Goal: Task Accomplishment & Management: Manage account settings

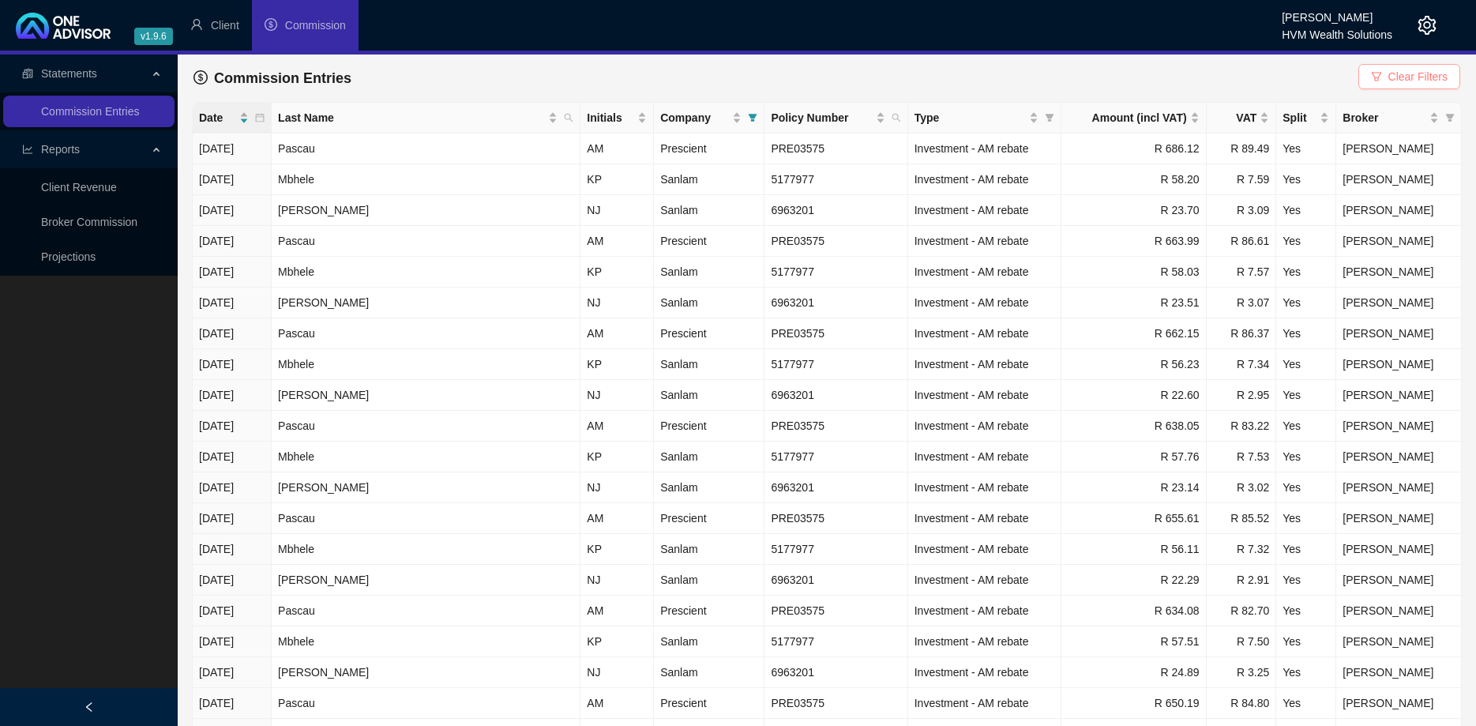
click at [1450, 84] on button "Clear Filters" at bounding box center [1409, 76] width 102 height 25
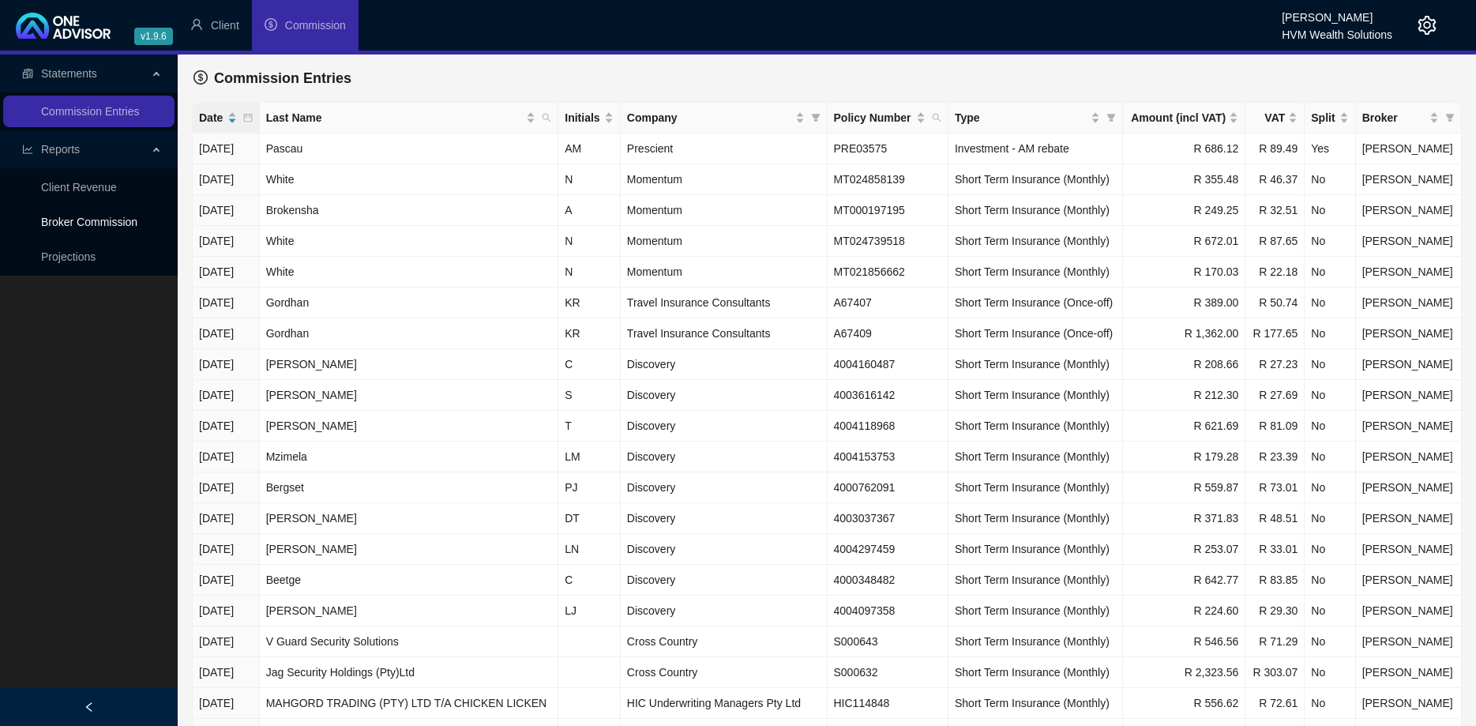
click at [76, 224] on link "Broker Commission" at bounding box center [89, 222] width 96 height 13
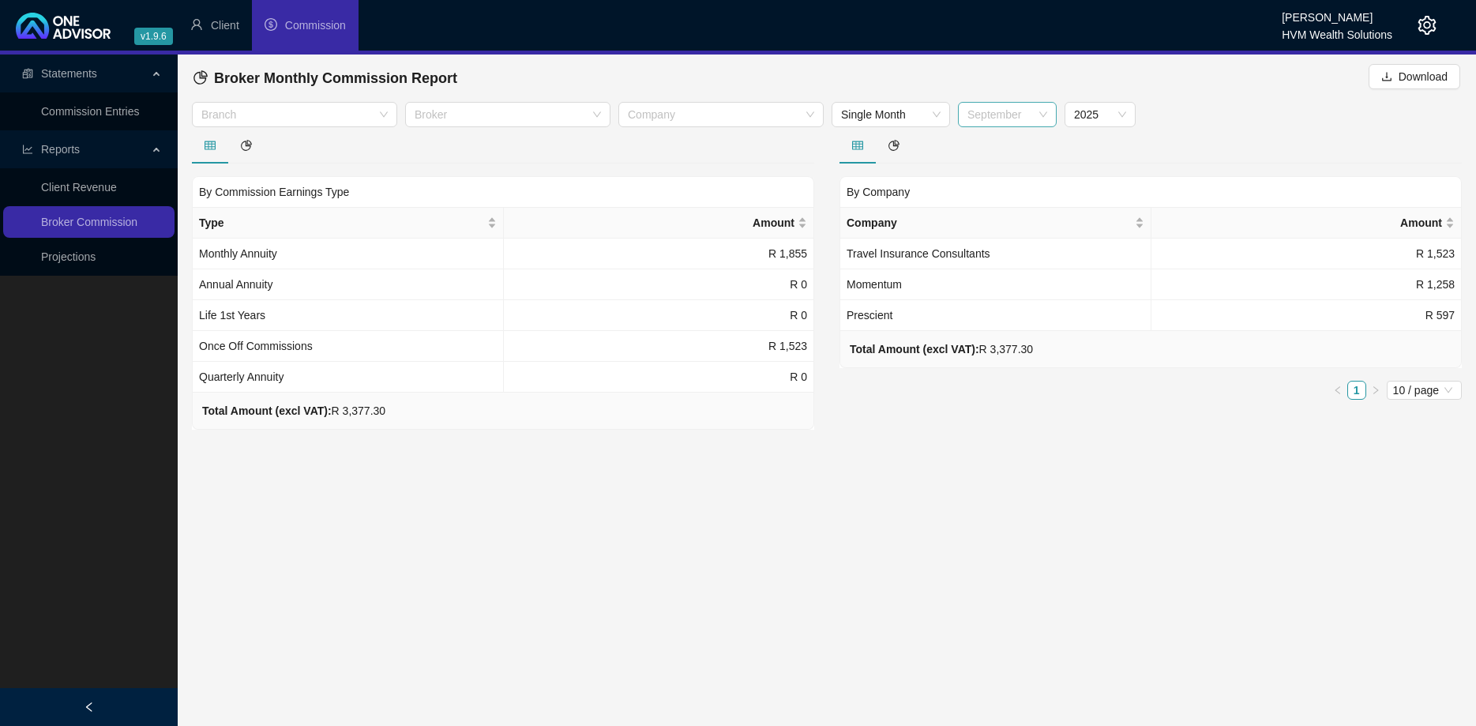
click at [1004, 115] on span "September" at bounding box center [1007, 115] width 80 height 24
click at [1005, 306] on div "August" at bounding box center [1006, 297] width 73 height 17
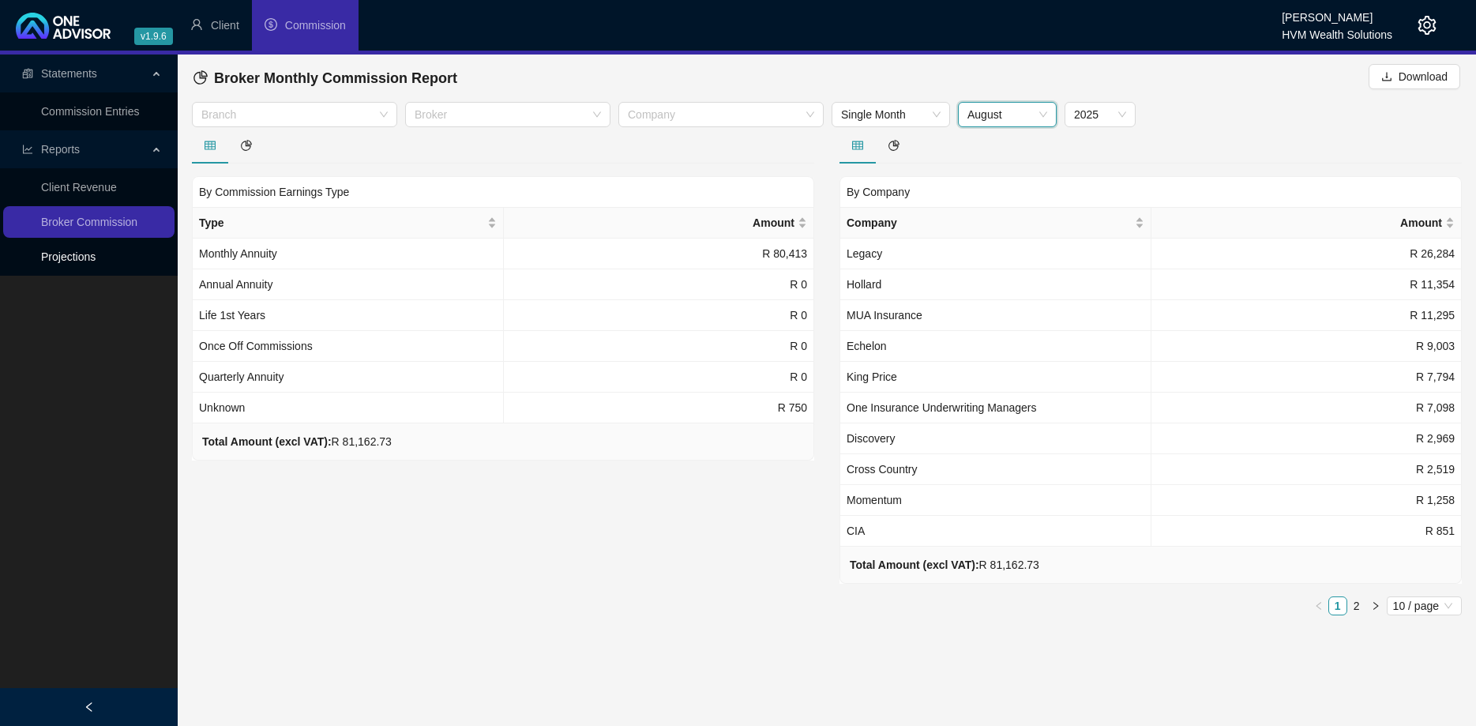
click at [91, 250] on link "Projections" at bounding box center [68, 256] width 54 height 13
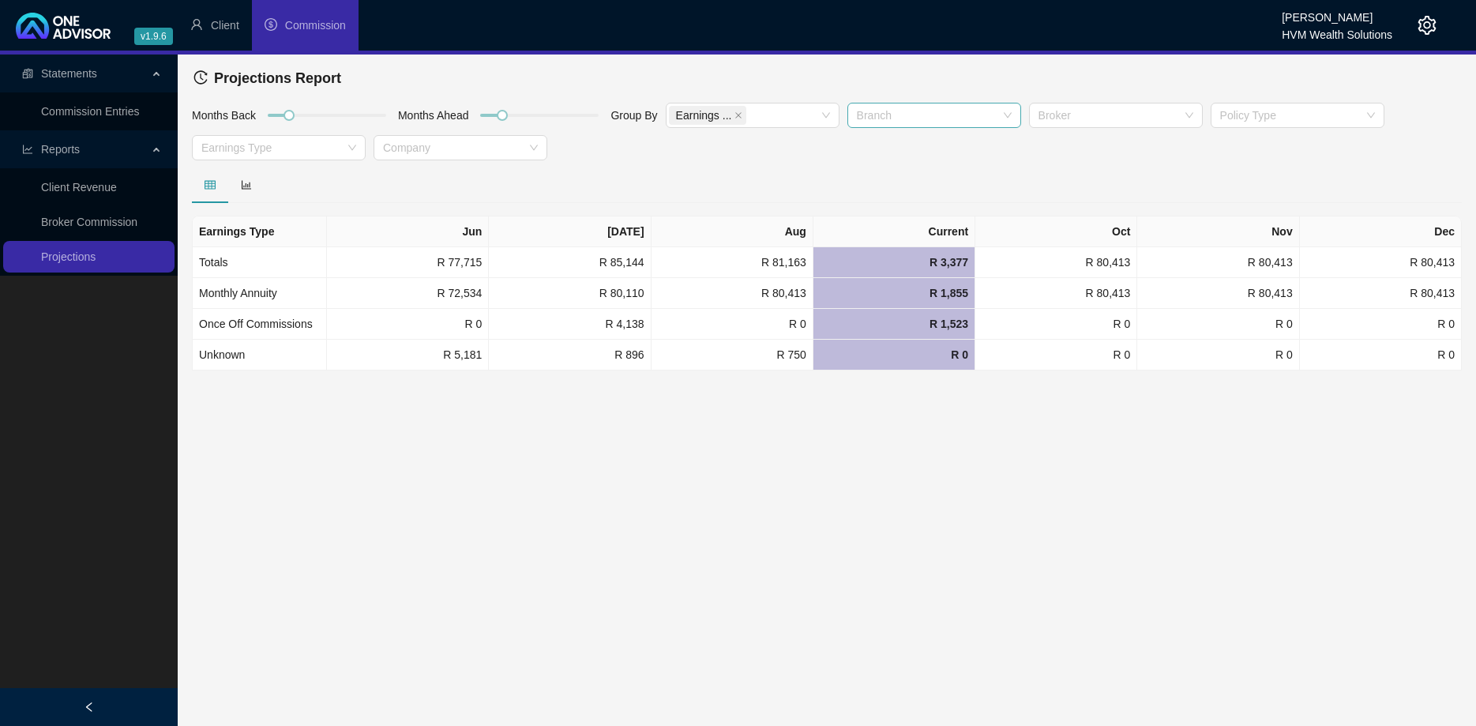
click at [903, 116] on div at bounding box center [925, 116] width 151 height 12
click at [895, 142] on div "Short Term" at bounding box center [932, 146] width 148 height 17
click at [716, 150] on div "Months Back Months Ahead Group By Earnings ... Short Ter... Broker Policy Type …" at bounding box center [826, 134] width 1277 height 65
click at [291, 152] on div at bounding box center [270, 148] width 151 height 12
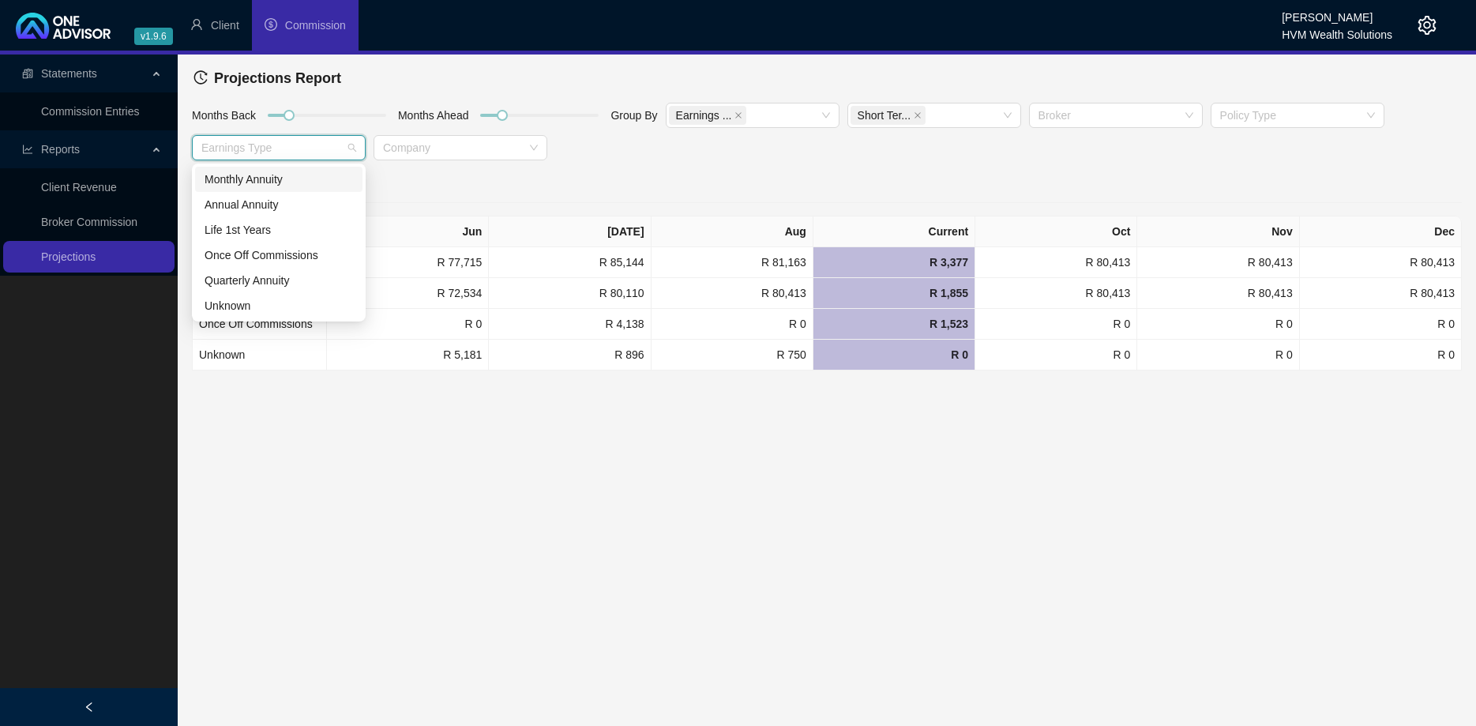
click at [540, 183] on div at bounding box center [827, 185] width 1270 height 36
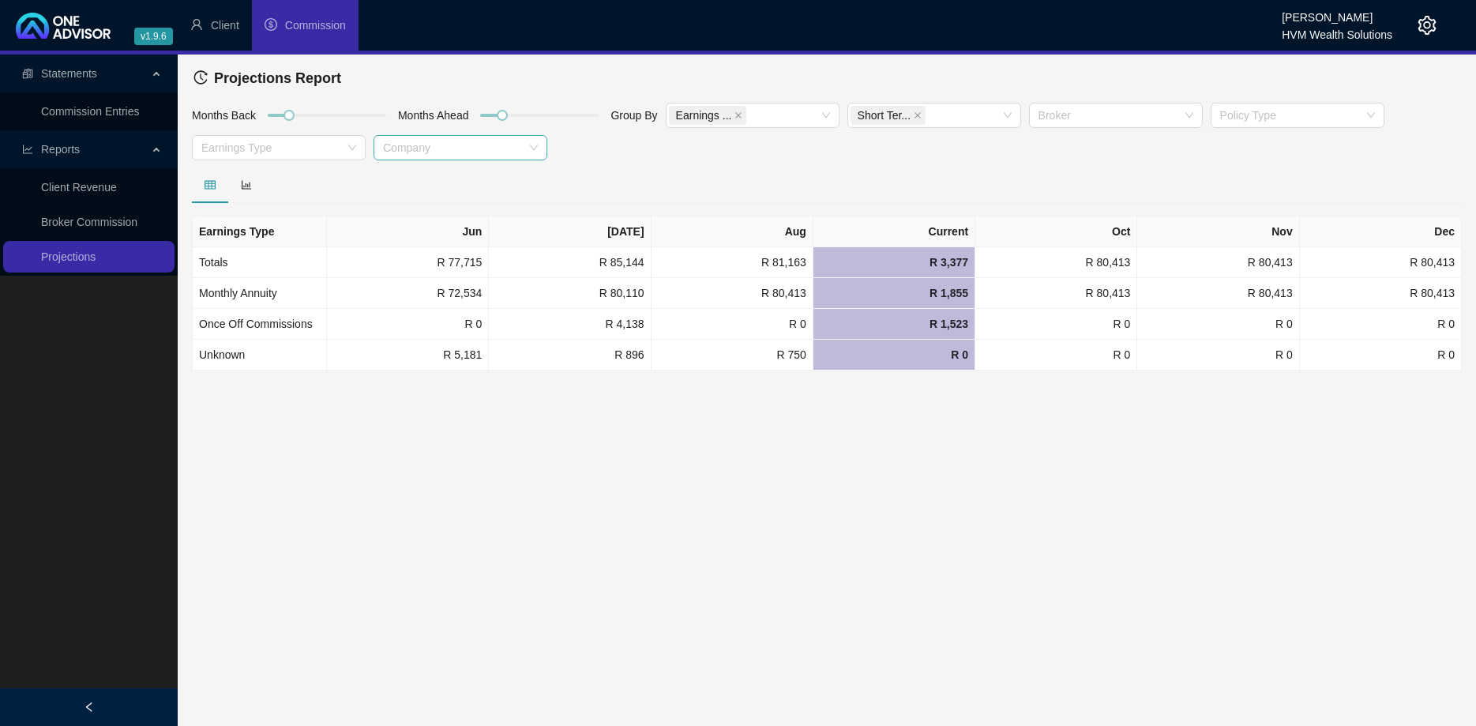
click at [486, 146] on div at bounding box center [452, 148] width 151 height 12
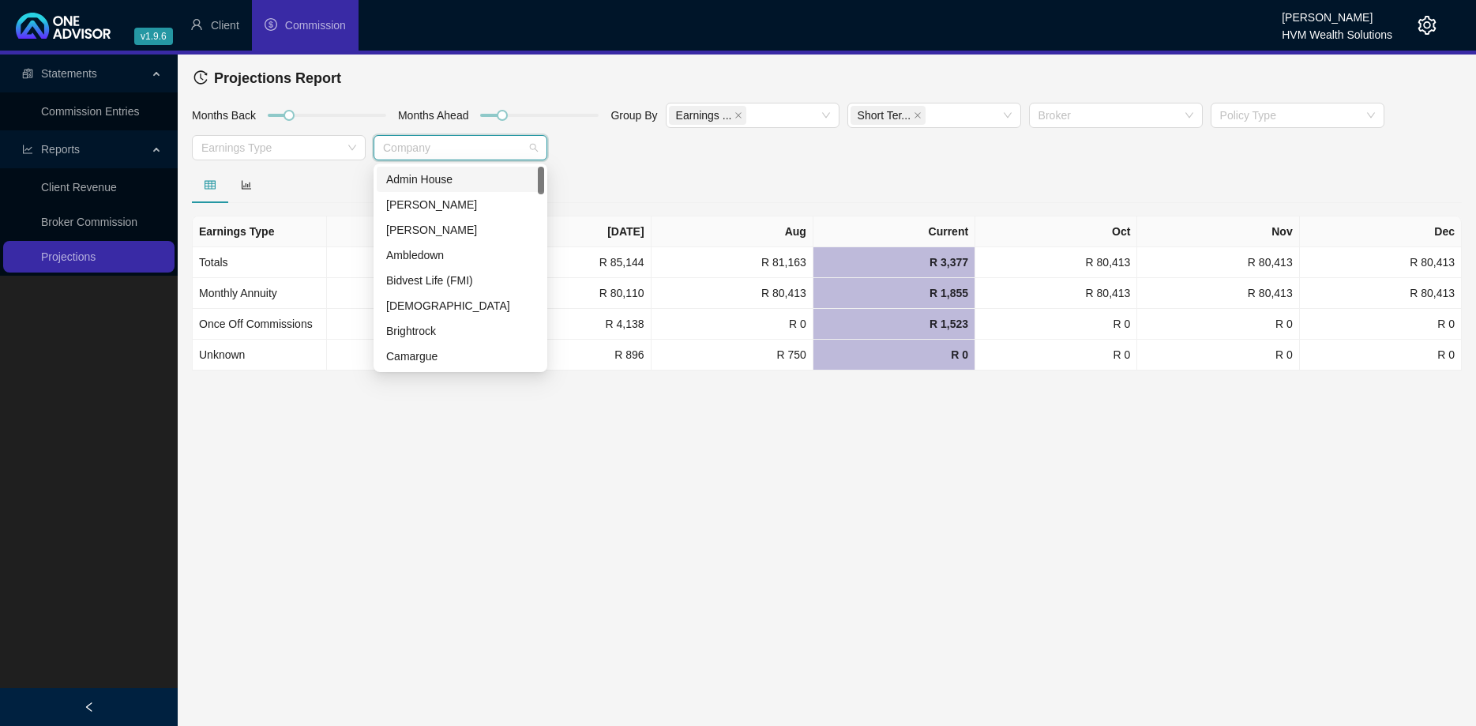
click at [643, 168] on div at bounding box center [827, 185] width 1270 height 36
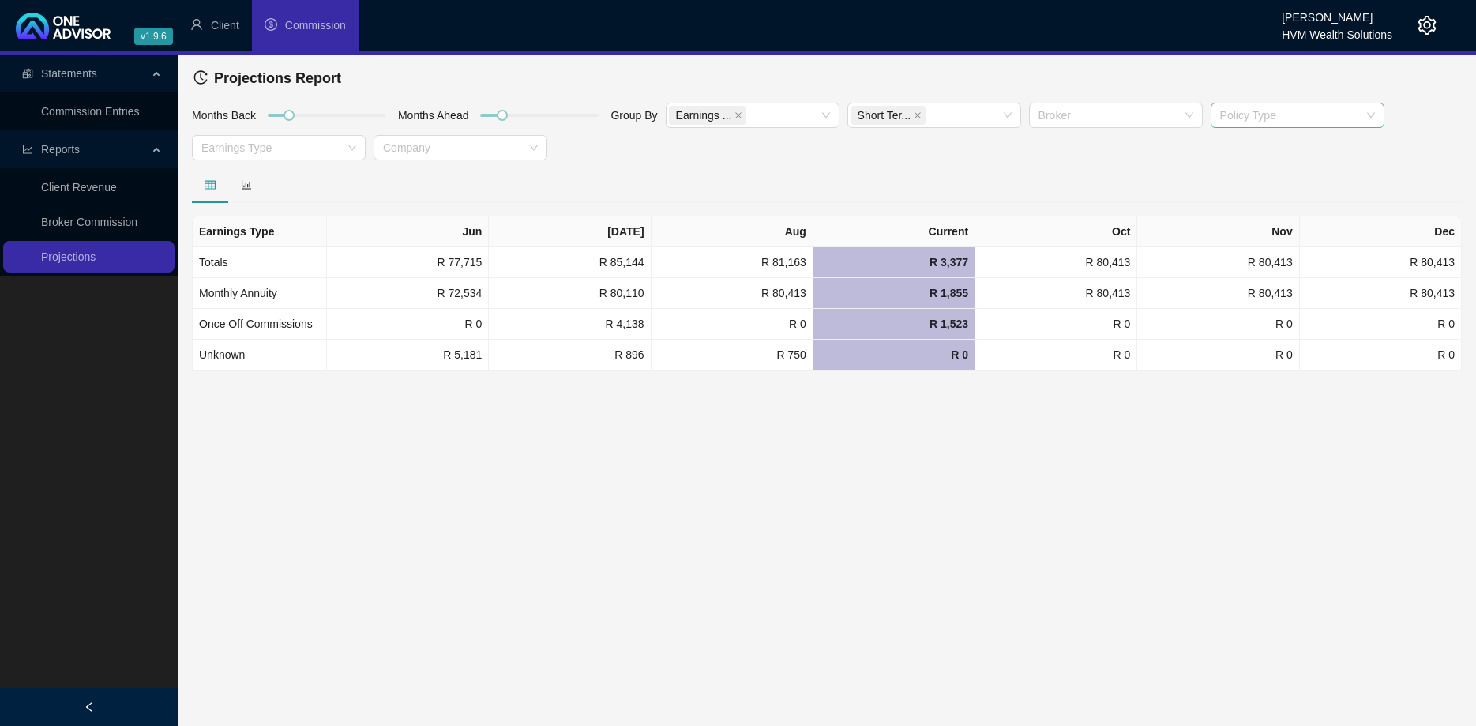
click at [1284, 110] on div at bounding box center [1288, 116] width 151 height 12
click at [1283, 122] on div at bounding box center [1288, 116] width 151 height 12
click at [1256, 201] on div "Short Term Insurance" at bounding box center [1295, 197] width 148 height 17
click at [994, 174] on div at bounding box center [827, 185] width 1270 height 36
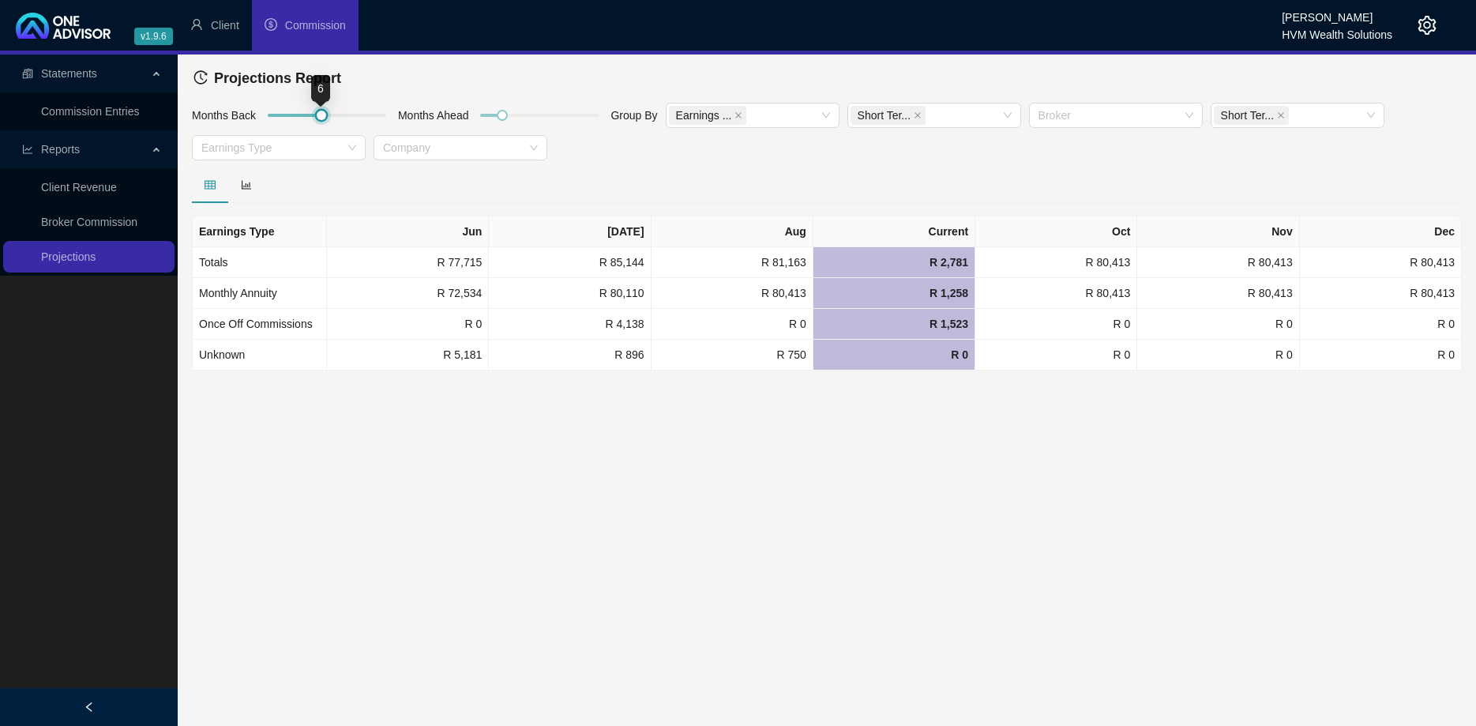
drag, startPoint x: 308, startPoint y: 115, endPoint x: 322, endPoint y: 115, distance: 14.2
click at [322, 115] on div at bounding box center [327, 115] width 118 height 9
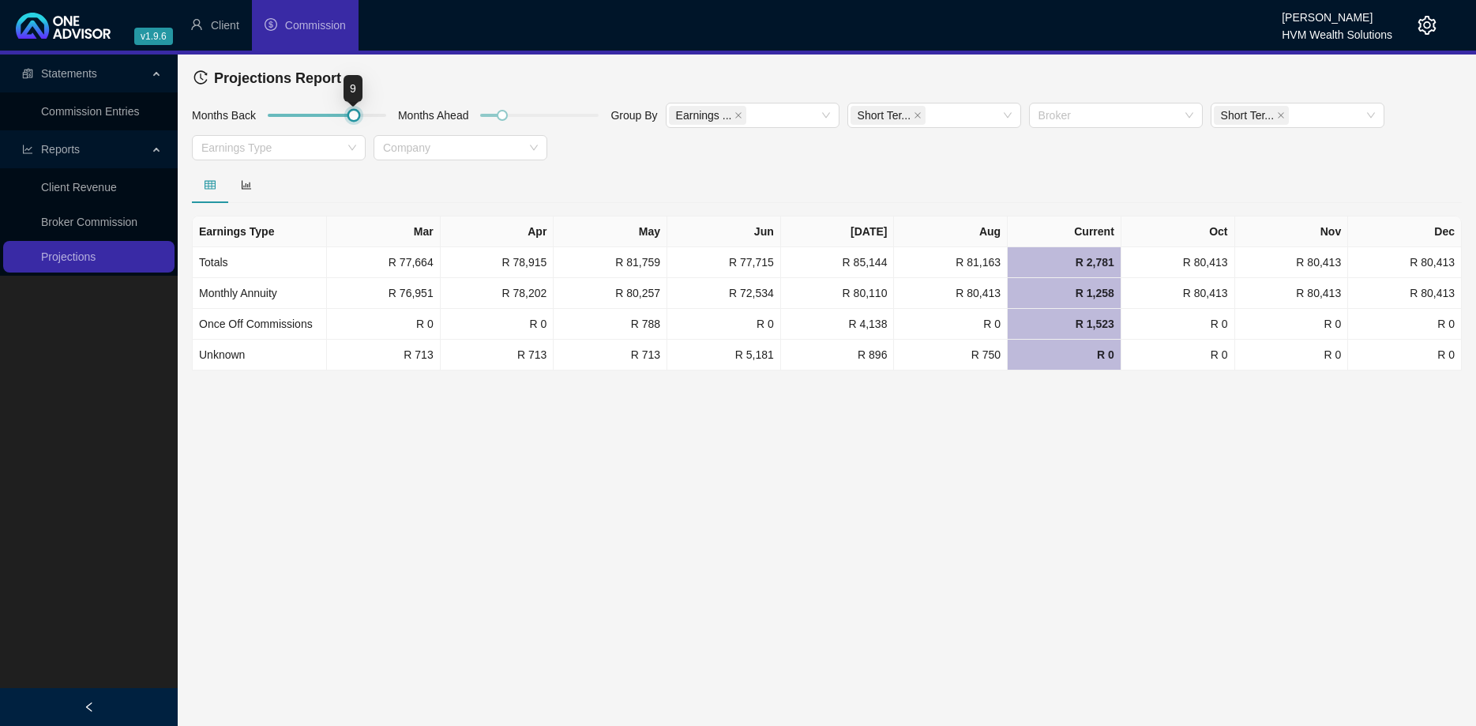
drag, startPoint x: 322, startPoint y: 115, endPoint x: 355, endPoint y: 115, distance: 33.2
click at [355, 114] on div at bounding box center [354, 115] width 8 height 8
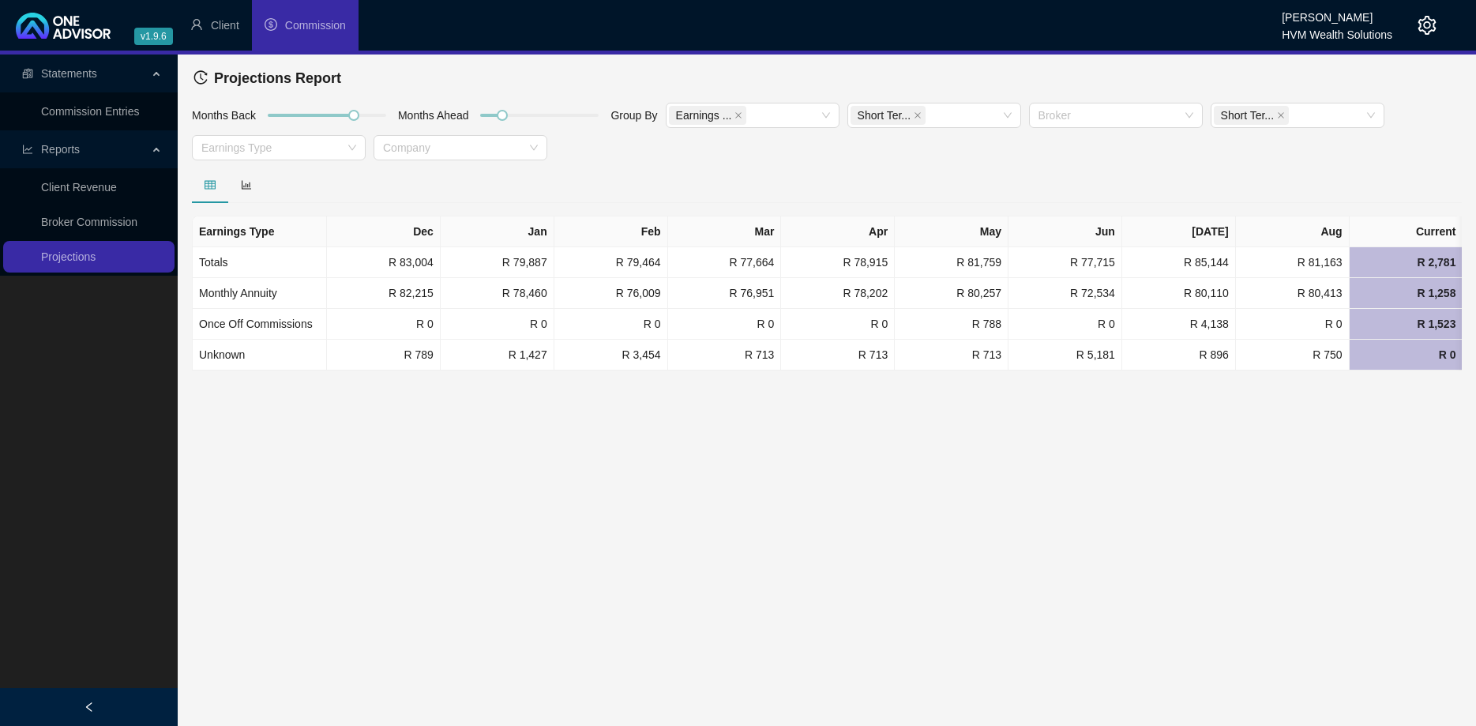
click at [1146, 191] on div at bounding box center [827, 185] width 1270 height 36
click at [933, 155] on div "Months Back Months Ahead Group By Earnings ... Short Ter... Broker Short Ter...…" at bounding box center [826, 134] width 1277 height 65
click at [100, 193] on link "Client Revenue" at bounding box center [79, 187] width 76 height 13
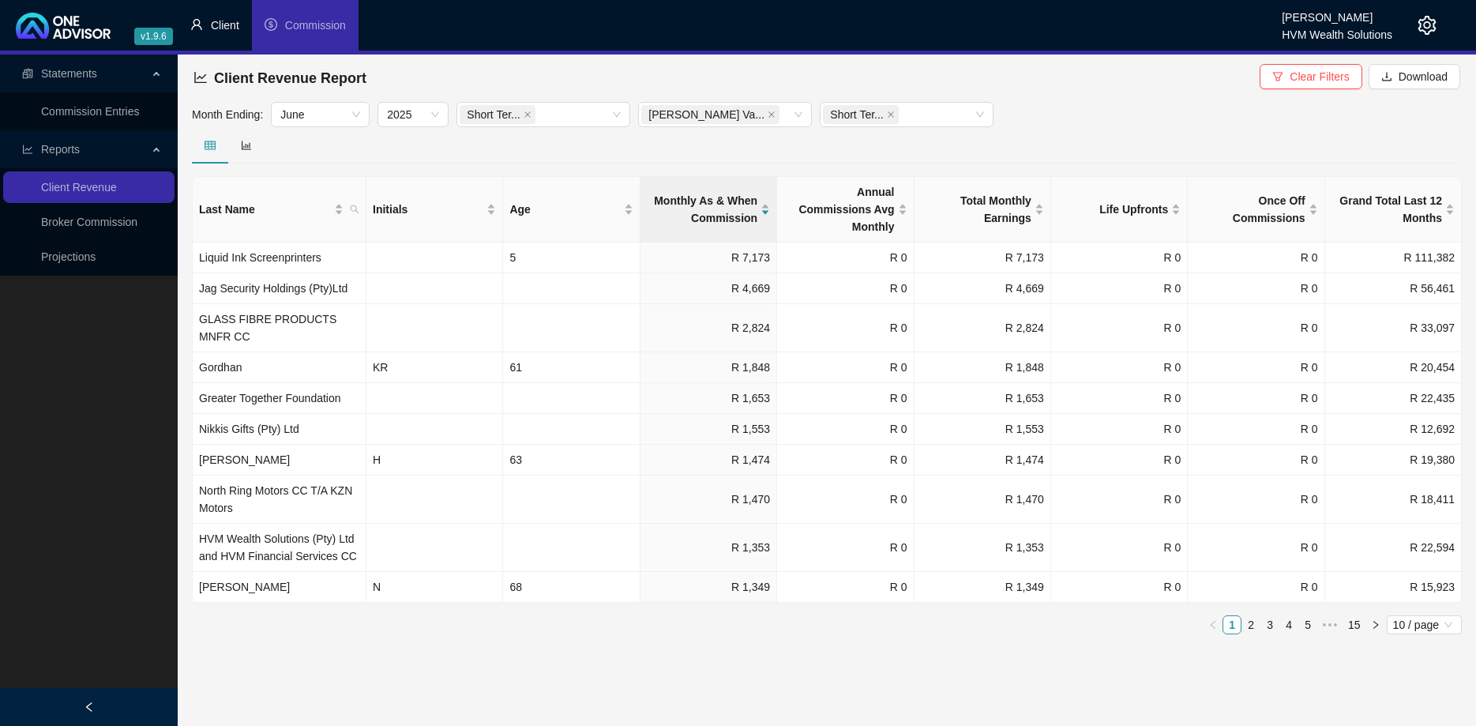
click at [241, 28] on li "Client" at bounding box center [215, 25] width 74 height 51
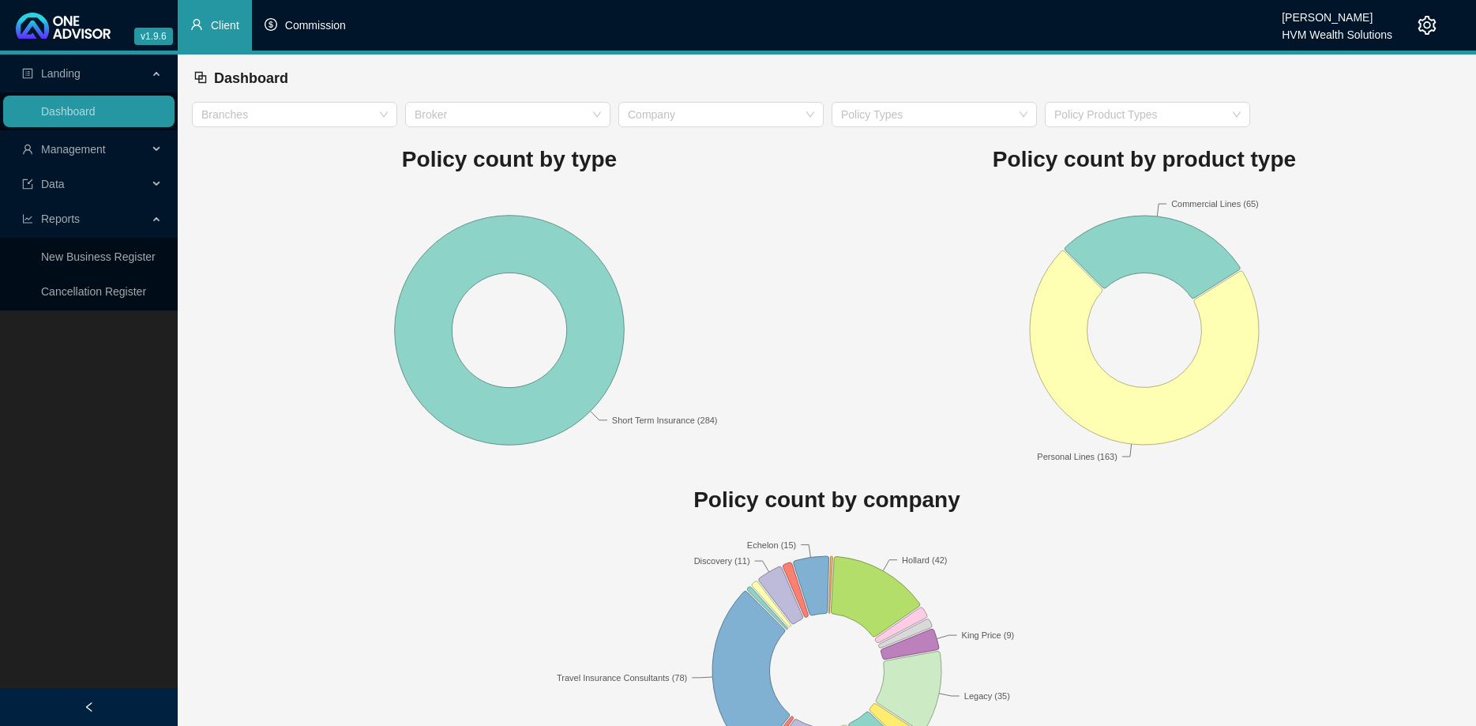
click at [303, 21] on span "Commission" at bounding box center [315, 25] width 61 height 13
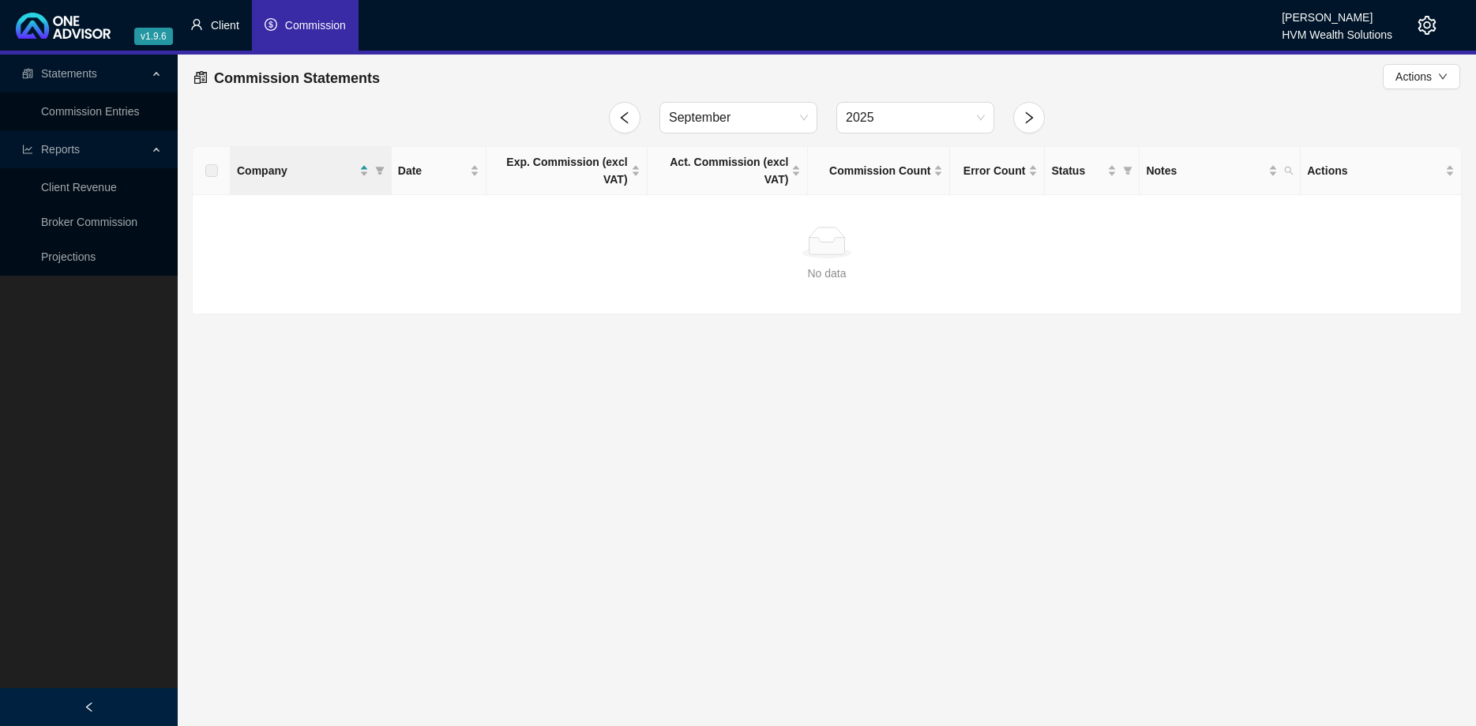
click at [218, 20] on span "Client" at bounding box center [225, 25] width 28 height 13
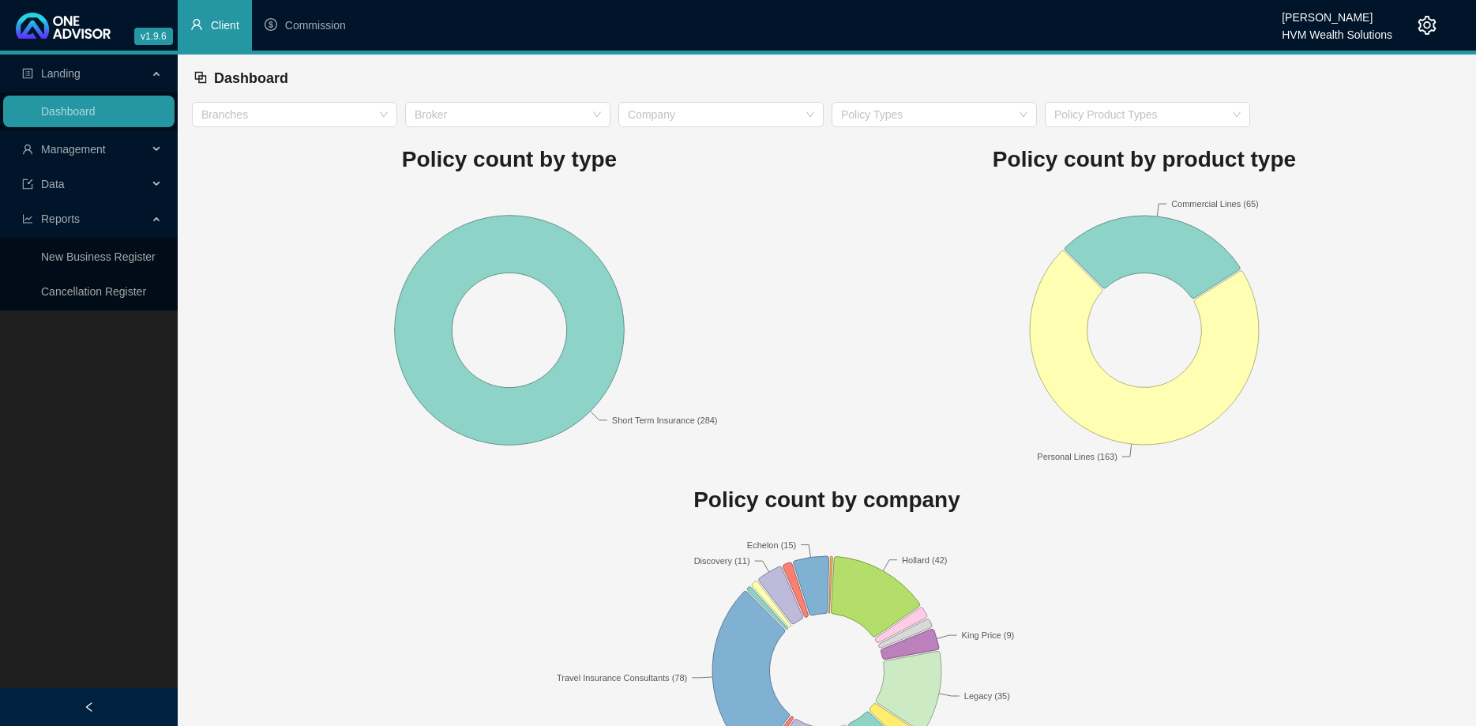
click at [132, 147] on span "Management" at bounding box center [85, 149] width 126 height 32
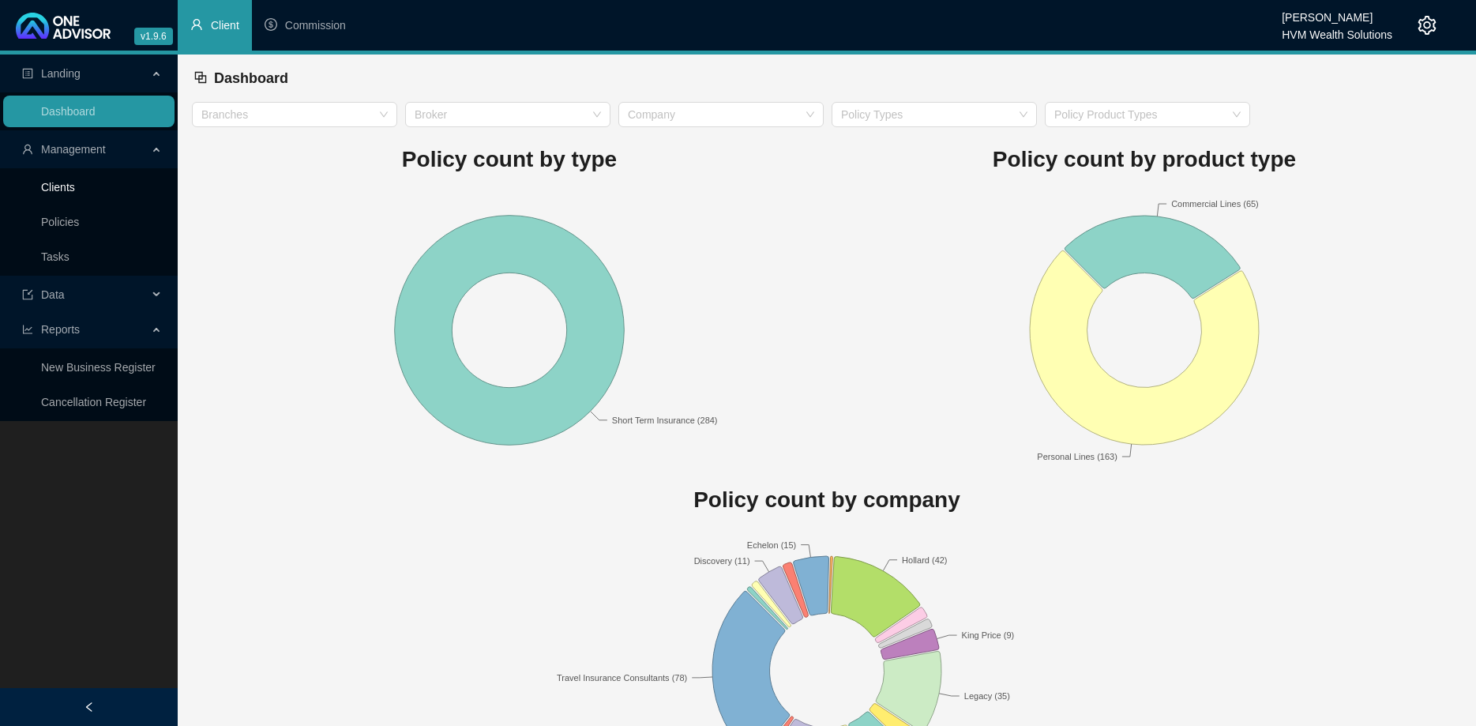
click at [75, 181] on link "Clients" at bounding box center [58, 187] width 34 height 13
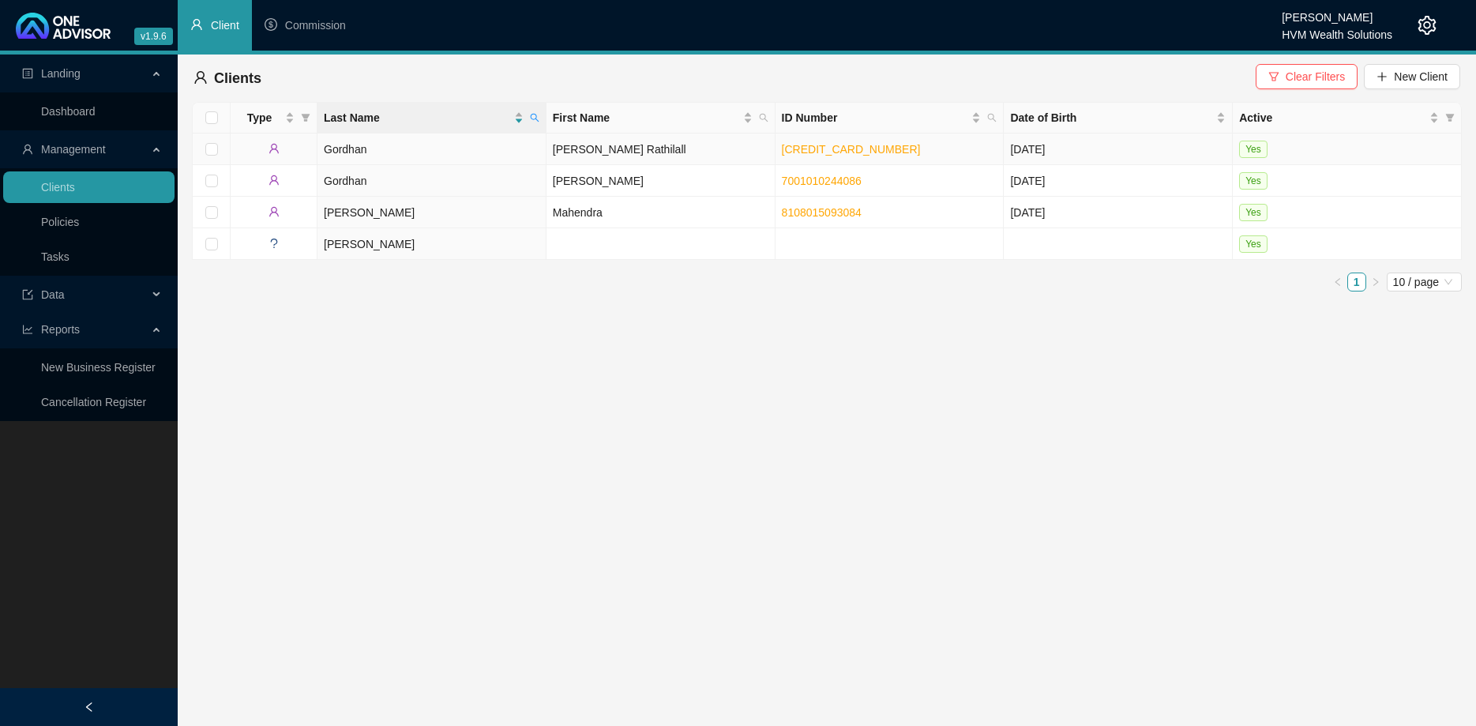
click at [516, 148] on td "Gordhan" at bounding box center [431, 149] width 229 height 32
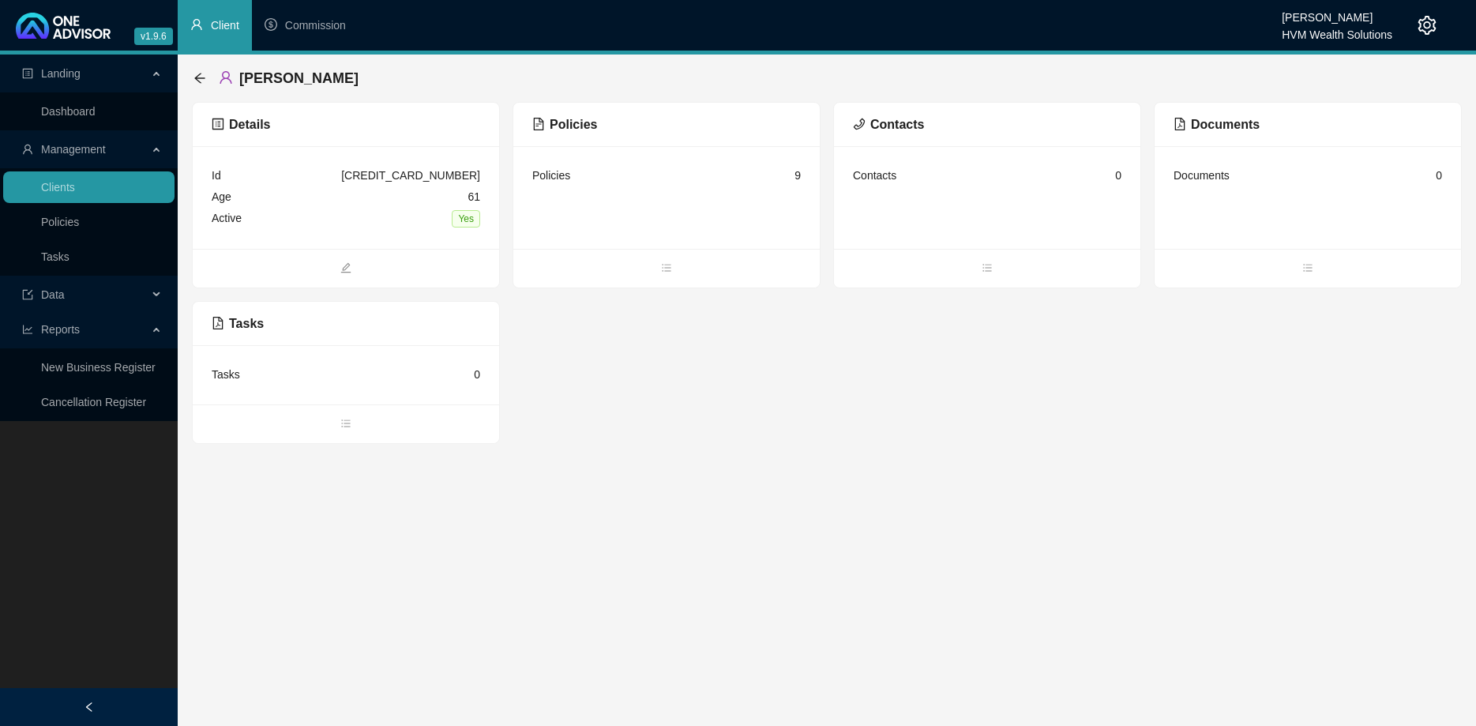
click at [662, 246] on div "Policies 9" at bounding box center [666, 197] width 306 height 103
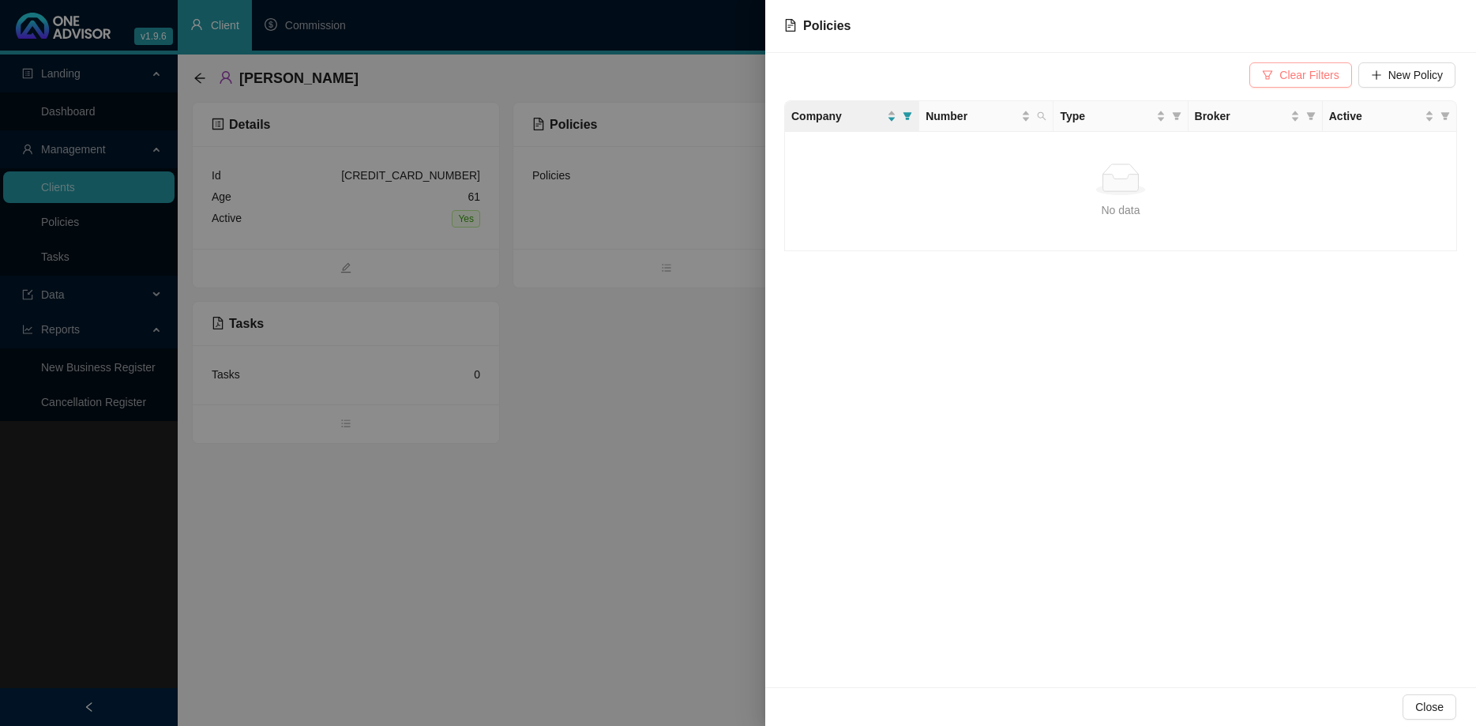
click at [1319, 71] on span "Clear Filters" at bounding box center [1308, 74] width 59 height 17
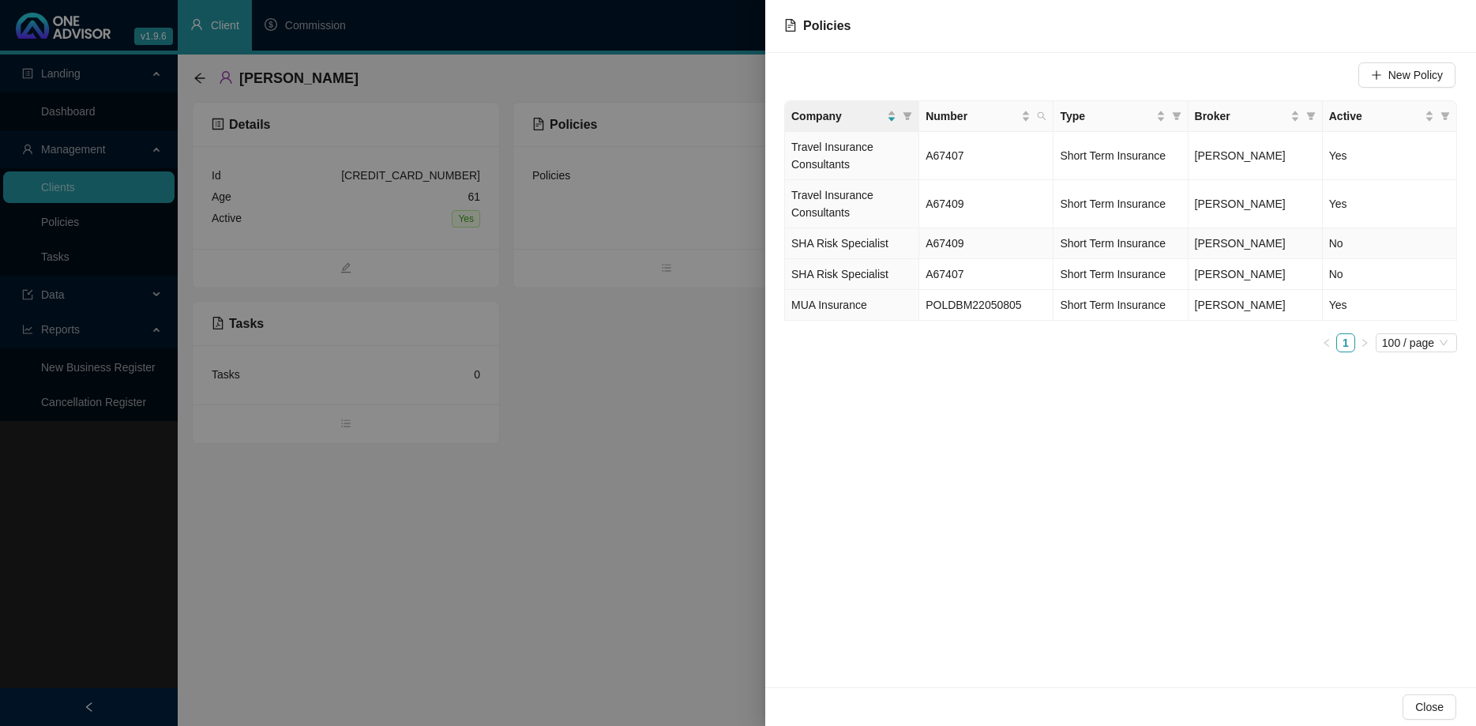
click at [904, 239] on td "SHA Risk Specialist" at bounding box center [852, 243] width 134 height 31
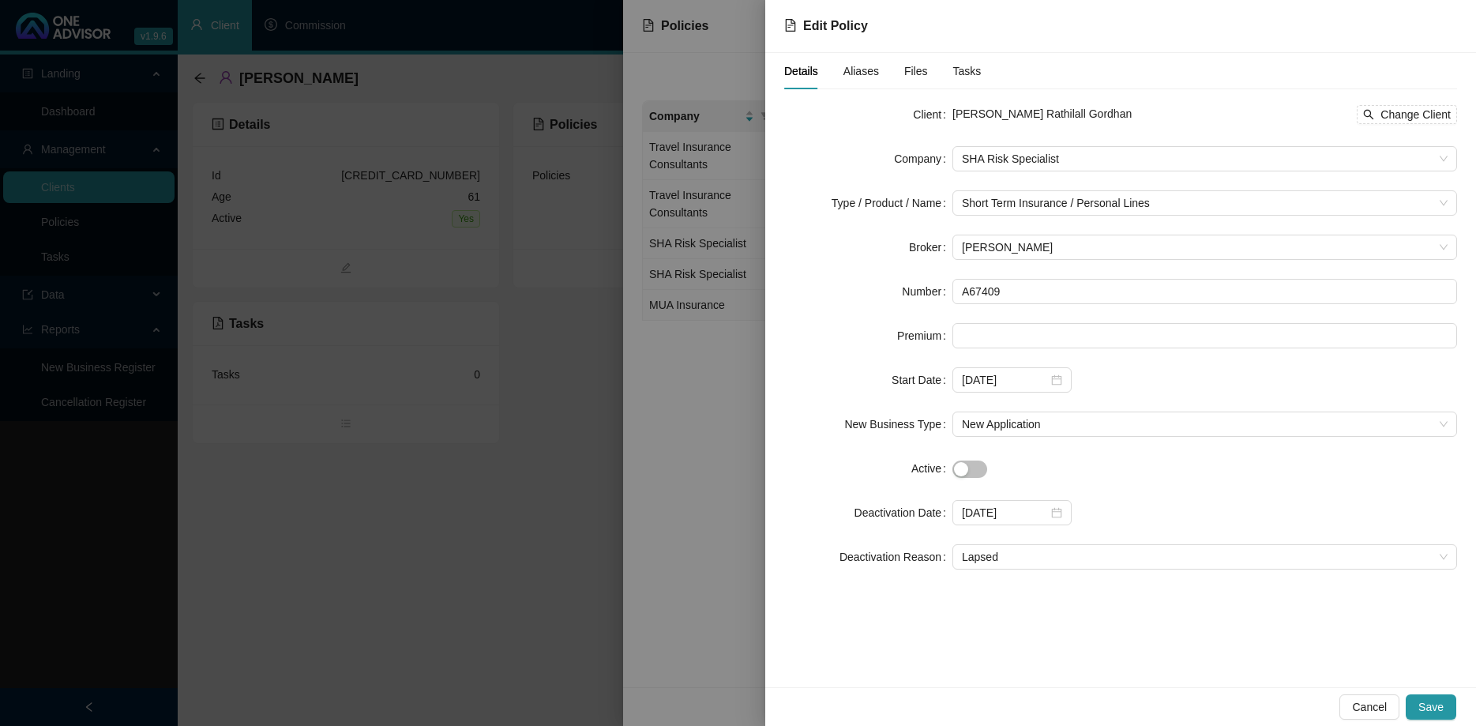
click at [677, 367] on div at bounding box center [738, 363] width 1476 height 726
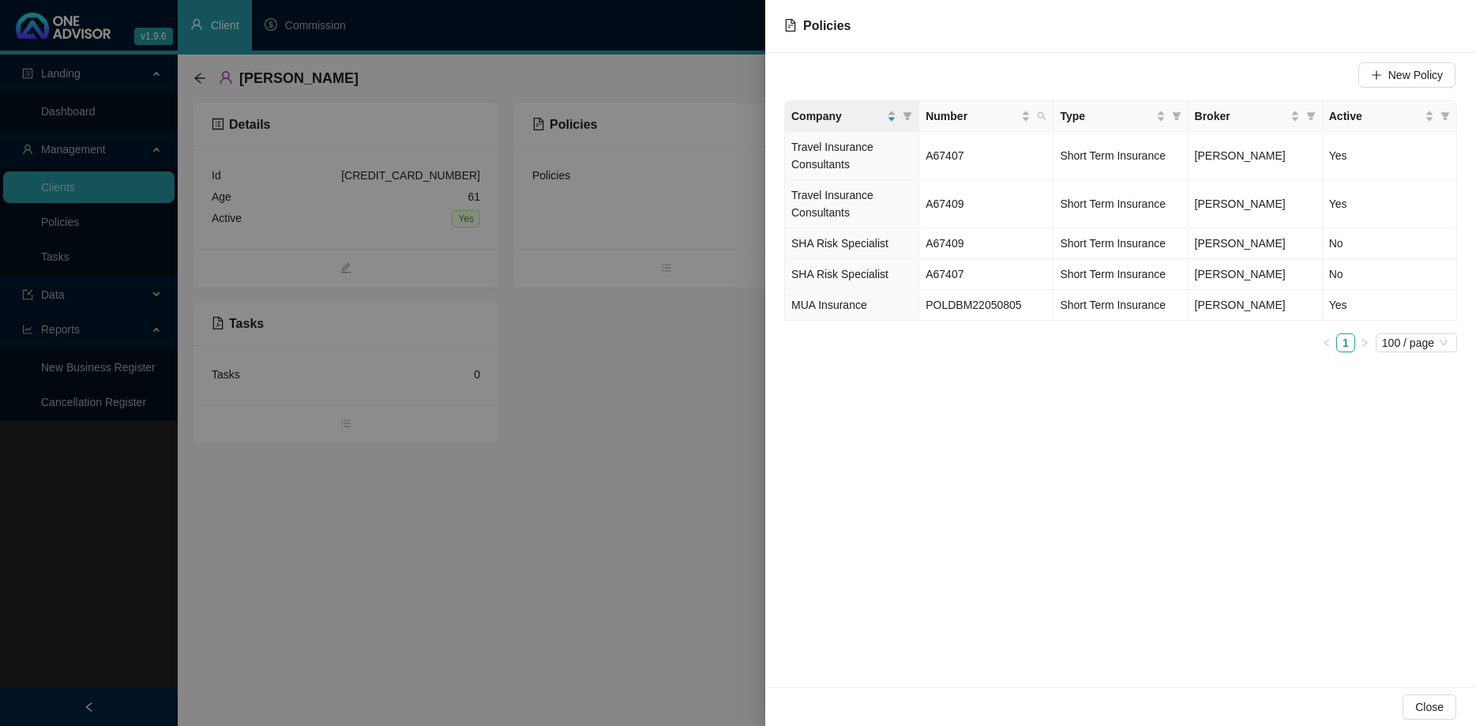
click at [627, 340] on div at bounding box center [738, 363] width 1476 height 726
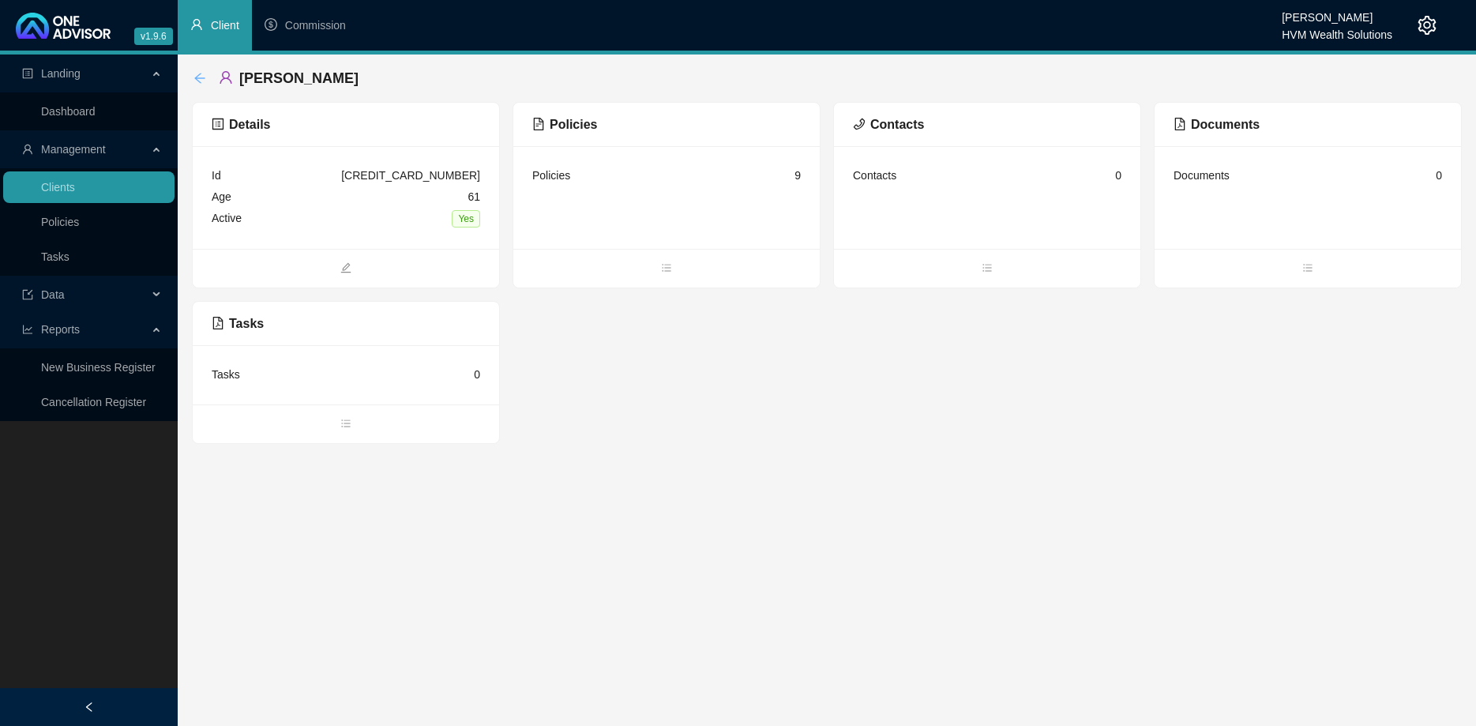
click at [201, 74] on icon "arrow-left" at bounding box center [199, 78] width 13 height 13
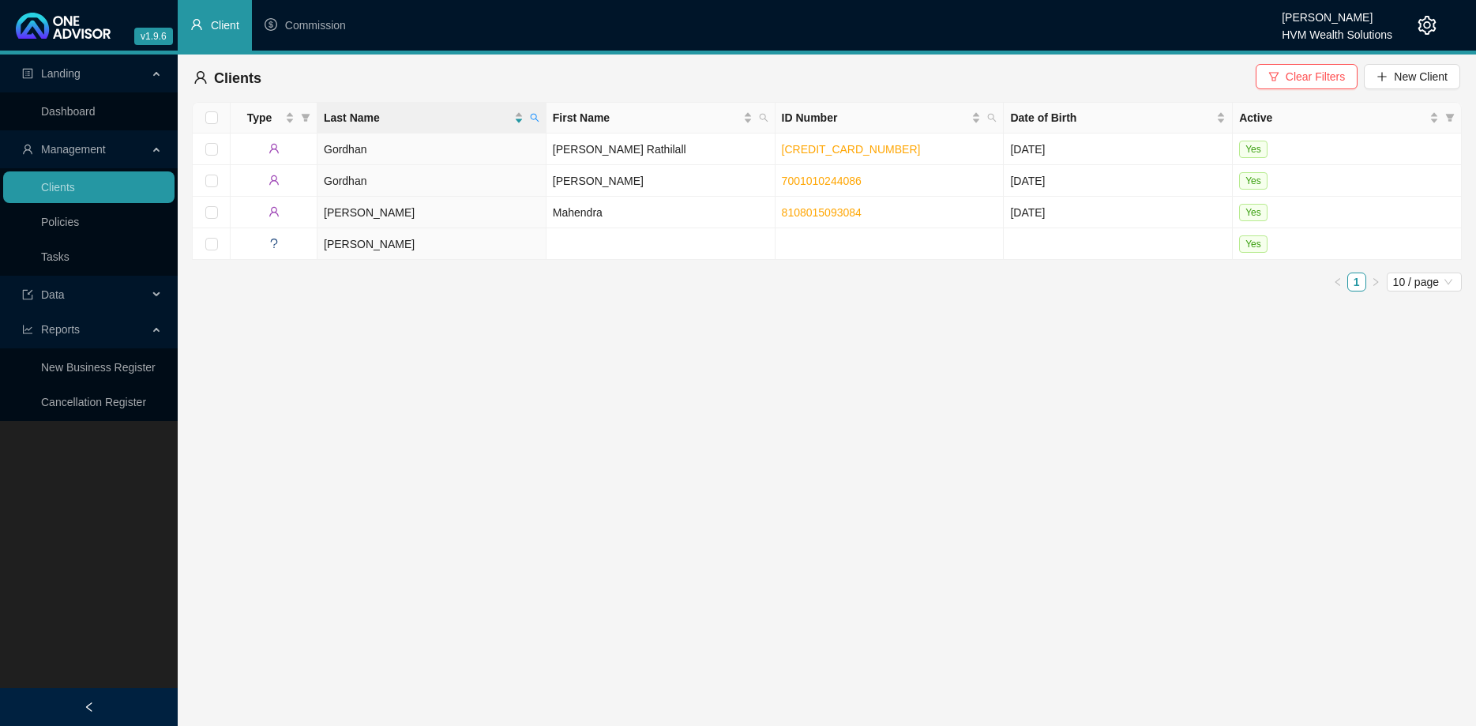
drag, startPoint x: 1327, startPoint y: 77, endPoint x: 1318, endPoint y: 79, distance: 8.8
click at [1326, 77] on span "Clear Filters" at bounding box center [1314, 76] width 59 height 17
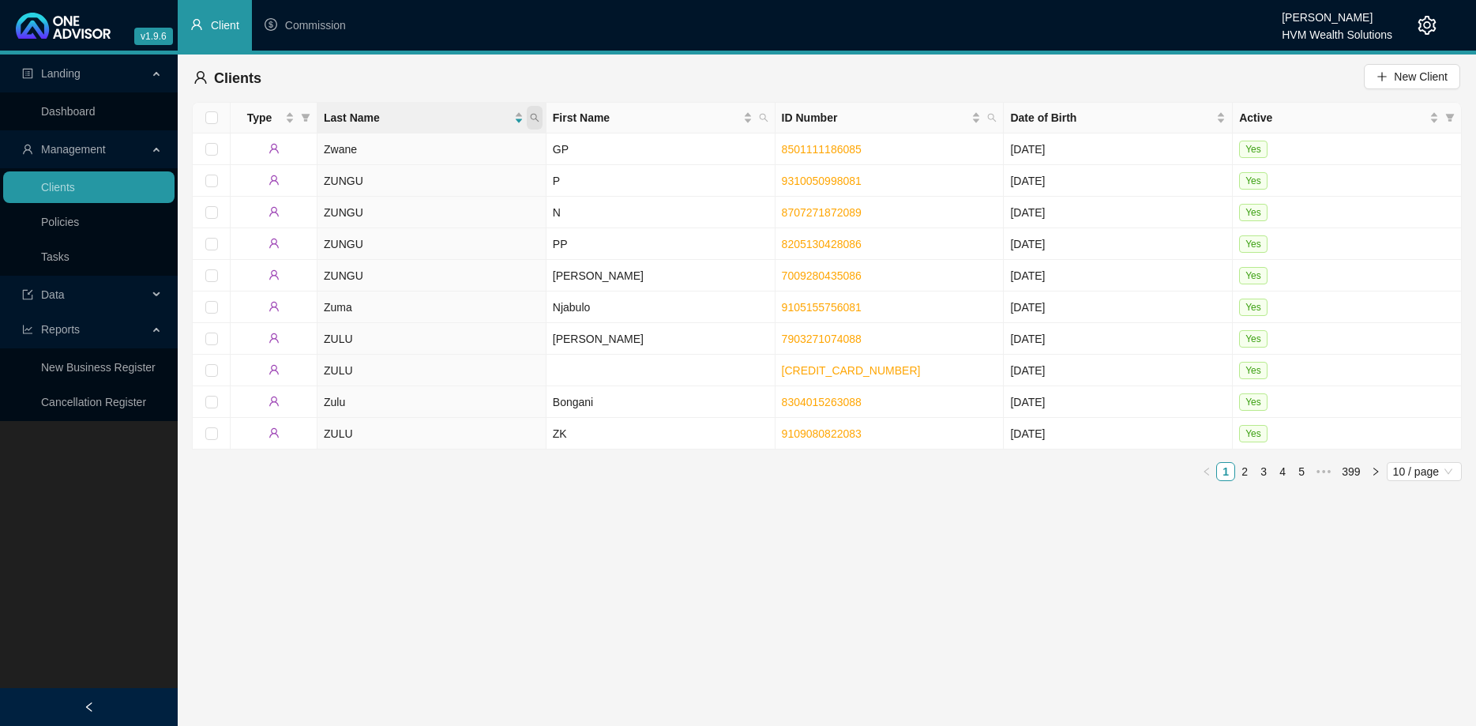
click at [538, 117] on icon "search" at bounding box center [534, 117] width 9 height 9
type input "paintec"
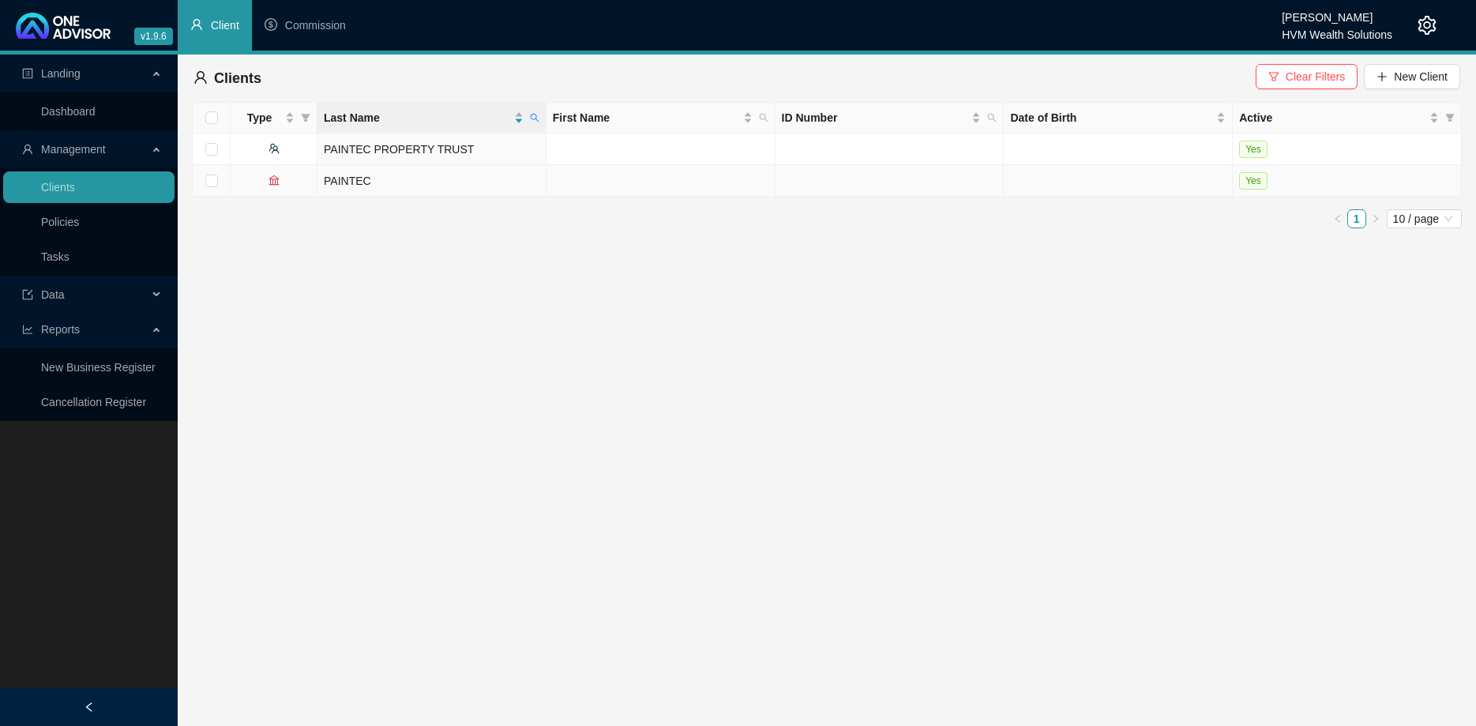
click at [442, 182] on td "PAINTEC" at bounding box center [431, 181] width 229 height 32
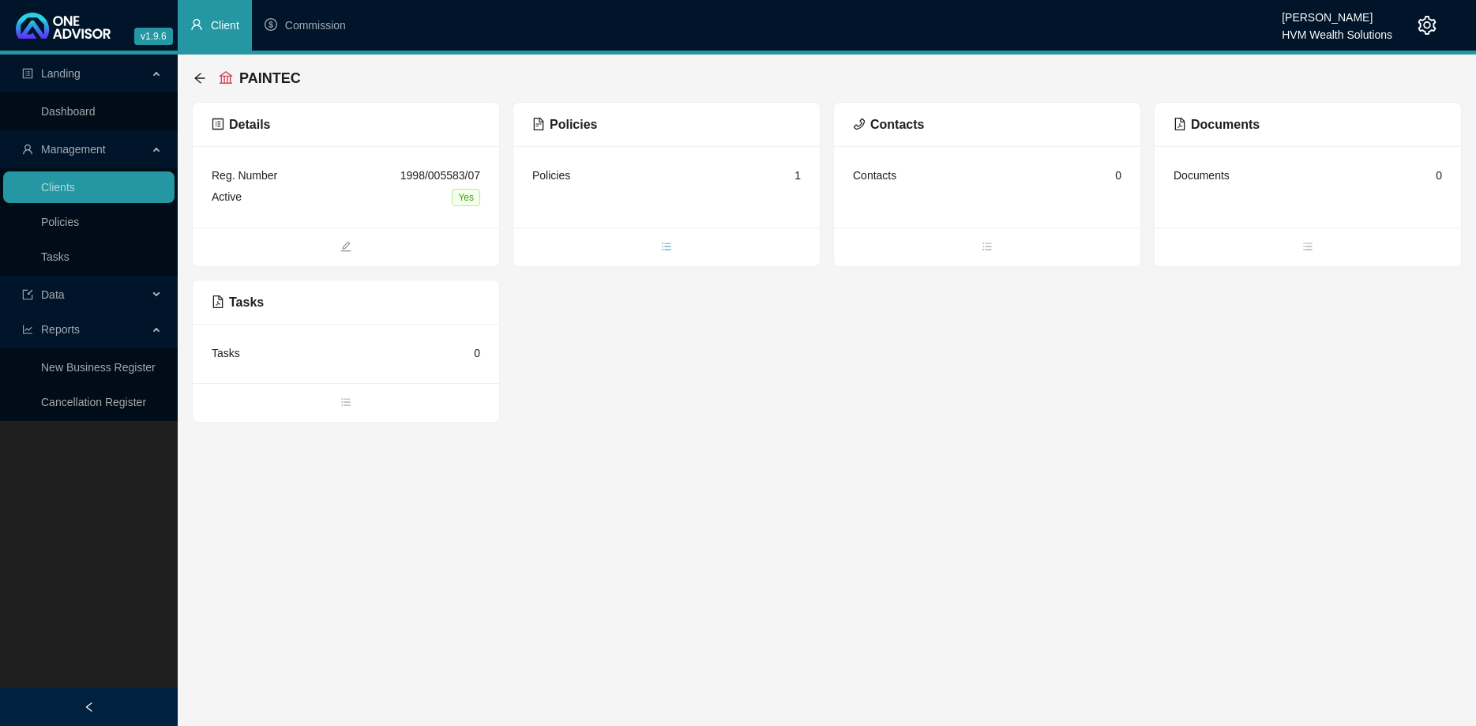
click at [665, 245] on icon "bars" at bounding box center [666, 246] width 11 height 11
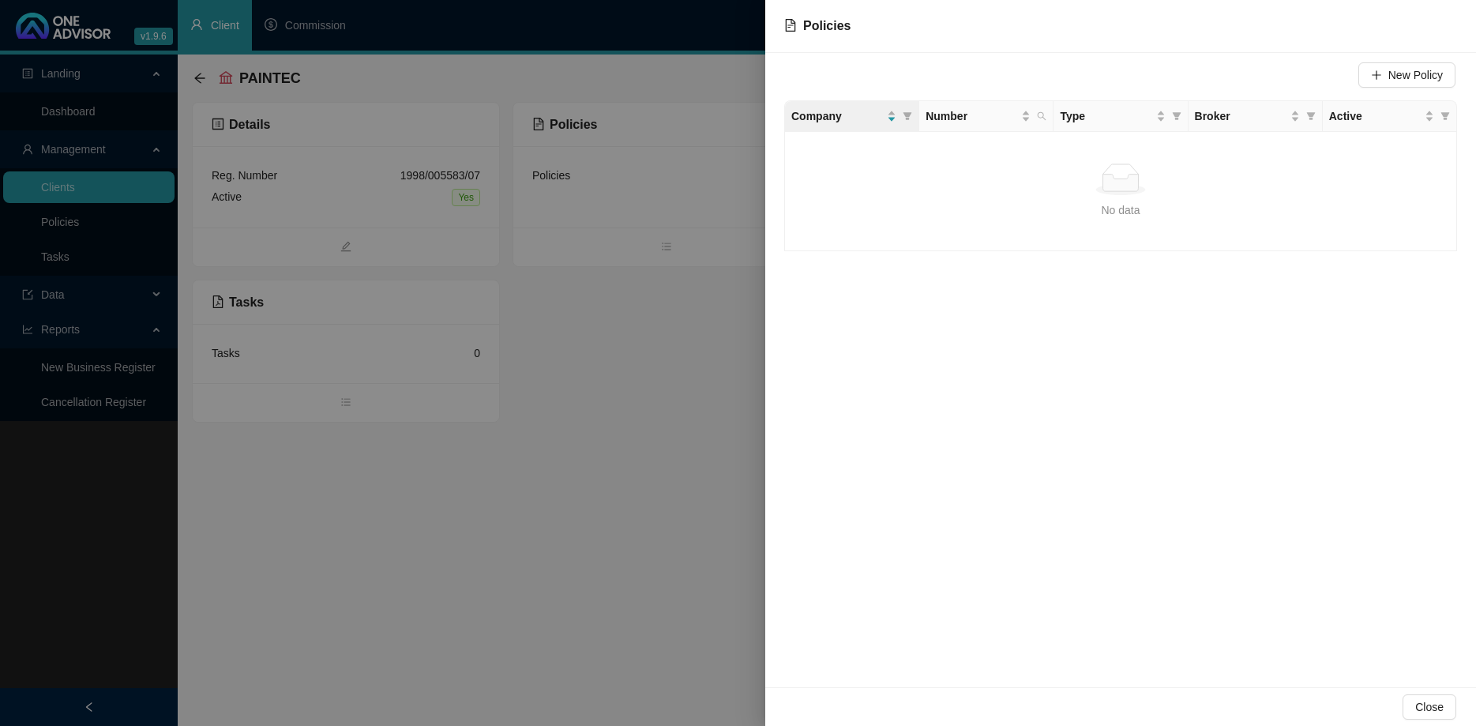
click at [527, 356] on div at bounding box center [738, 363] width 1476 height 726
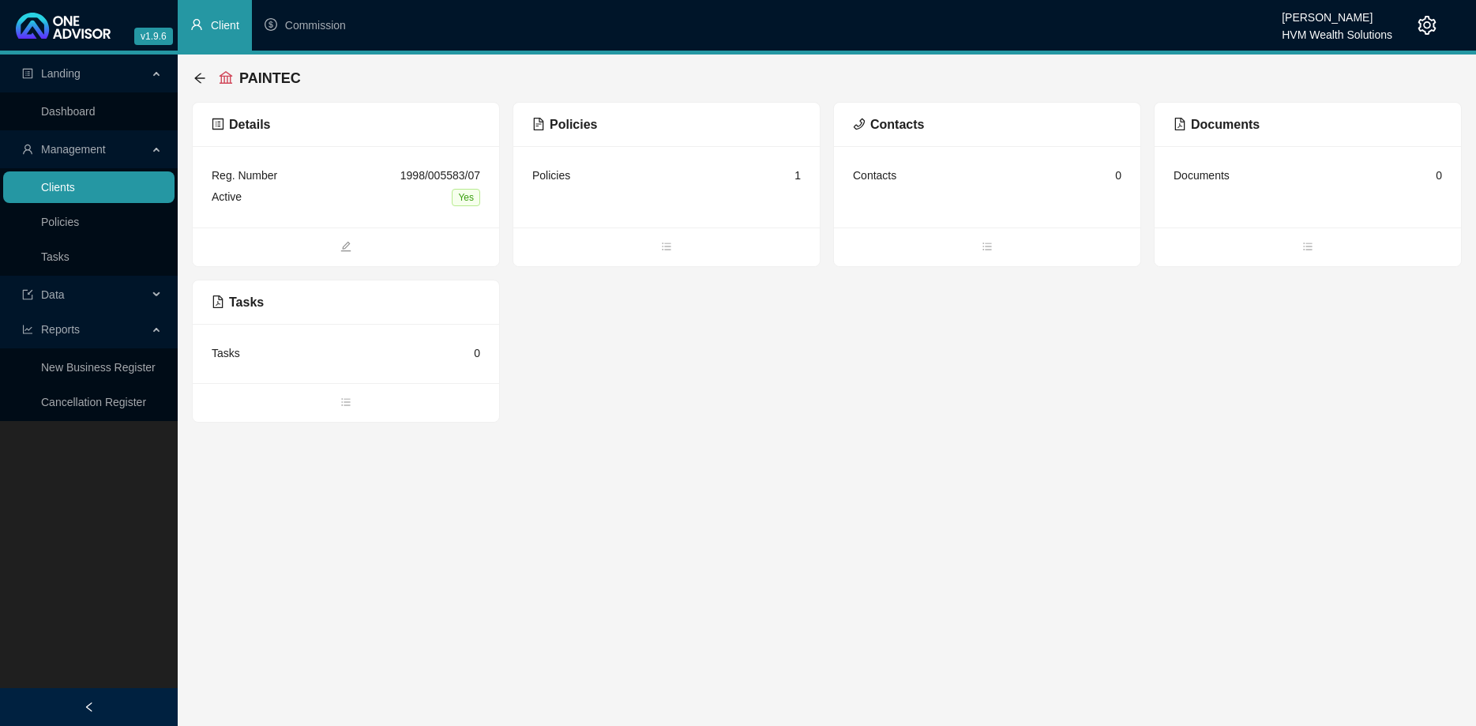
click at [75, 188] on link "Clients" at bounding box center [58, 187] width 34 height 13
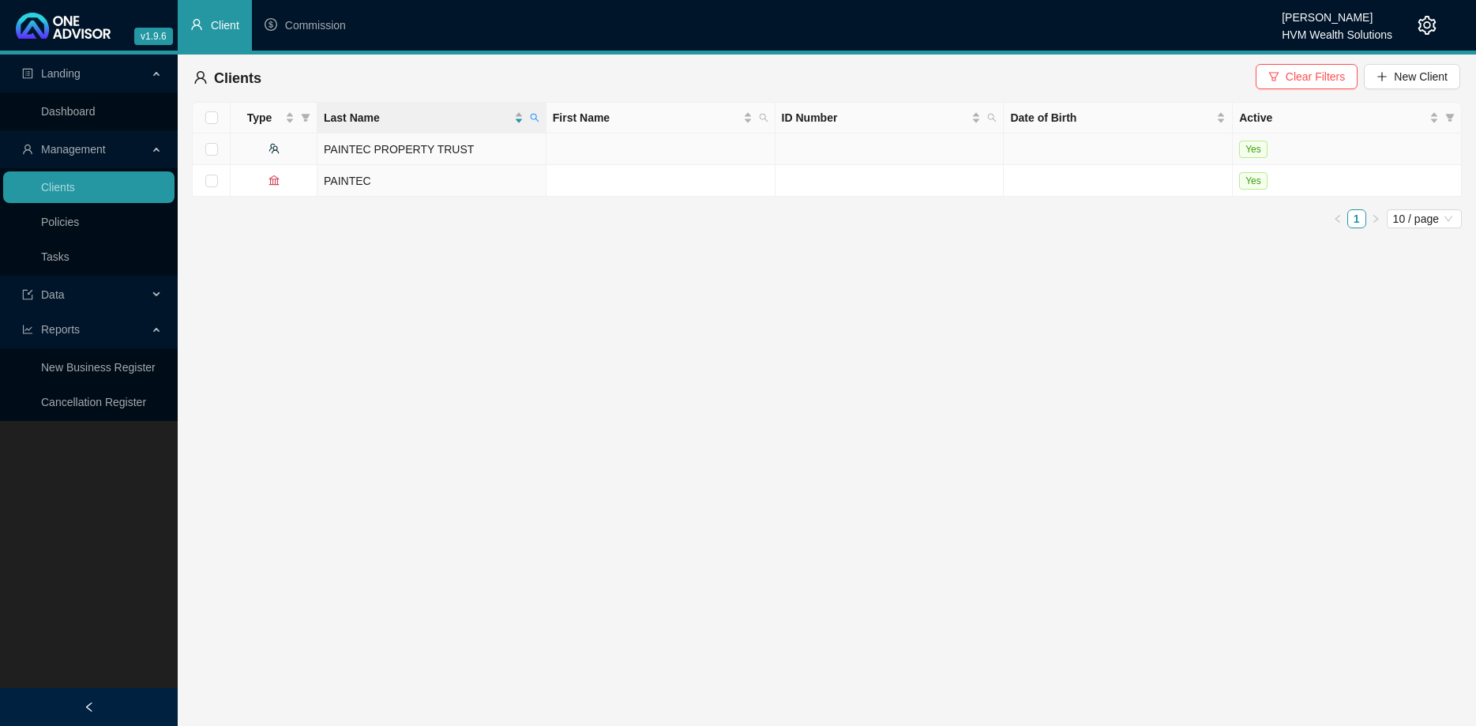
click at [495, 148] on td "PAINTEC PROPERTY TRUST" at bounding box center [431, 149] width 229 height 32
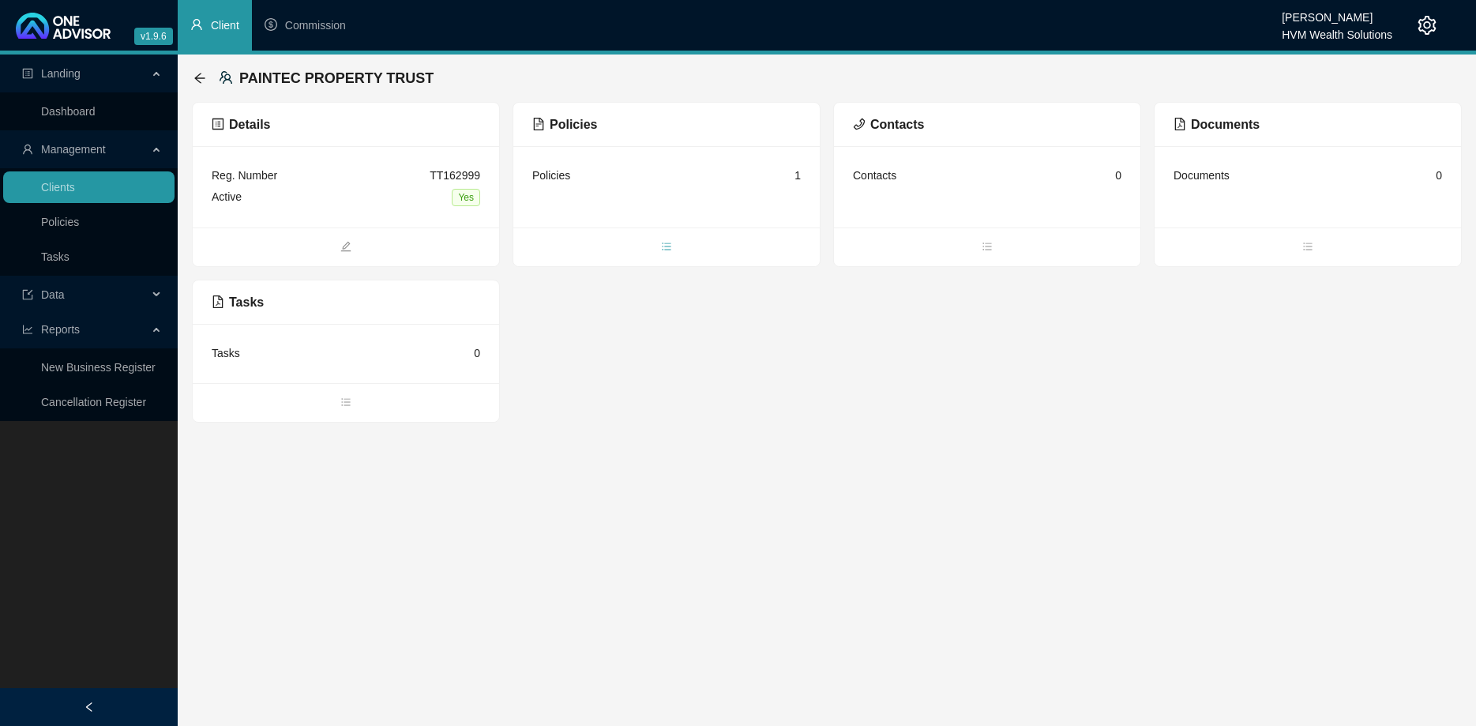
click at [671, 247] on icon "bars" at bounding box center [666, 246] width 11 height 11
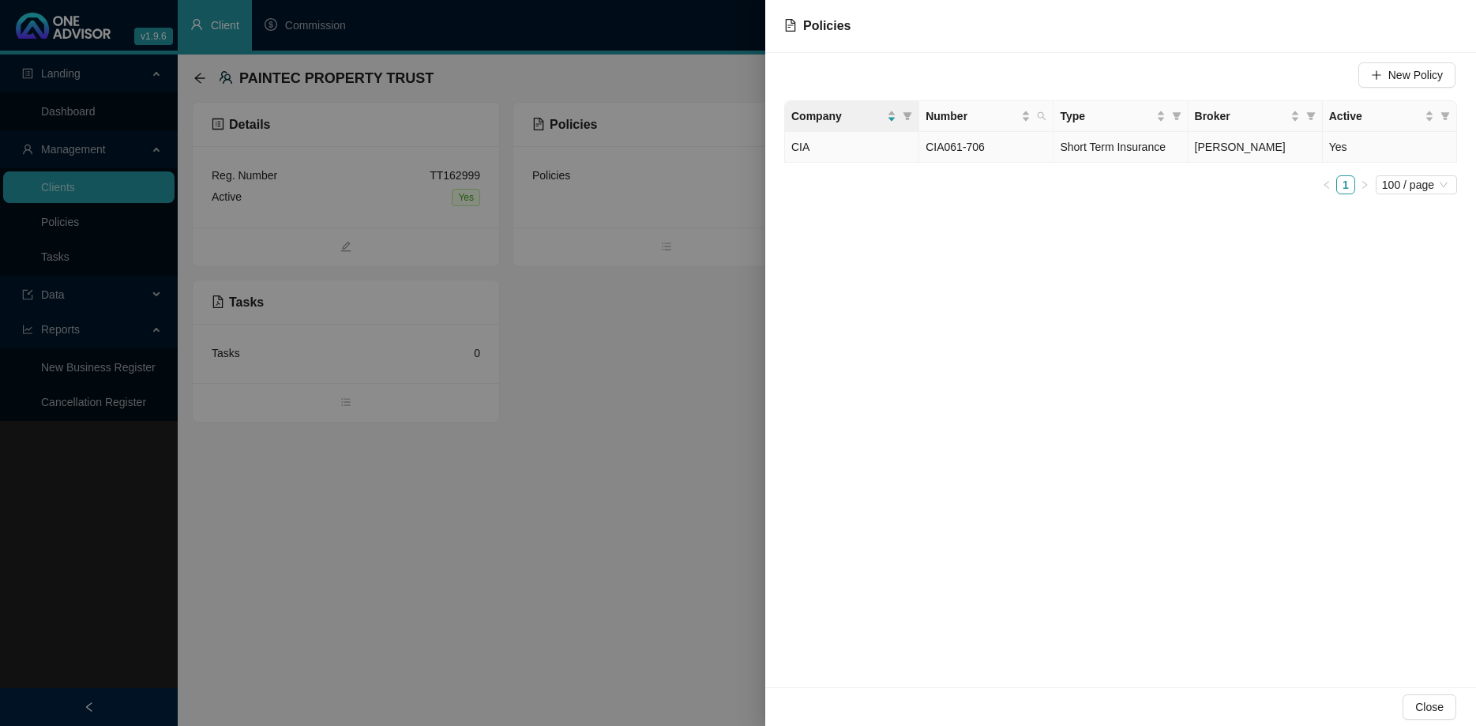
click at [964, 145] on span "CIA061-706" at bounding box center [954, 147] width 59 height 13
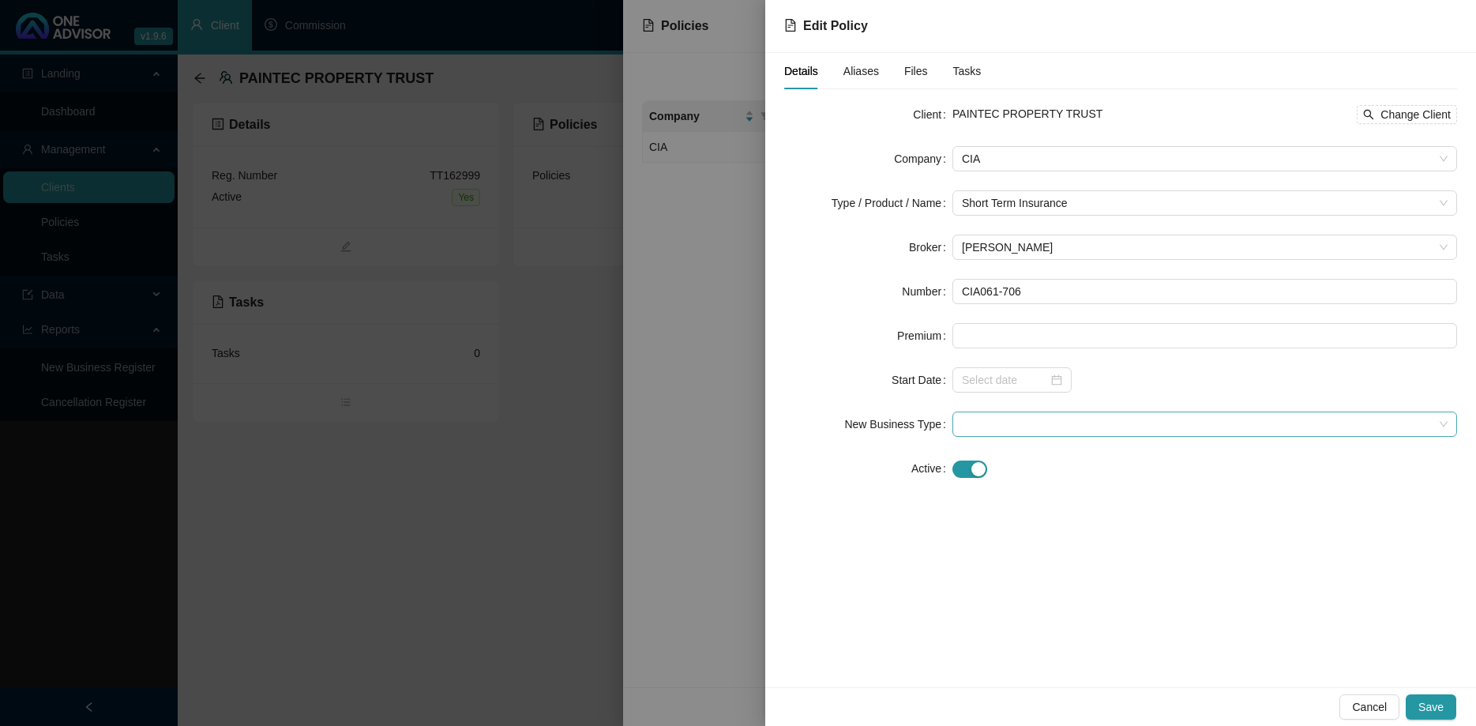
click at [1011, 418] on span at bounding box center [1205, 424] width 486 height 24
click at [1034, 478] on div "New Application" at bounding box center [1204, 480] width 479 height 17
click at [1053, 379] on div at bounding box center [1012, 379] width 100 height 17
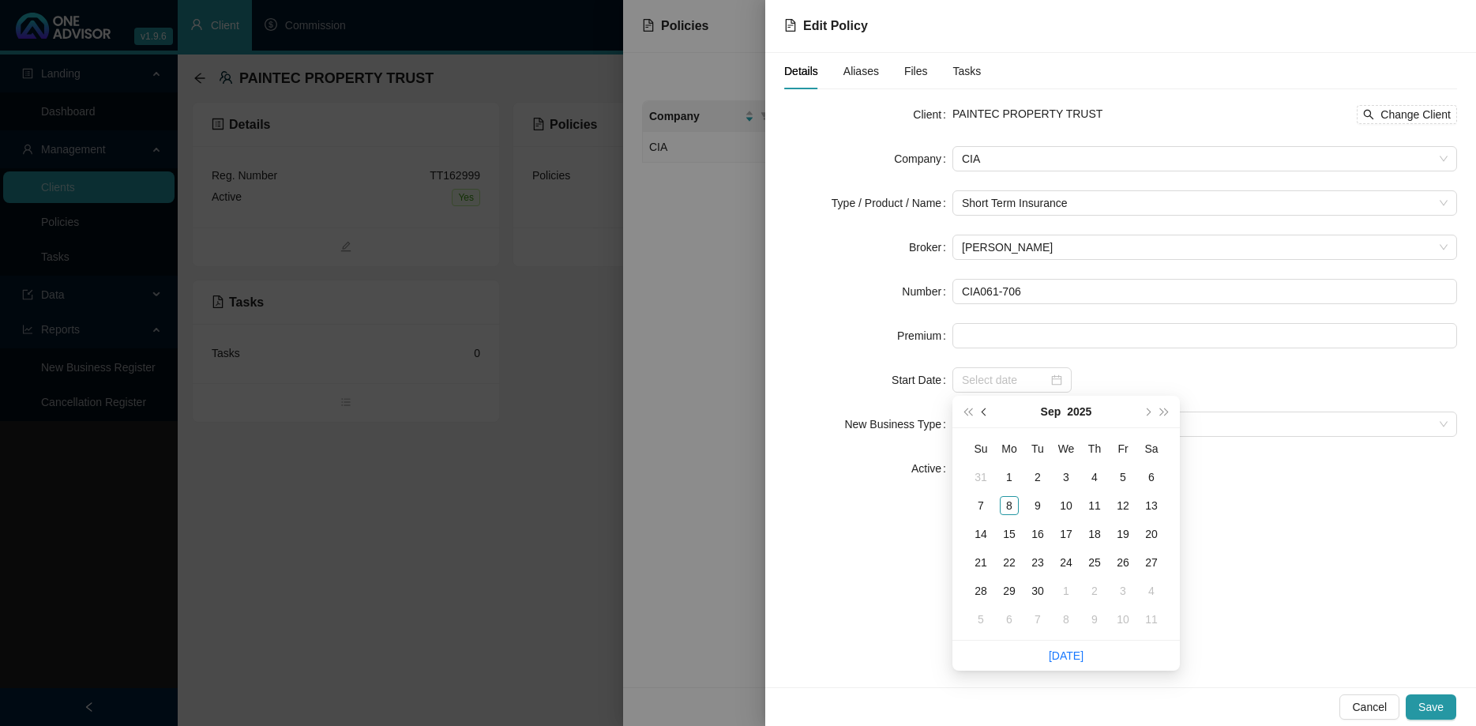
click at [983, 418] on button "prev-year" at bounding box center [984, 412] width 17 height 32
click at [1151, 406] on button "next-year" at bounding box center [1146, 412] width 17 height 32
type input "[DATE]"
click at [1124, 477] on div "1" at bounding box center [1122, 476] width 19 height 19
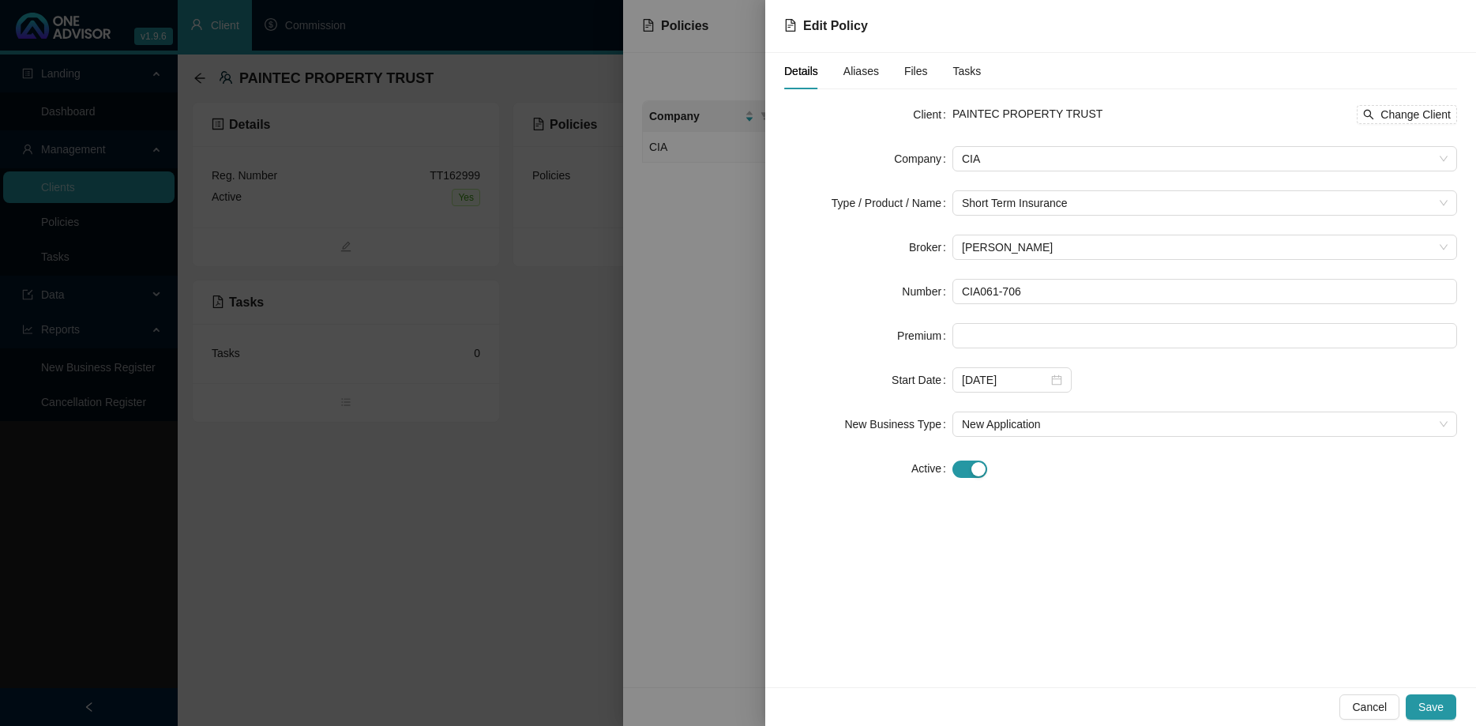
click at [1285, 498] on div "Client PAINTEC PROPERTY TRUST Change Client Company CIA Type / Product / Name S…" at bounding box center [1120, 301] width 673 height 398
click at [993, 331] on input at bounding box center [1204, 336] width 503 height 24
type input "3830.09"
click at [1007, 474] on div at bounding box center [1204, 468] width 504 height 18
click at [1432, 699] on span "Save" at bounding box center [1430, 706] width 25 height 17
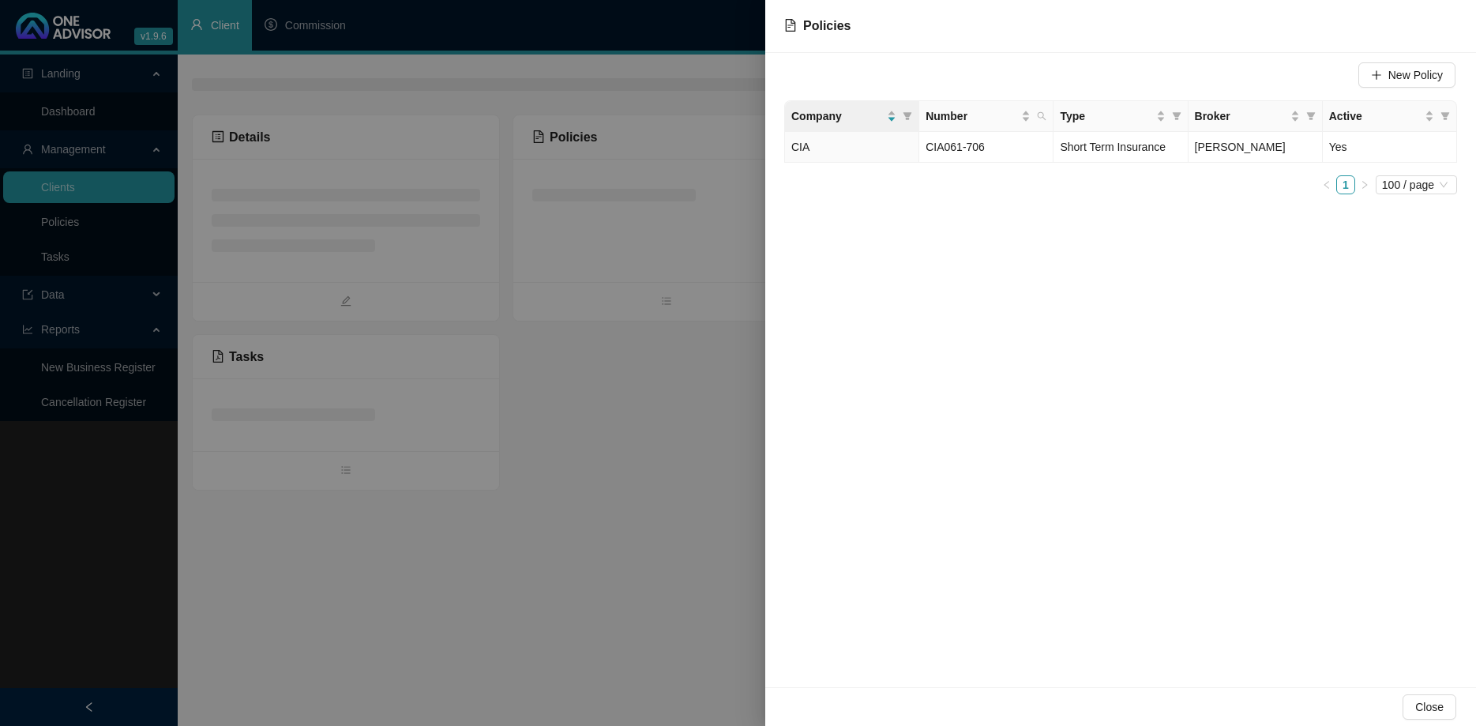
click at [661, 413] on div at bounding box center [738, 363] width 1476 height 726
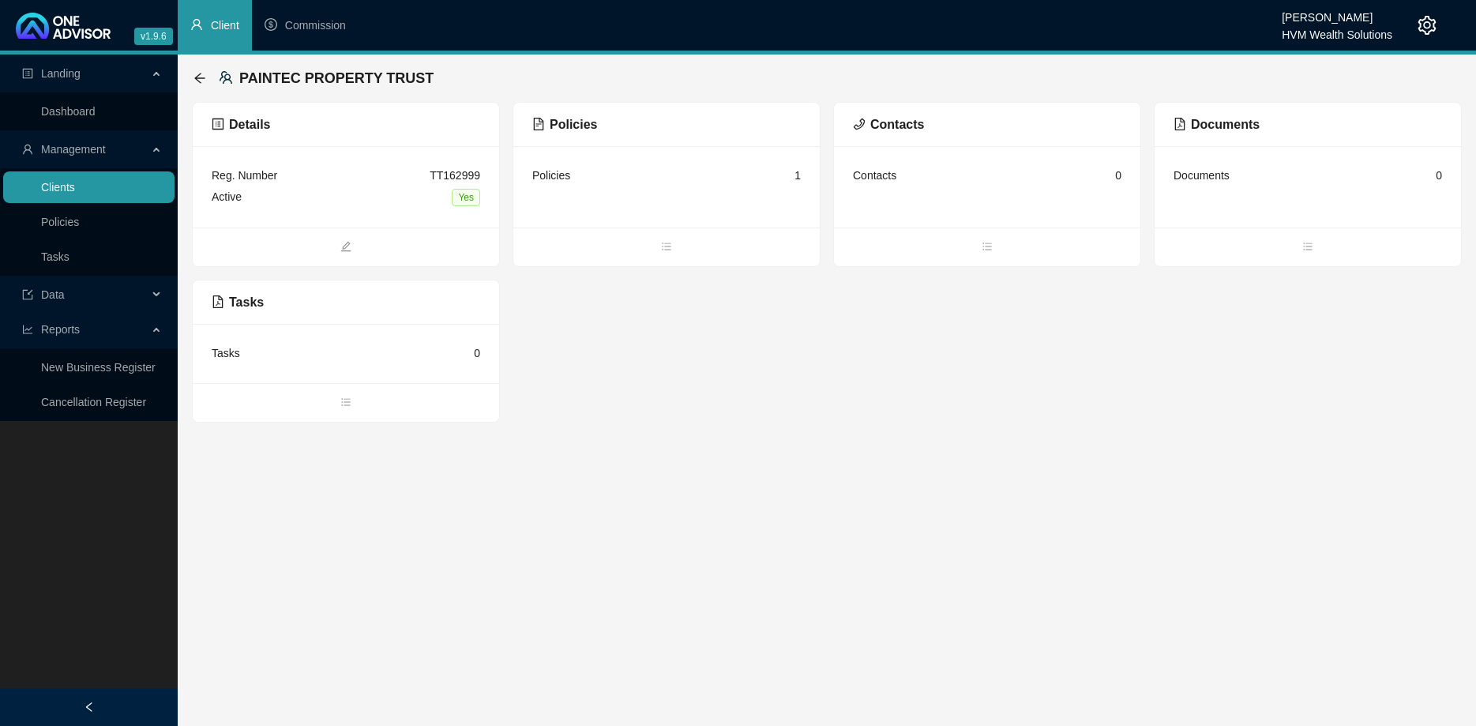
click at [75, 193] on link "Clients" at bounding box center [58, 187] width 34 height 13
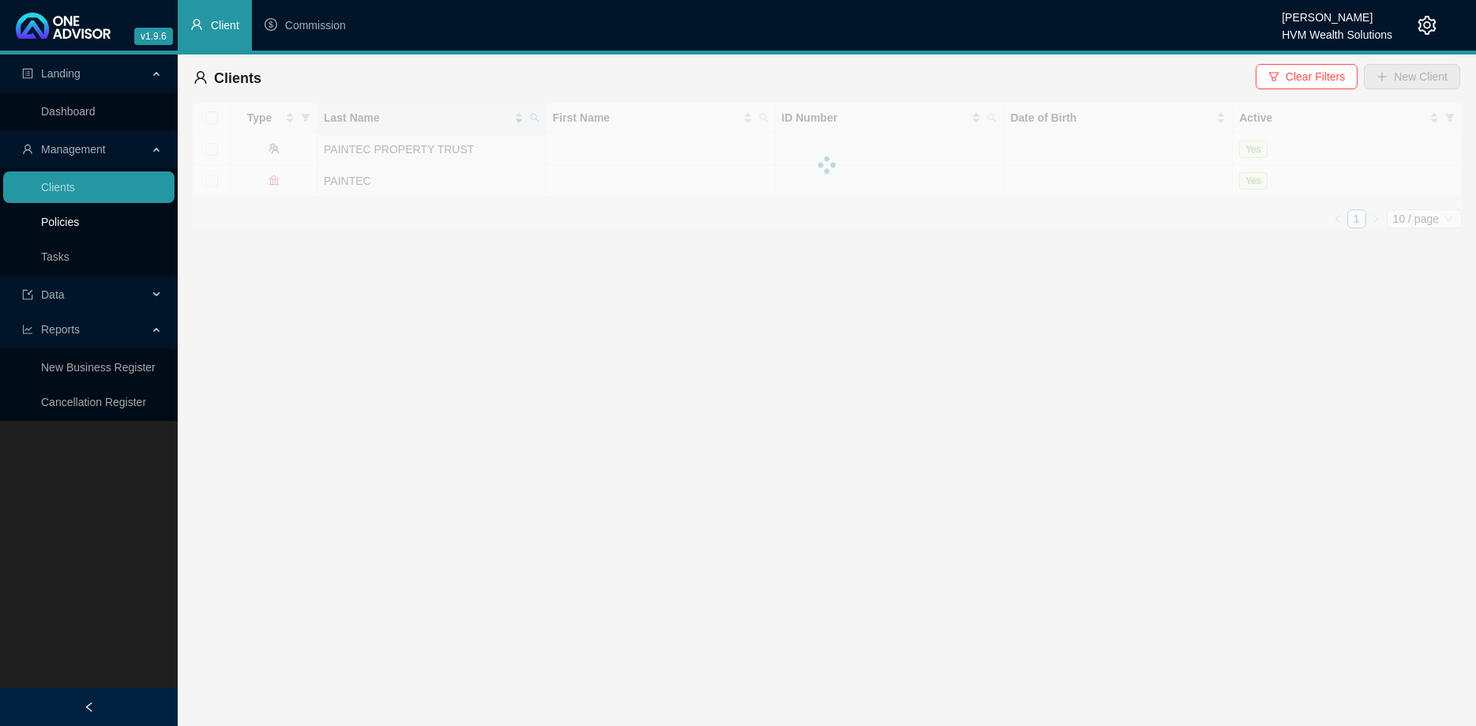
click at [79, 216] on link "Policies" at bounding box center [60, 222] width 38 height 13
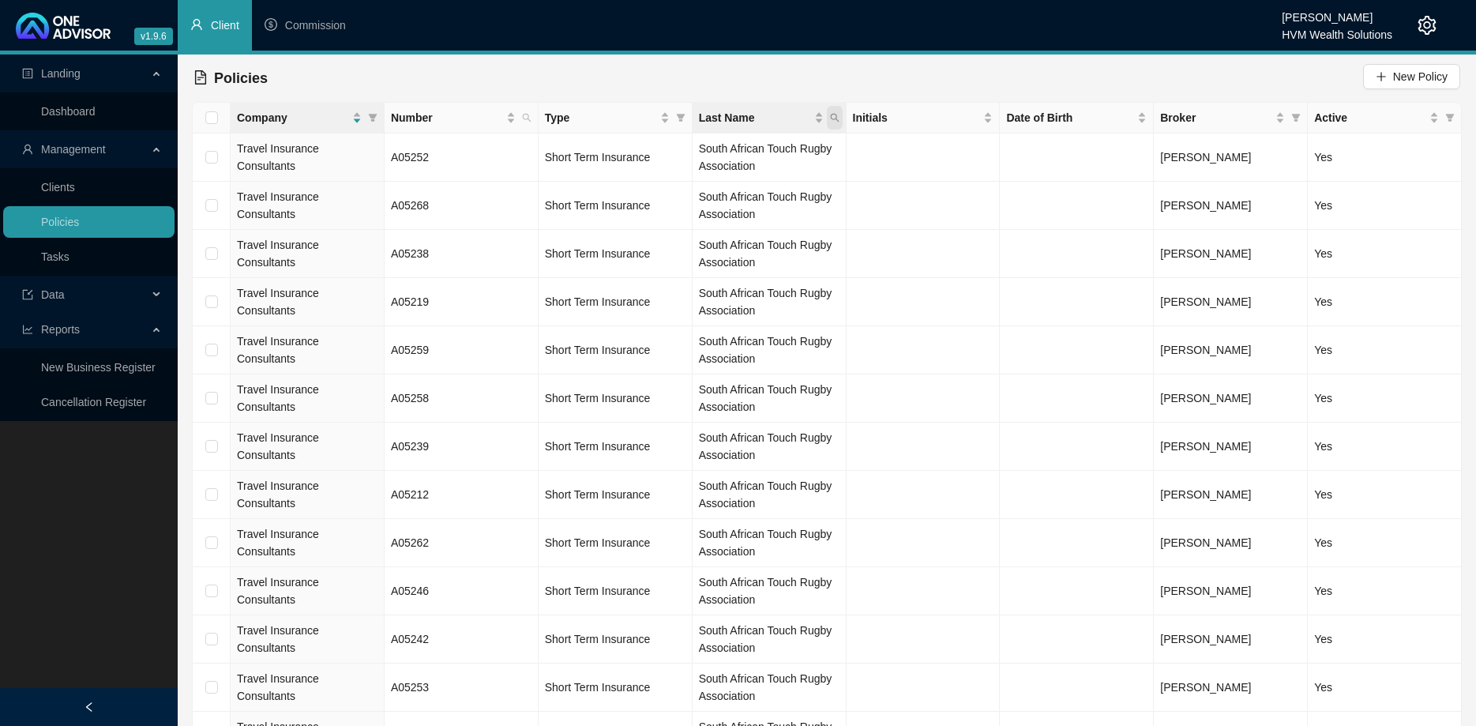
click at [839, 116] on span "Last Name" at bounding box center [835, 118] width 16 height 24
type input "paintec"
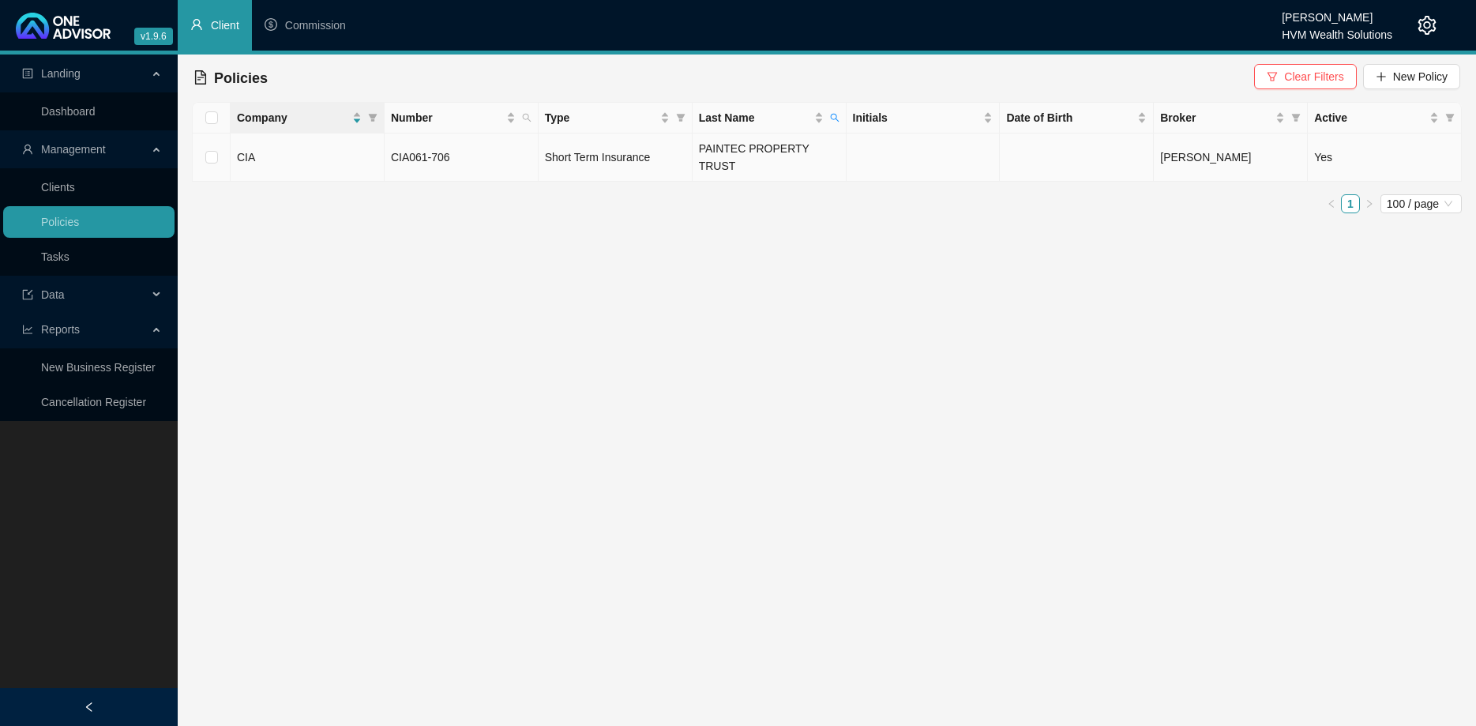
click at [685, 150] on td "Short Term Insurance" at bounding box center [615, 157] width 154 height 48
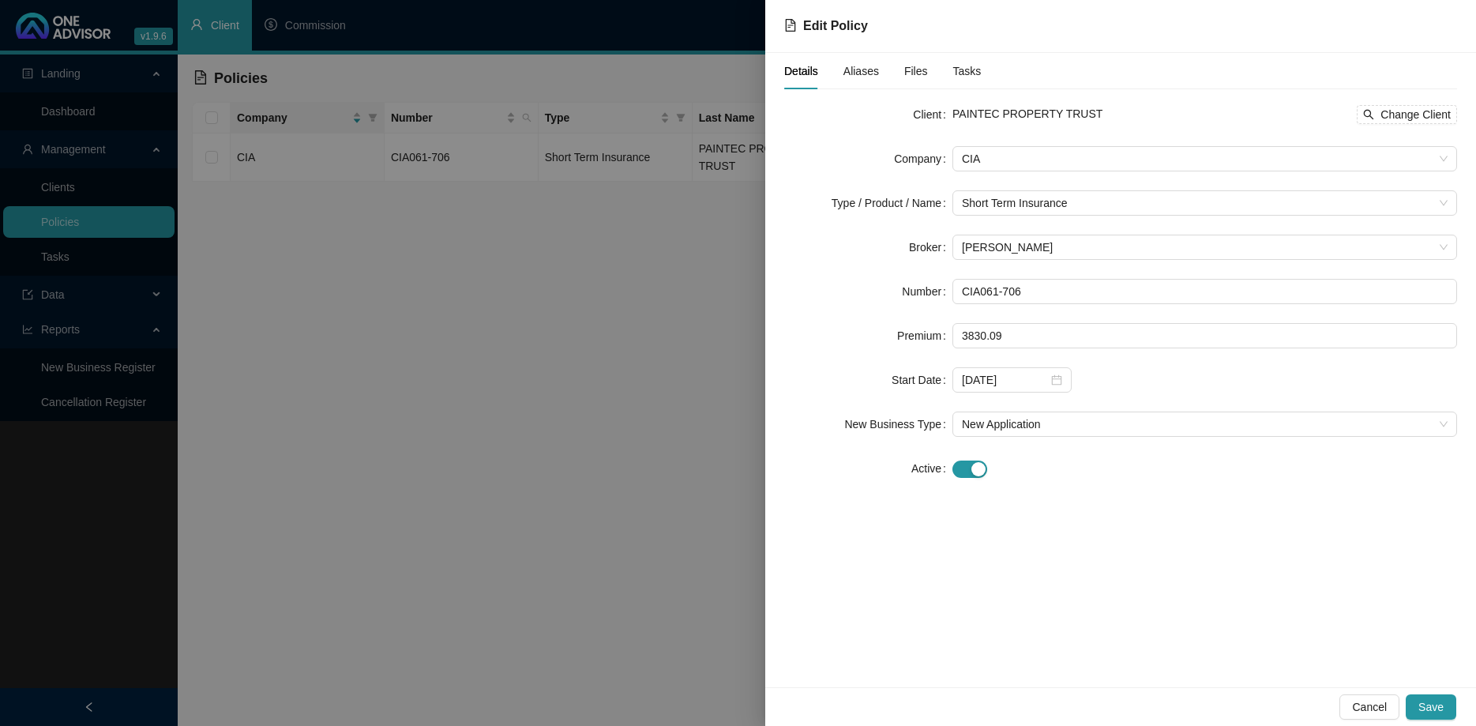
click at [678, 250] on div at bounding box center [738, 363] width 1476 height 726
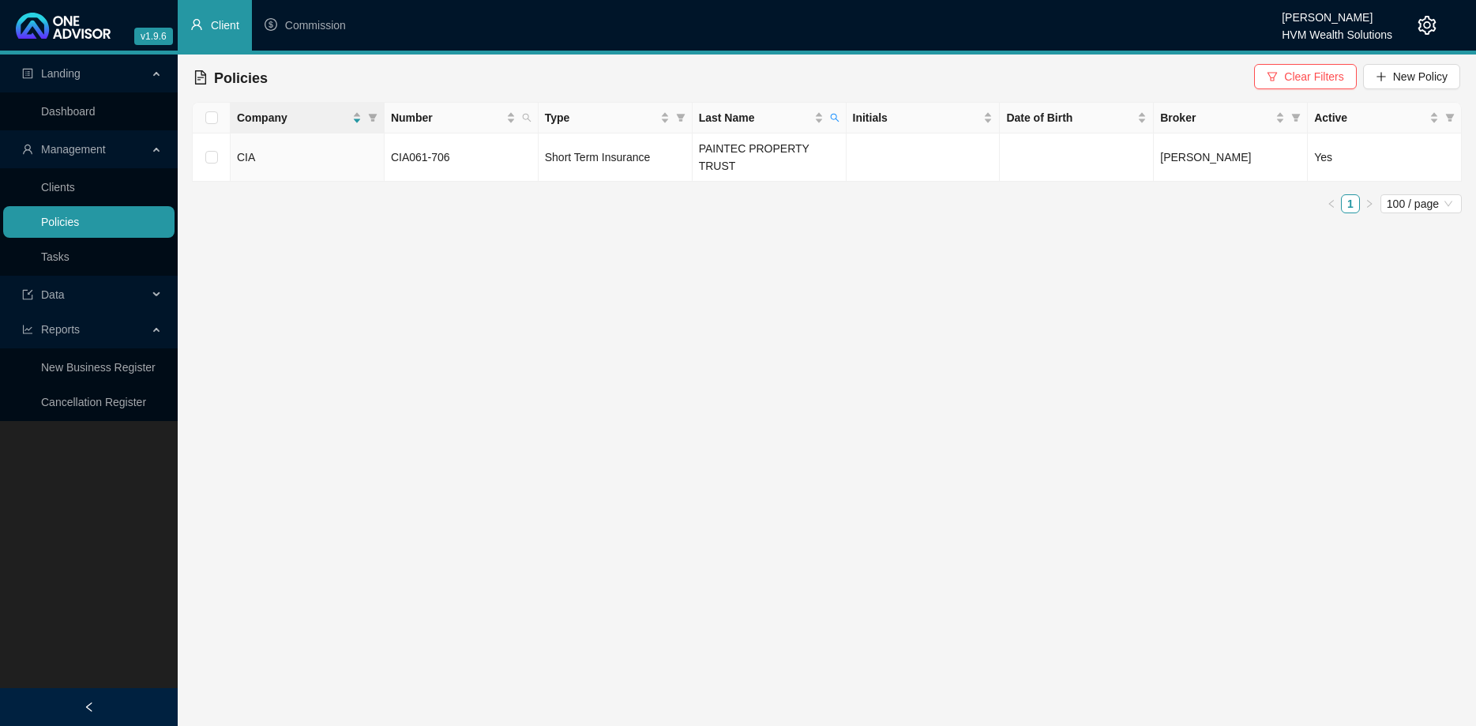
click at [79, 220] on link "Policies" at bounding box center [60, 222] width 38 height 13
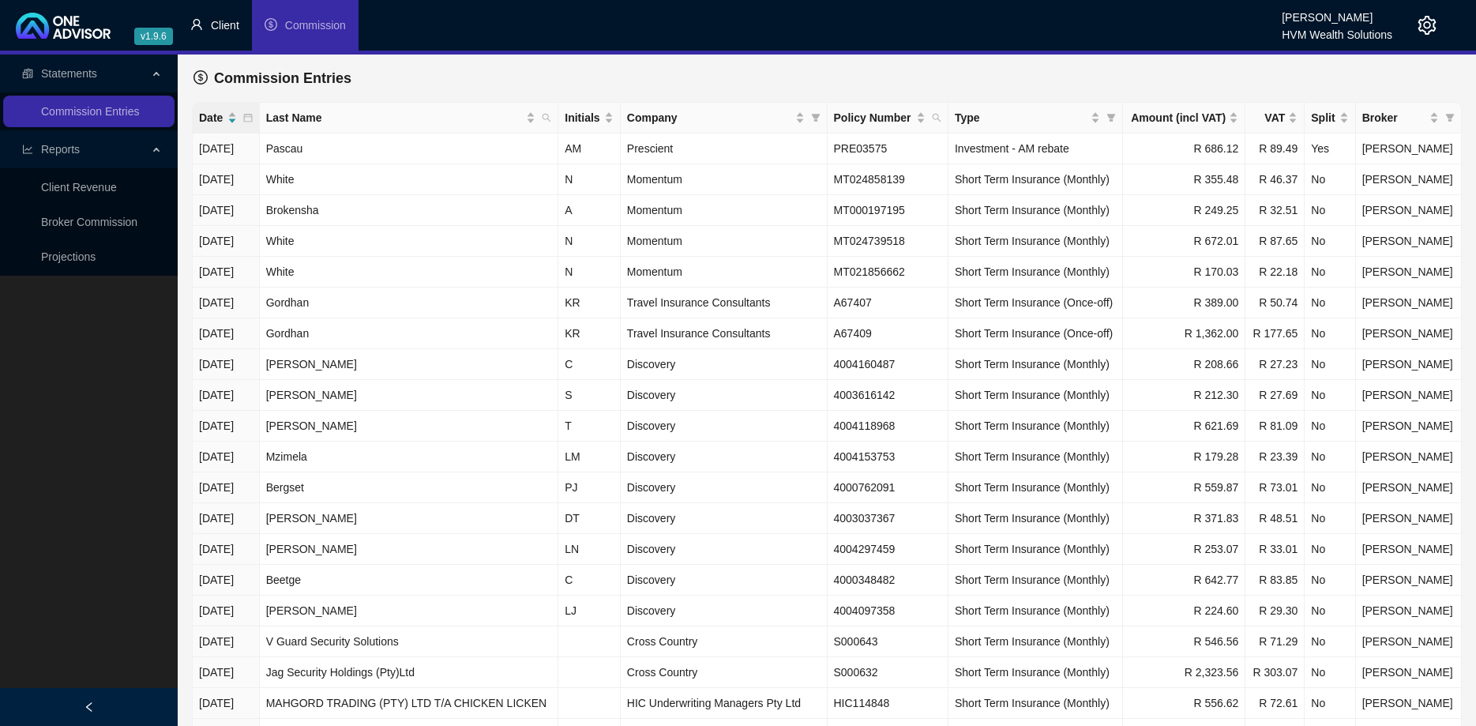
click at [208, 28] on li "Client" at bounding box center [215, 25] width 74 height 51
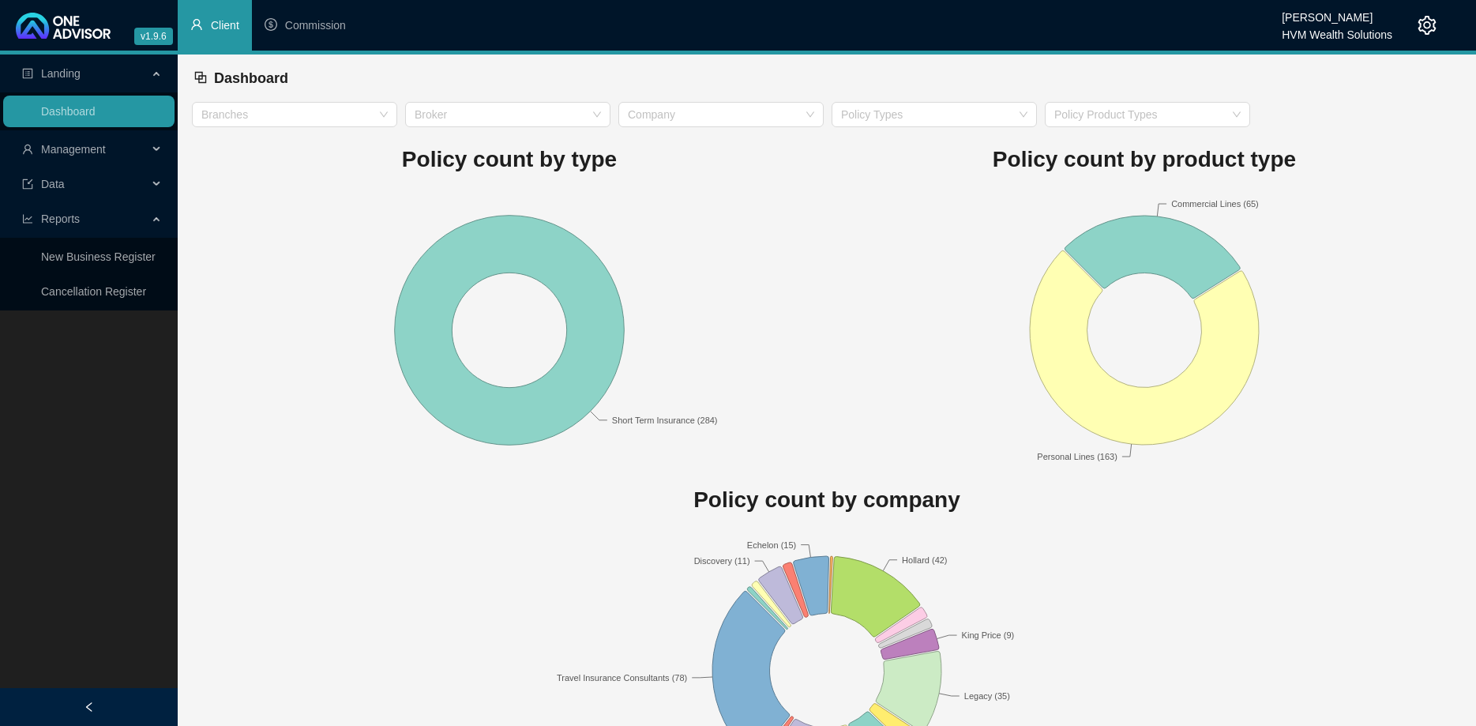
click at [151, 142] on div "Management" at bounding box center [88, 149] width 171 height 32
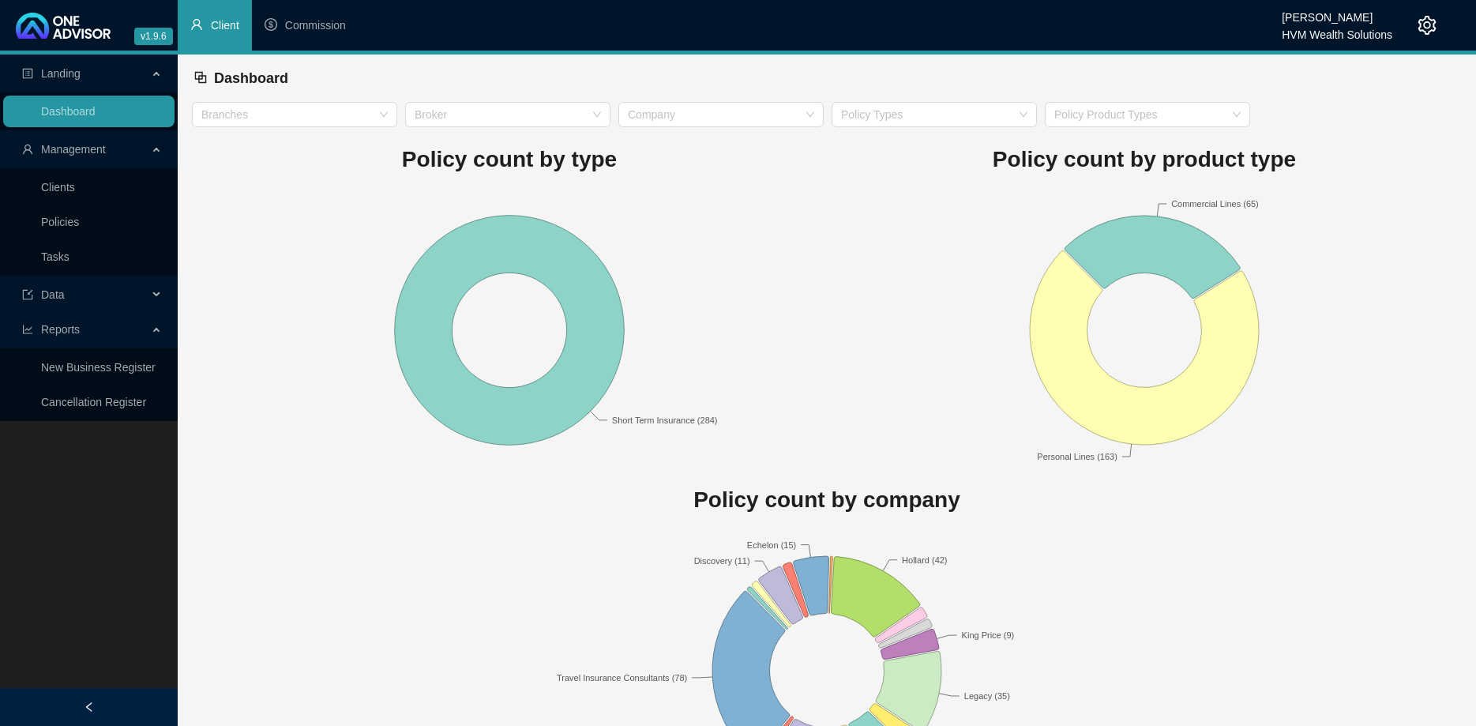
click at [92, 203] on ul "Clients Policies Tasks" at bounding box center [89, 221] width 178 height 107
click at [75, 193] on link "Clients" at bounding box center [58, 187] width 34 height 13
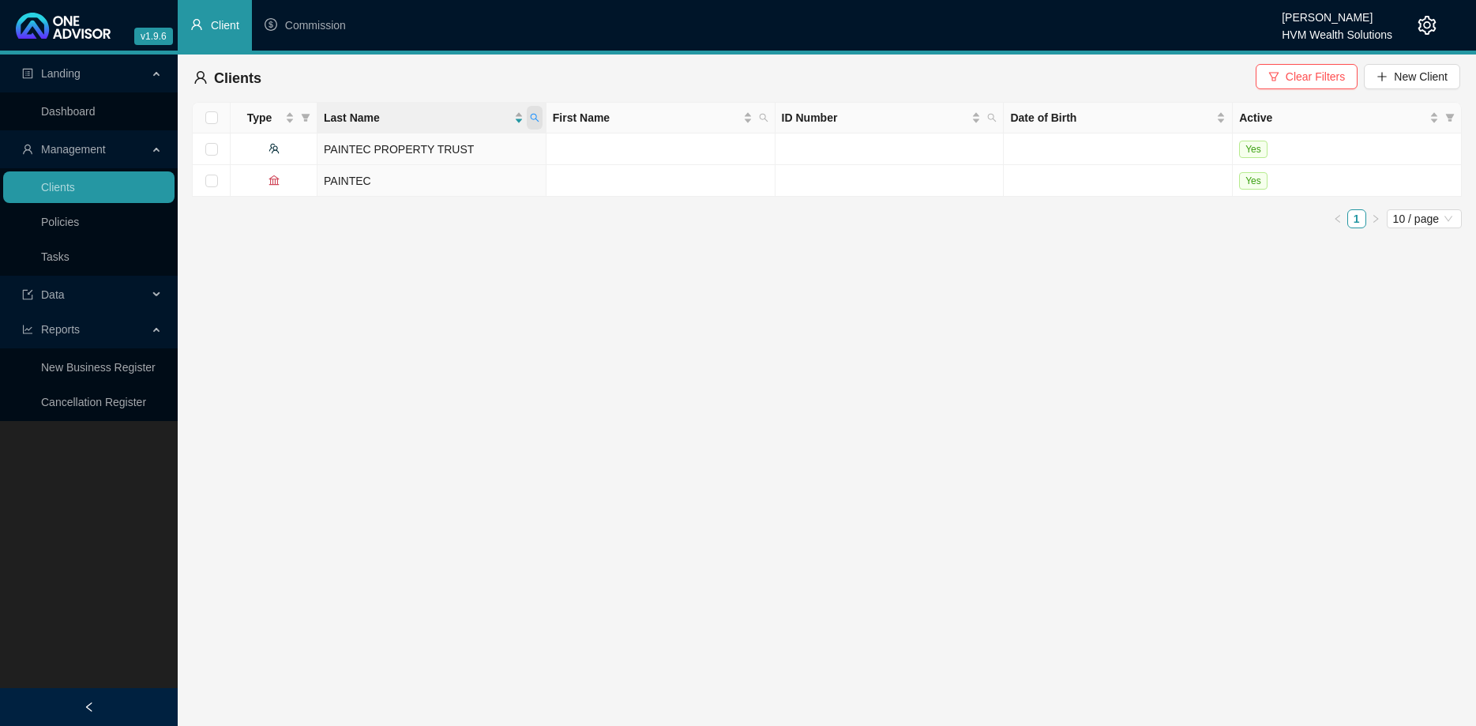
click at [538, 117] on icon "search" at bounding box center [534, 117] width 9 height 9
click at [662, 172] on td at bounding box center [660, 181] width 229 height 32
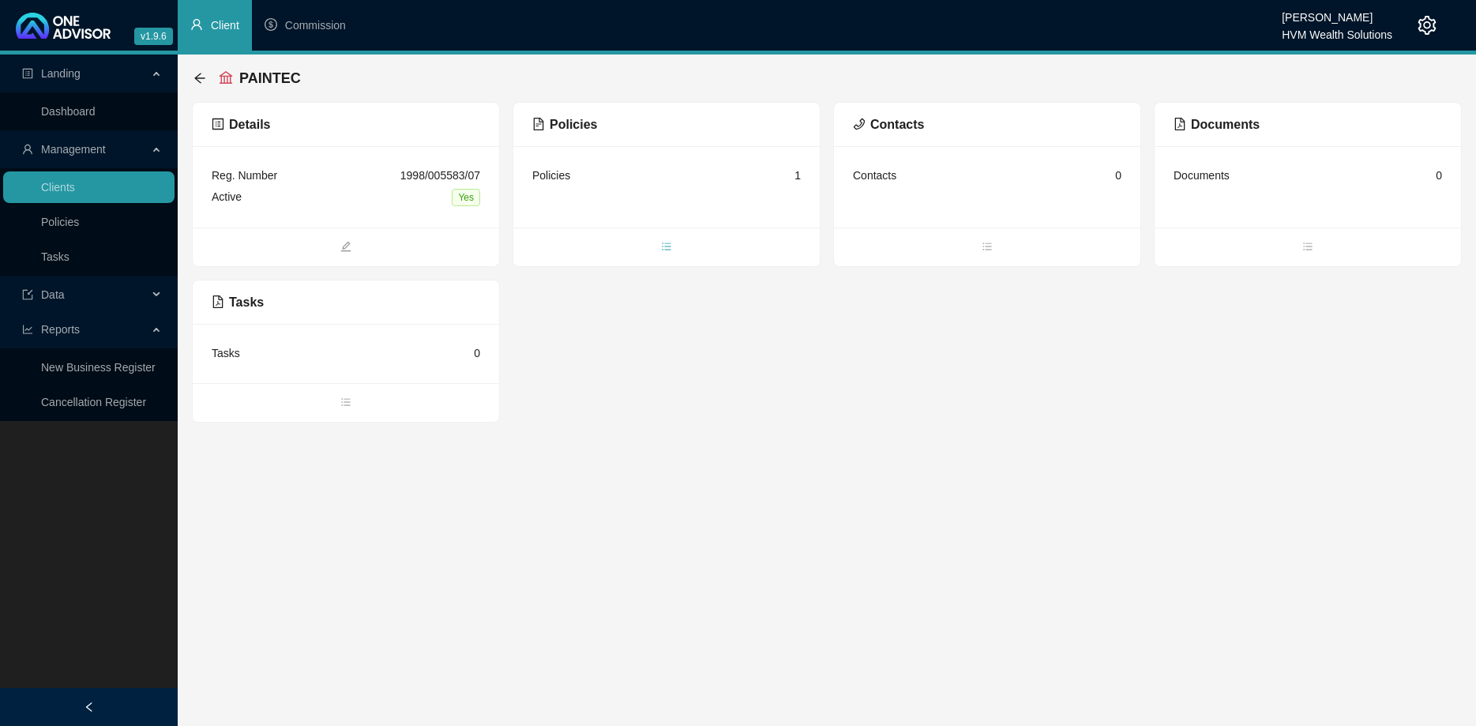
click at [667, 251] on icon "bars" at bounding box center [666, 246] width 11 height 11
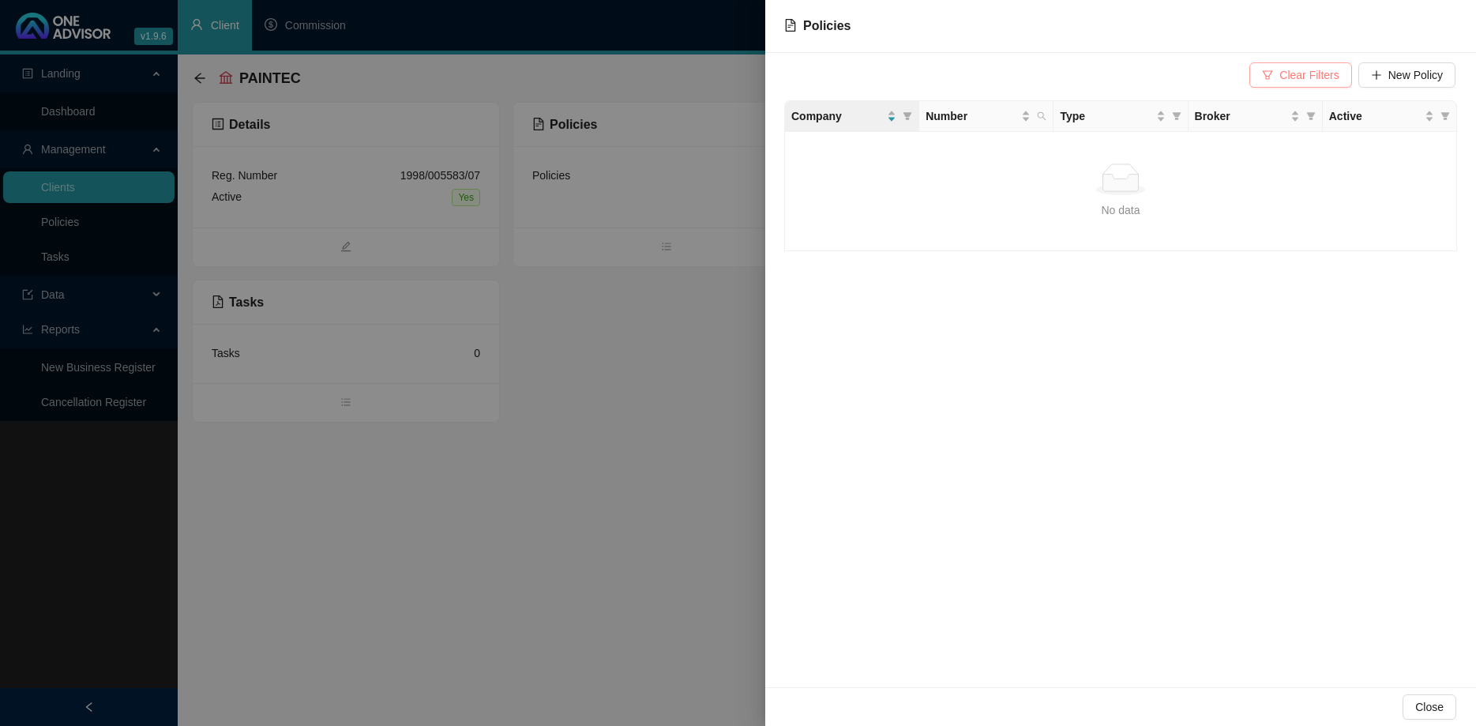
click at [1285, 79] on span "Clear Filters" at bounding box center [1308, 74] width 59 height 17
click at [1398, 74] on span "New Policy" at bounding box center [1415, 74] width 54 height 17
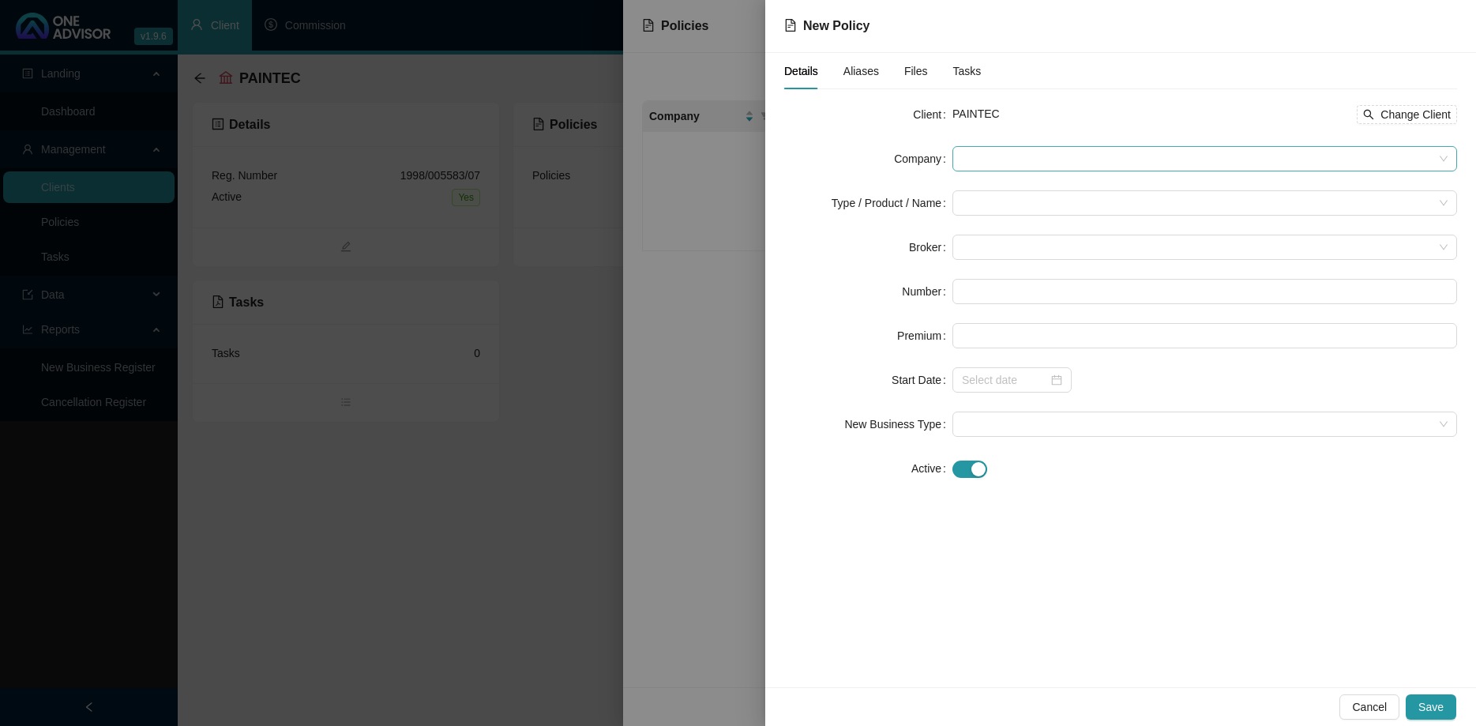
click at [1022, 153] on span at bounding box center [1205, 159] width 486 height 24
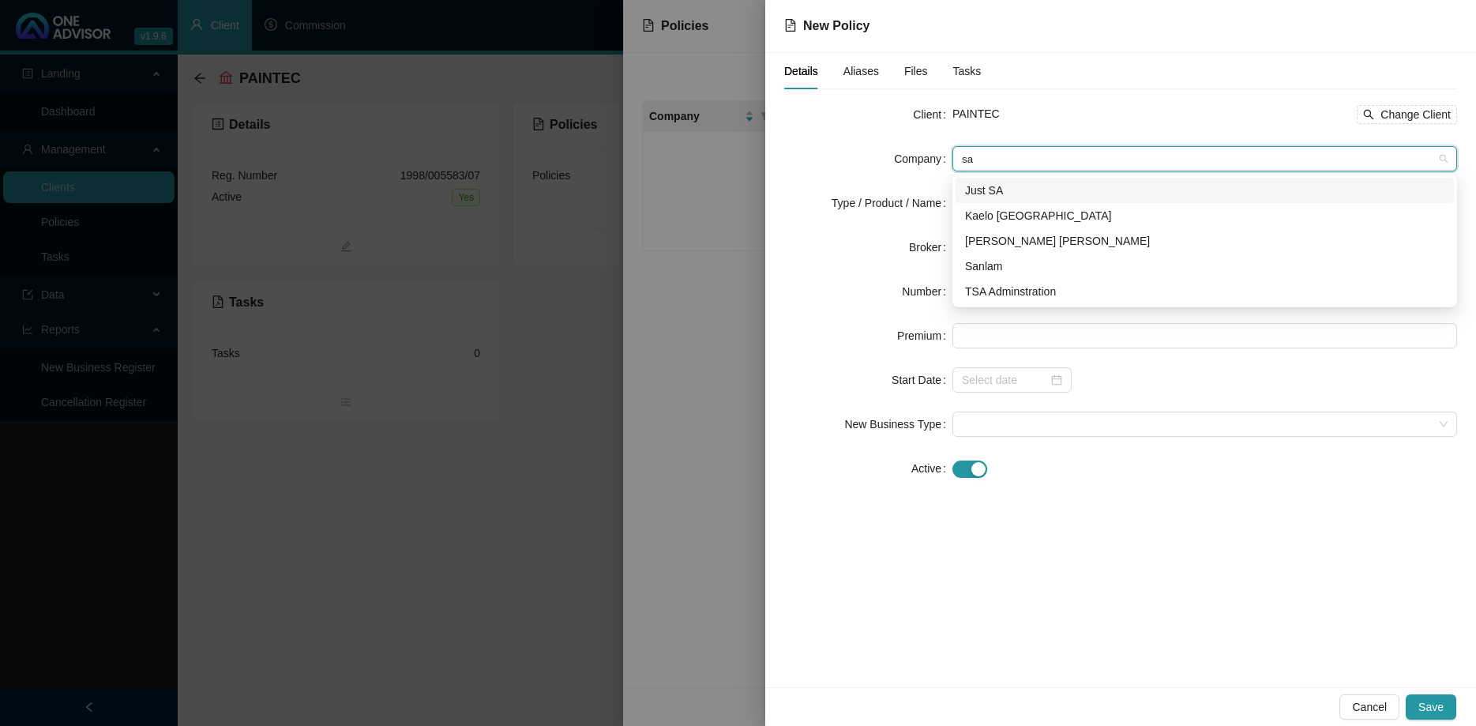
type input "s"
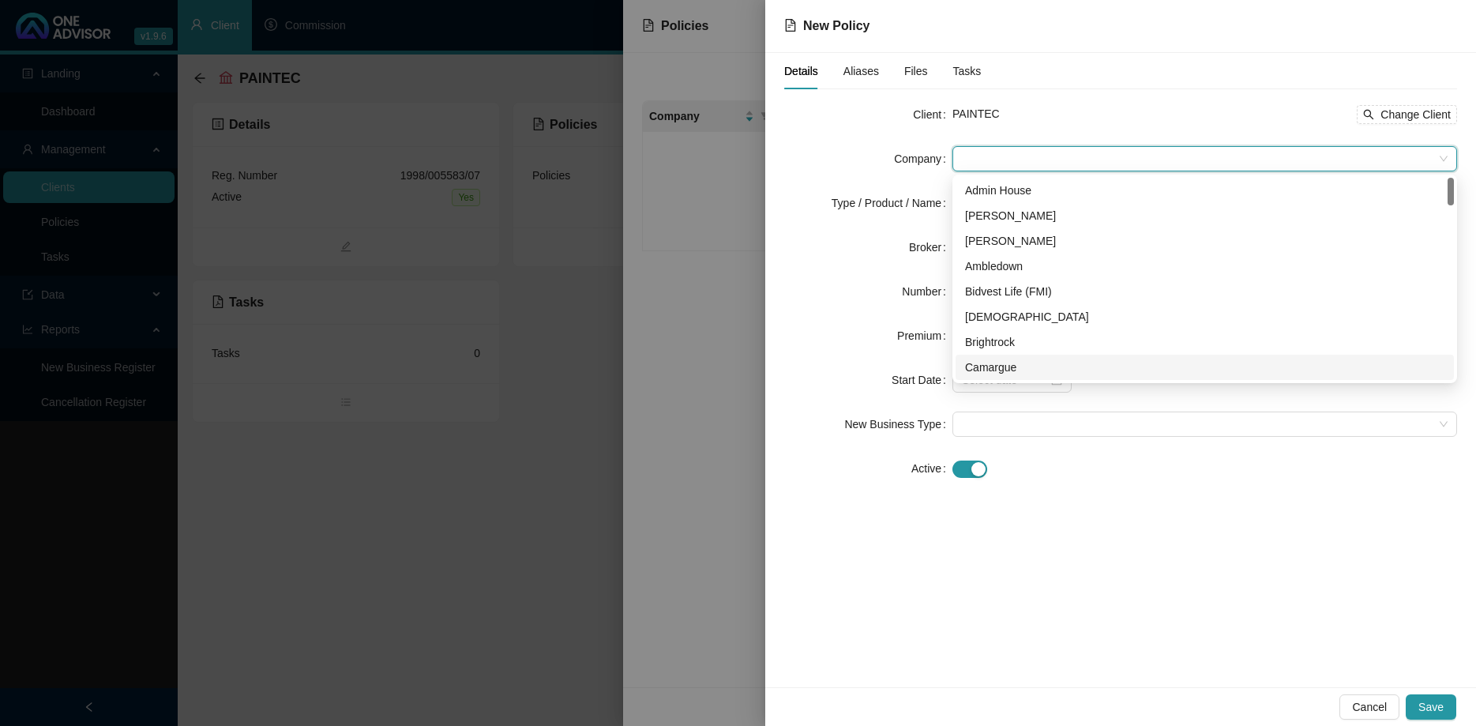
drag, startPoint x: 1277, startPoint y: 488, endPoint x: 1318, endPoint y: 597, distance: 116.2
click at [1277, 489] on div "Client PAINTEC Change Client Company Type / Product / Name Broker Number Premiu…" at bounding box center [1120, 301] width 673 height 398
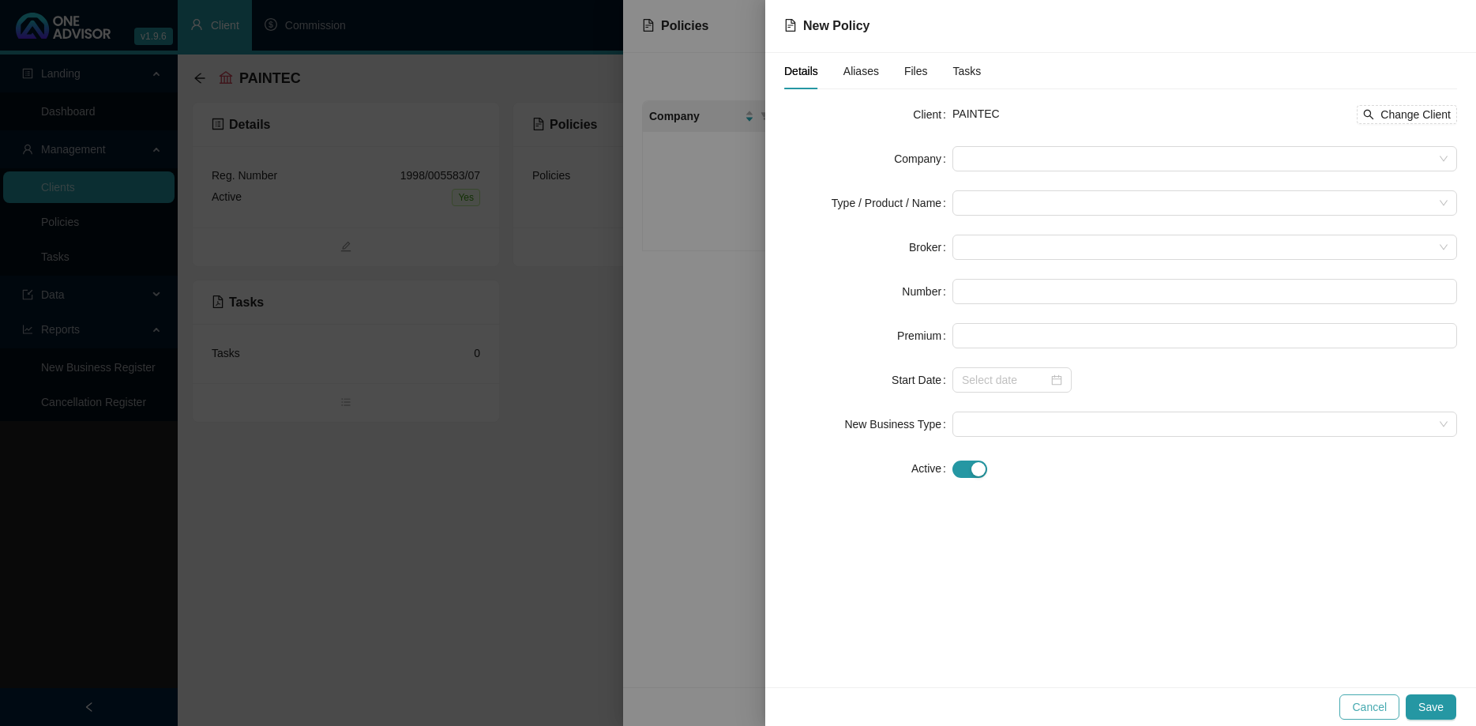
click at [1376, 703] on span "Cancel" at bounding box center [1369, 706] width 35 height 17
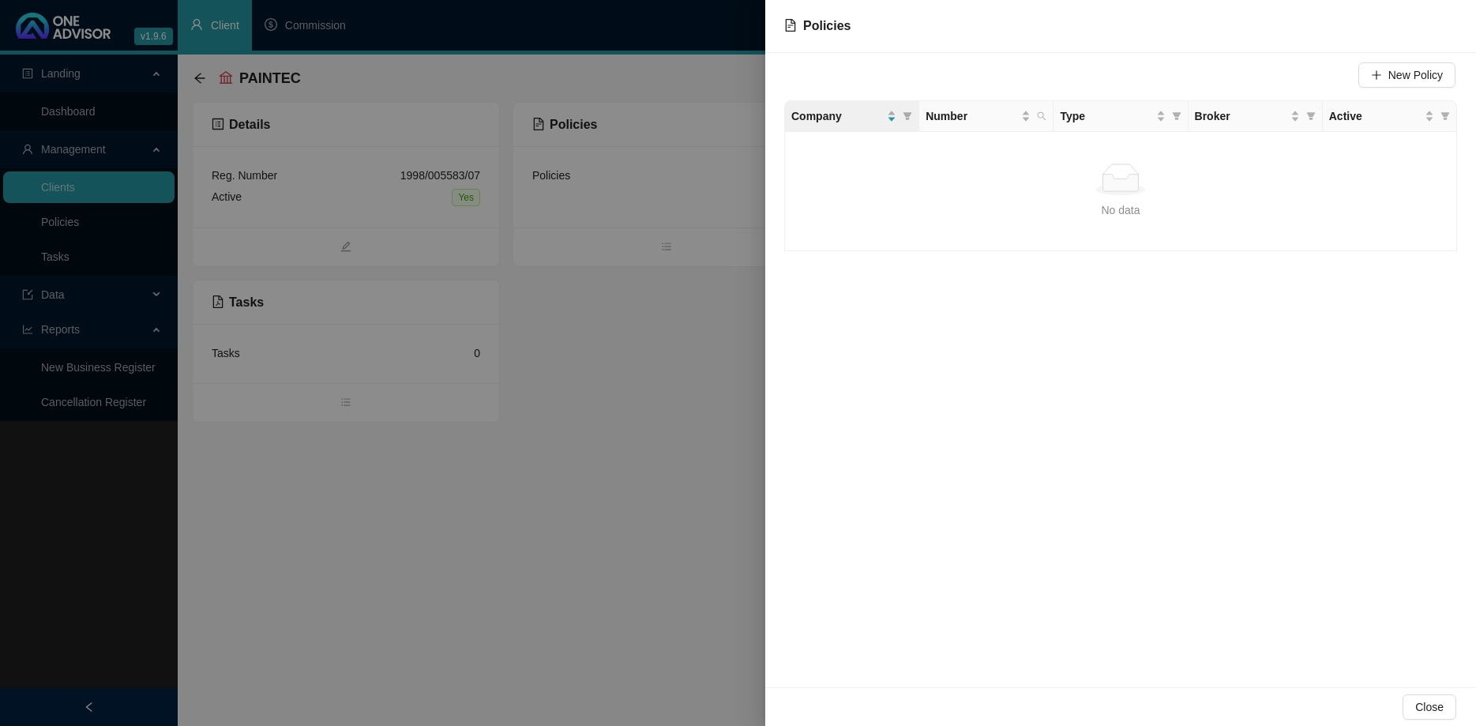
click at [617, 425] on div at bounding box center [738, 363] width 1476 height 726
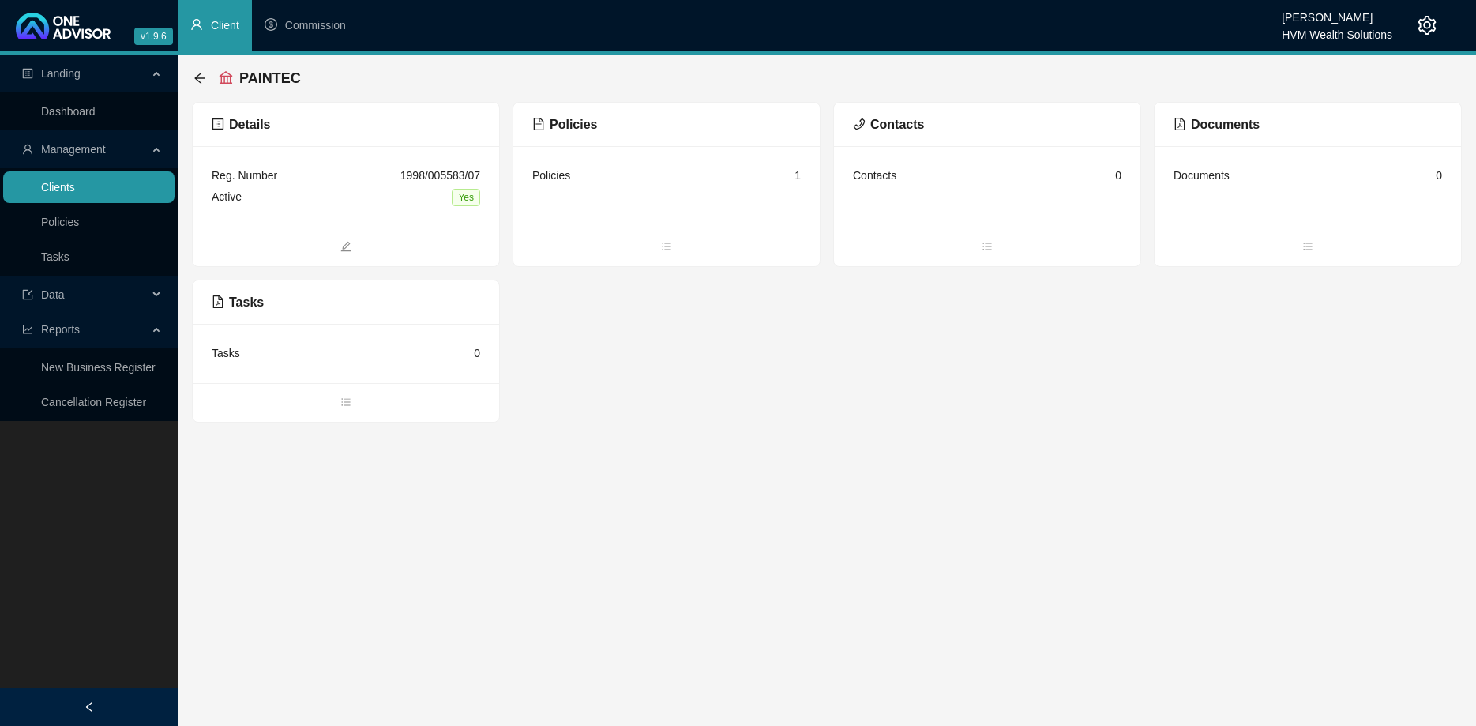
click at [75, 189] on link "Clients" at bounding box center [58, 187] width 34 height 13
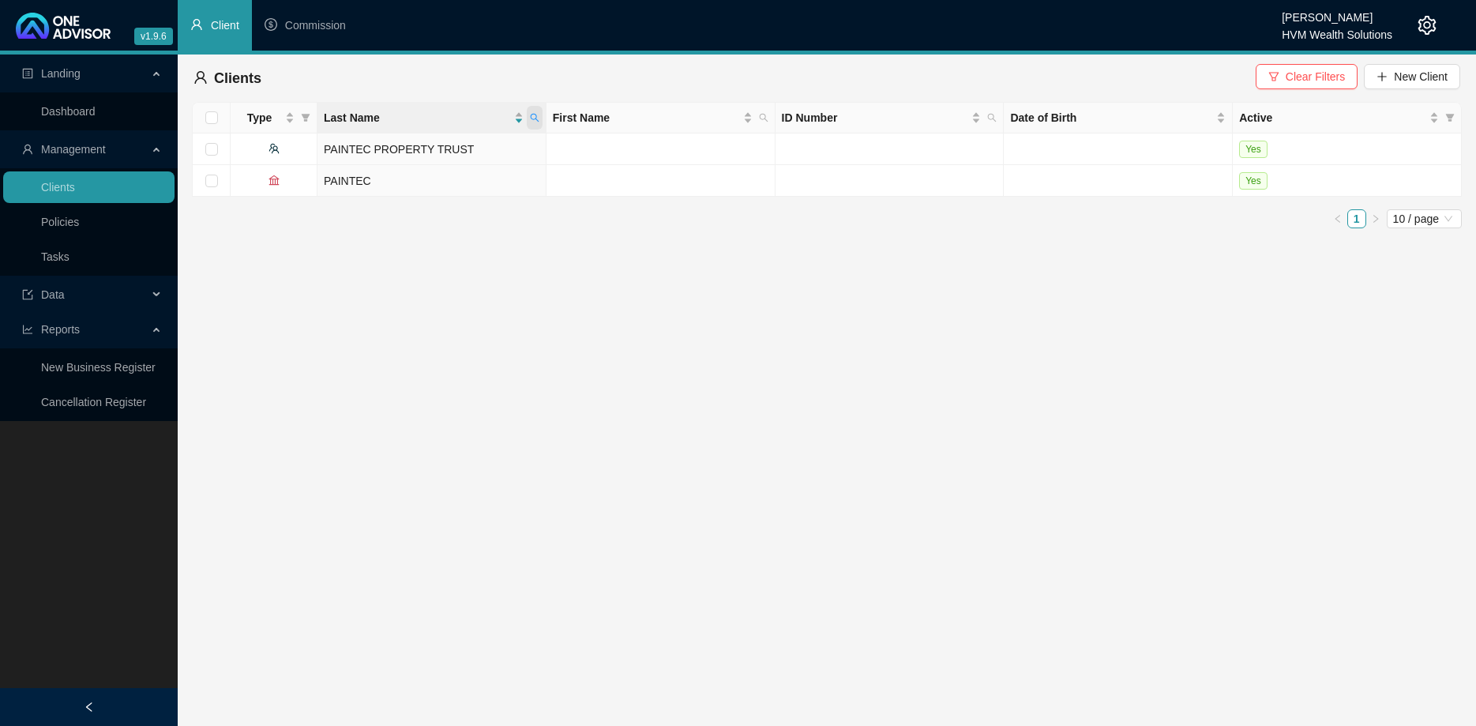
click at [534, 111] on span at bounding box center [535, 118] width 16 height 24
type input "body corporate"
click at [474, 158] on td "The Kromme Body Corporate" at bounding box center [431, 149] width 229 height 32
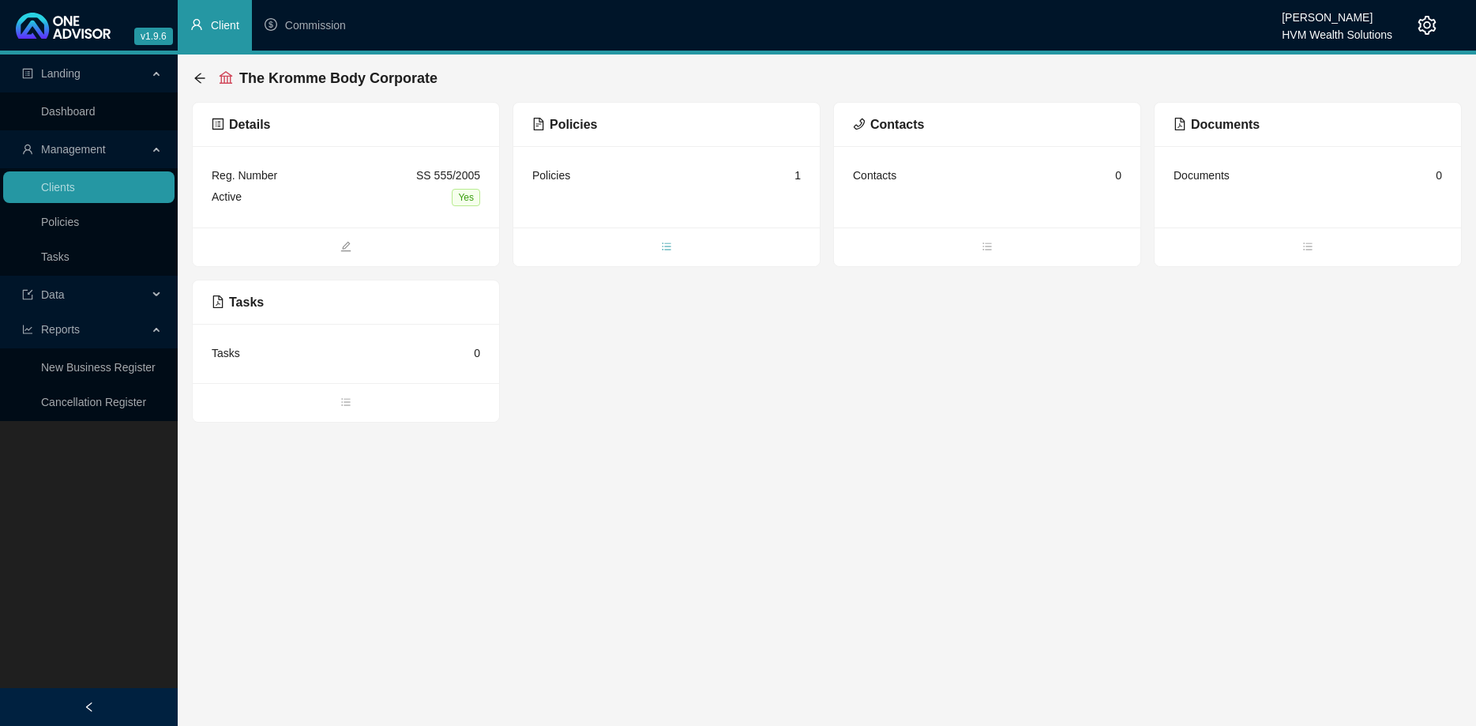
click at [664, 242] on icon "bars" at bounding box center [666, 246] width 11 height 11
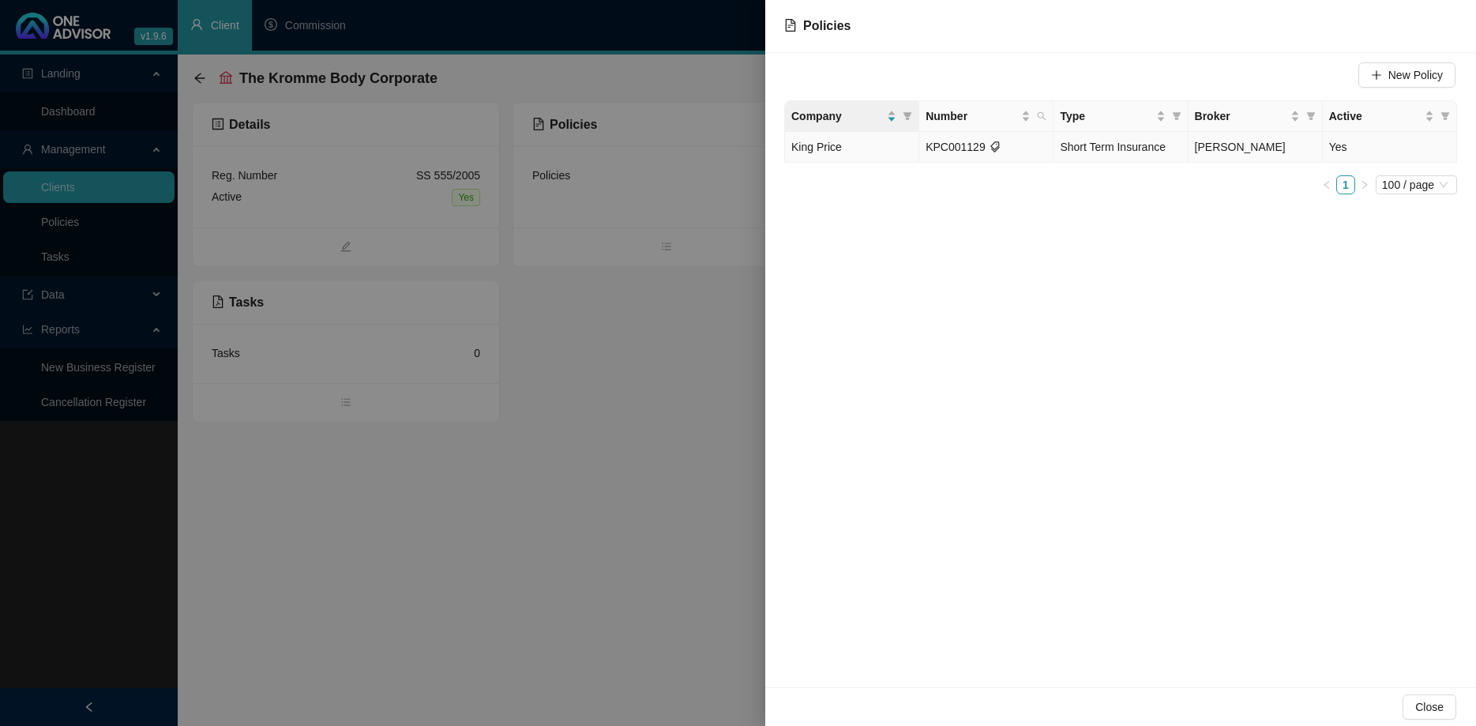
click at [1056, 148] on td "Short Term Insurance" at bounding box center [1120, 147] width 134 height 31
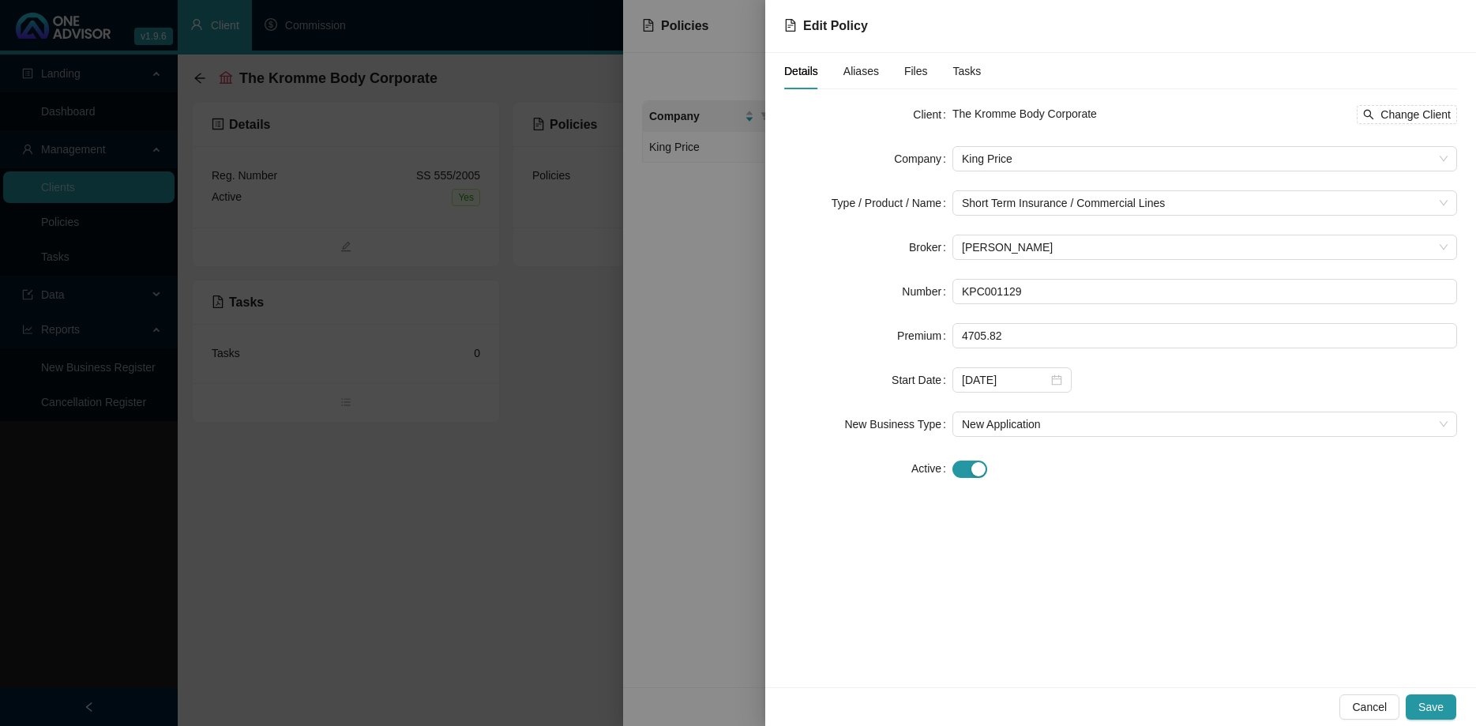
click at [701, 378] on div at bounding box center [738, 363] width 1476 height 726
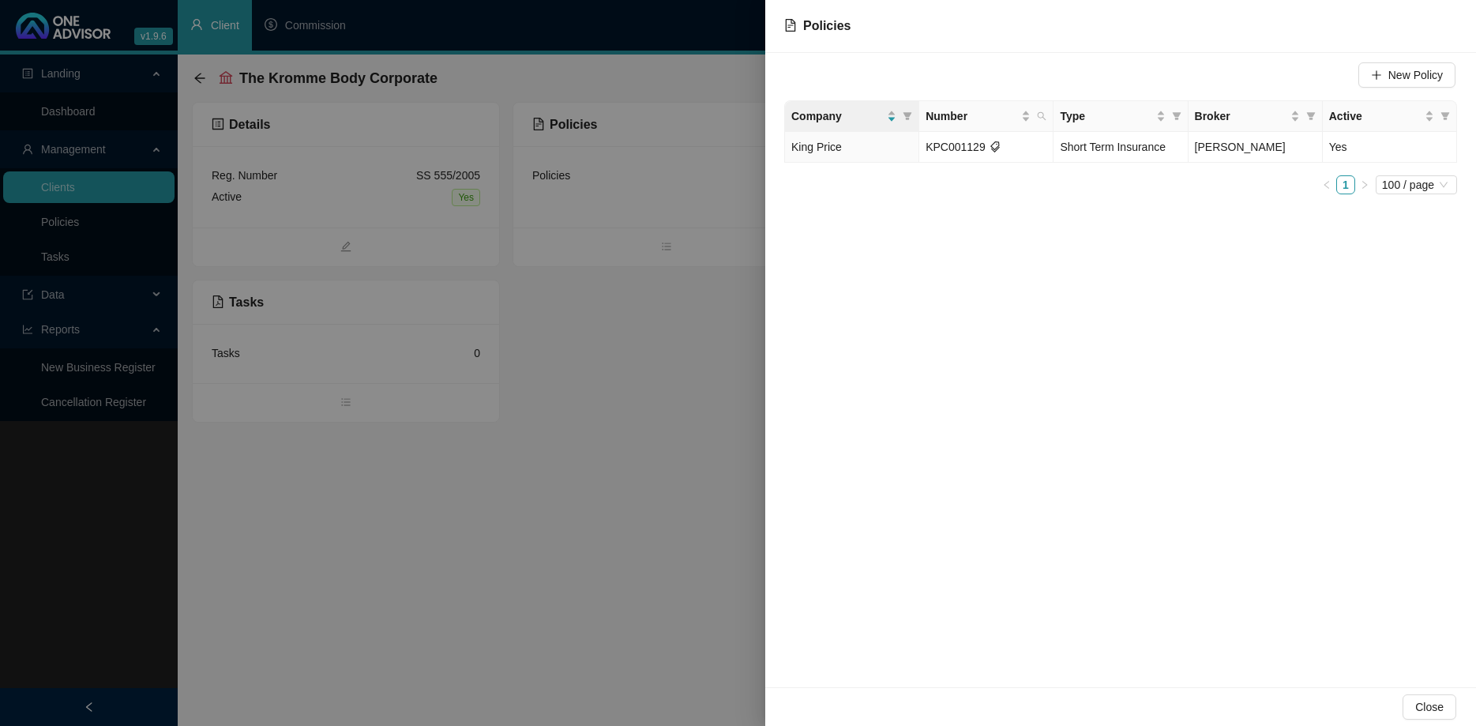
click at [673, 377] on div at bounding box center [738, 363] width 1476 height 726
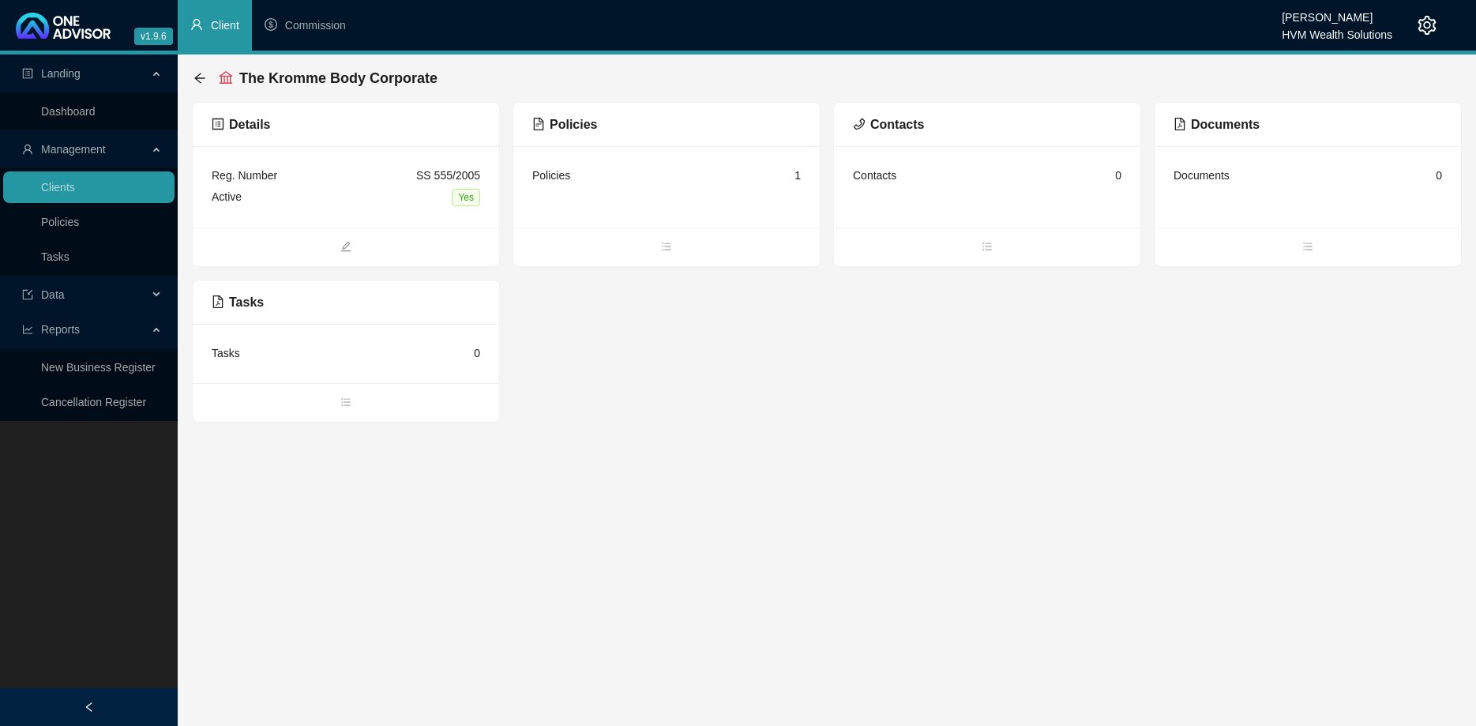
click at [197, 69] on div "The Kromme Body Corporate" at bounding box center [319, 78] width 253 height 28
click at [198, 81] on icon "arrow-left" at bounding box center [199, 78] width 10 height 10
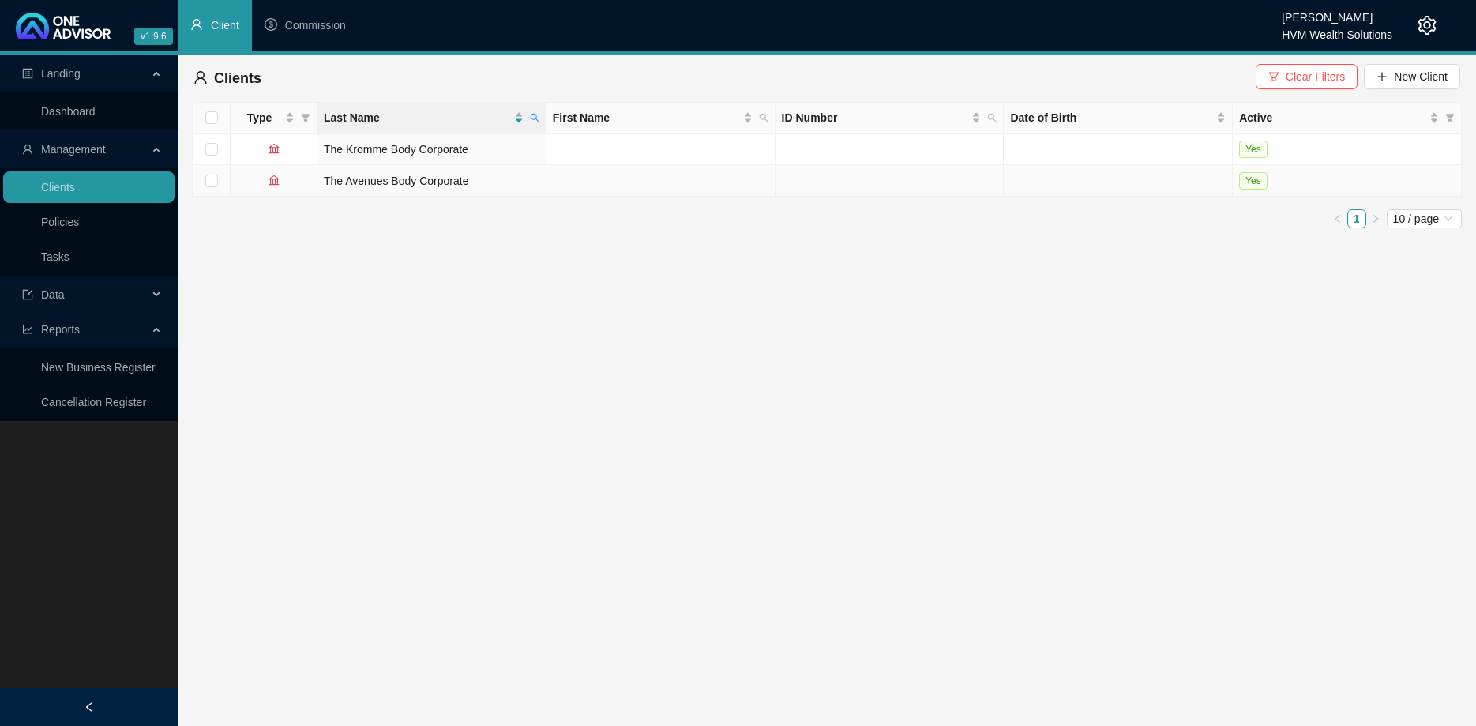
click at [596, 186] on td at bounding box center [660, 181] width 229 height 32
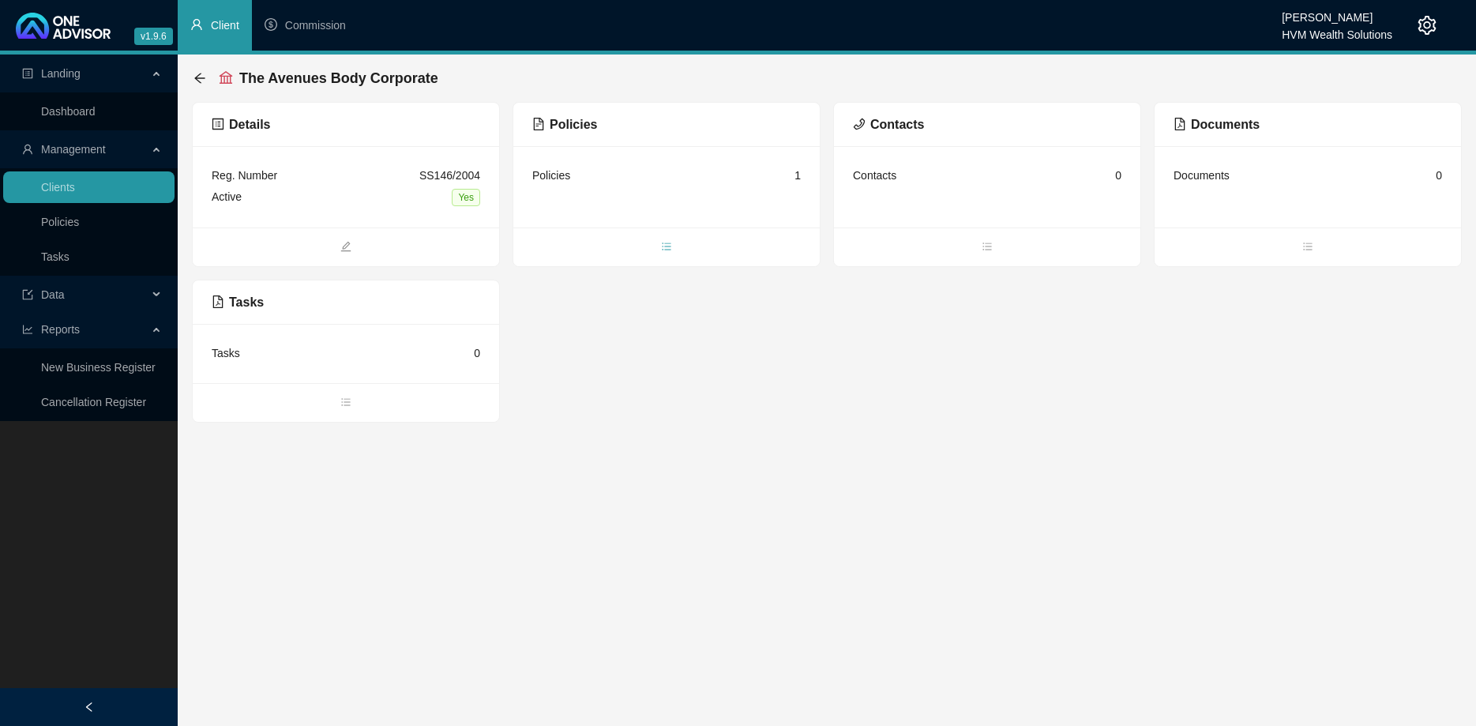
click at [661, 249] on icon "bars" at bounding box center [666, 246] width 11 height 11
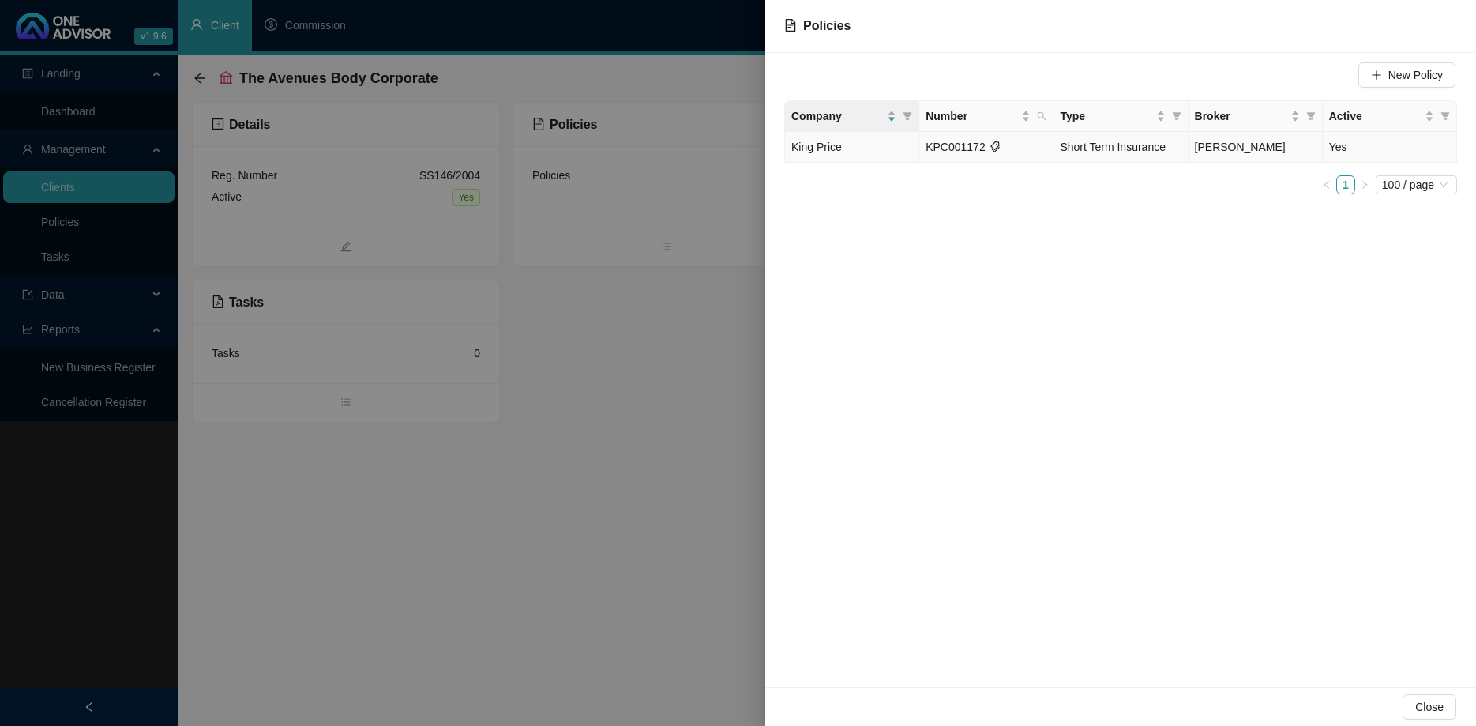
click at [1042, 142] on td "KPC001172" at bounding box center [986, 147] width 134 height 31
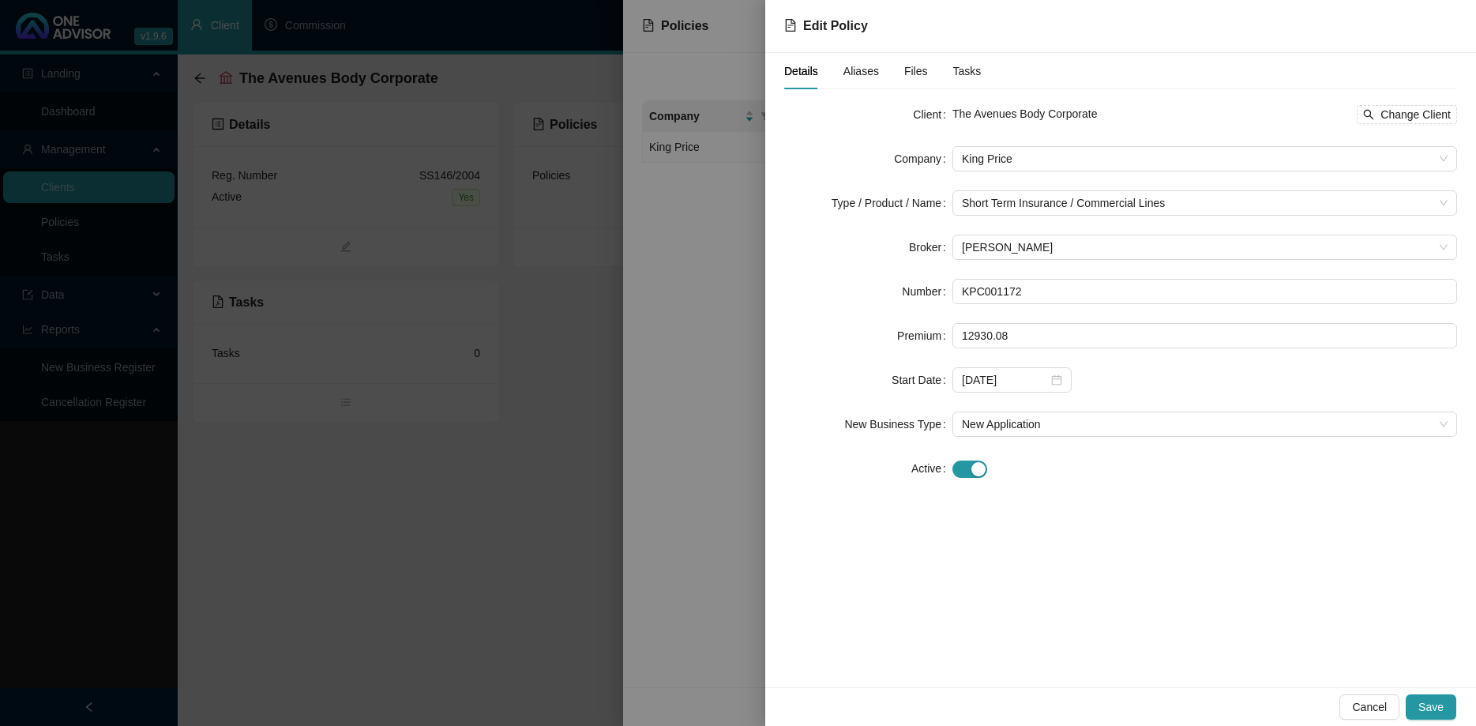
click at [542, 392] on div at bounding box center [738, 363] width 1476 height 726
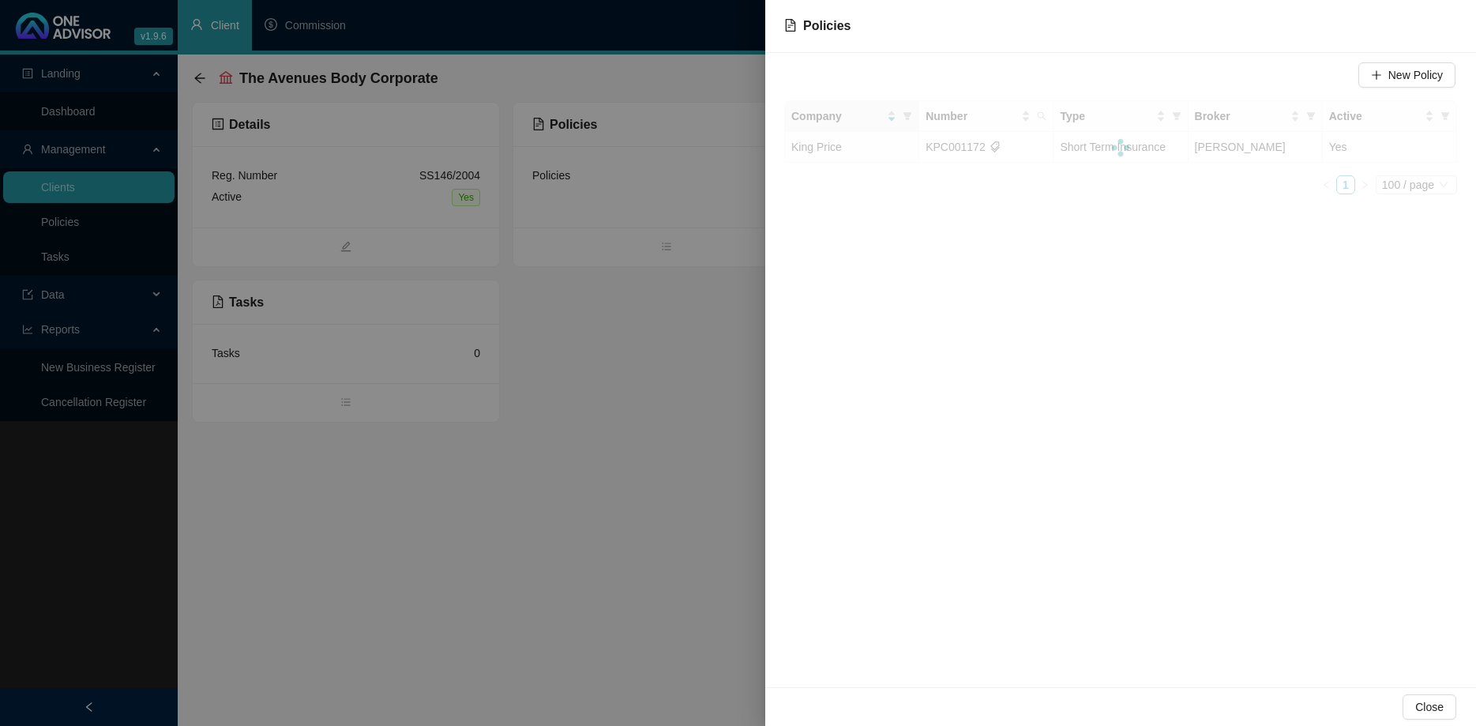
click at [542, 392] on div at bounding box center [738, 363] width 1476 height 726
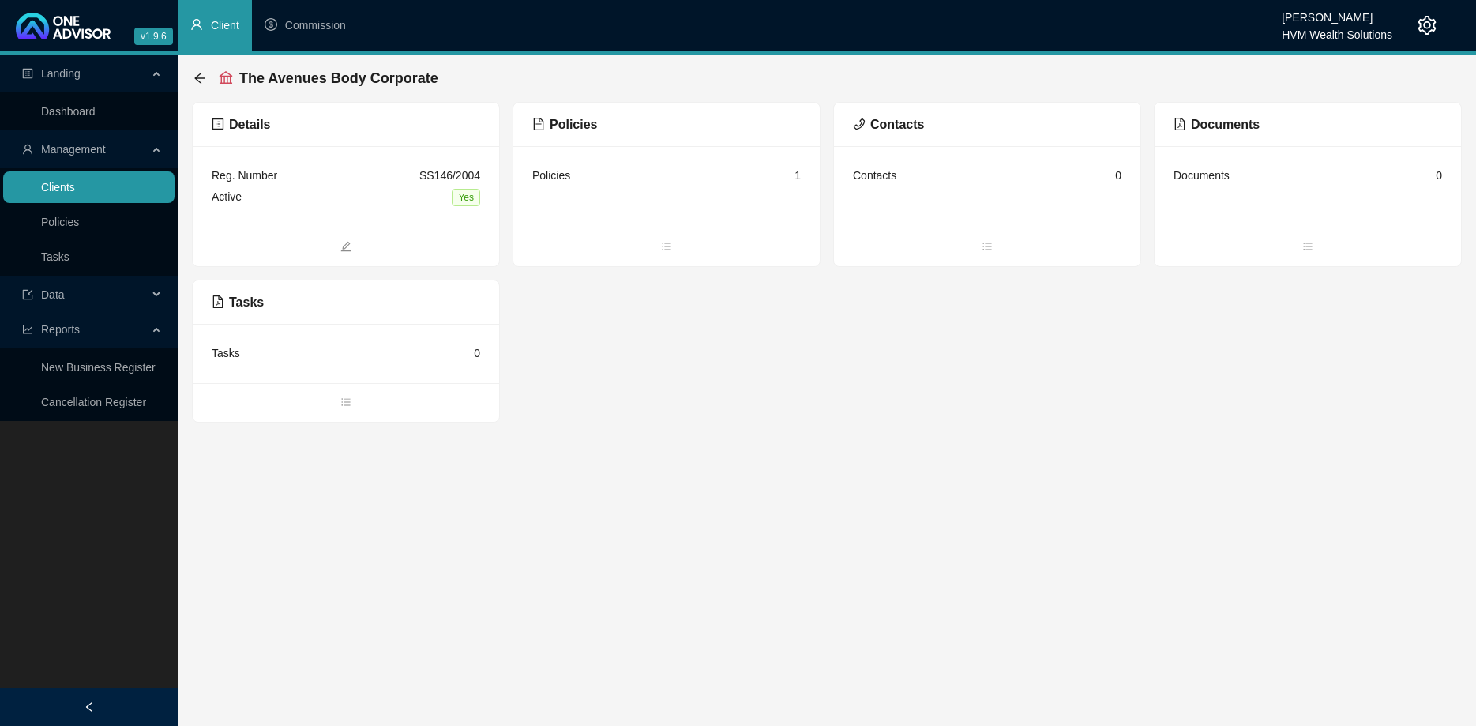
click at [75, 184] on link "Clients" at bounding box center [58, 187] width 34 height 13
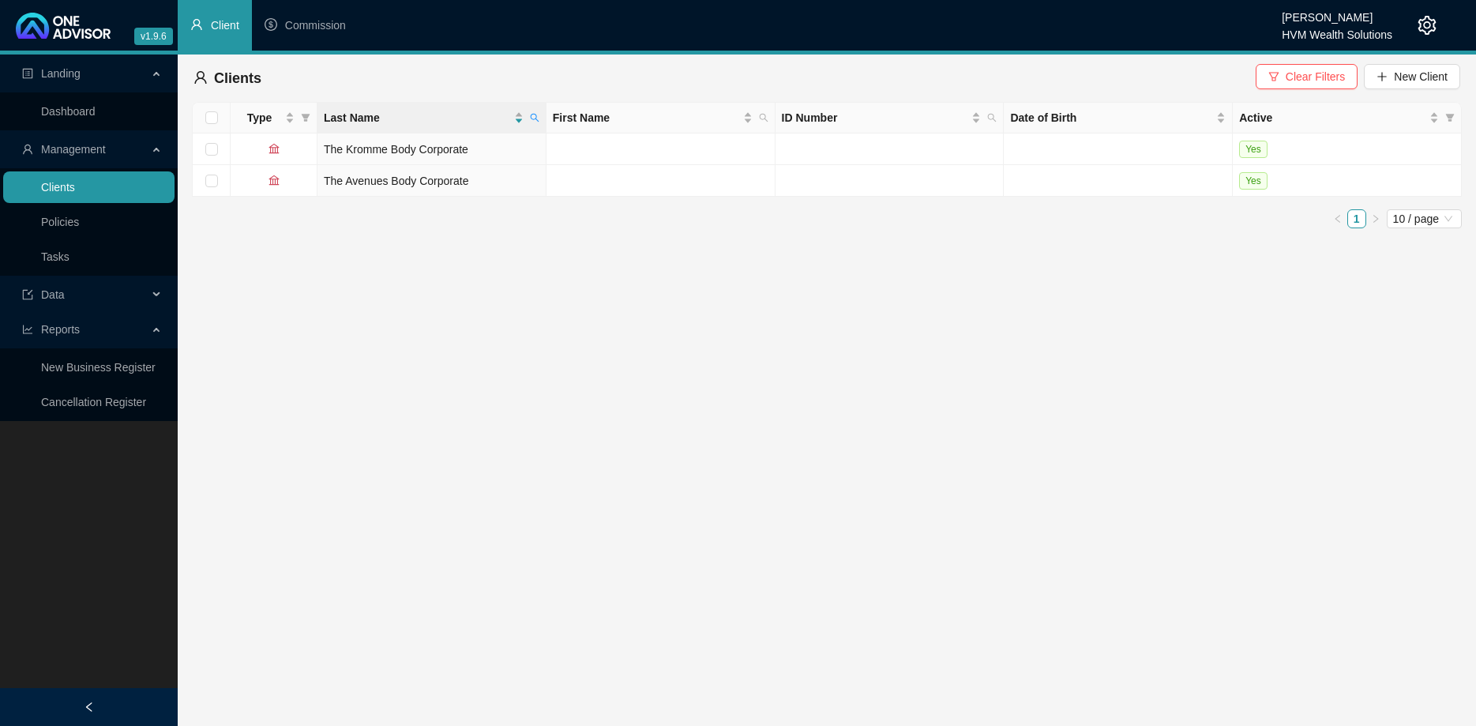
click at [75, 184] on link "Clients" at bounding box center [58, 187] width 34 height 13
click at [1294, 68] on span "Clear Filters" at bounding box center [1314, 76] width 59 height 17
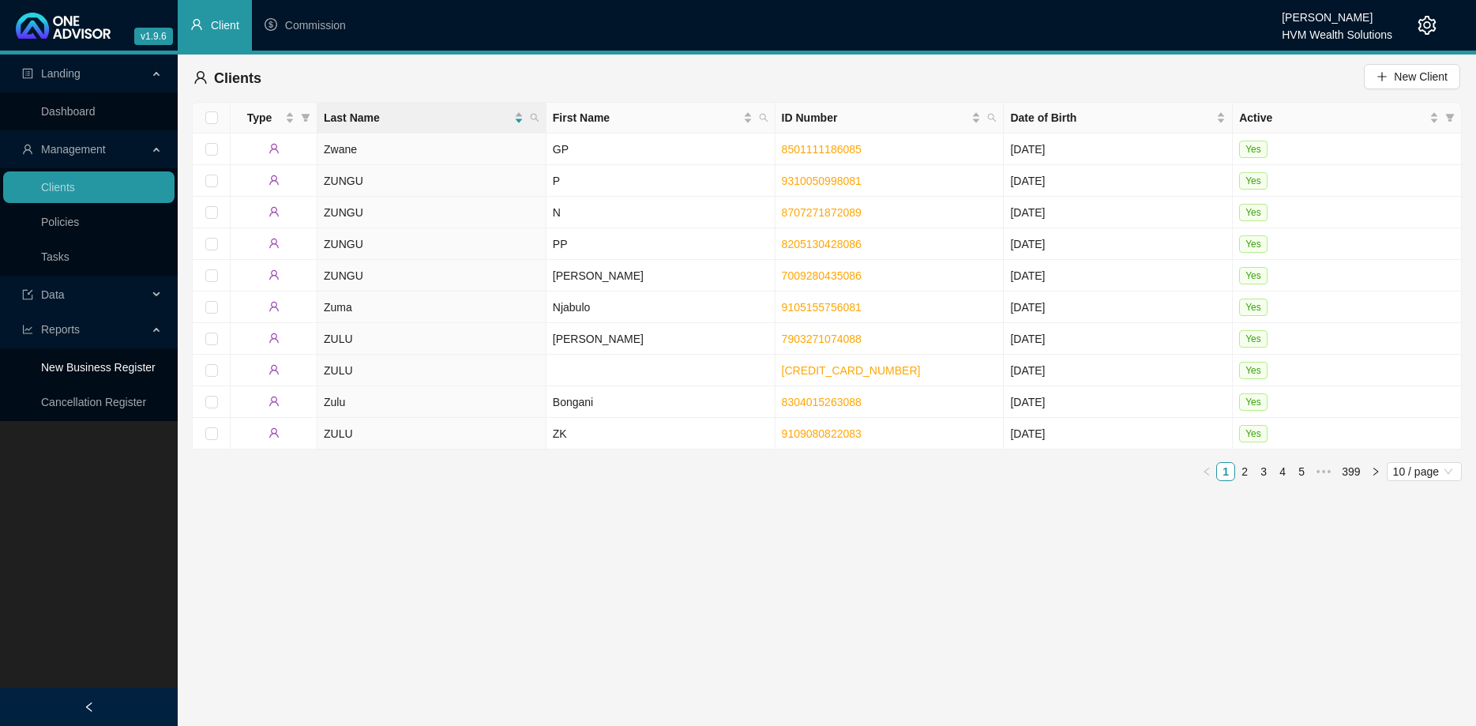
click at [124, 363] on link "New Business Register" at bounding box center [98, 367] width 114 height 13
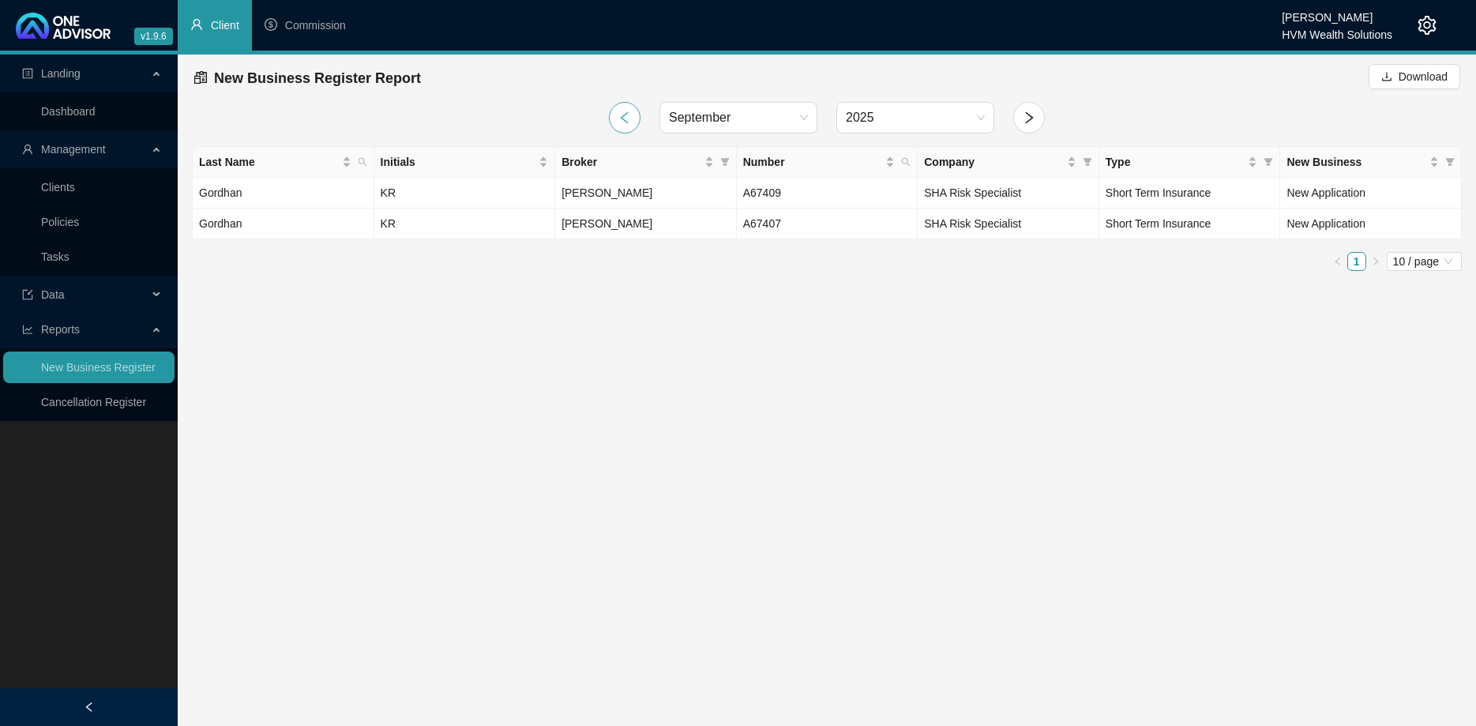
click at [624, 123] on icon "left" at bounding box center [624, 118] width 14 height 14
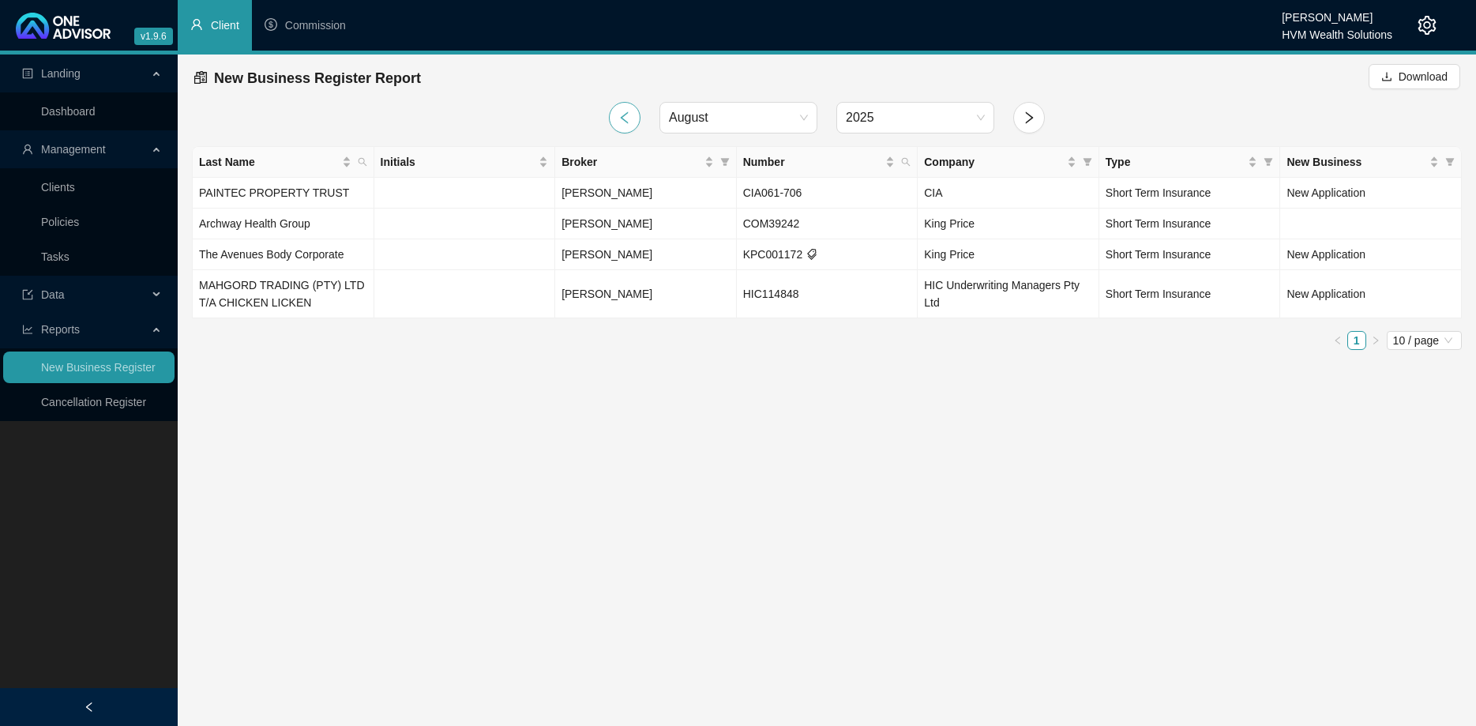
click at [622, 115] on icon "left" at bounding box center [624, 118] width 14 height 14
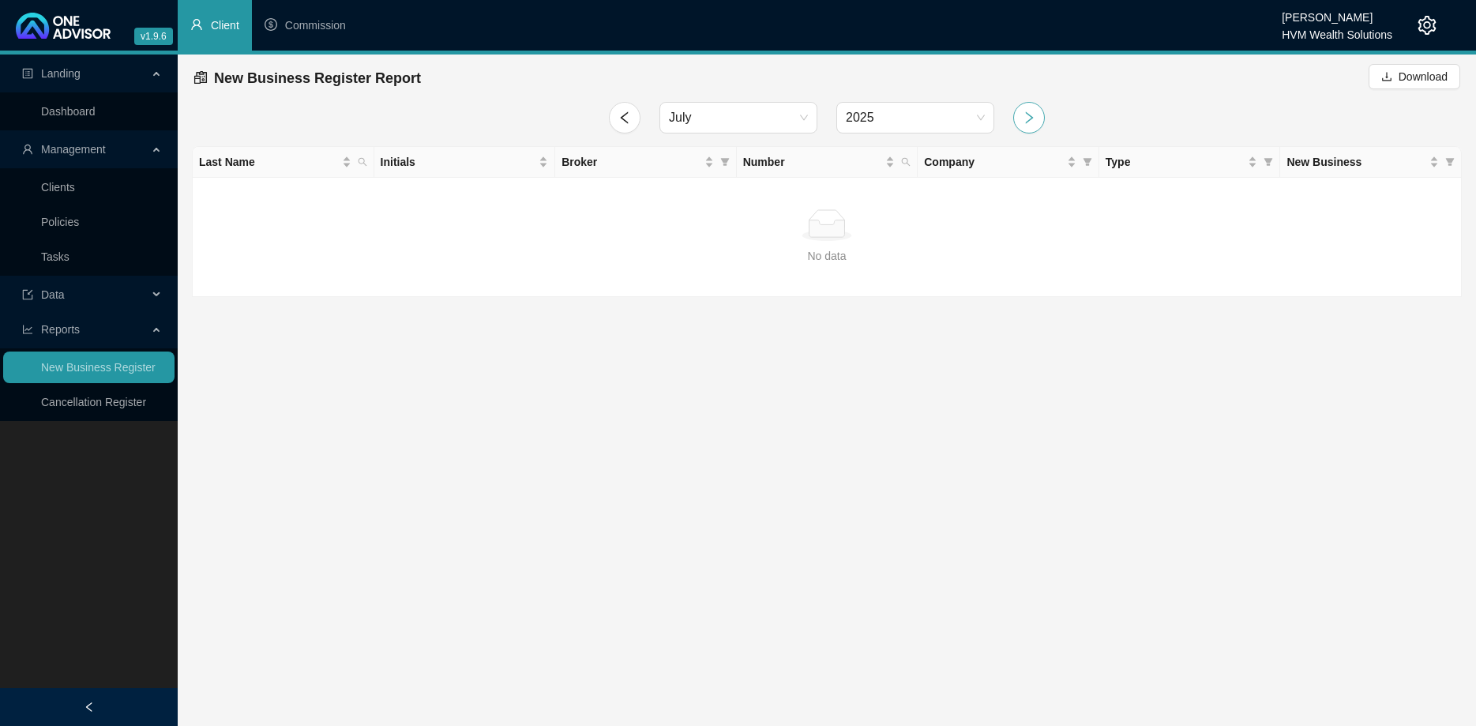
click at [1026, 113] on icon "right" at bounding box center [1030, 117] width 8 height 12
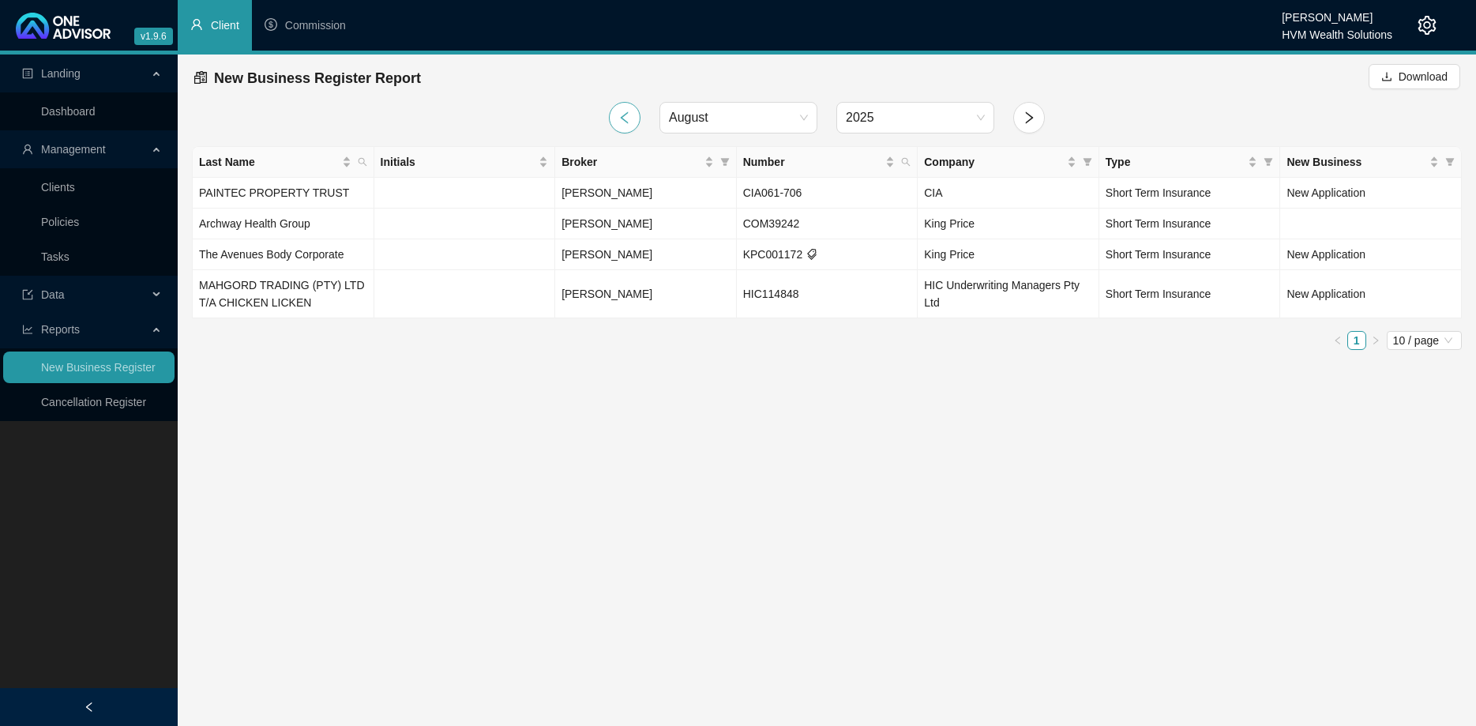
click at [634, 115] on button "button" at bounding box center [625, 118] width 32 height 32
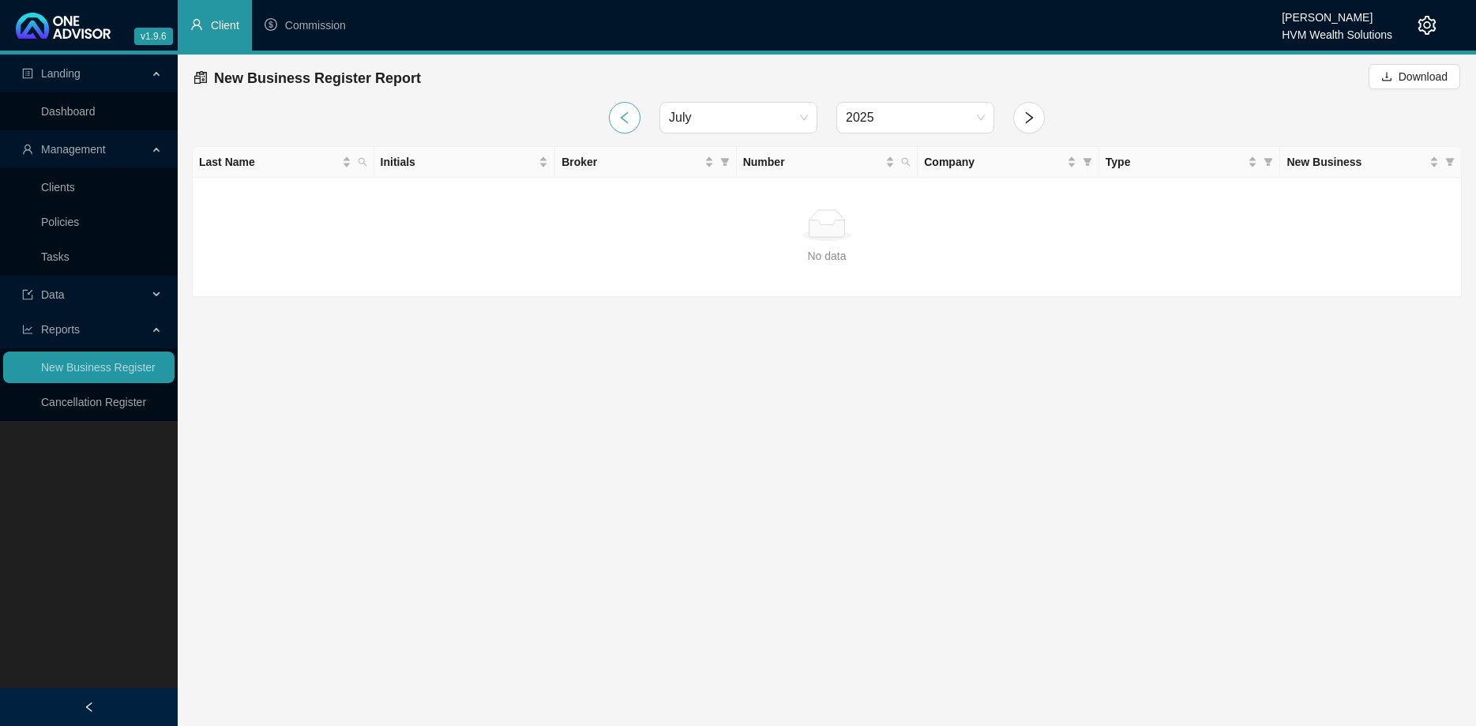
click at [634, 116] on button "button" at bounding box center [625, 118] width 32 height 32
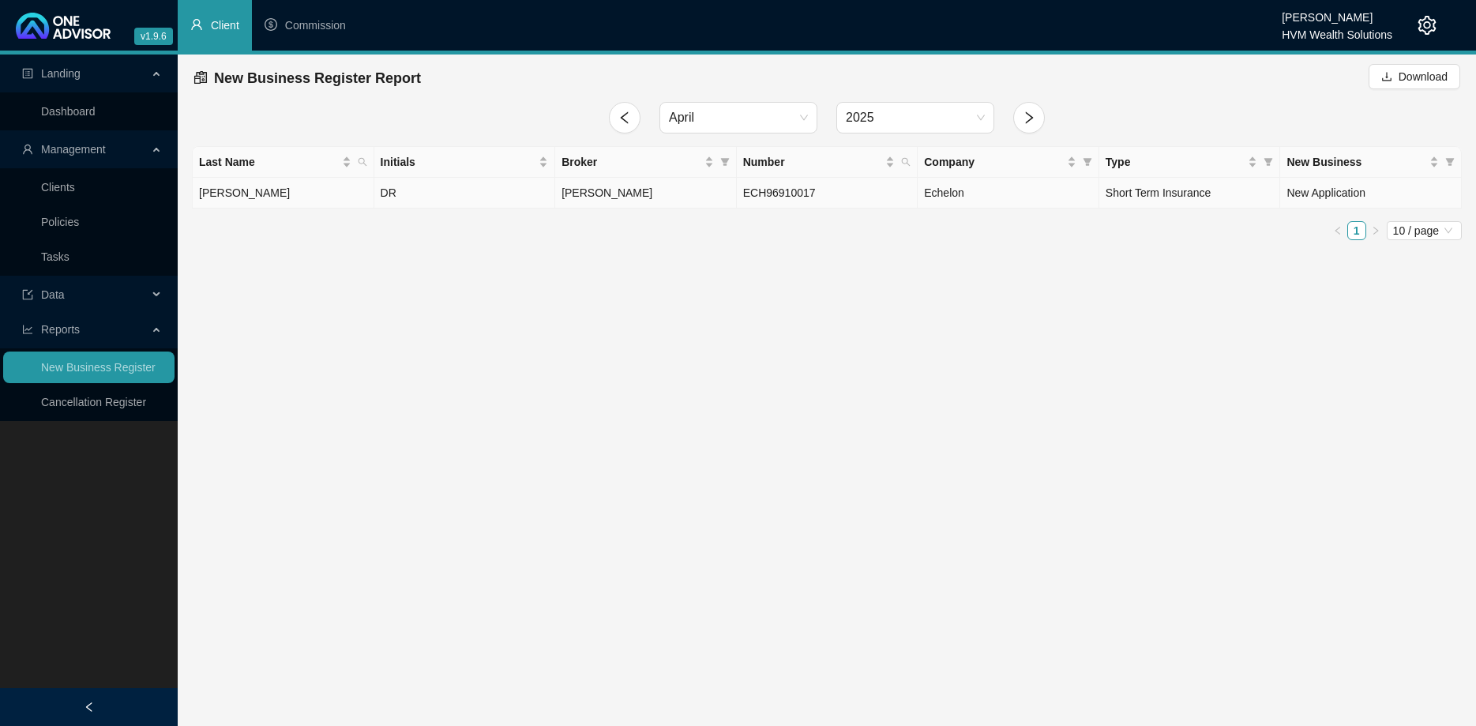
click at [864, 191] on td "ECH96910017" at bounding box center [828, 193] width 182 height 31
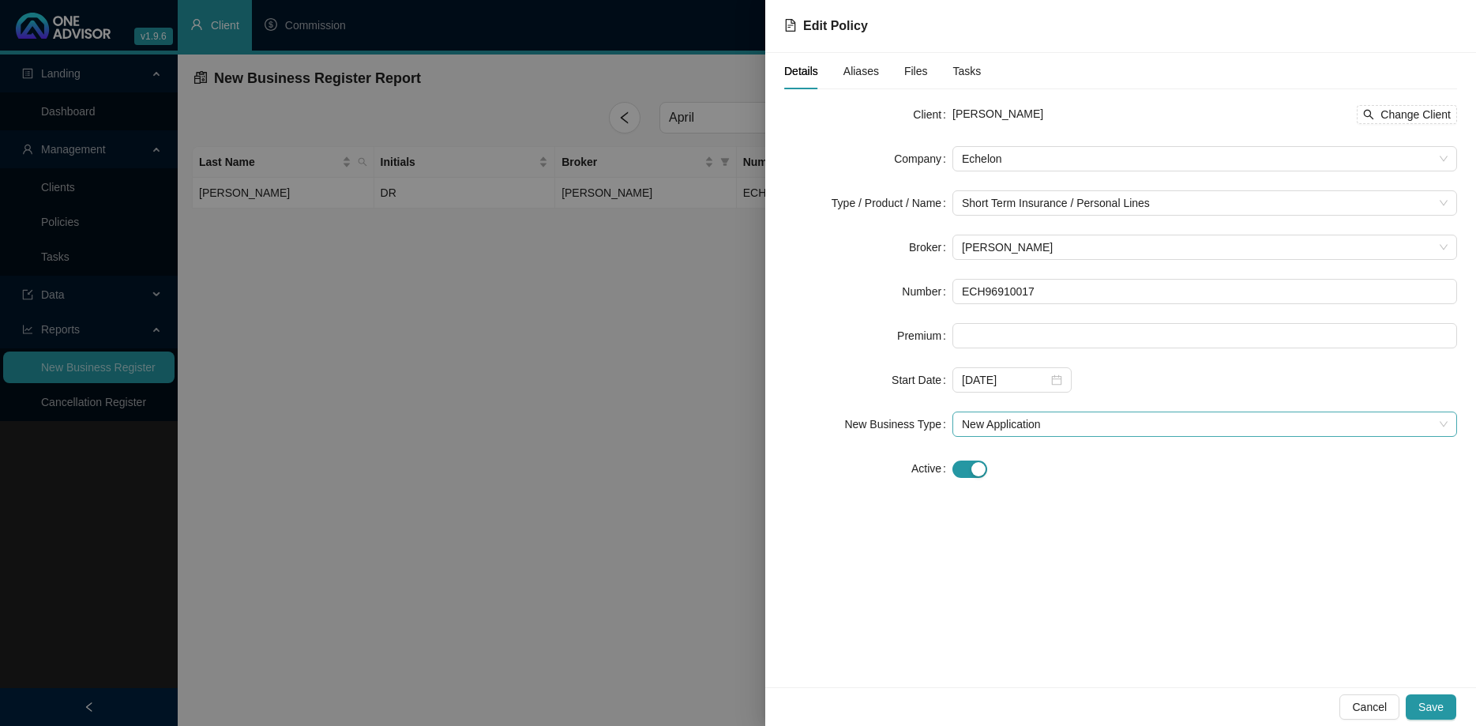
click at [1048, 432] on span "New Application" at bounding box center [1205, 424] width 486 height 24
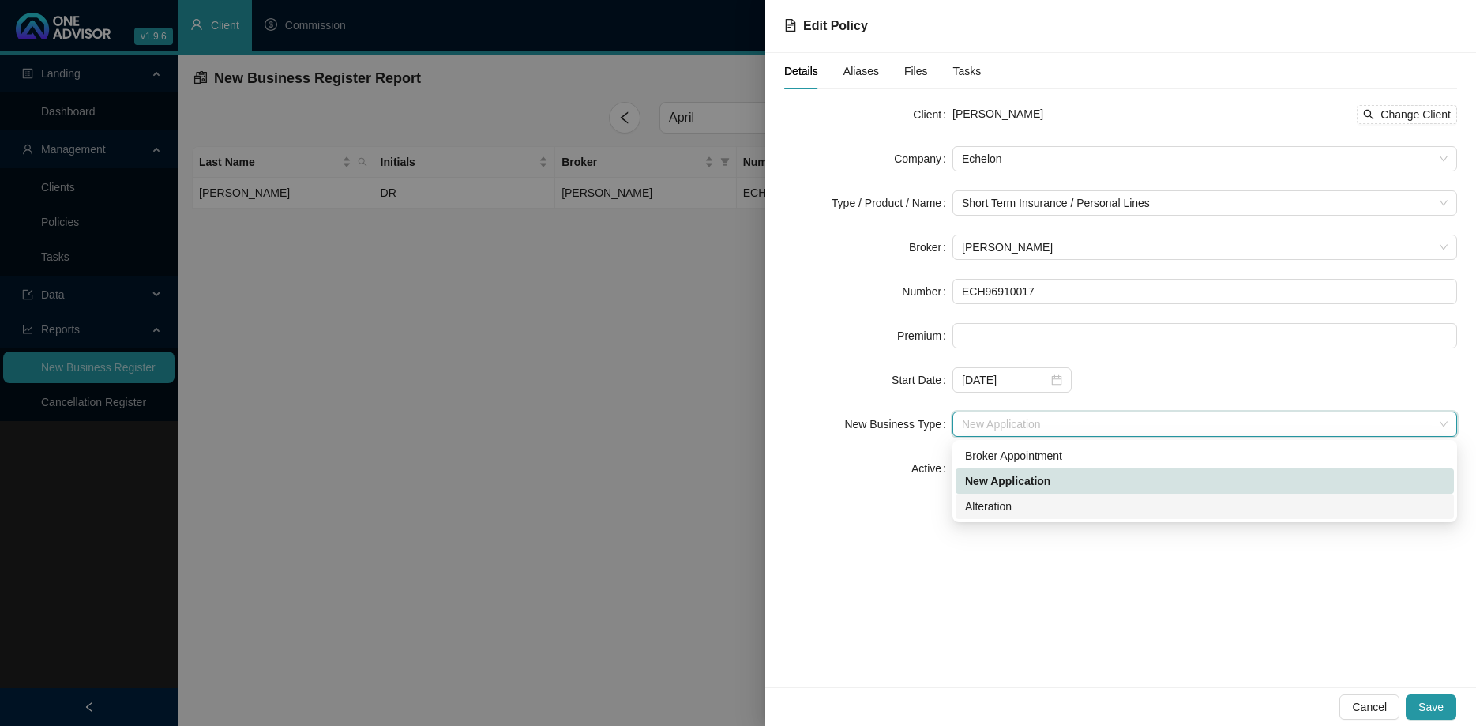
click at [1037, 505] on div "Alteration" at bounding box center [1204, 505] width 479 height 17
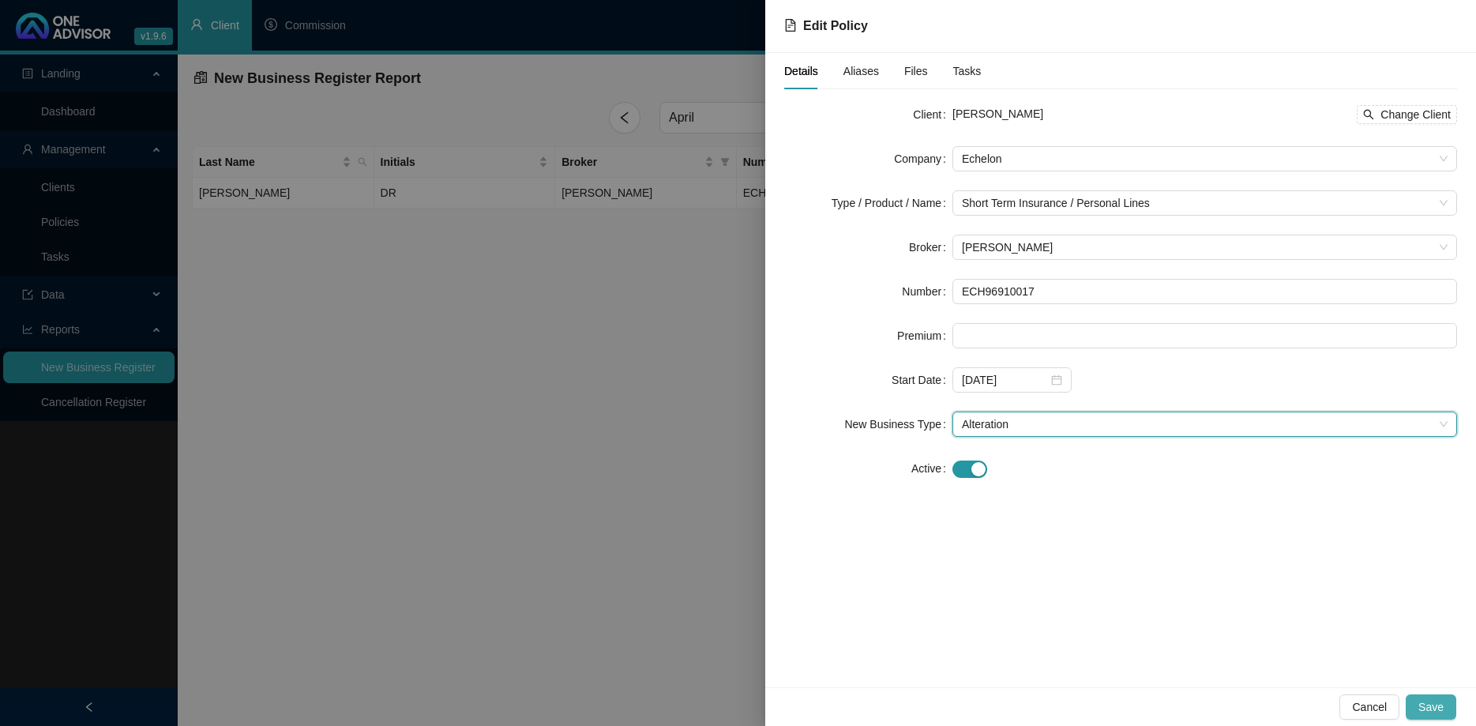
click at [1426, 709] on span "Save" at bounding box center [1430, 706] width 25 height 17
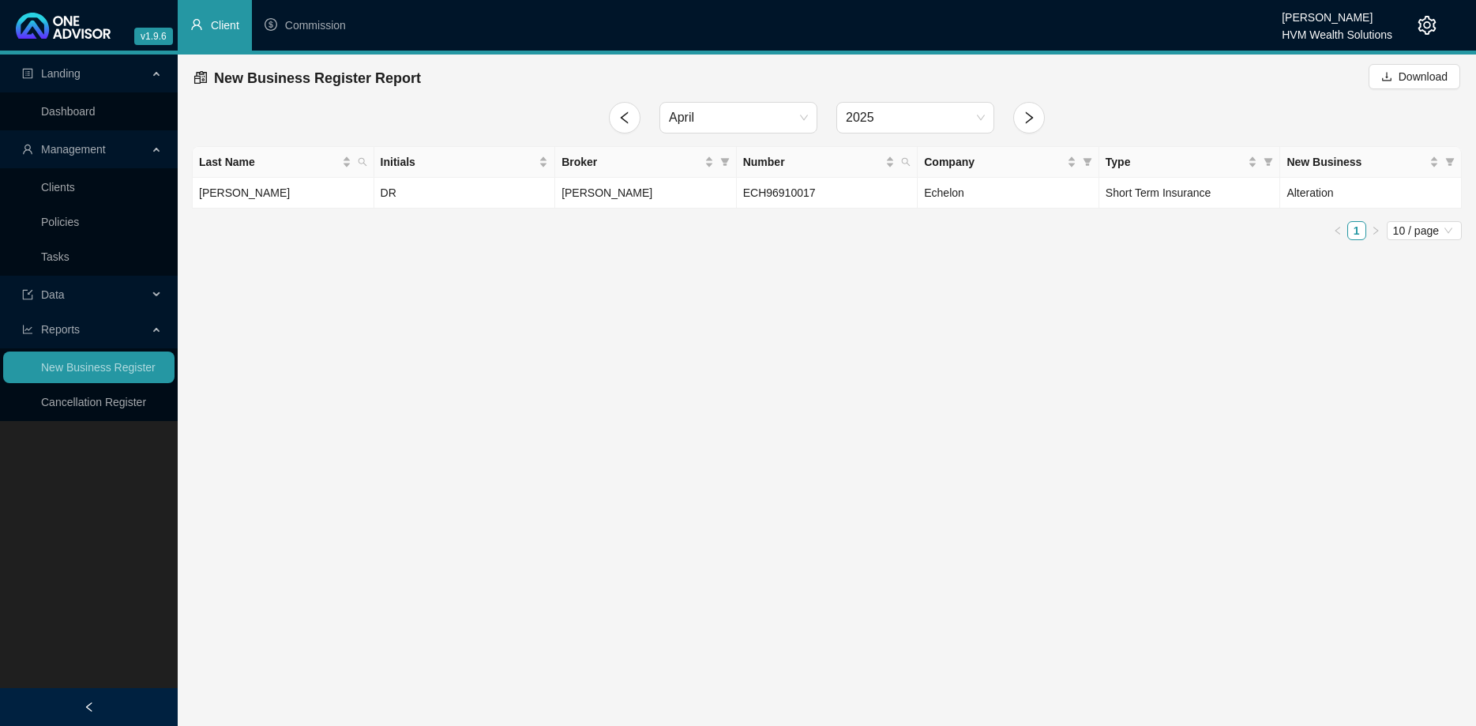
click at [583, 369] on main "Landing Dashboard Management Clients Policies Tasks Data Reports New Business R…" at bounding box center [738, 389] width 1476 height 671
click at [75, 193] on link "Clients" at bounding box center [58, 187] width 34 height 13
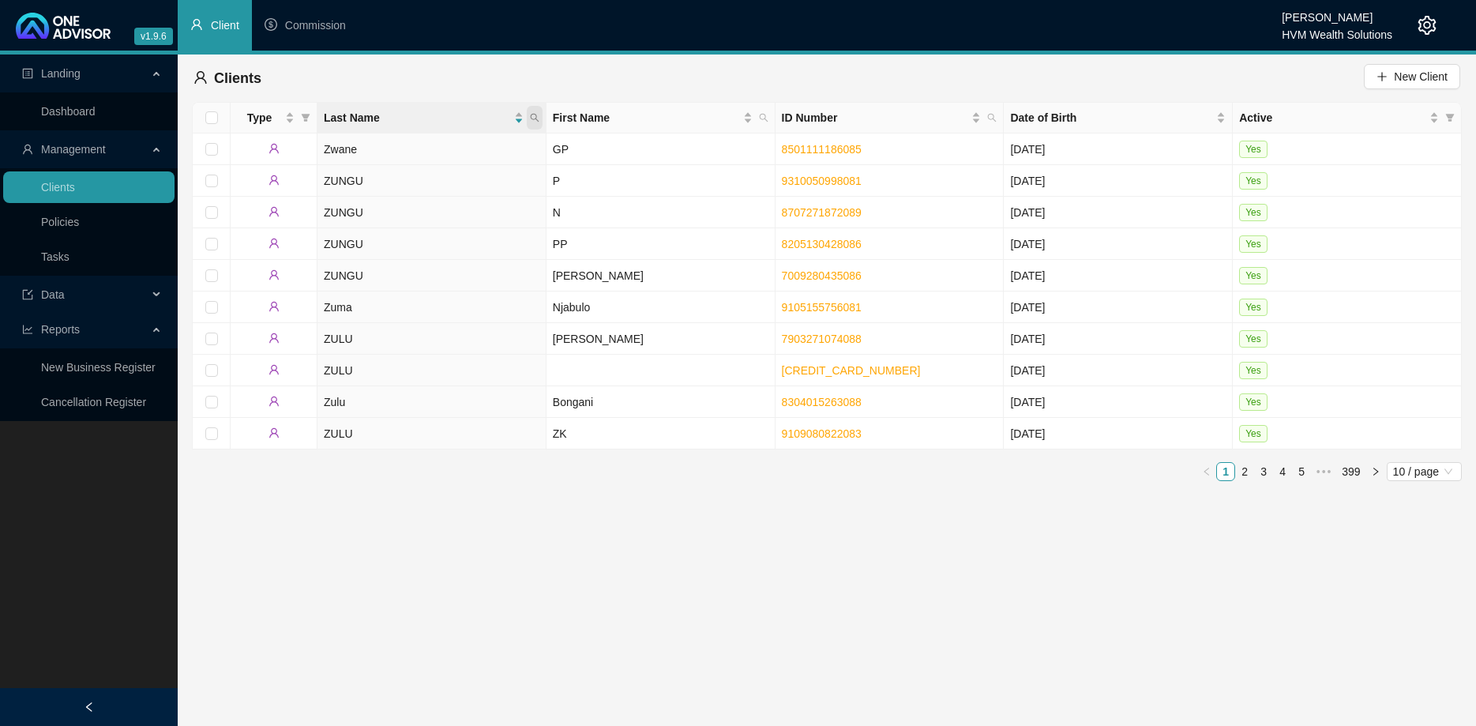
click at [534, 119] on icon "search" at bounding box center [534, 118] width 9 height 9
type input "rossato"
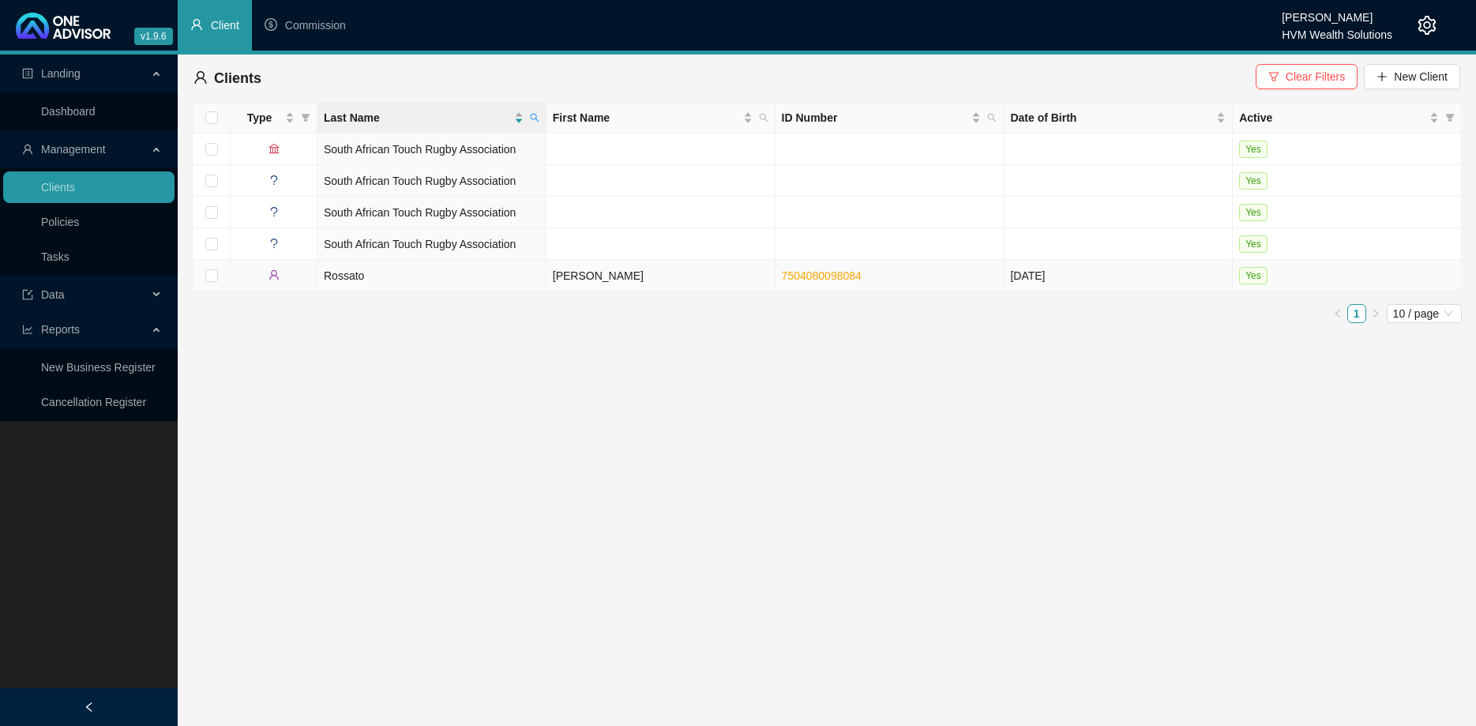
click at [485, 280] on td "Rossato" at bounding box center [431, 276] width 229 height 32
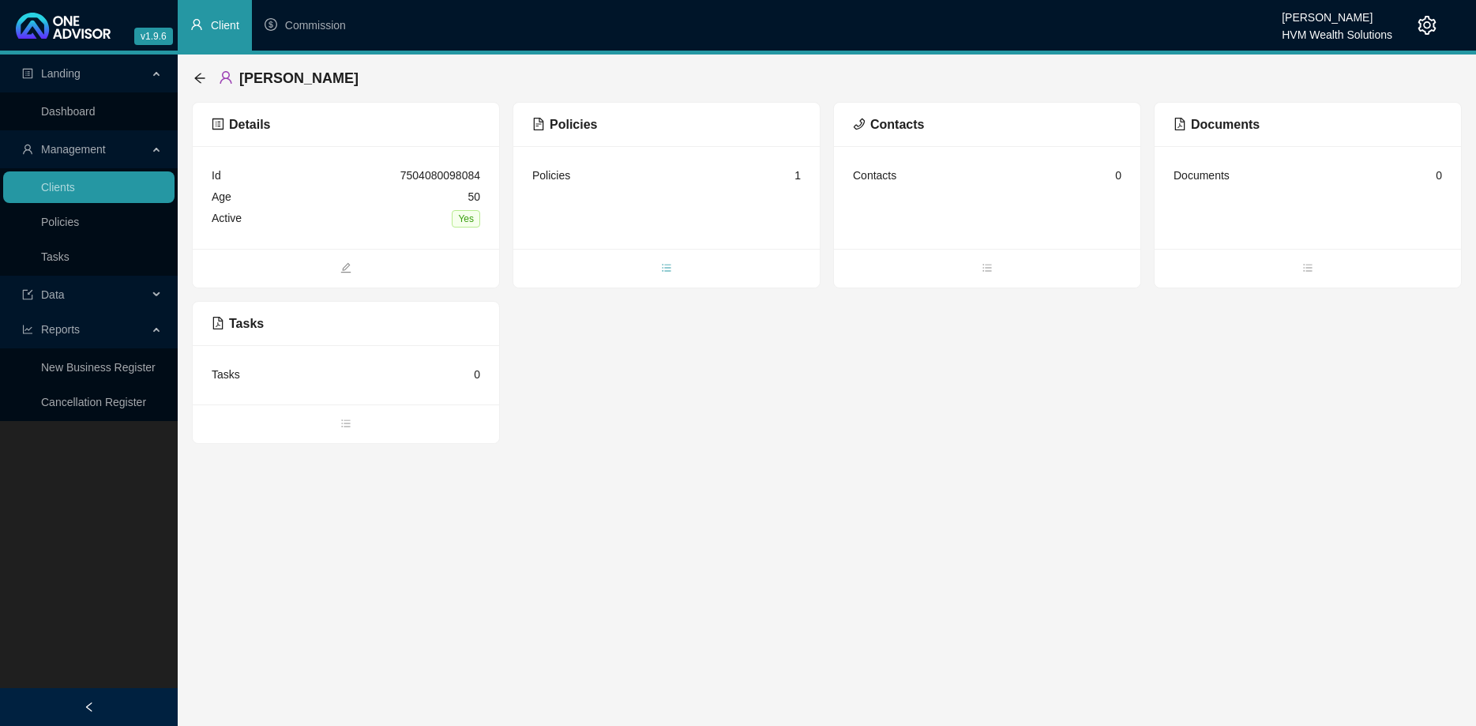
click at [671, 276] on span "bars" at bounding box center [666, 269] width 306 height 17
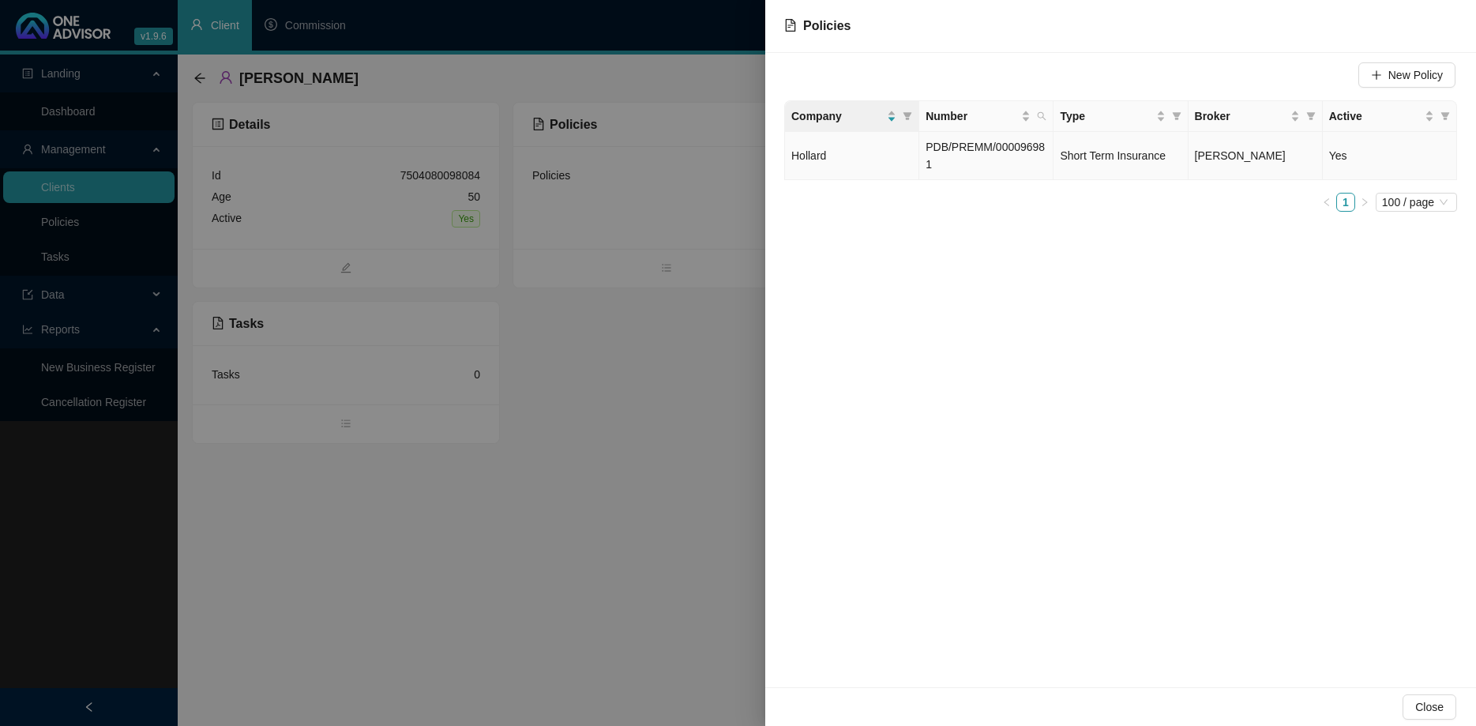
click at [1162, 149] on span "Short Term Insurance" at bounding box center [1113, 155] width 106 height 13
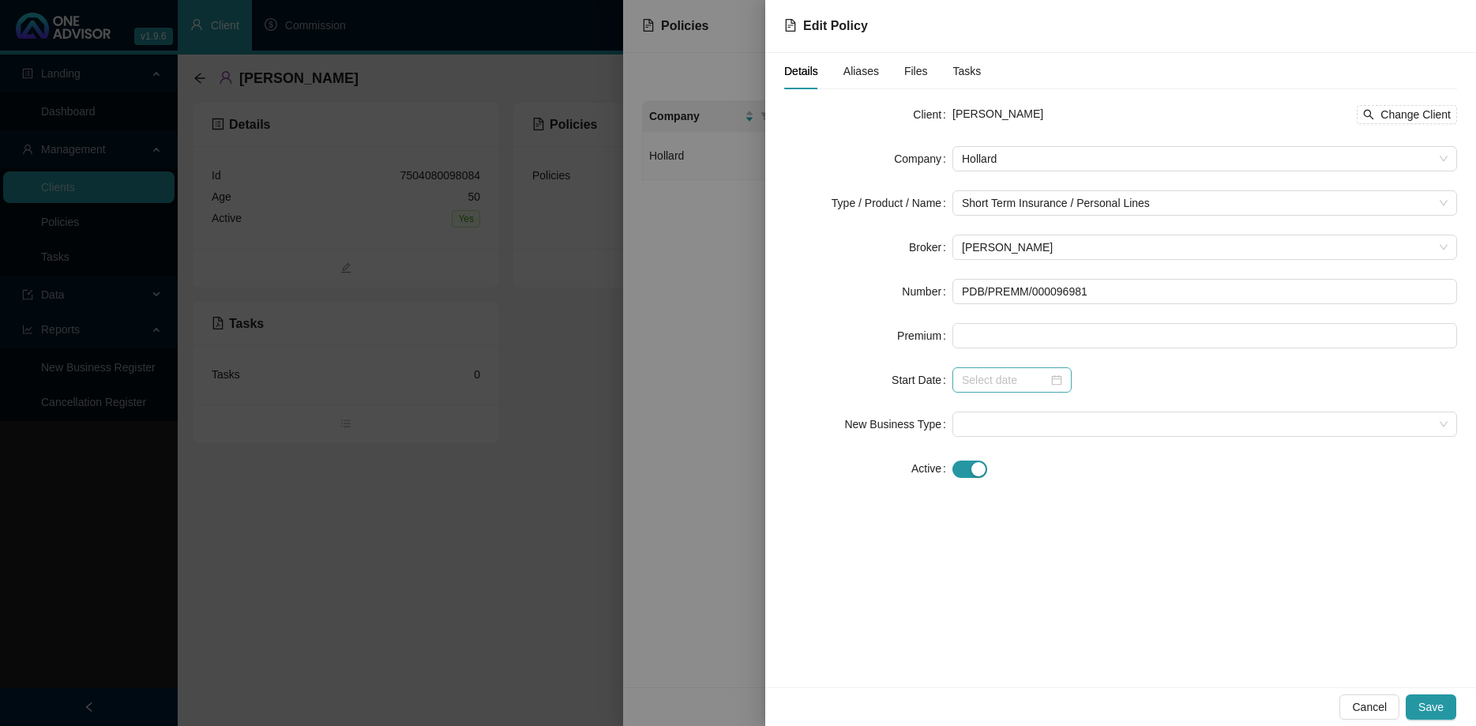
click at [1049, 381] on div at bounding box center [1012, 379] width 100 height 17
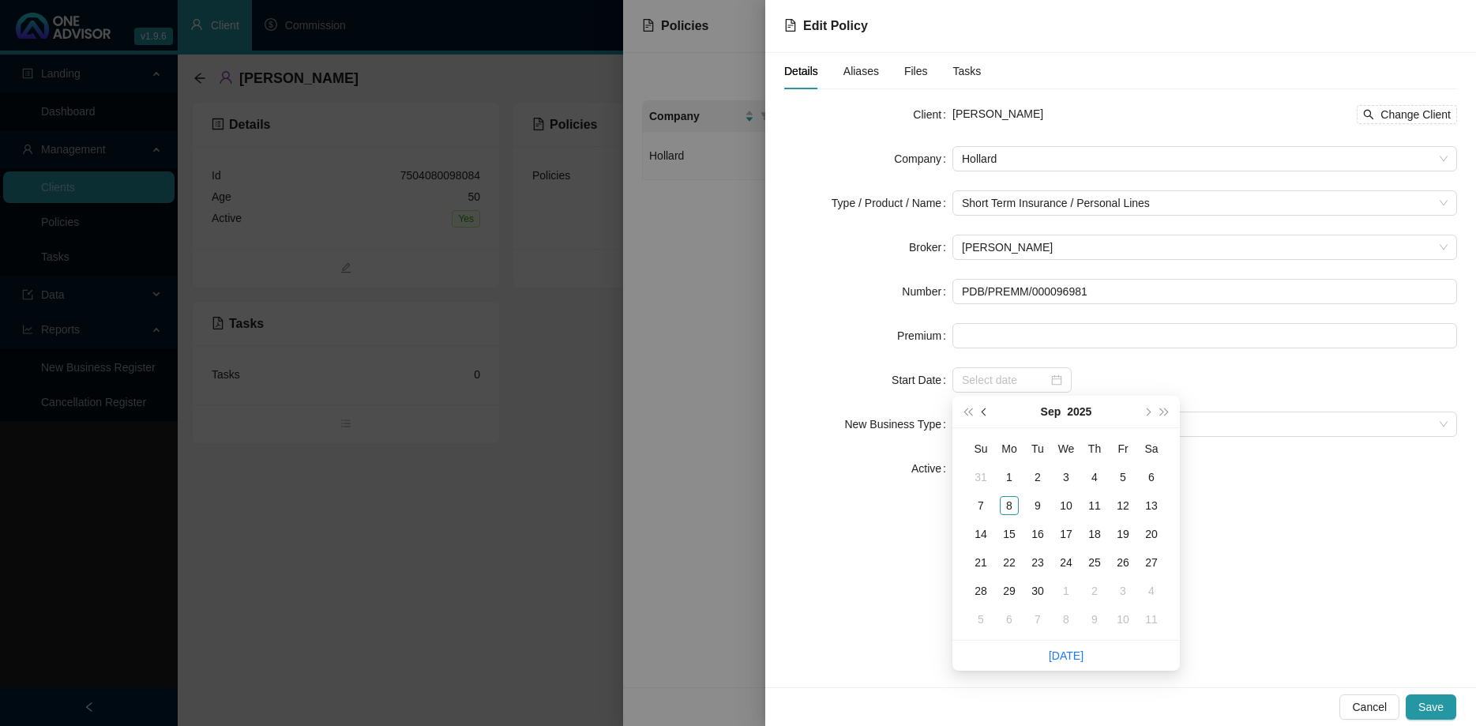
click at [985, 411] on span "prev-year" at bounding box center [985, 411] width 8 height 8
type input "[DATE]"
click at [1037, 473] on div "1" at bounding box center [1037, 476] width 19 height 19
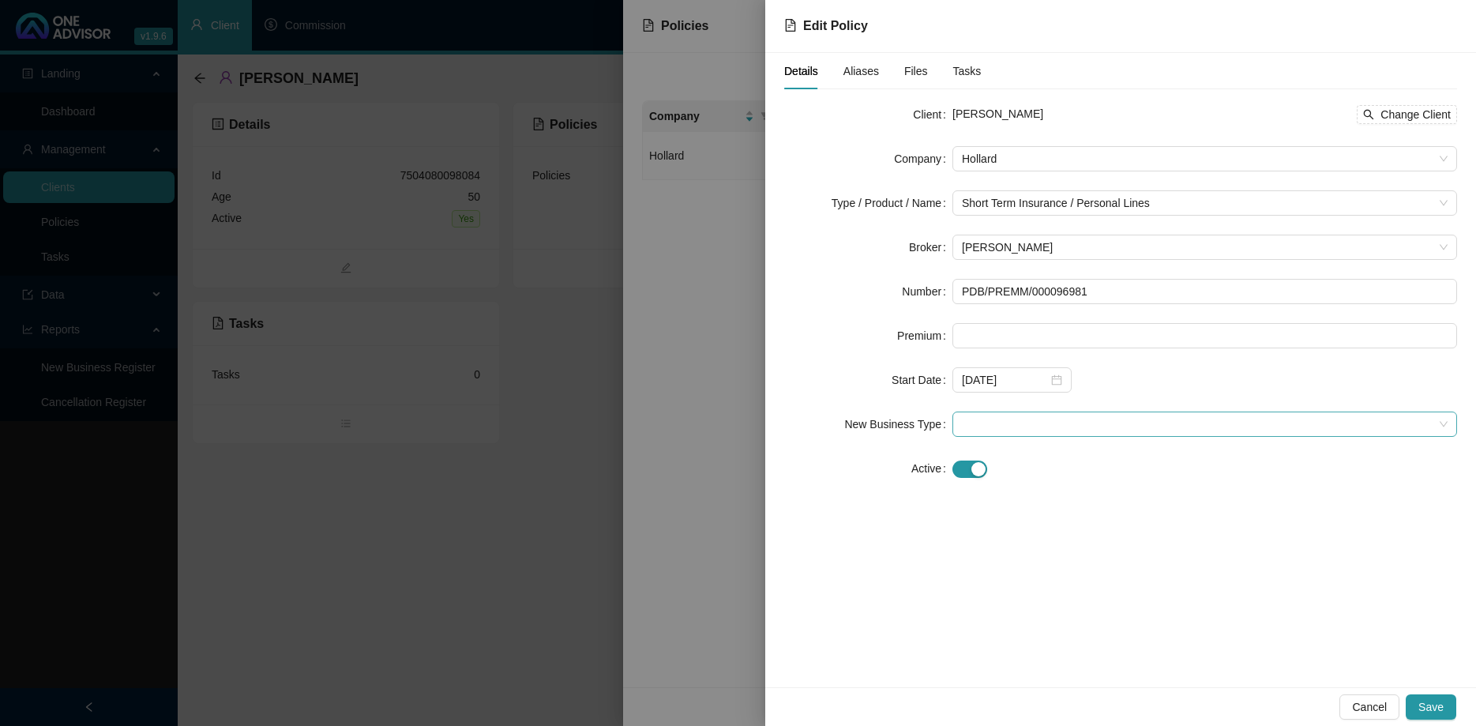
click at [1022, 423] on span at bounding box center [1205, 424] width 486 height 24
click at [1021, 483] on div "New Application" at bounding box center [1204, 480] width 479 height 17
click at [1080, 336] on input at bounding box center [1204, 336] width 503 height 24
type input "14301.00"
click at [1438, 711] on span "Save" at bounding box center [1430, 706] width 25 height 17
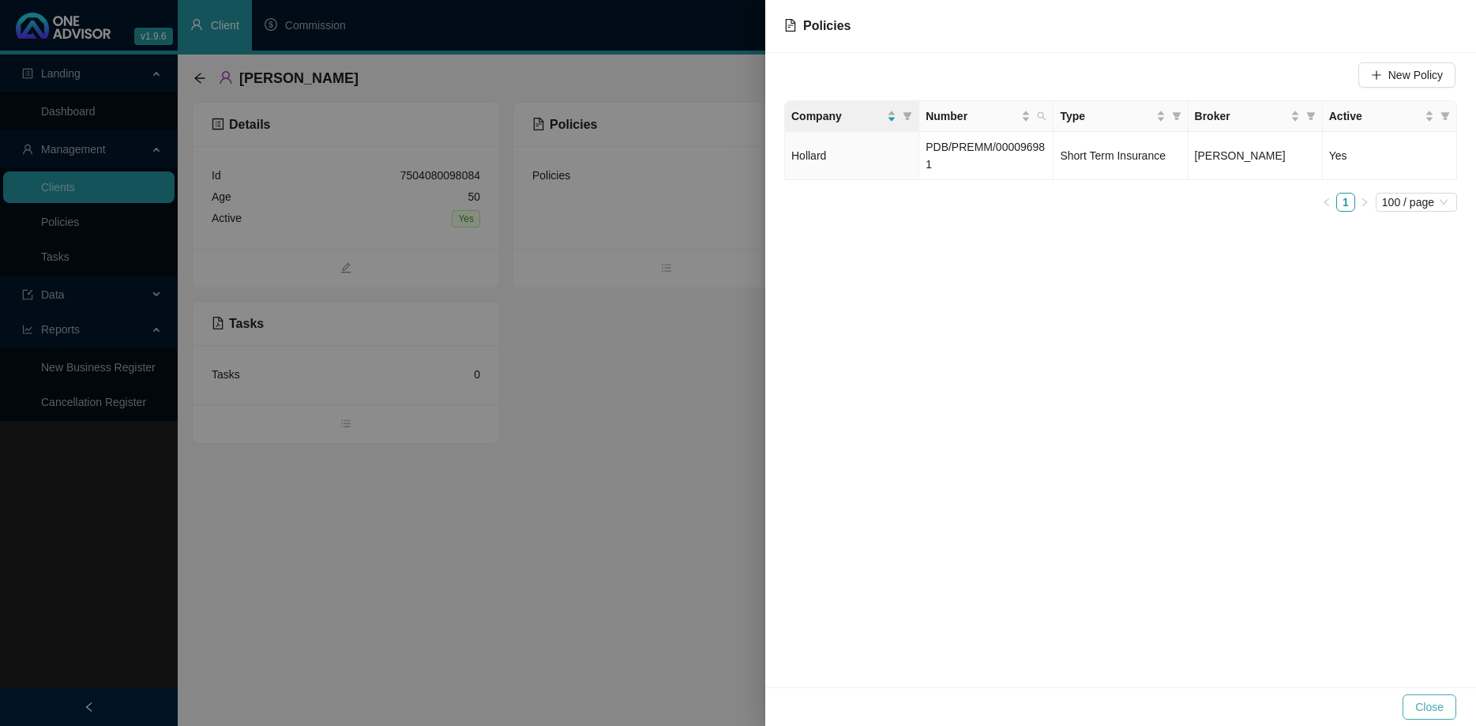
click at [1419, 712] on span "Close" at bounding box center [1429, 706] width 28 height 17
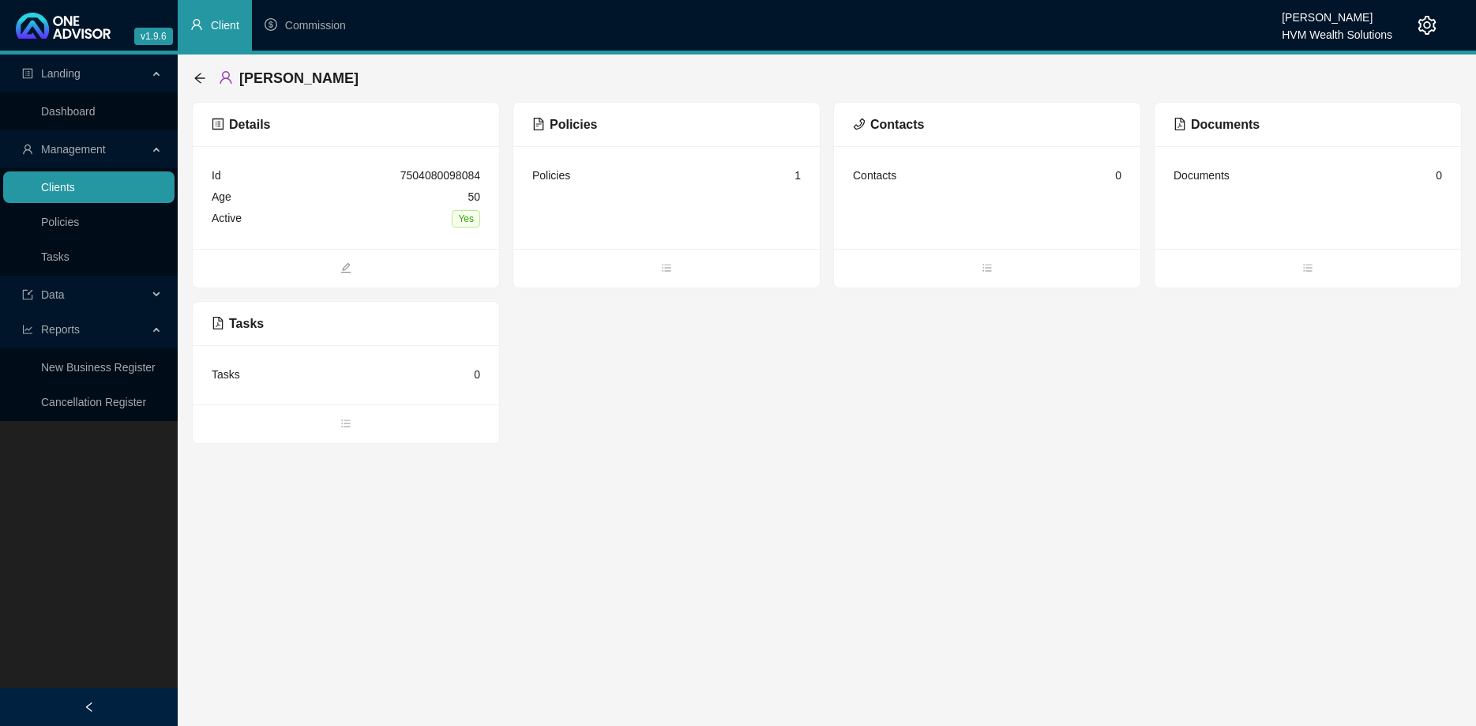
click at [75, 181] on link "Clients" at bounding box center [58, 187] width 34 height 13
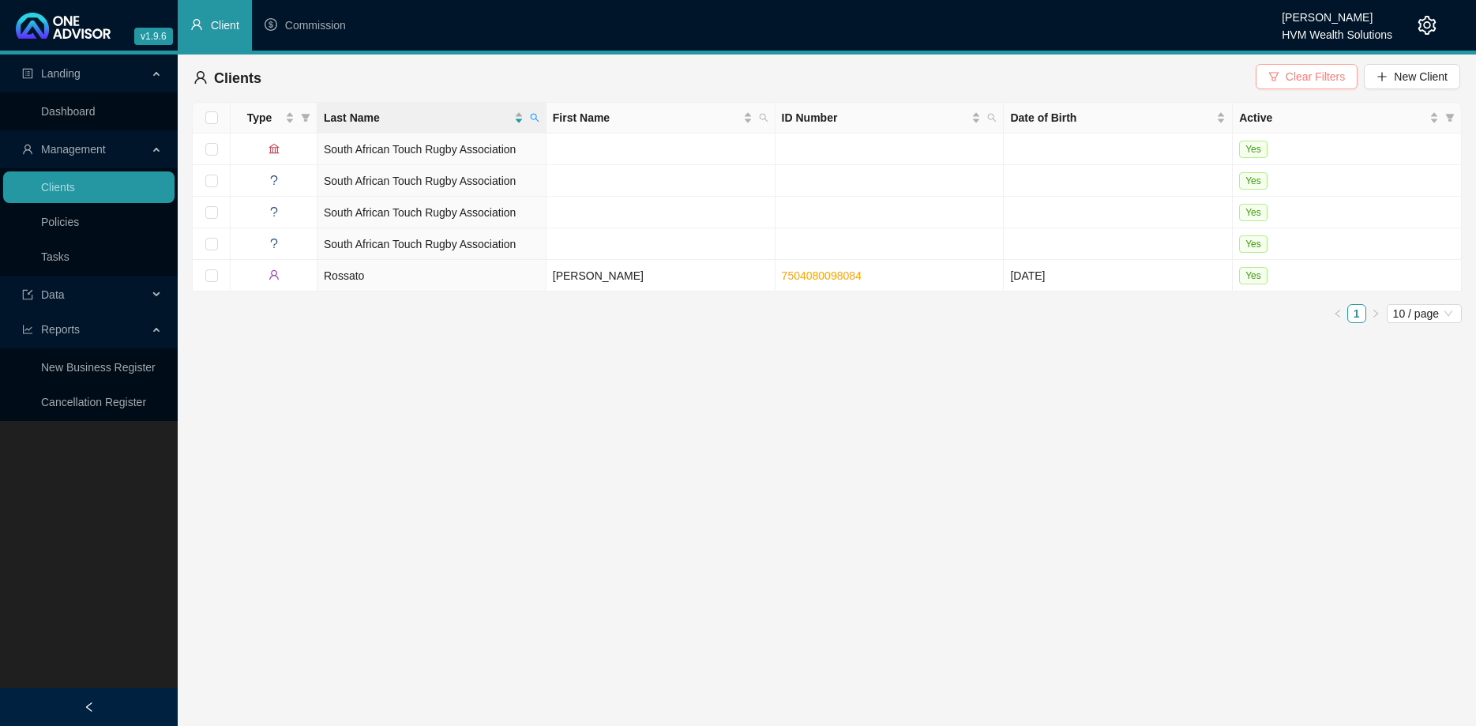
click at [1350, 65] on button "Clear Filters" at bounding box center [1306, 76] width 102 height 25
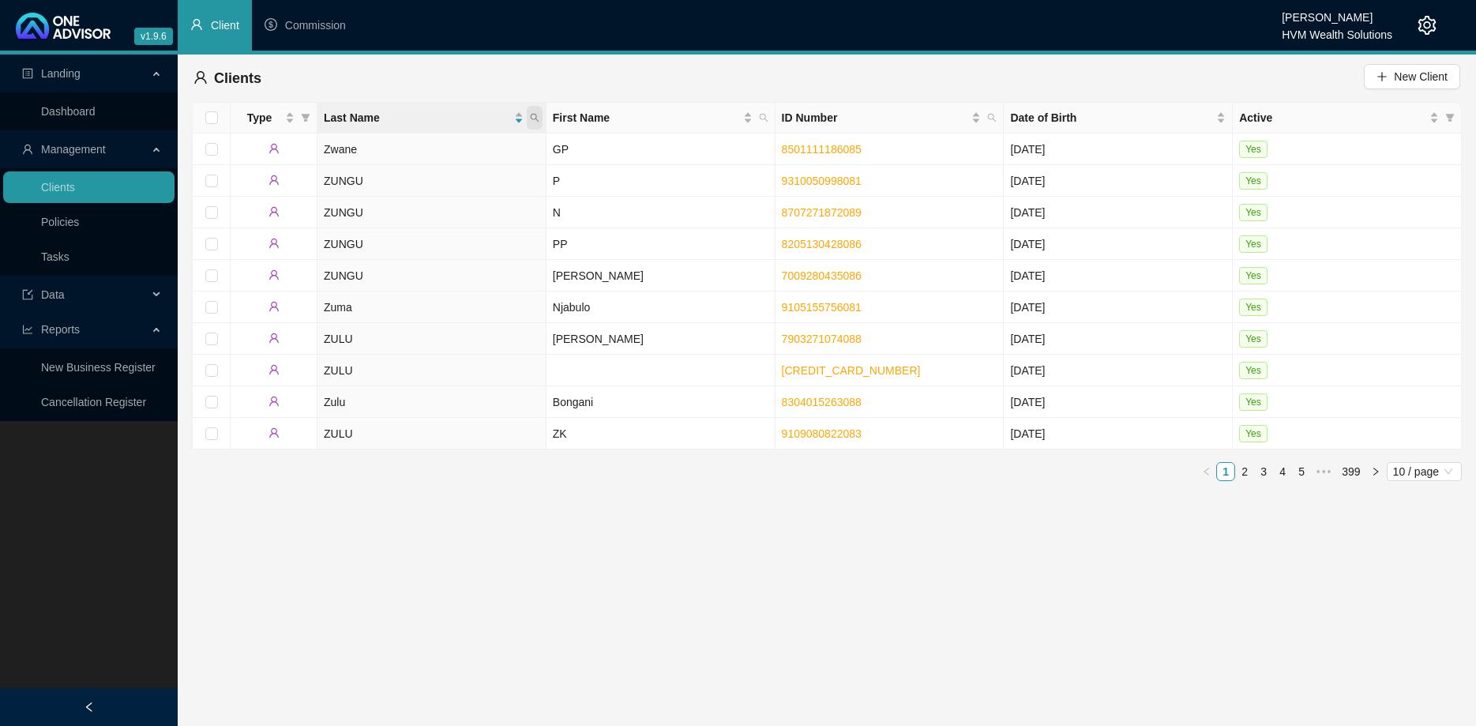
click at [539, 123] on span at bounding box center [535, 118] width 16 height 24
type input "[PERSON_NAME]"
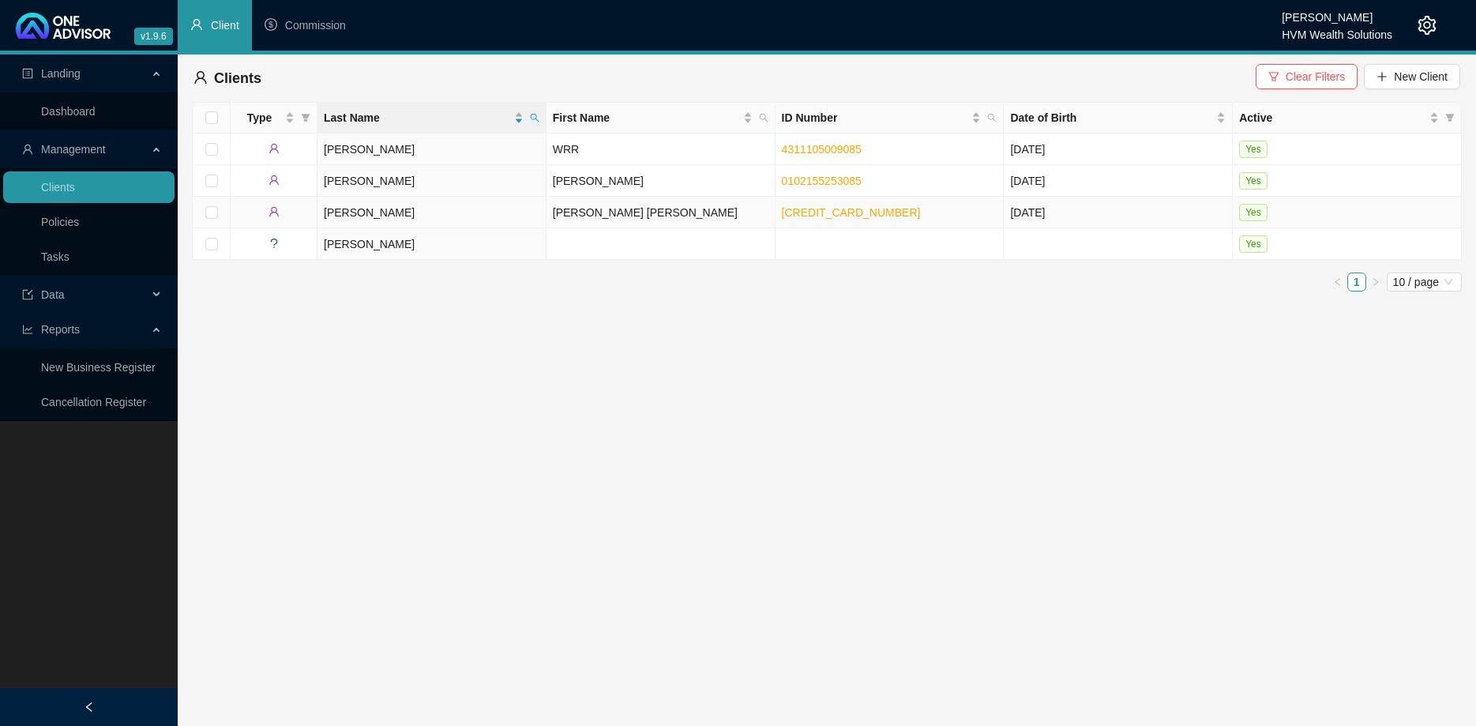
click at [445, 201] on td "[PERSON_NAME]" at bounding box center [431, 213] width 229 height 32
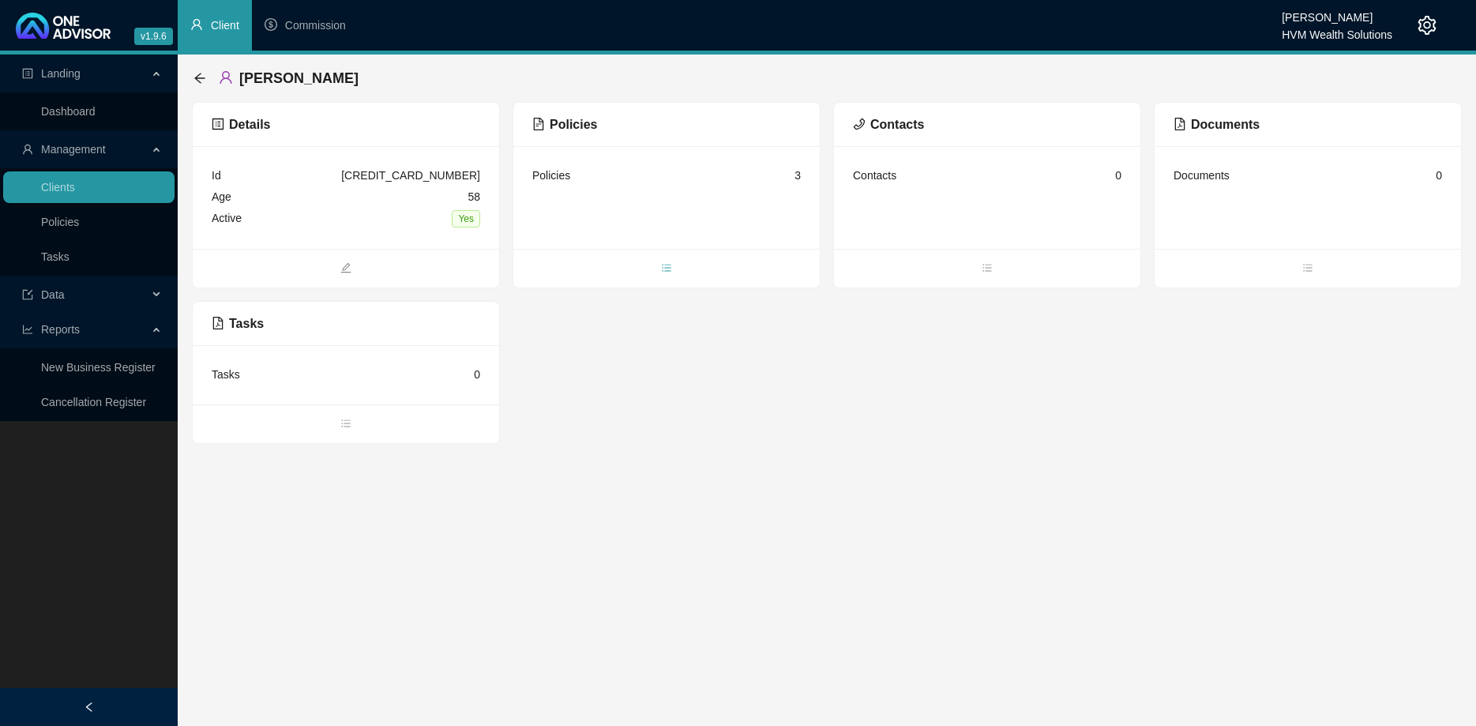
click at [666, 266] on icon "bars" at bounding box center [666, 267] width 11 height 11
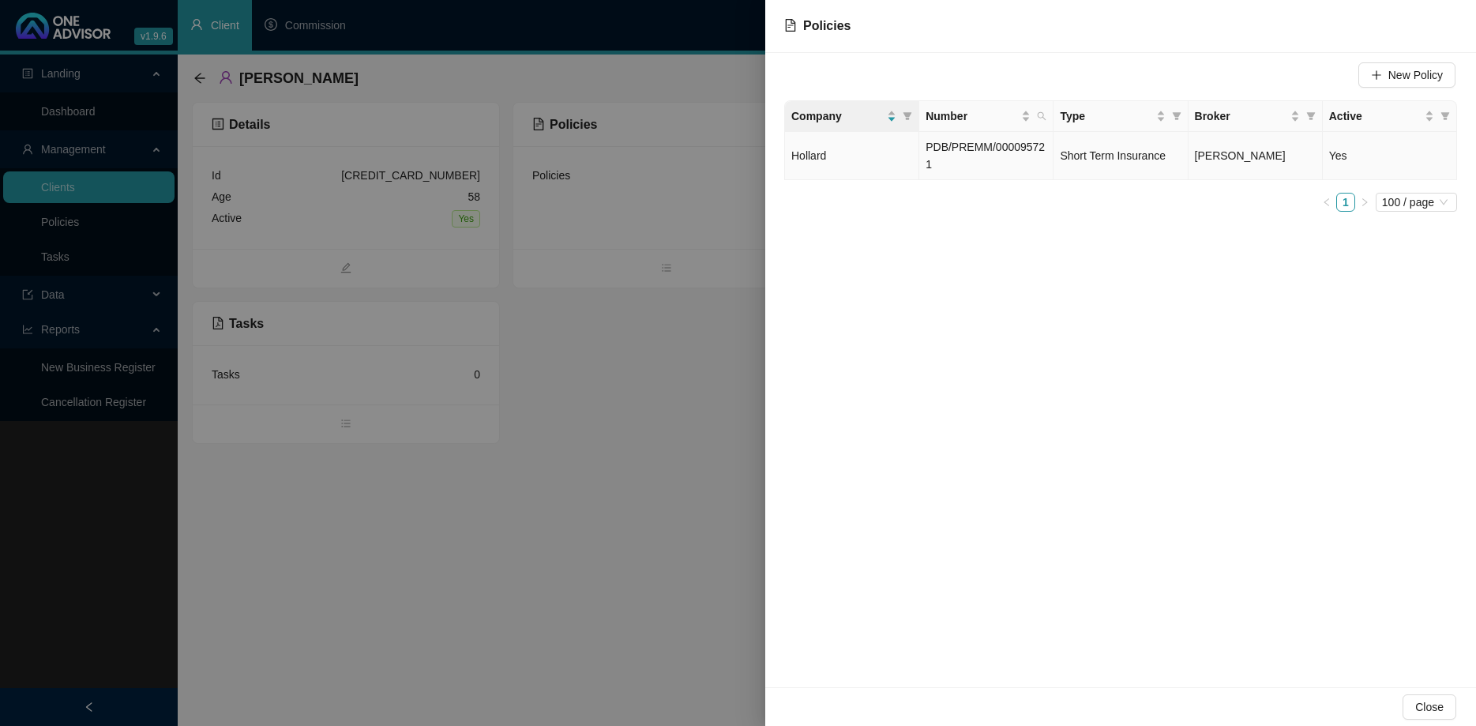
click at [1014, 143] on span "PDB/PREMM/000095721" at bounding box center [984, 156] width 119 height 30
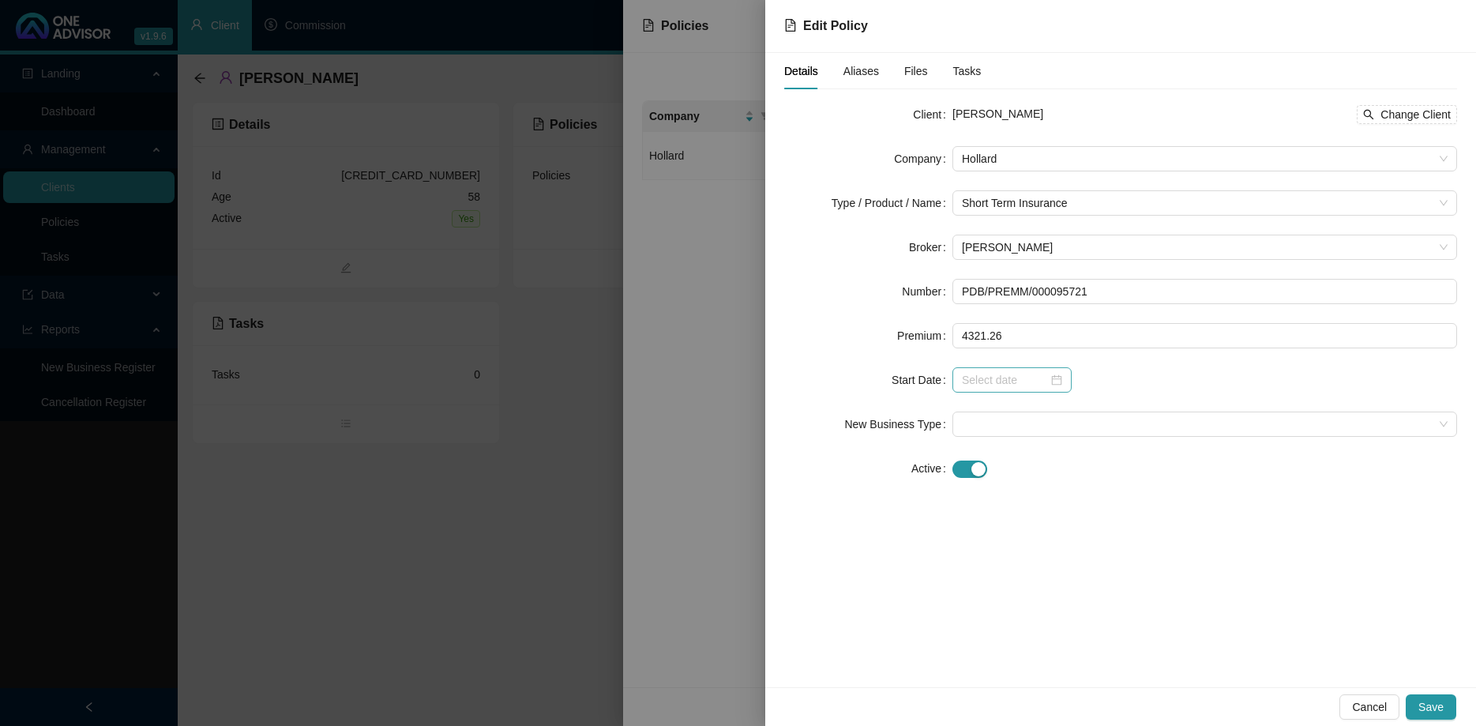
click at [1048, 375] on div at bounding box center [1012, 379] width 100 height 17
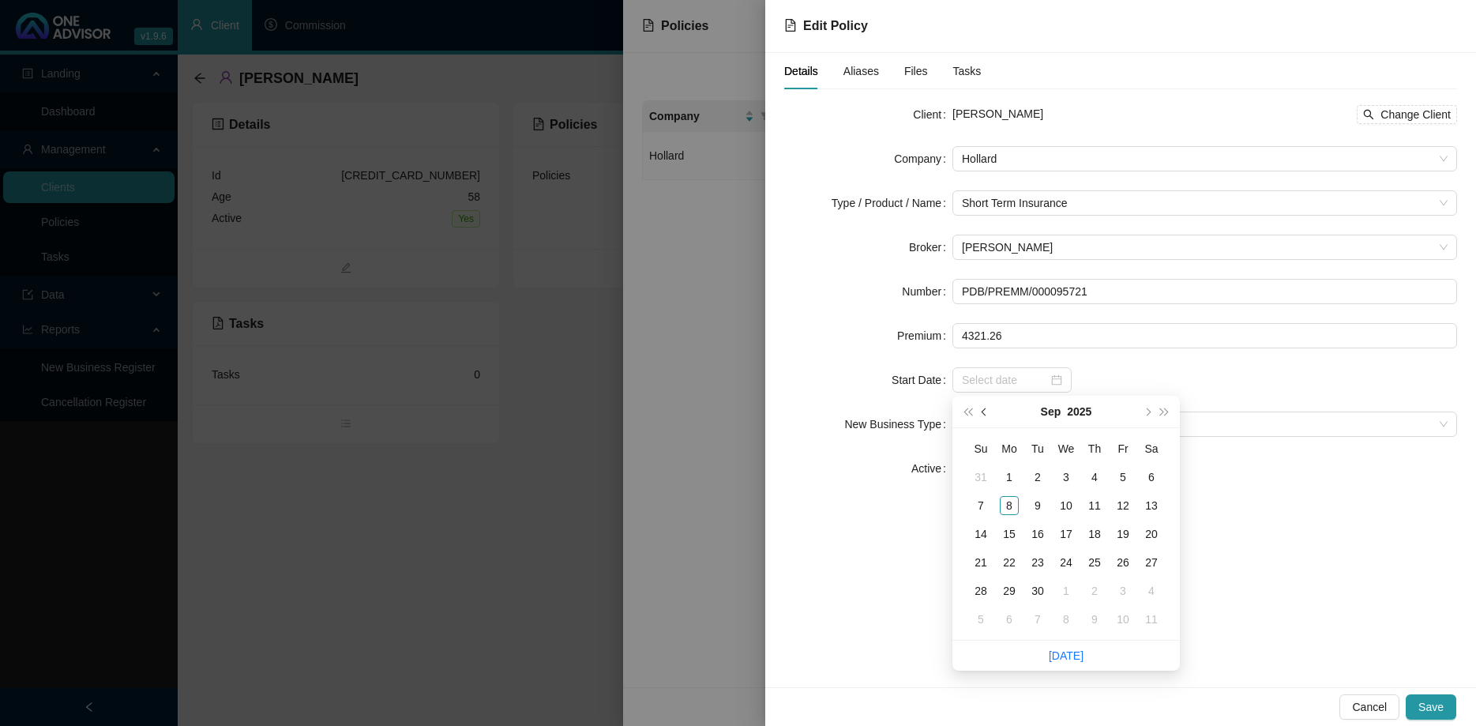
click at [977, 411] on button "prev-year" at bounding box center [984, 412] width 17 height 32
click at [979, 412] on button "prev-year" at bounding box center [984, 412] width 17 height 32
type input "[DATE]"
click at [1038, 477] on div "1" at bounding box center [1037, 476] width 19 height 19
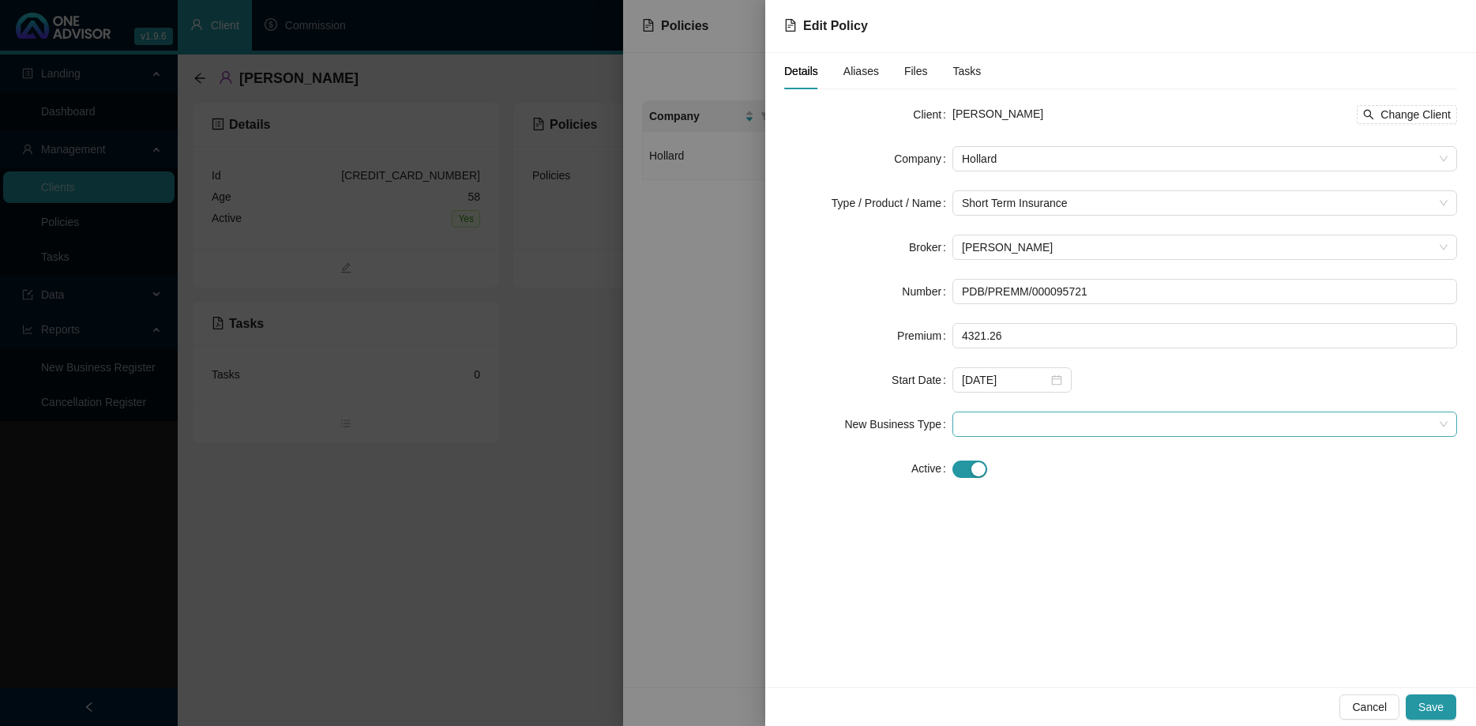
click at [1047, 431] on span at bounding box center [1205, 424] width 486 height 24
click at [1045, 478] on div "New Application" at bounding box center [1204, 480] width 479 height 17
click at [1435, 706] on span "Save" at bounding box center [1430, 706] width 25 height 17
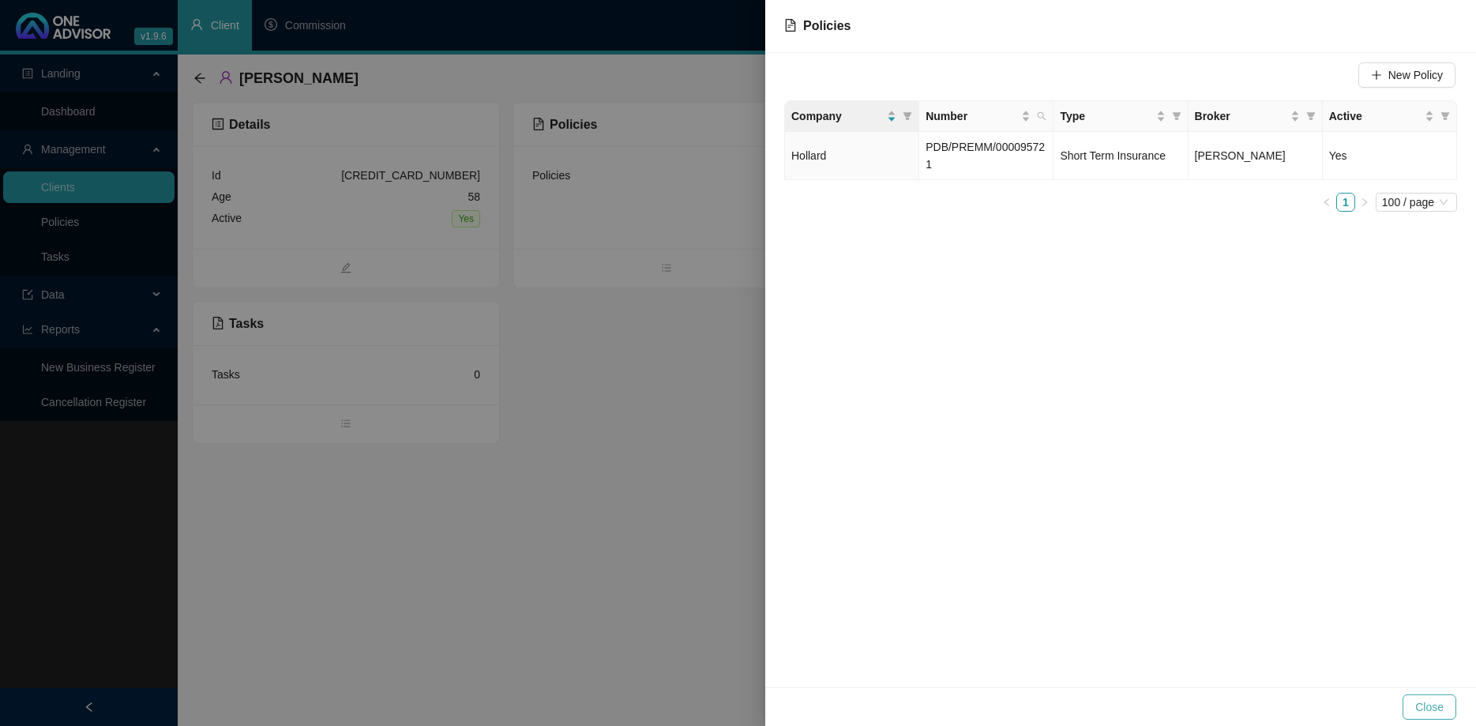
click at [1432, 707] on span "Close" at bounding box center [1429, 706] width 28 height 17
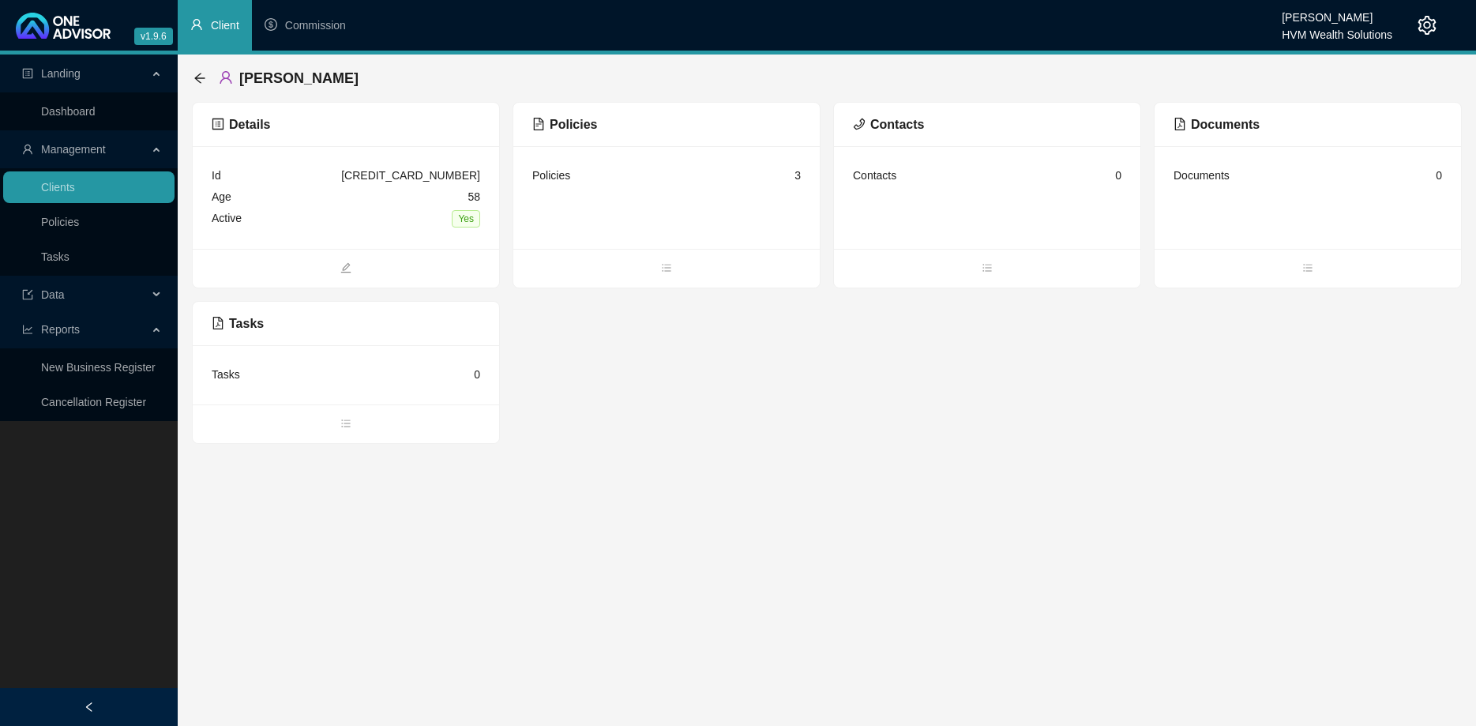
click at [447, 483] on main "Landing Dashboard Management Clients Policies Tasks Data Reports New Business R…" at bounding box center [738, 389] width 1476 height 671
click at [75, 182] on link "Clients" at bounding box center [58, 187] width 34 height 13
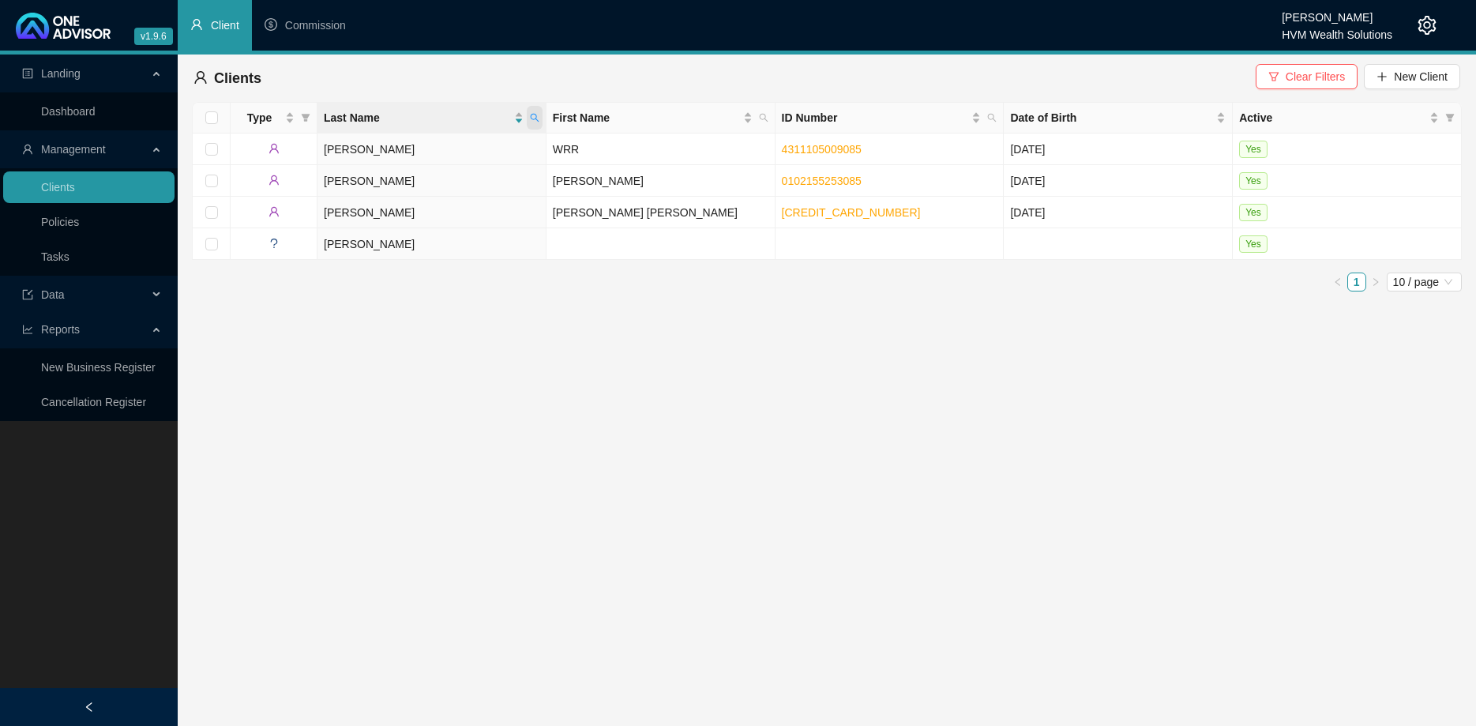
click at [529, 114] on span at bounding box center [535, 118] width 16 height 24
type input "paintec"
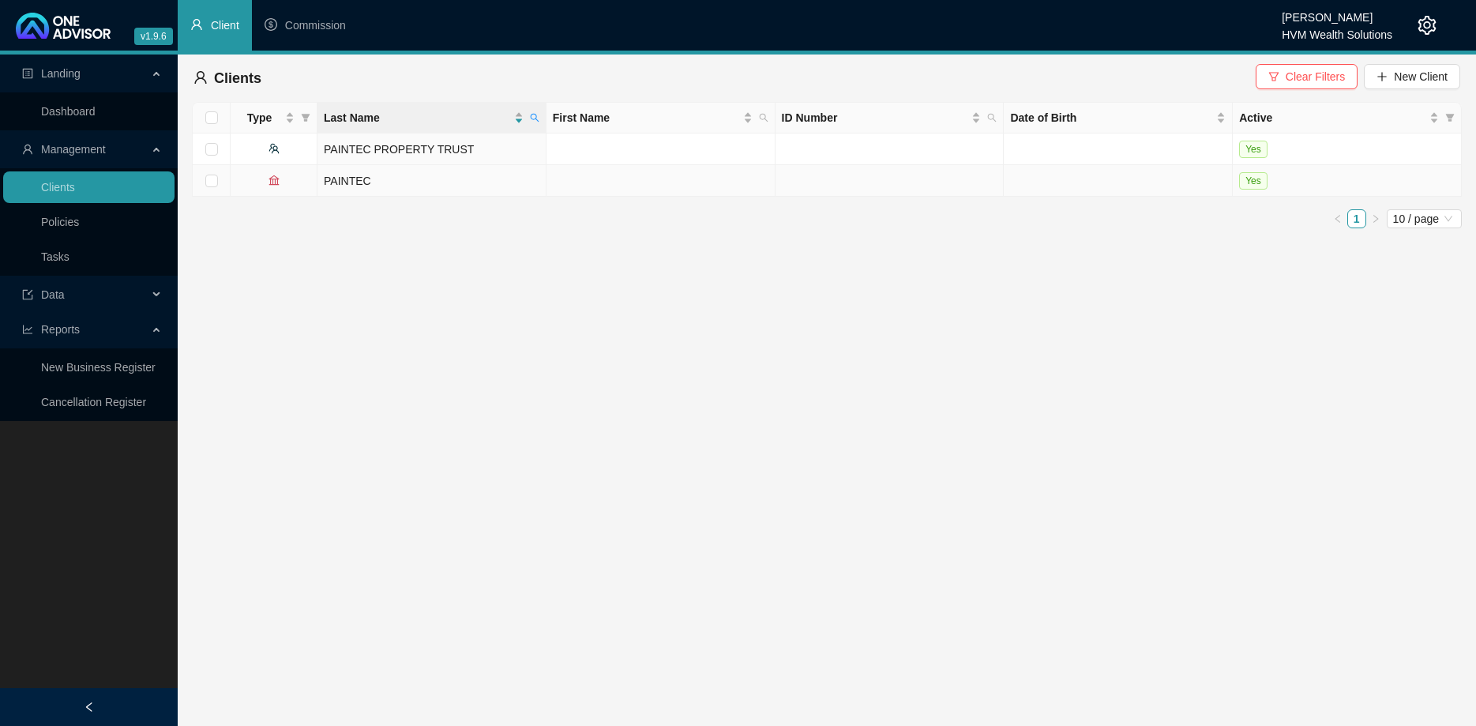
click at [493, 182] on td "PAINTEC" at bounding box center [431, 181] width 229 height 32
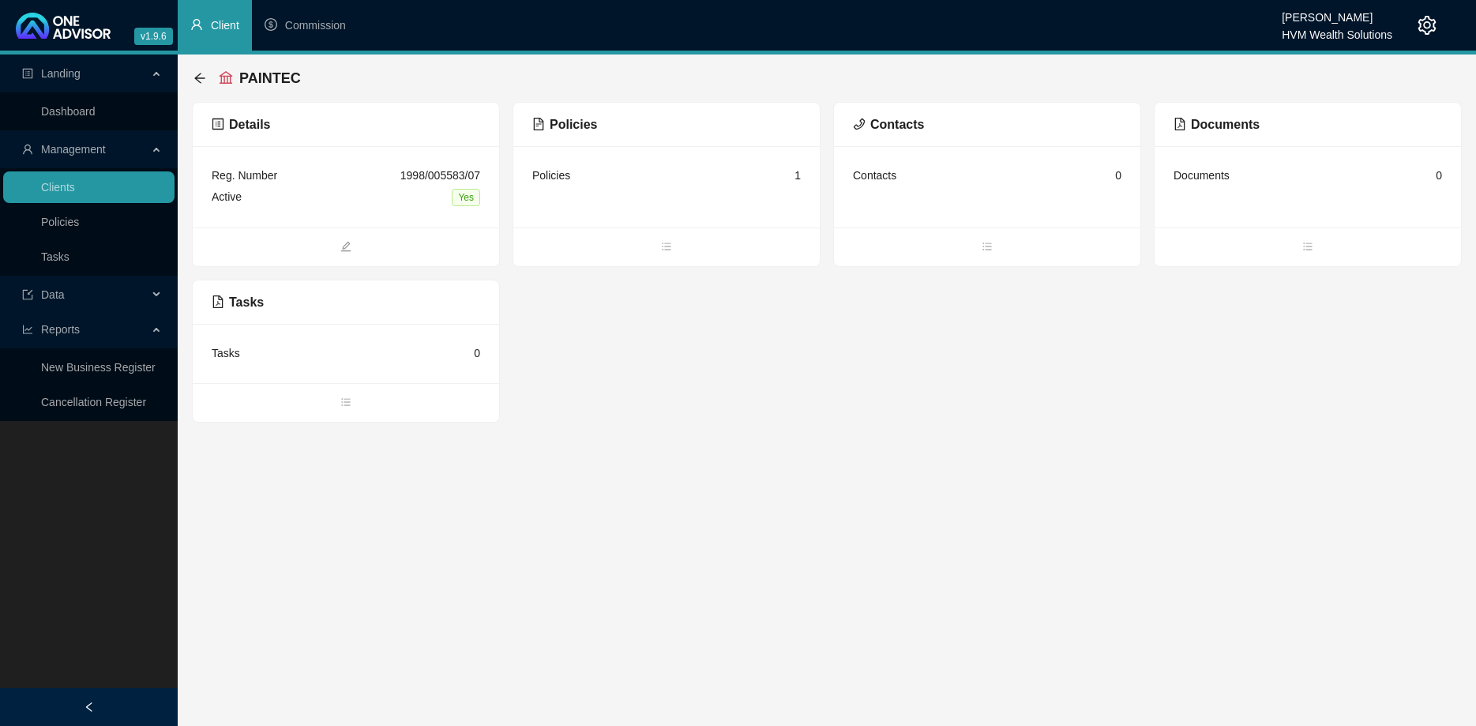
click at [666, 294] on div "Details Reg. Number 1998/005583/07 Active Yes Policies Policies 1 Contacts Cont…" at bounding box center [827, 262] width 1270 height 321
click at [672, 246] on span "bars" at bounding box center [666, 247] width 306 height 17
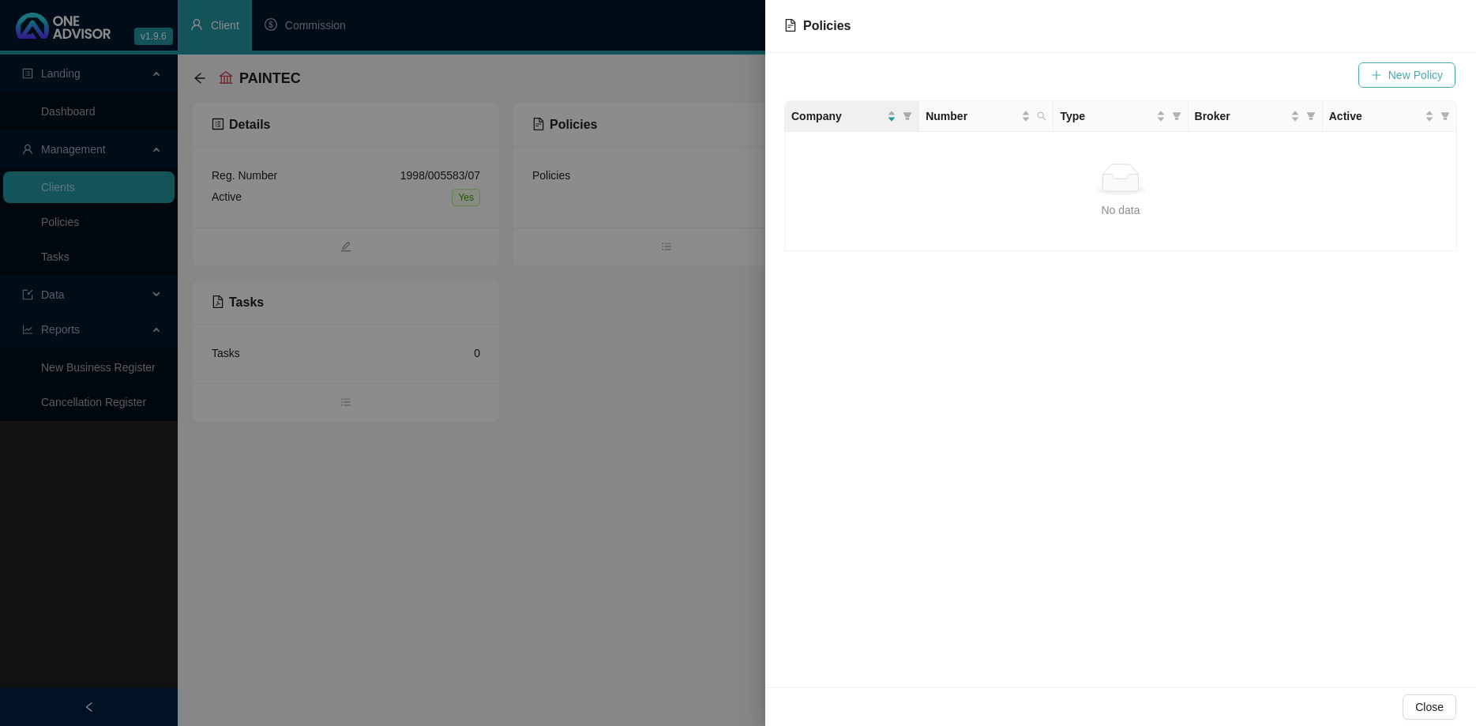
click at [1368, 77] on button "New Policy" at bounding box center [1406, 74] width 97 height 25
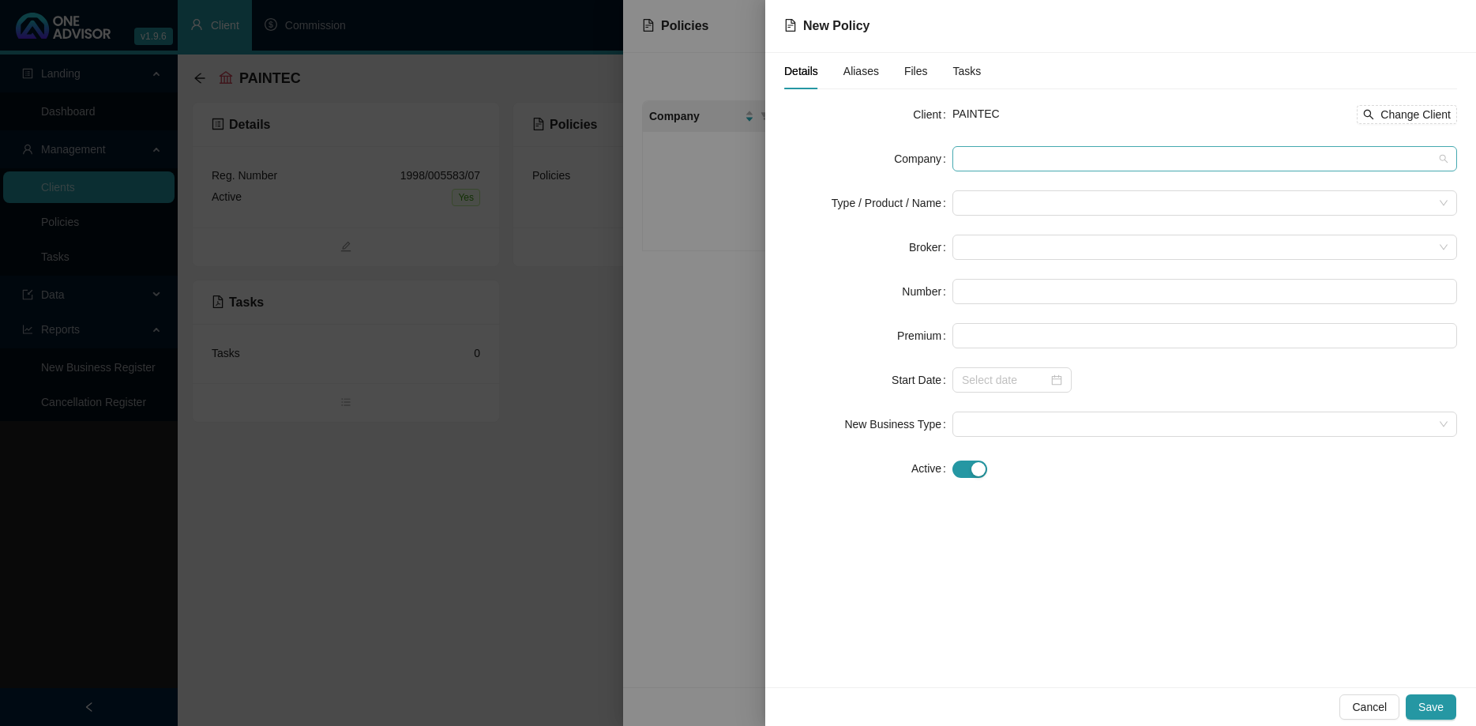
click at [981, 165] on span at bounding box center [1205, 159] width 486 height 24
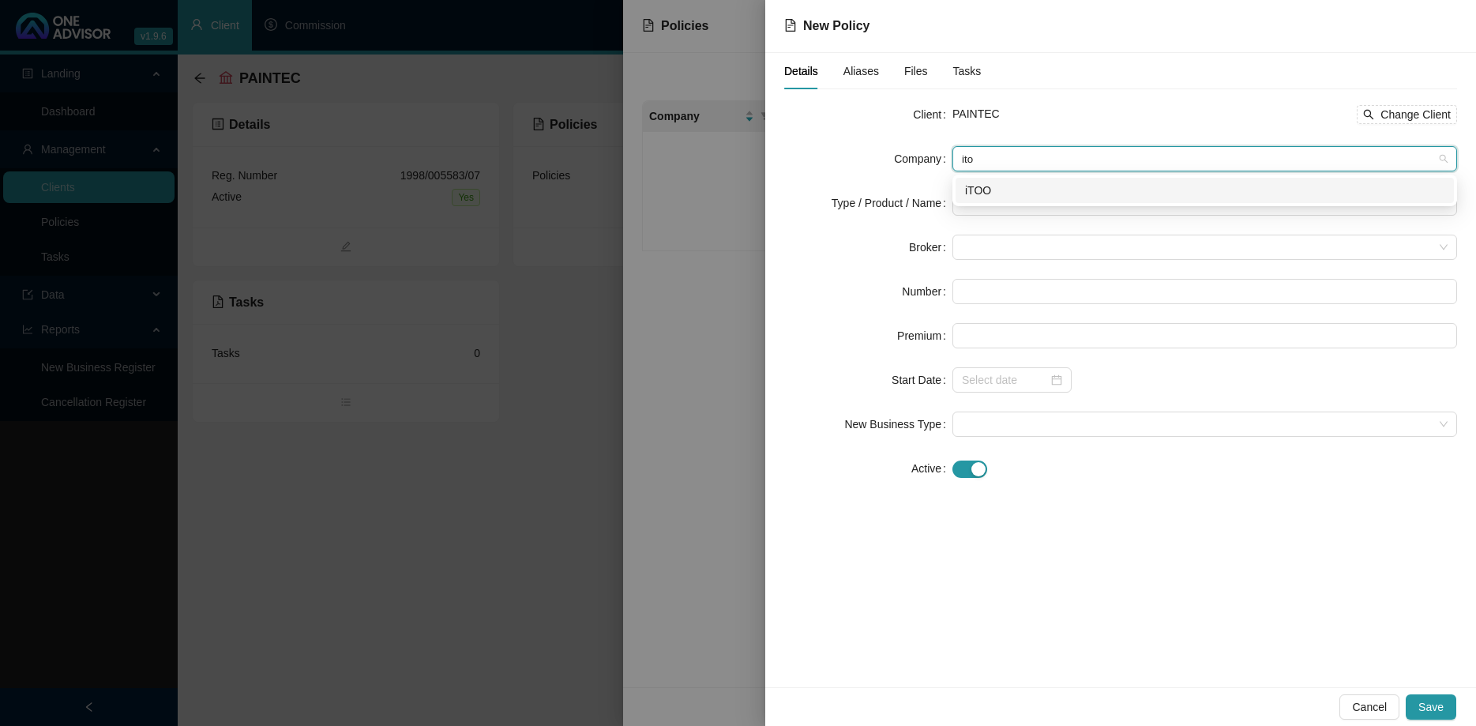
type input "itoo"
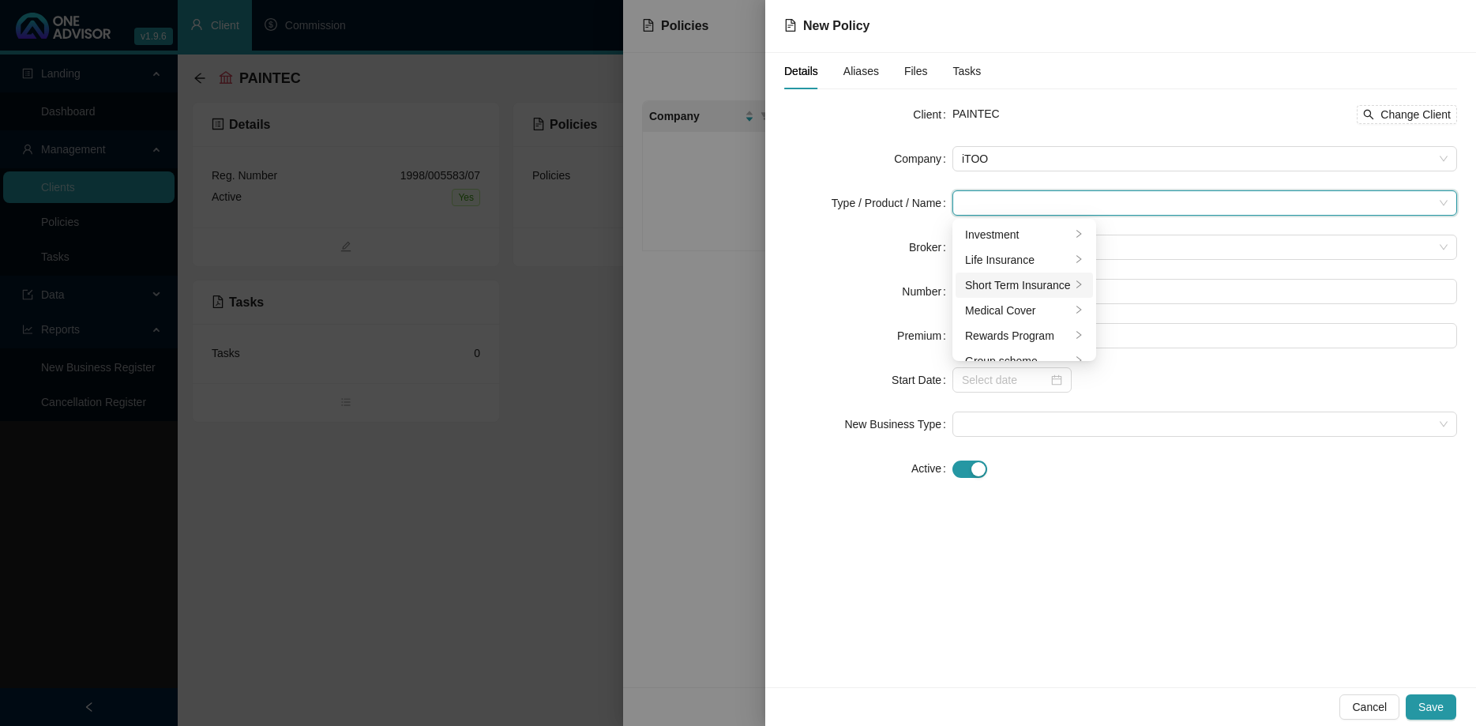
click at [1019, 278] on div "Short Term Insurance" at bounding box center [1018, 284] width 106 height 17
click at [1160, 238] on div "Commercial Lines" at bounding box center [1161, 234] width 88 height 17
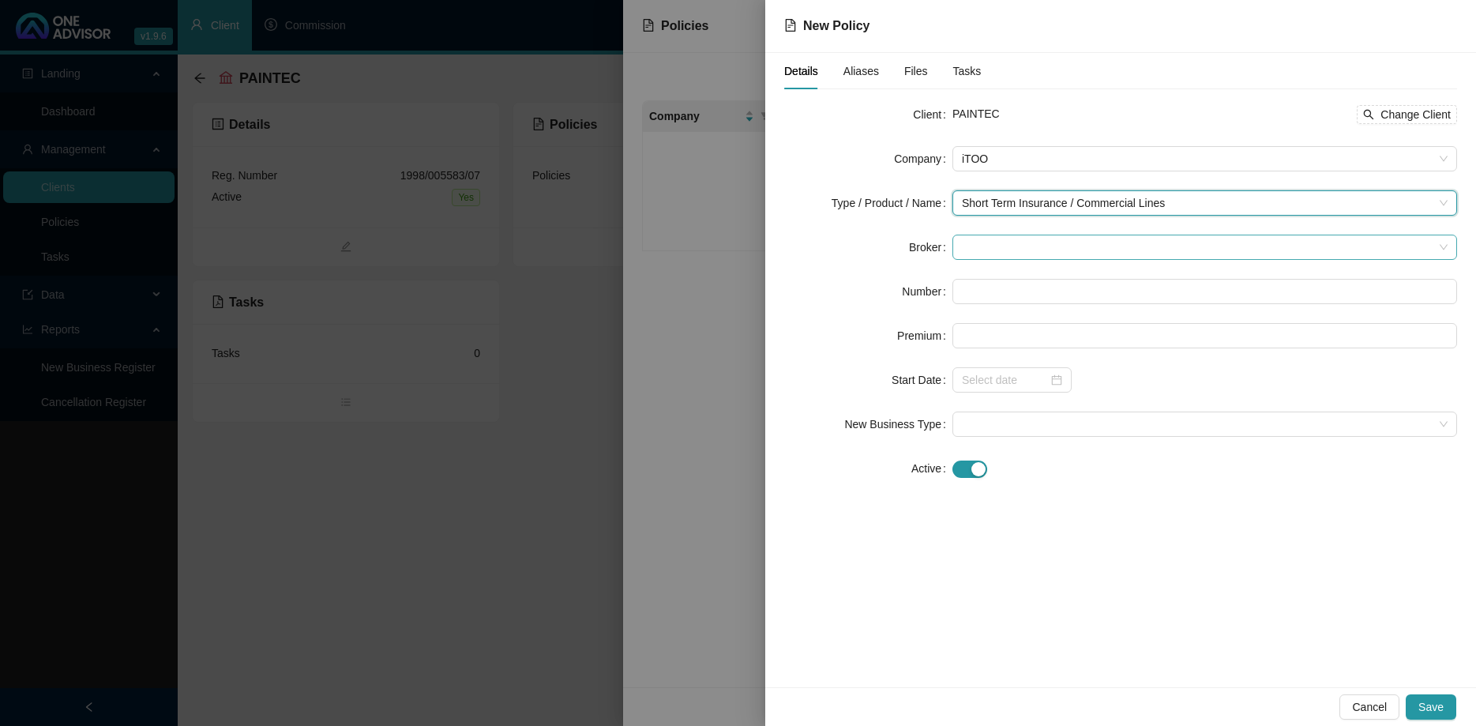
click at [1084, 241] on span at bounding box center [1205, 247] width 486 height 24
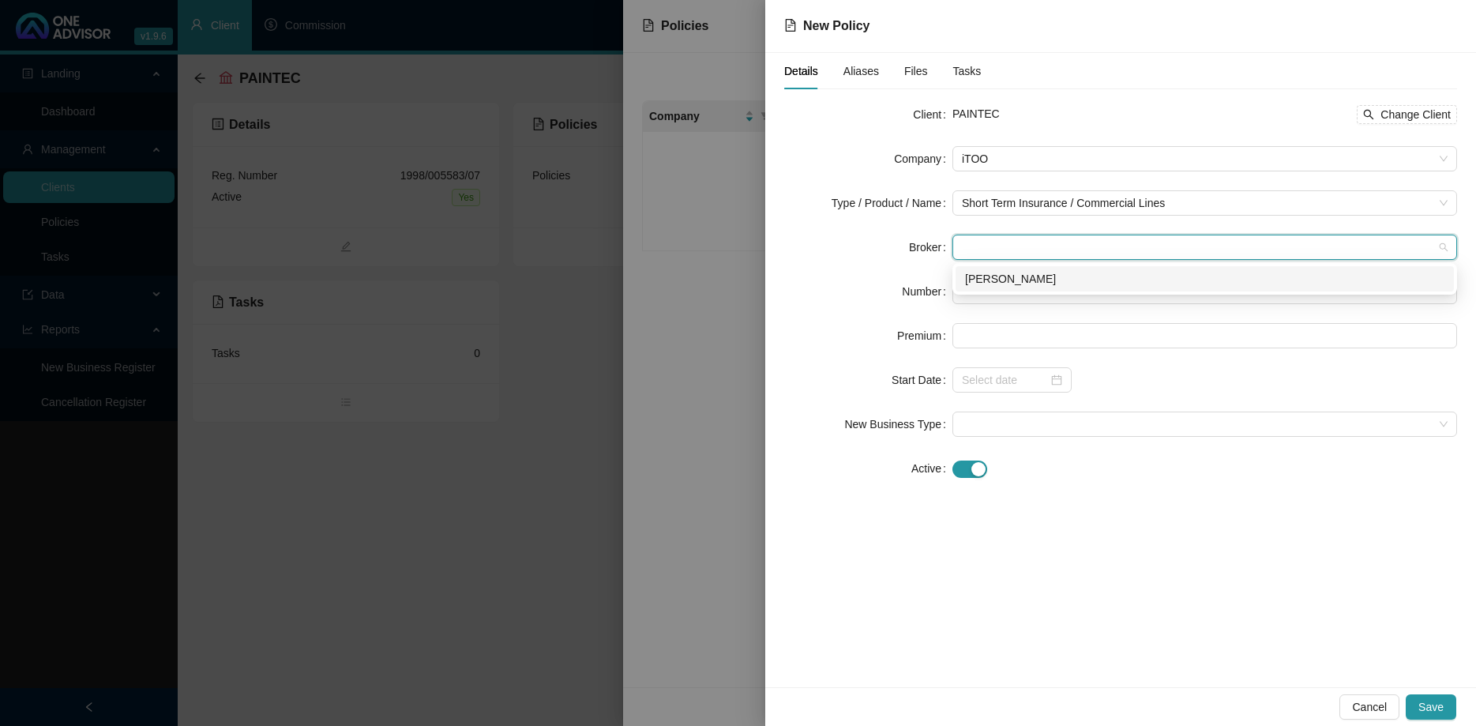
click at [1048, 285] on div "[PERSON_NAME]" at bounding box center [1204, 278] width 479 height 17
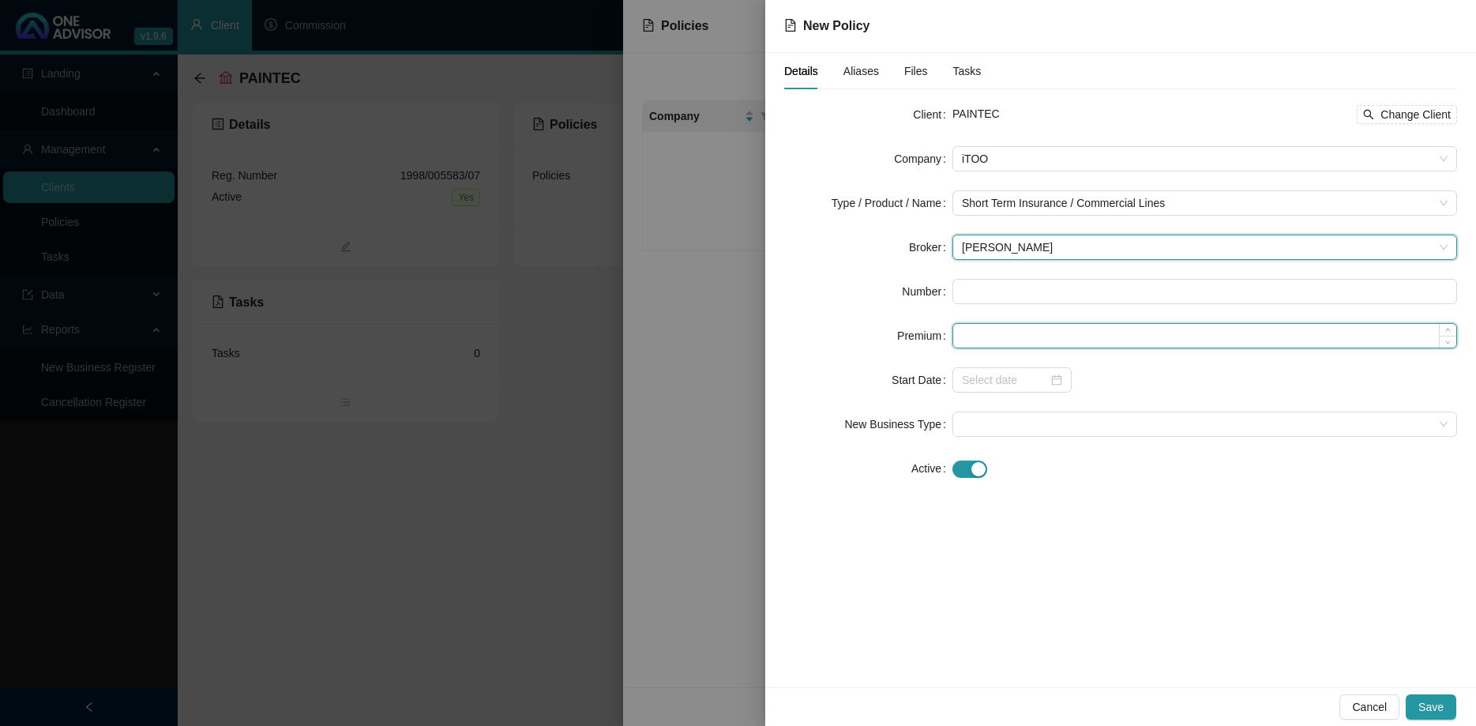
click at [1022, 329] on input at bounding box center [1204, 336] width 503 height 24
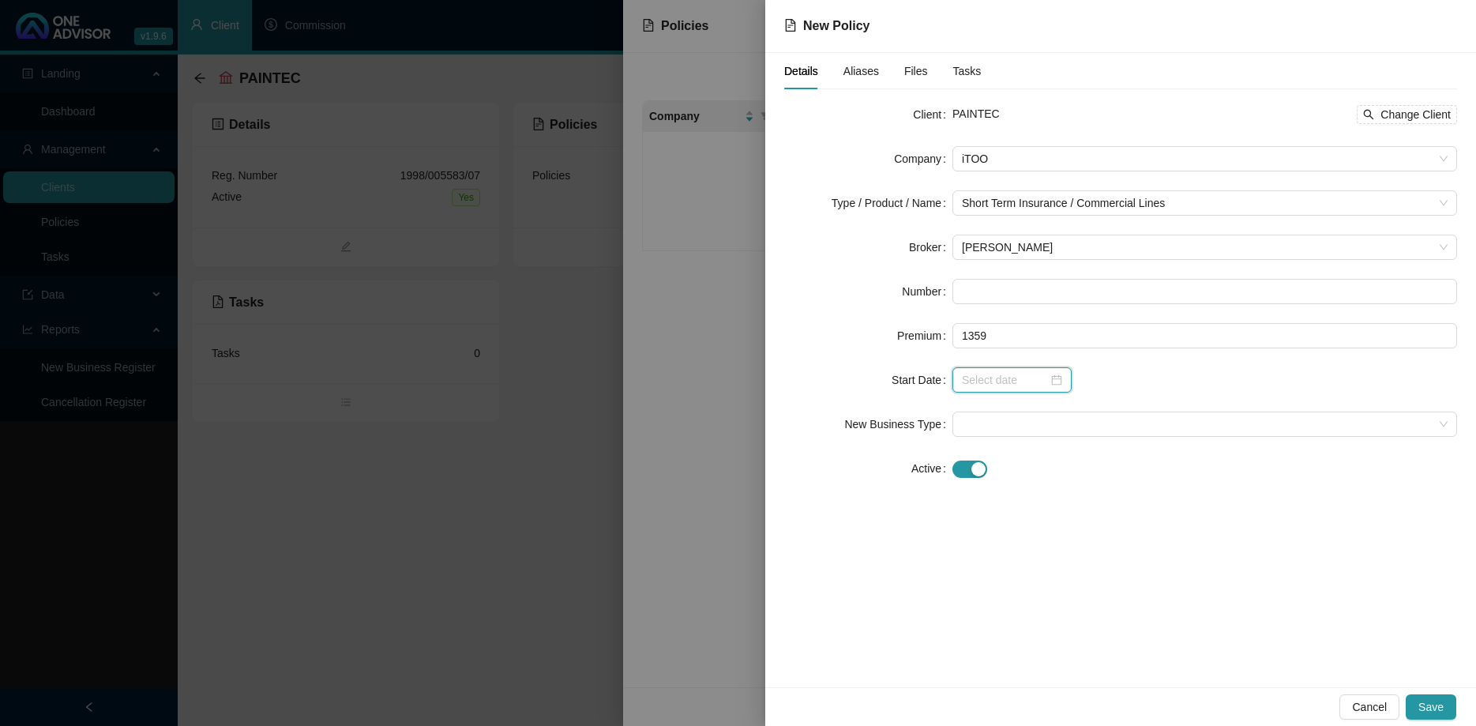
type input "1359.00"
click at [1037, 373] on input at bounding box center [1005, 379] width 86 height 17
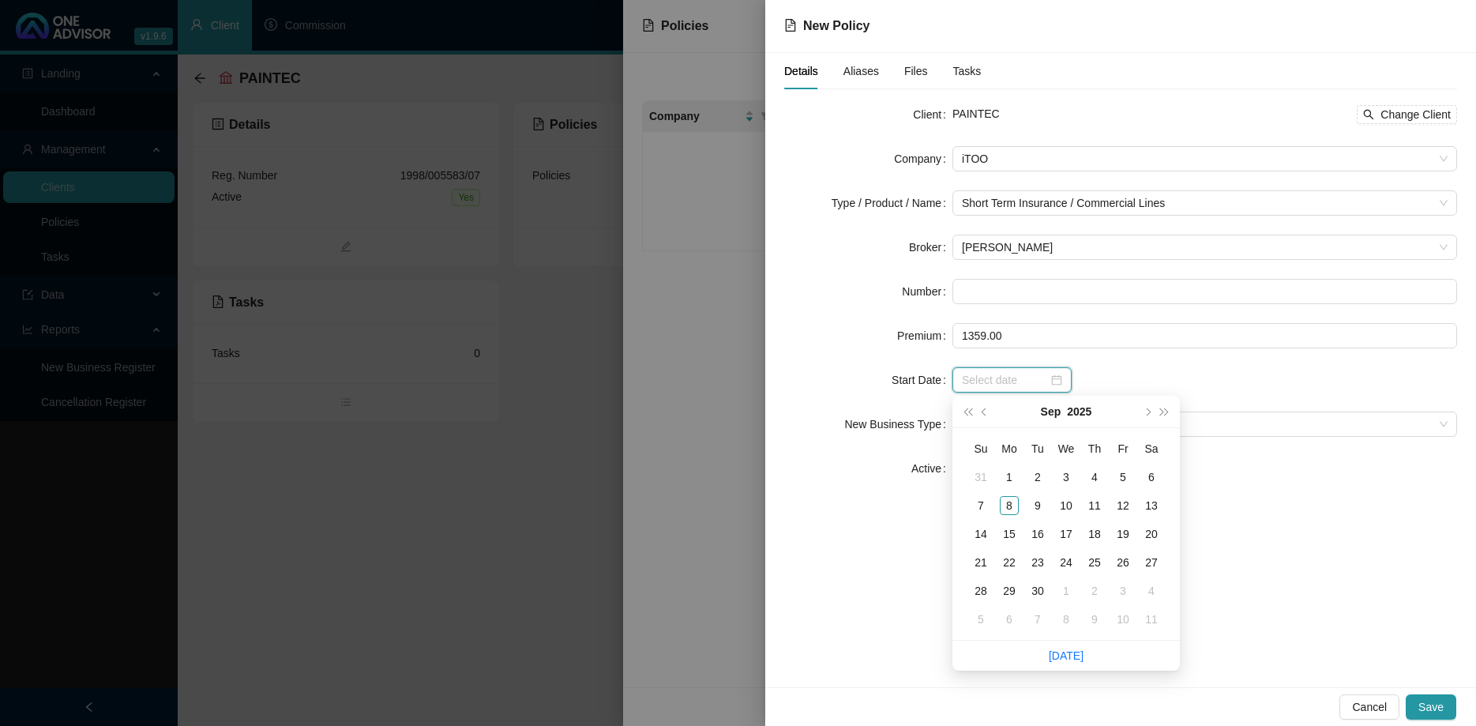
click at [1049, 381] on div at bounding box center [1012, 379] width 100 height 17
click at [976, 414] on button "super-prev-year" at bounding box center [966, 412] width 17 height 32
click at [976, 477] on div "1" at bounding box center [980, 476] width 19 height 19
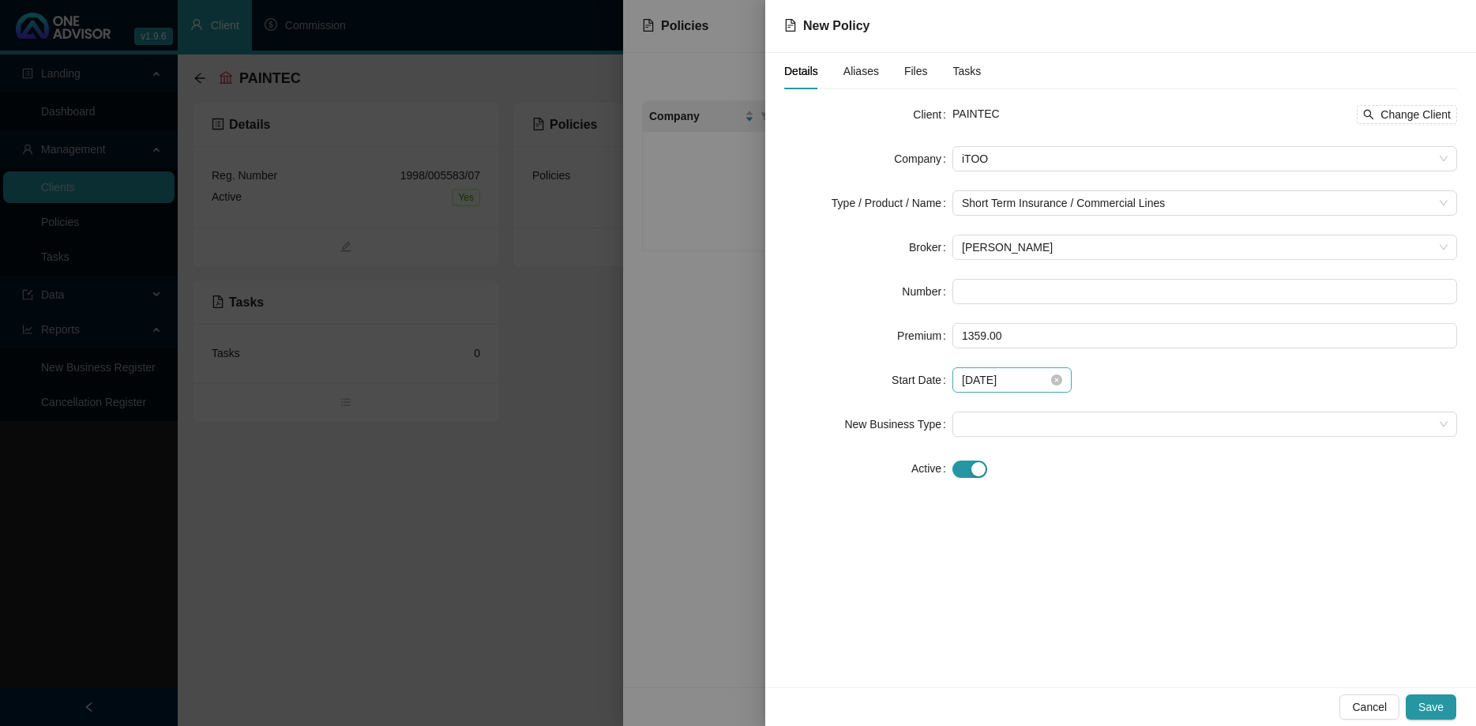
click at [1060, 391] on div "[DATE]" at bounding box center [1011, 379] width 119 height 25
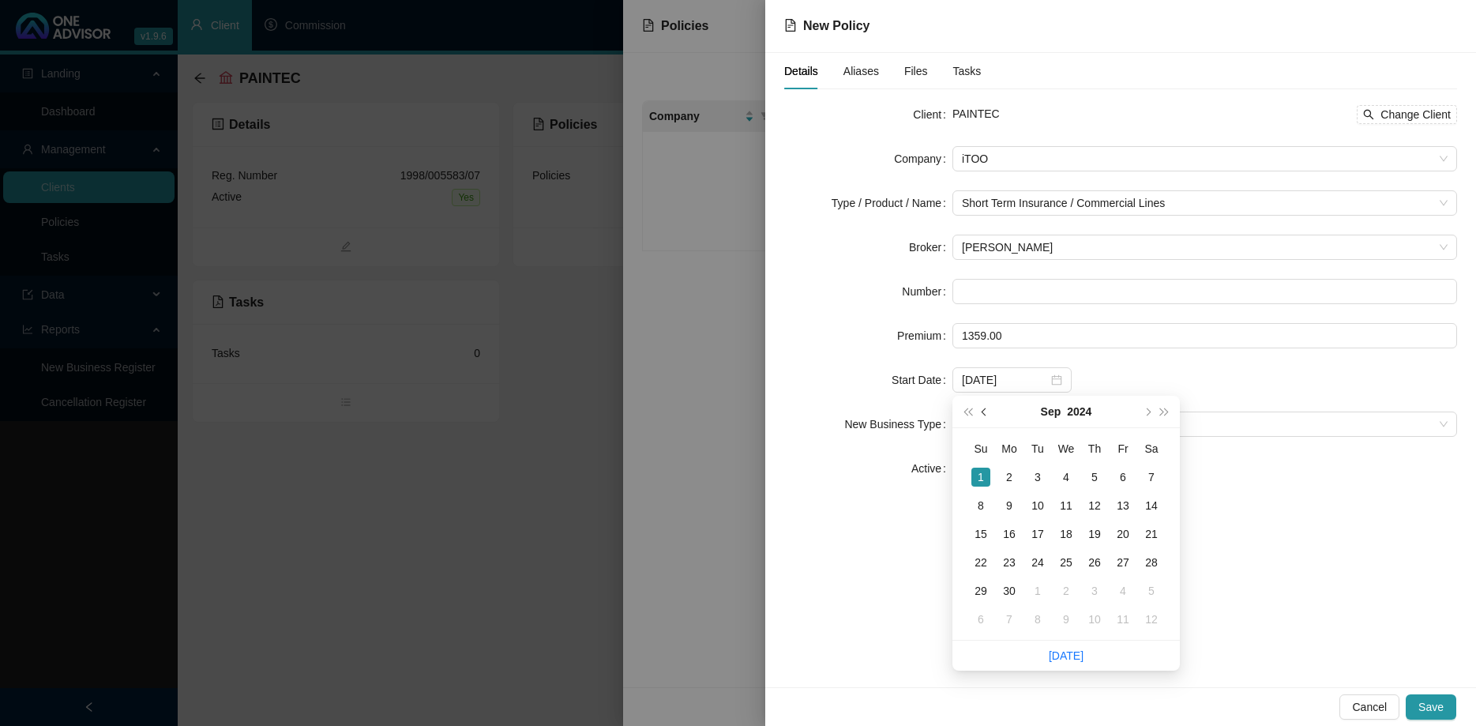
click at [985, 412] on span "prev-year" at bounding box center [985, 411] width 8 height 8
click at [1161, 411] on span "super-next-year" at bounding box center [1165, 411] width 8 height 8
click at [1147, 411] on span "next-year" at bounding box center [1146, 411] width 8 height 8
click at [987, 416] on button "prev-year" at bounding box center [984, 412] width 17 height 32
type input "[DATE]"
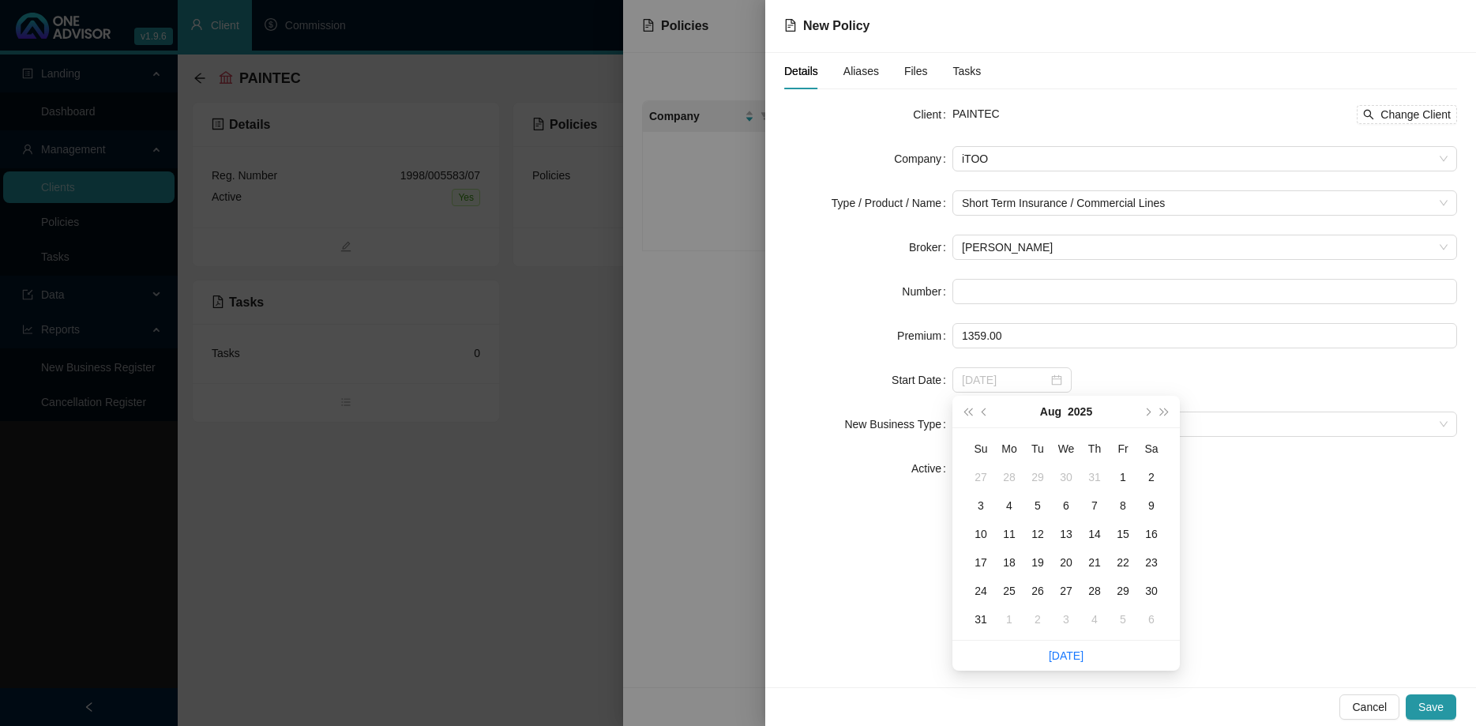
drag, startPoint x: 1121, startPoint y: 472, endPoint x: 1075, endPoint y: 463, distance: 46.6
click at [1121, 473] on div "1" at bounding box center [1122, 476] width 19 height 19
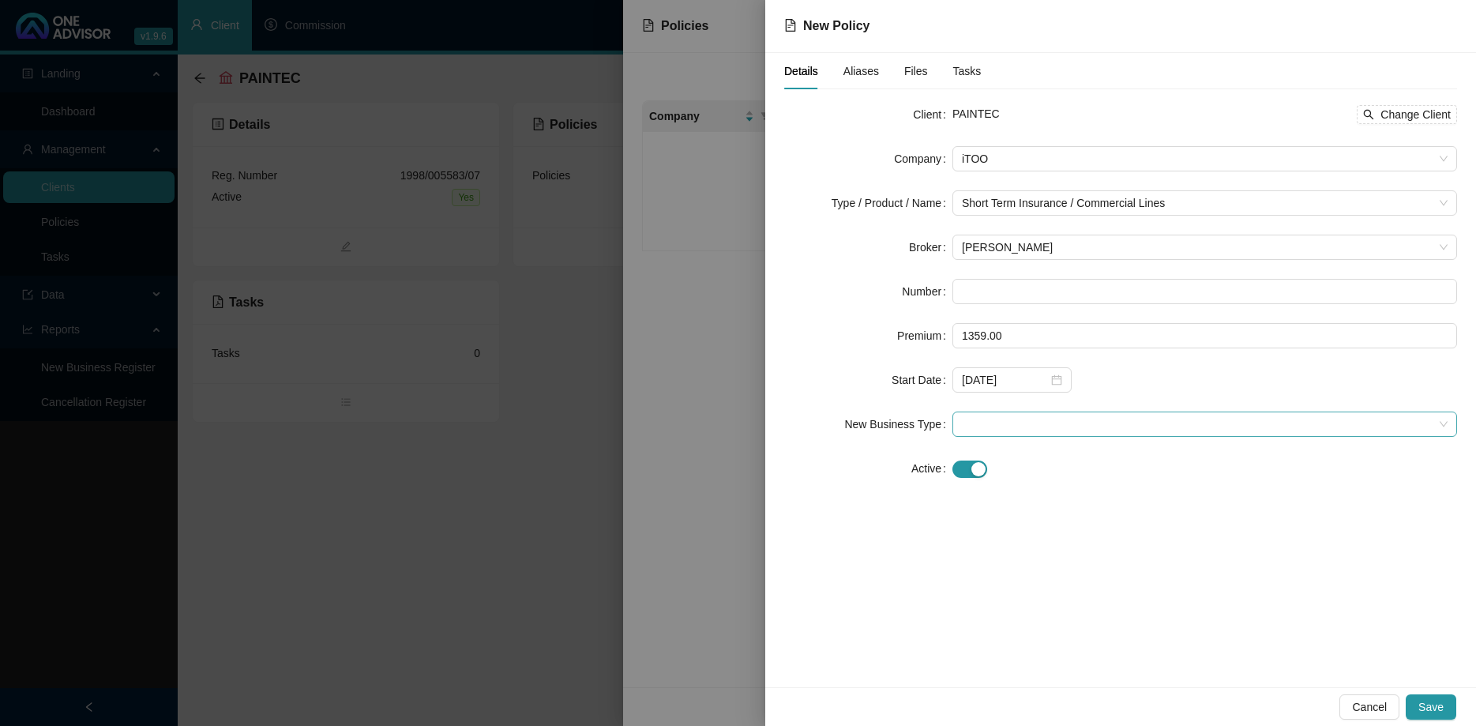
click at [991, 423] on span at bounding box center [1205, 424] width 486 height 24
click at [1010, 475] on div "New Application" at bounding box center [1204, 480] width 479 height 17
click at [1122, 501] on div "Details Aliases Files Tasks Client PAINTEC Change Client Company iTOO Type / Pr…" at bounding box center [1120, 370] width 711 height 634
click at [1435, 701] on span "Save" at bounding box center [1430, 706] width 25 height 17
click at [1048, 292] on input "text" at bounding box center [1204, 291] width 504 height 25
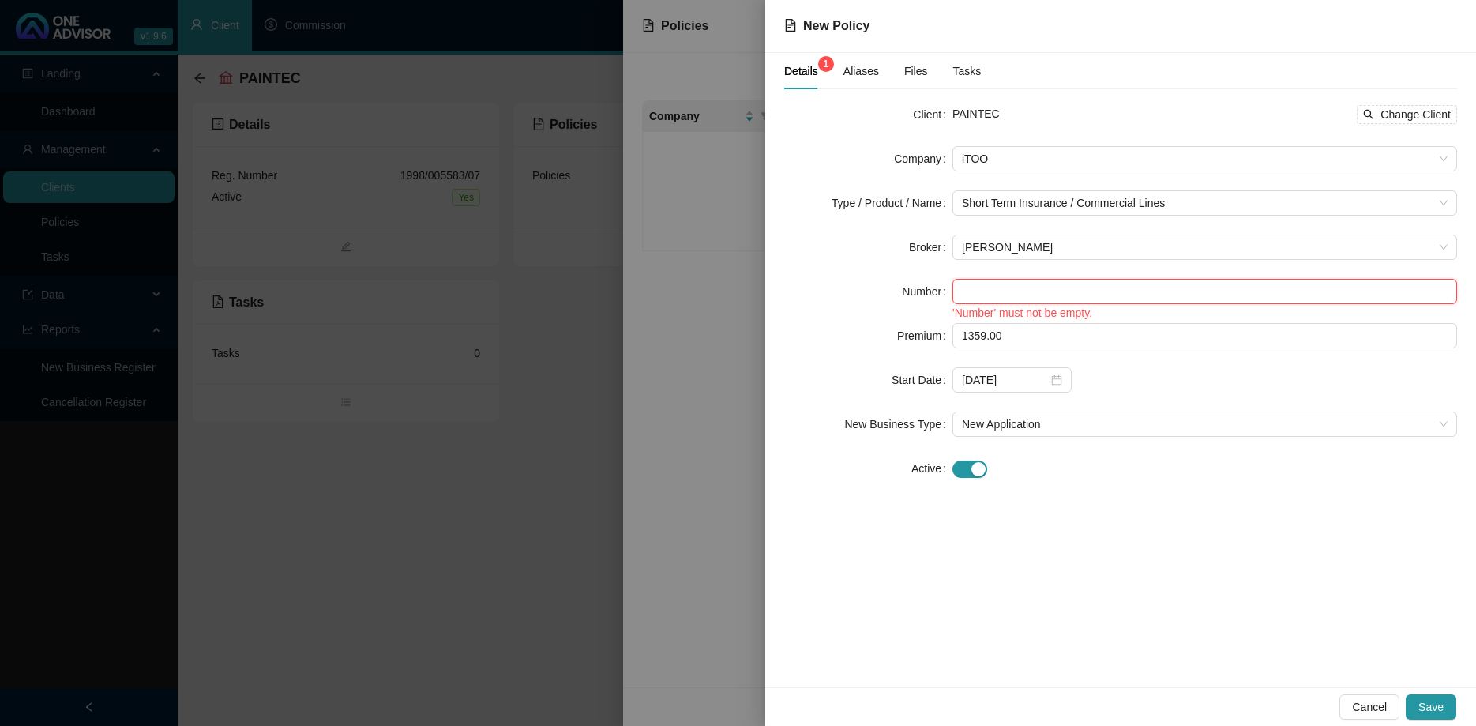
paste input "SPL/SLFGQ/0000101109"
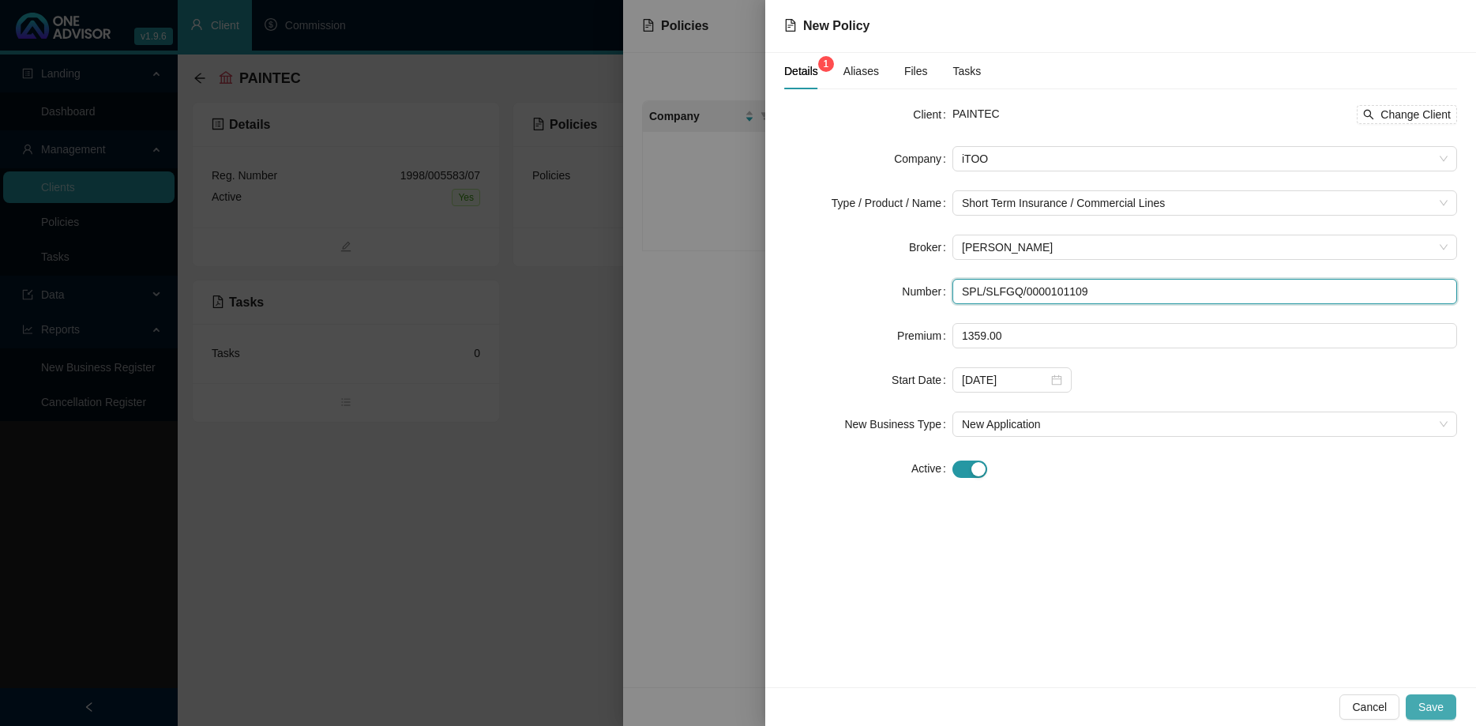
type input "SPL/SLFGQ/0000101109"
click at [1436, 699] on span "Save" at bounding box center [1430, 706] width 25 height 17
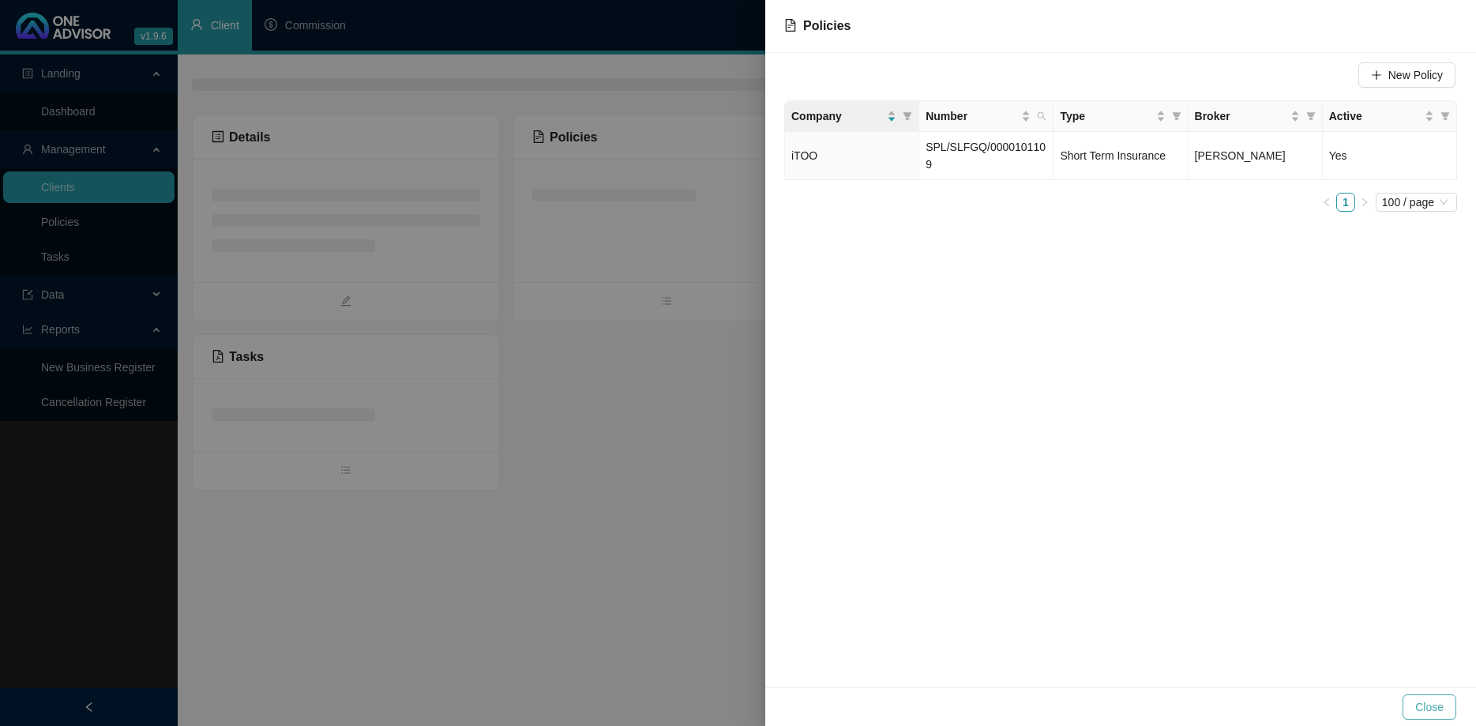
click at [1430, 710] on span "Close" at bounding box center [1429, 706] width 28 height 17
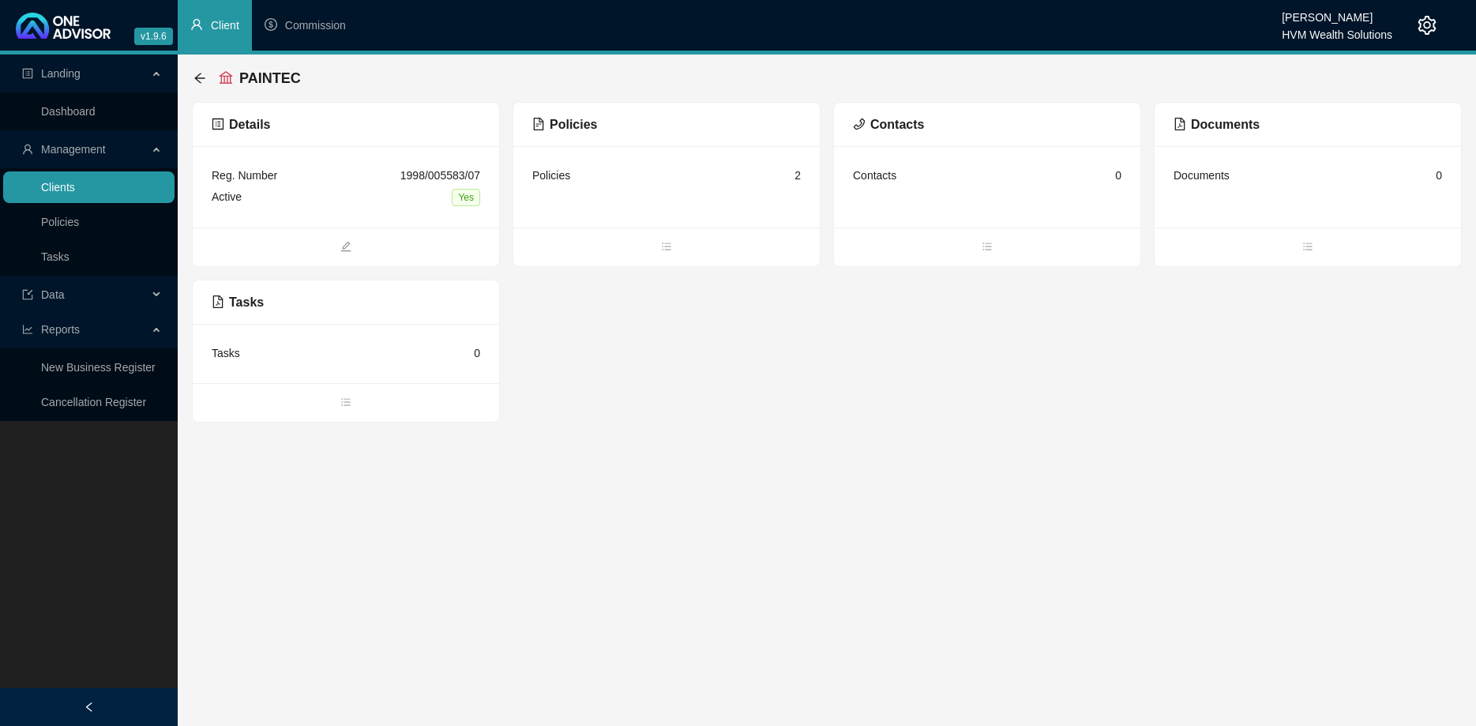
click at [75, 183] on link "Clients" at bounding box center [58, 187] width 34 height 13
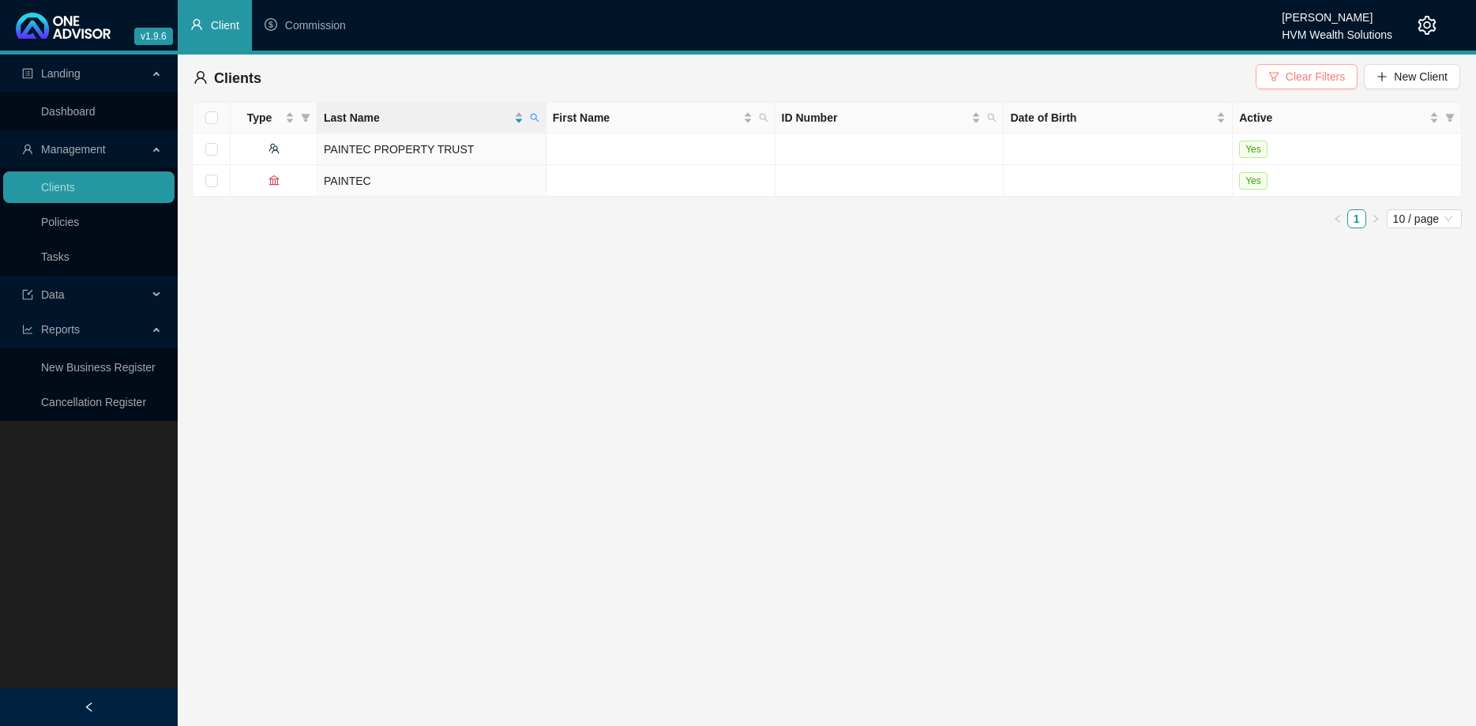
click at [1325, 77] on span "Clear Filters" at bounding box center [1314, 76] width 59 height 17
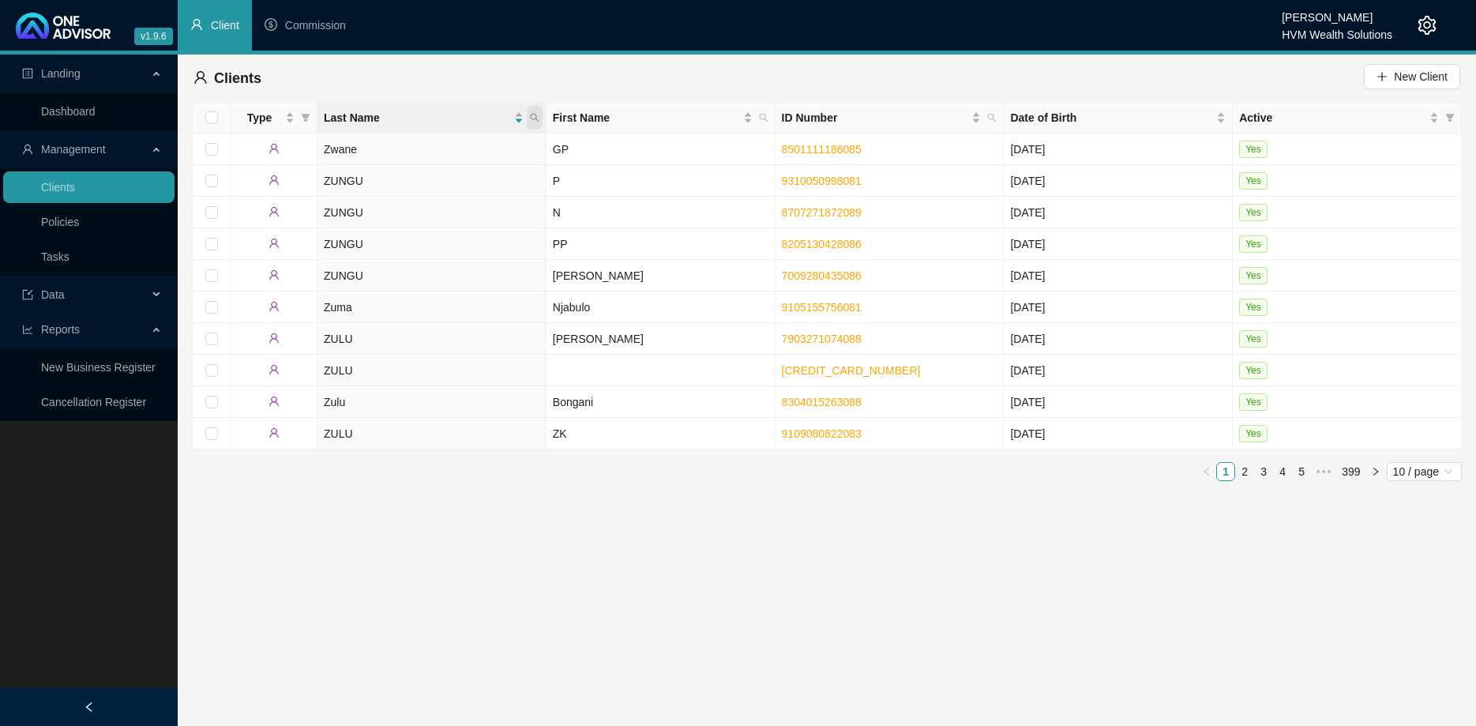
click at [538, 118] on icon "search" at bounding box center [534, 117] width 9 height 9
type input "Mahgord Trading"
click at [426, 185] on span "Search" at bounding box center [431, 179] width 35 height 17
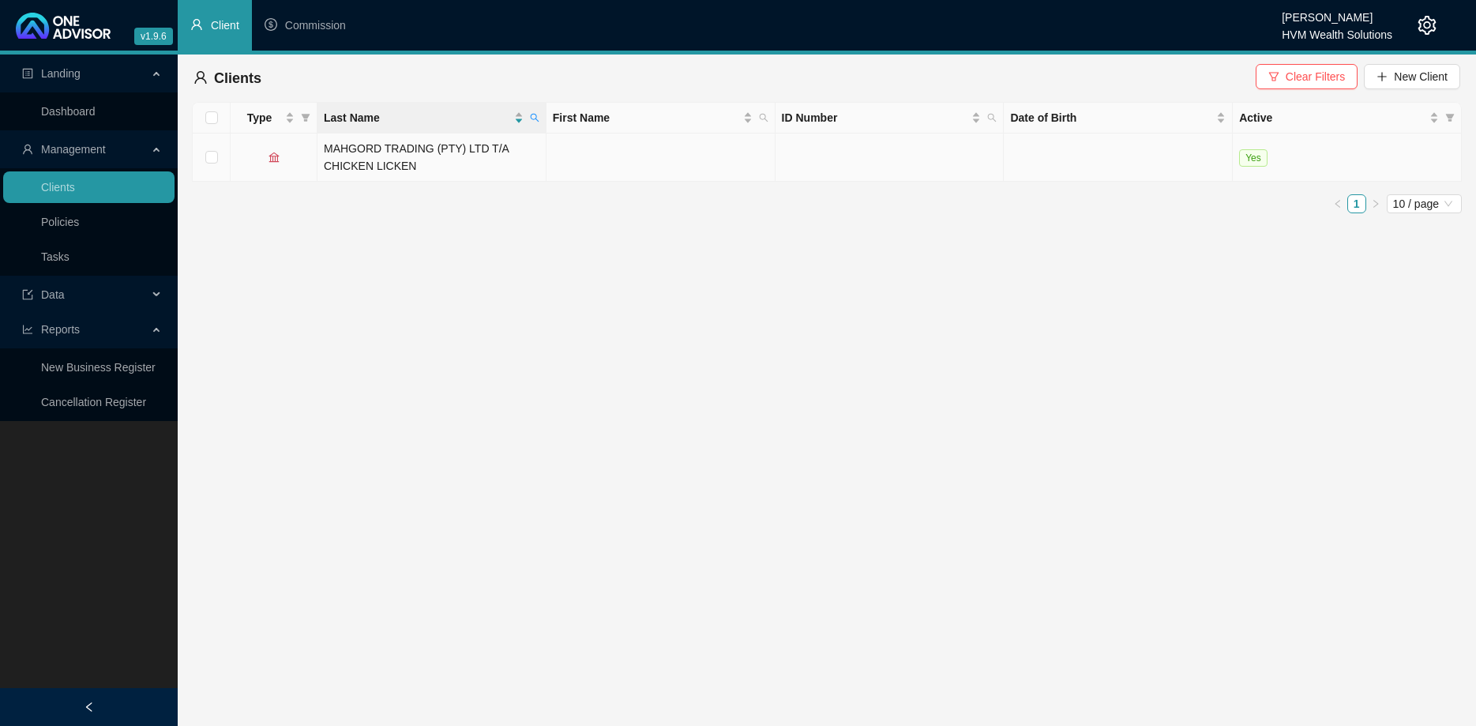
click at [492, 163] on td "MAHGORD TRADING (PTY) LTD T/A CHICKEN LICKEN" at bounding box center [431, 157] width 229 height 48
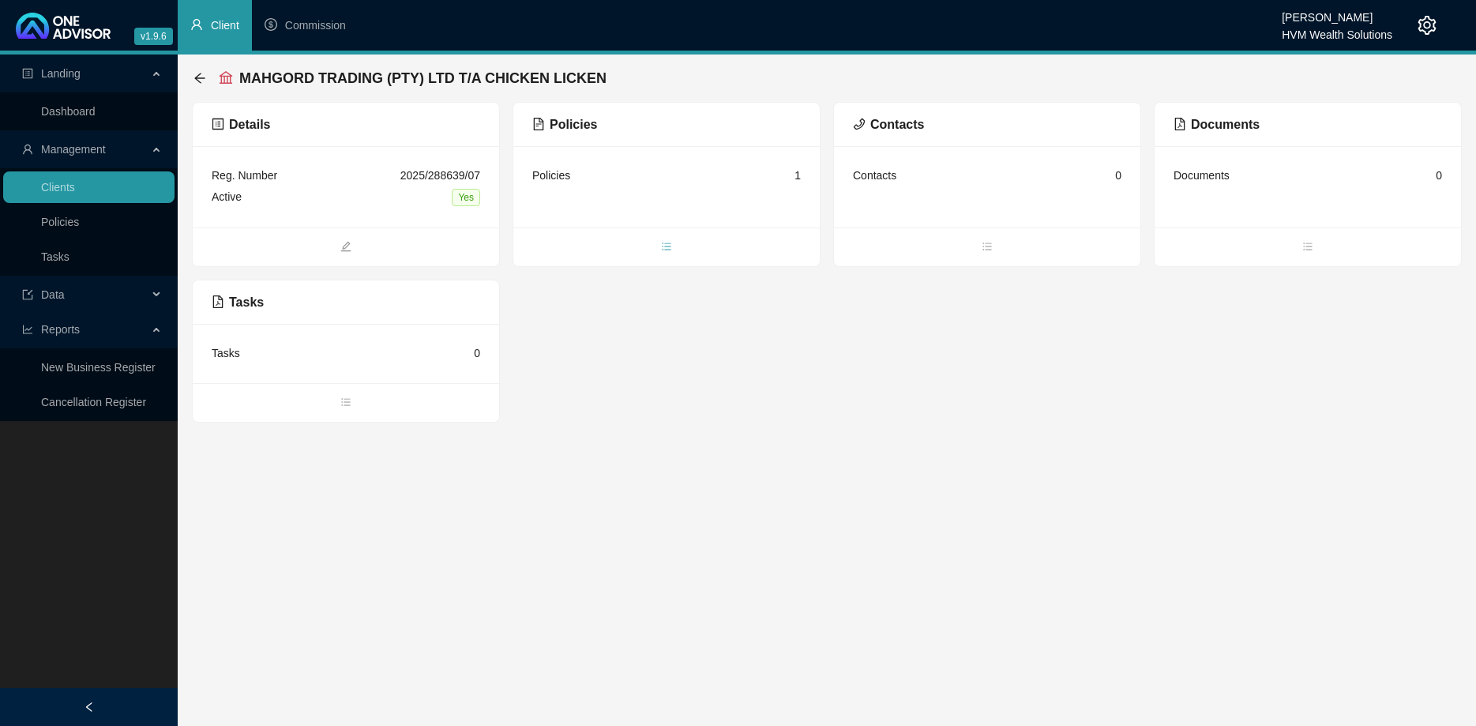
click at [661, 254] on span "bars" at bounding box center [666, 247] width 306 height 17
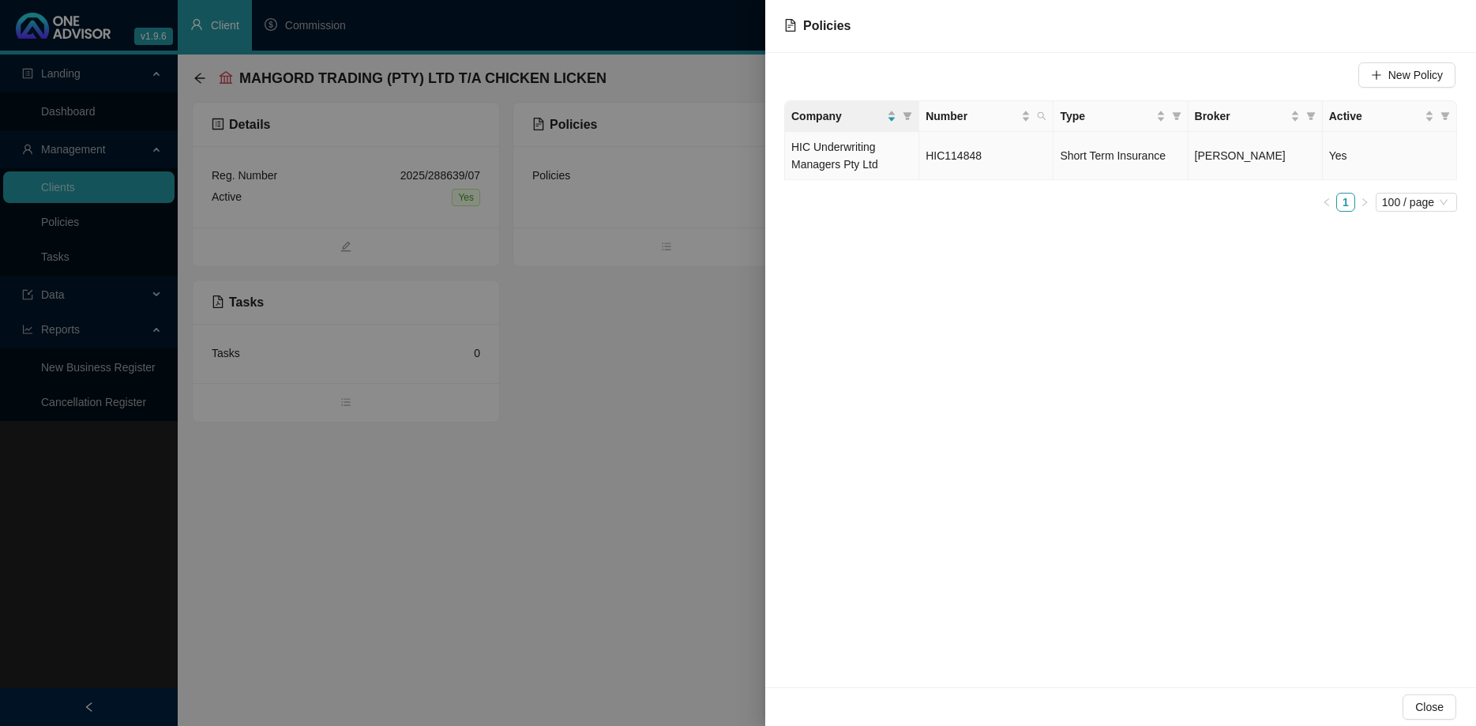
click at [929, 158] on span "HIC114848" at bounding box center [953, 155] width 56 height 13
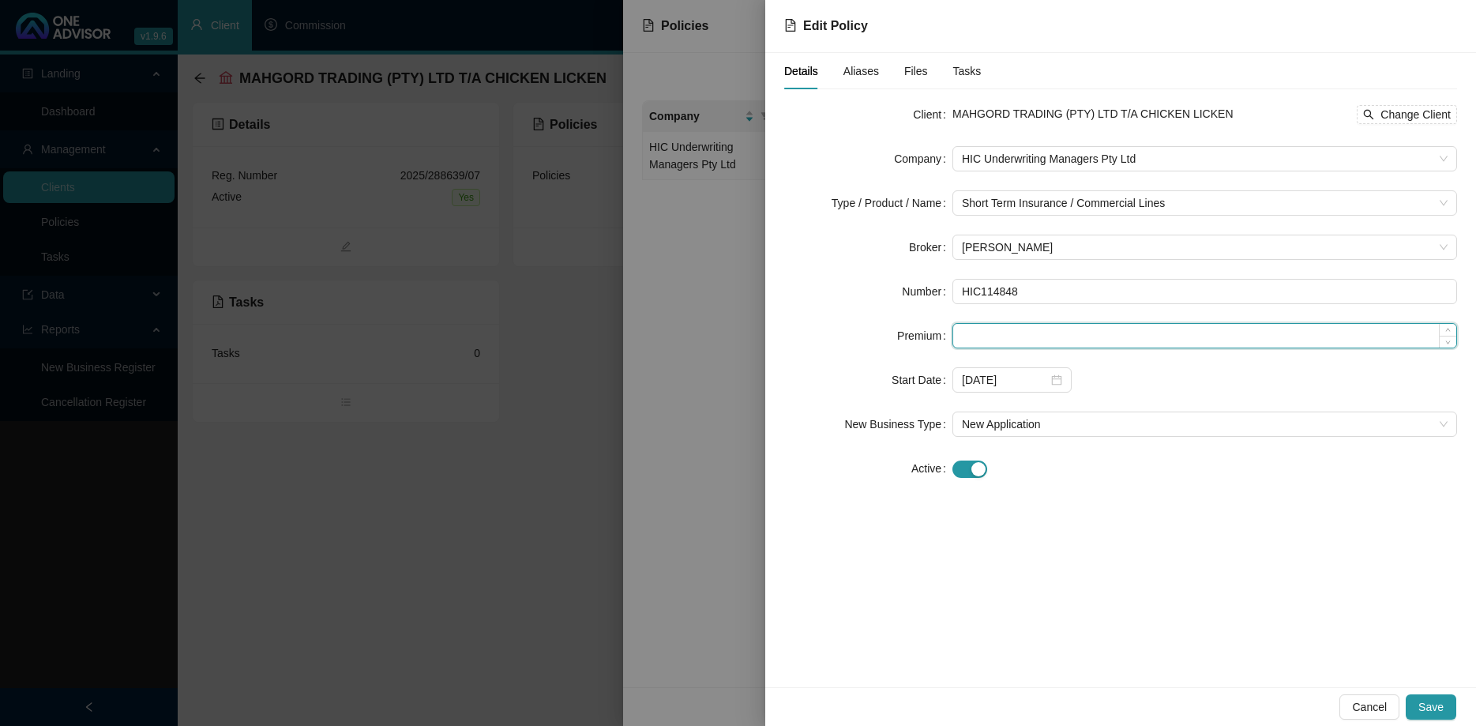
click at [1026, 341] on input at bounding box center [1204, 336] width 503 height 24
type input "55663.00"
click at [1433, 699] on span "Save" at bounding box center [1430, 706] width 25 height 17
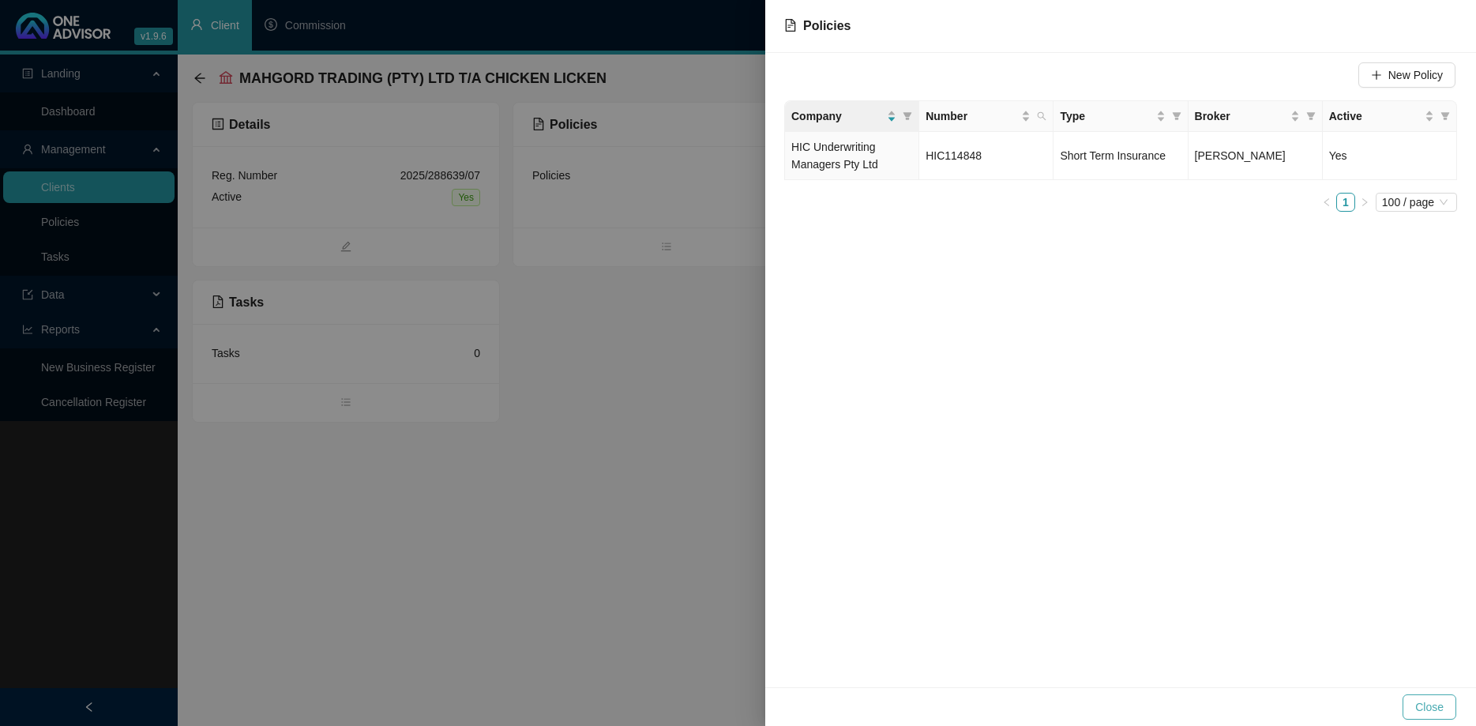
click at [1431, 702] on span "Close" at bounding box center [1429, 706] width 28 height 17
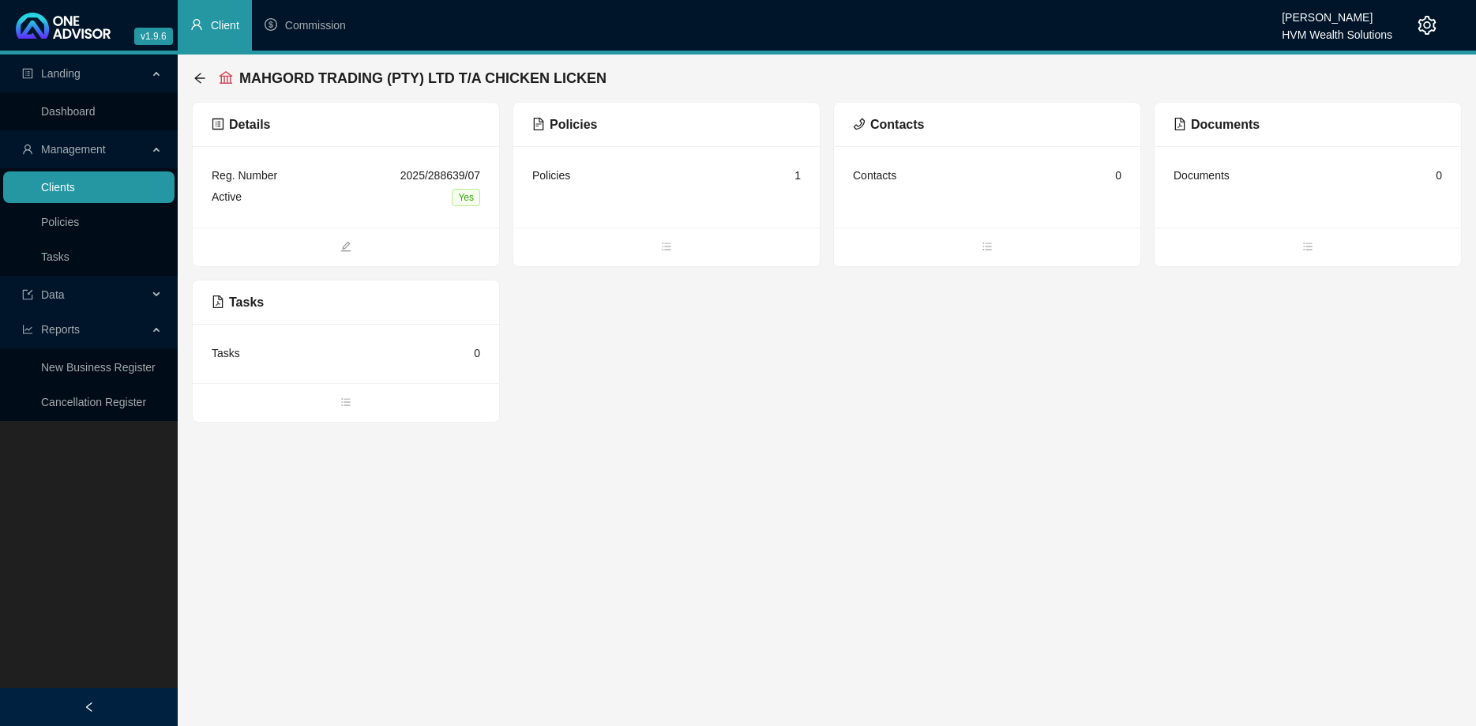
click at [75, 193] on link "Clients" at bounding box center [58, 187] width 34 height 13
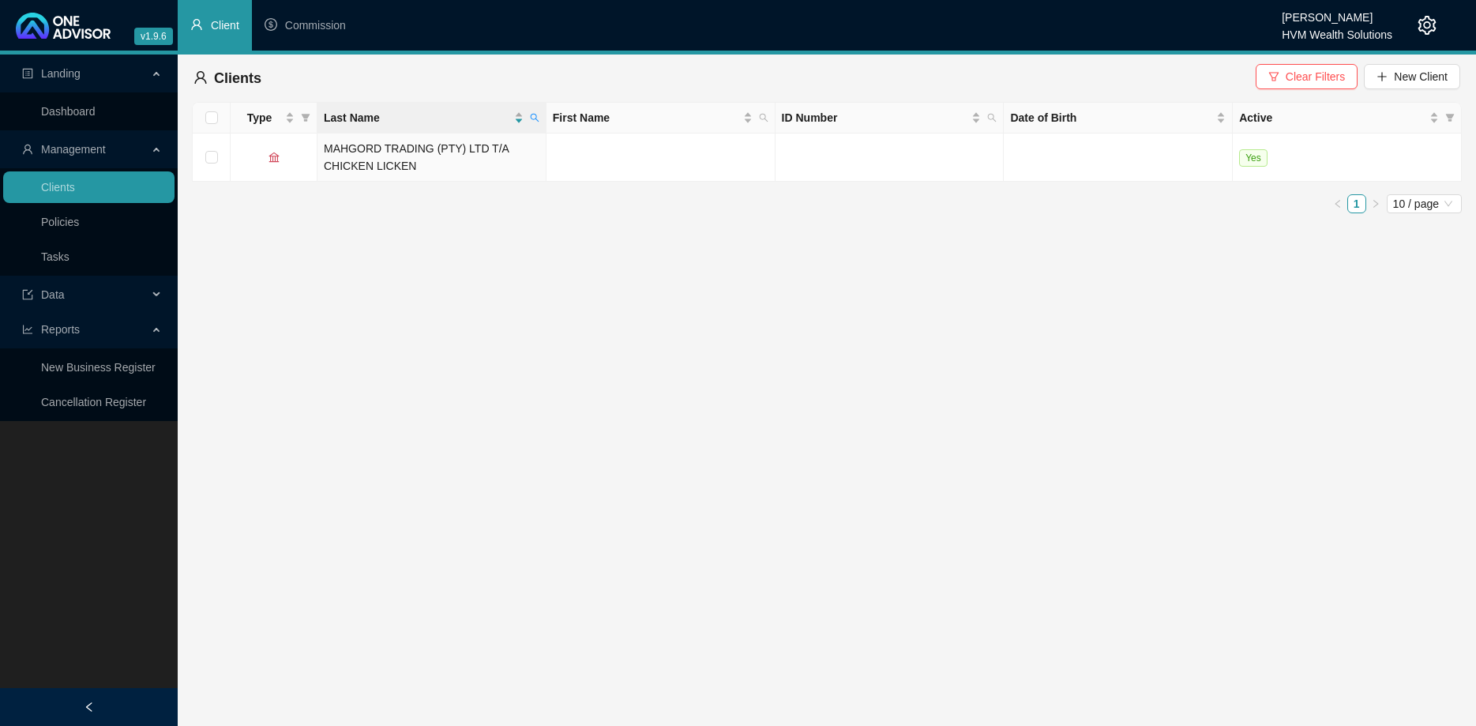
drag, startPoint x: 1283, startPoint y: 77, endPoint x: 1015, endPoint y: 92, distance: 268.0
click at [1282, 78] on button "Clear Filters" at bounding box center [1306, 76] width 102 height 25
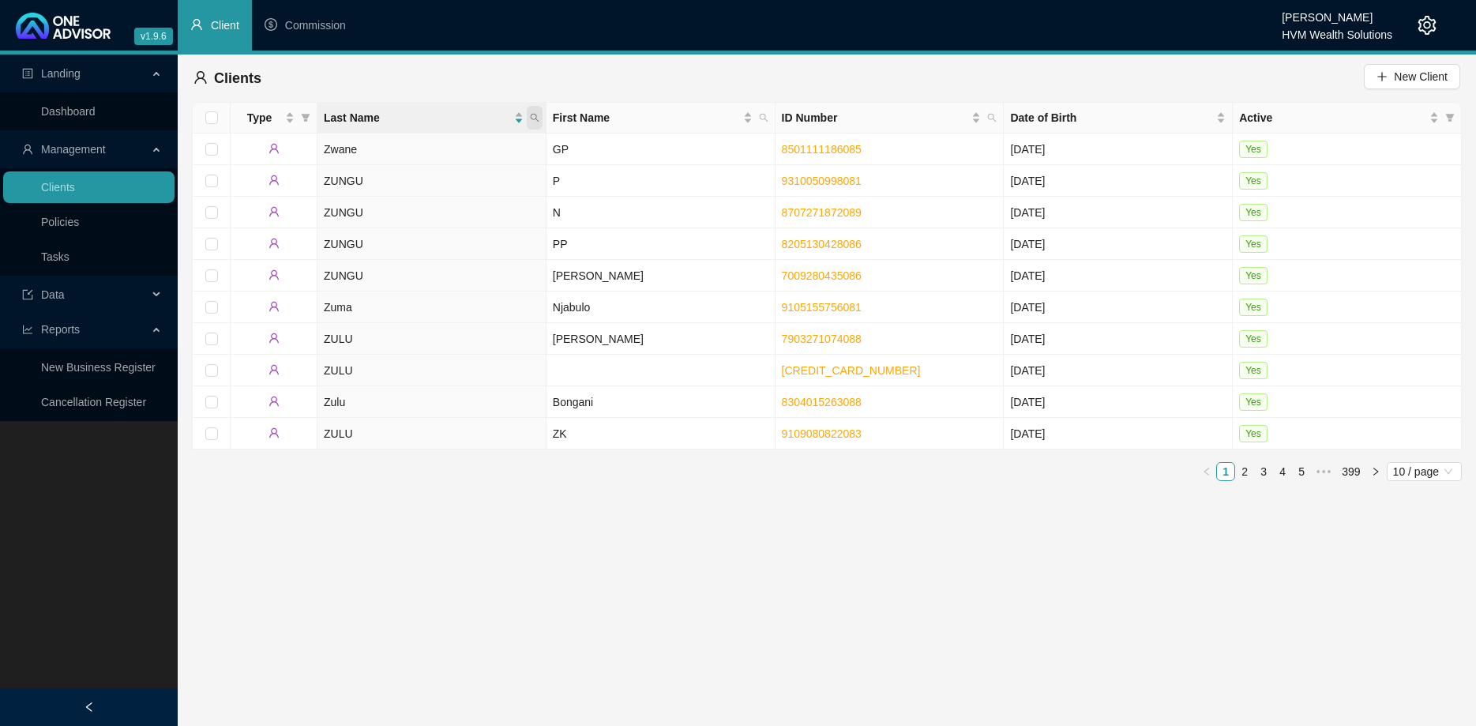
click at [537, 113] on icon "search" at bounding box center [534, 117] width 9 height 9
type input "archway"
click at [408, 186] on icon "search" at bounding box center [402, 179] width 11 height 11
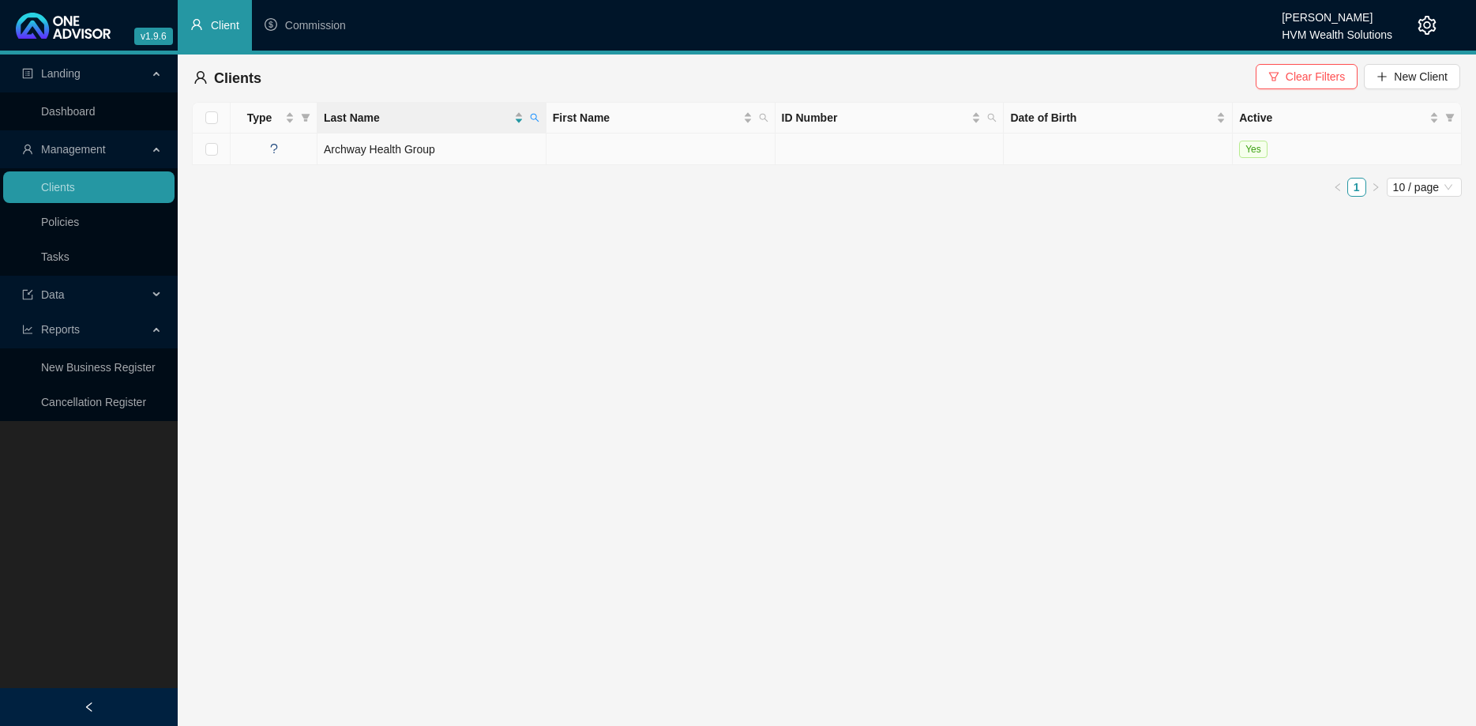
click at [474, 147] on td "Archway Health Group" at bounding box center [431, 149] width 229 height 32
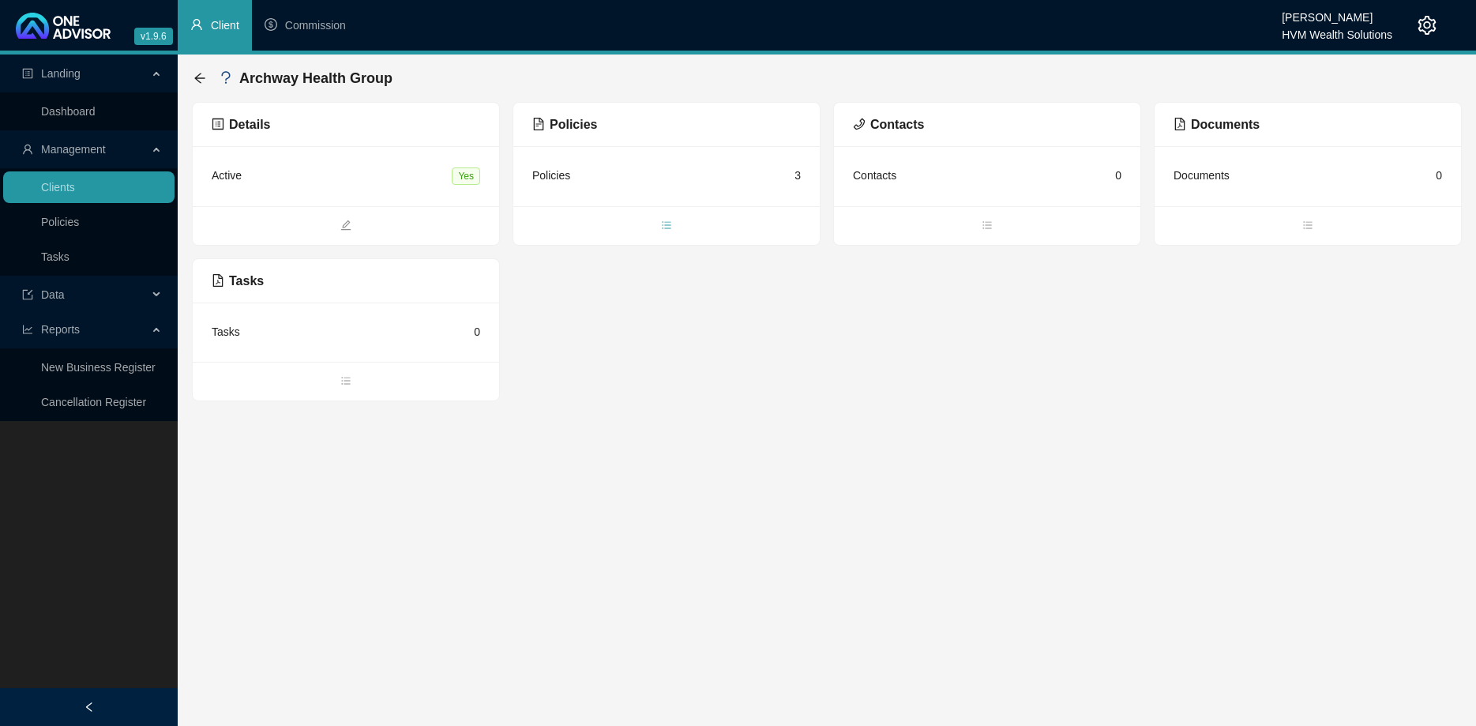
click at [662, 227] on icon "bars" at bounding box center [666, 224] width 11 height 11
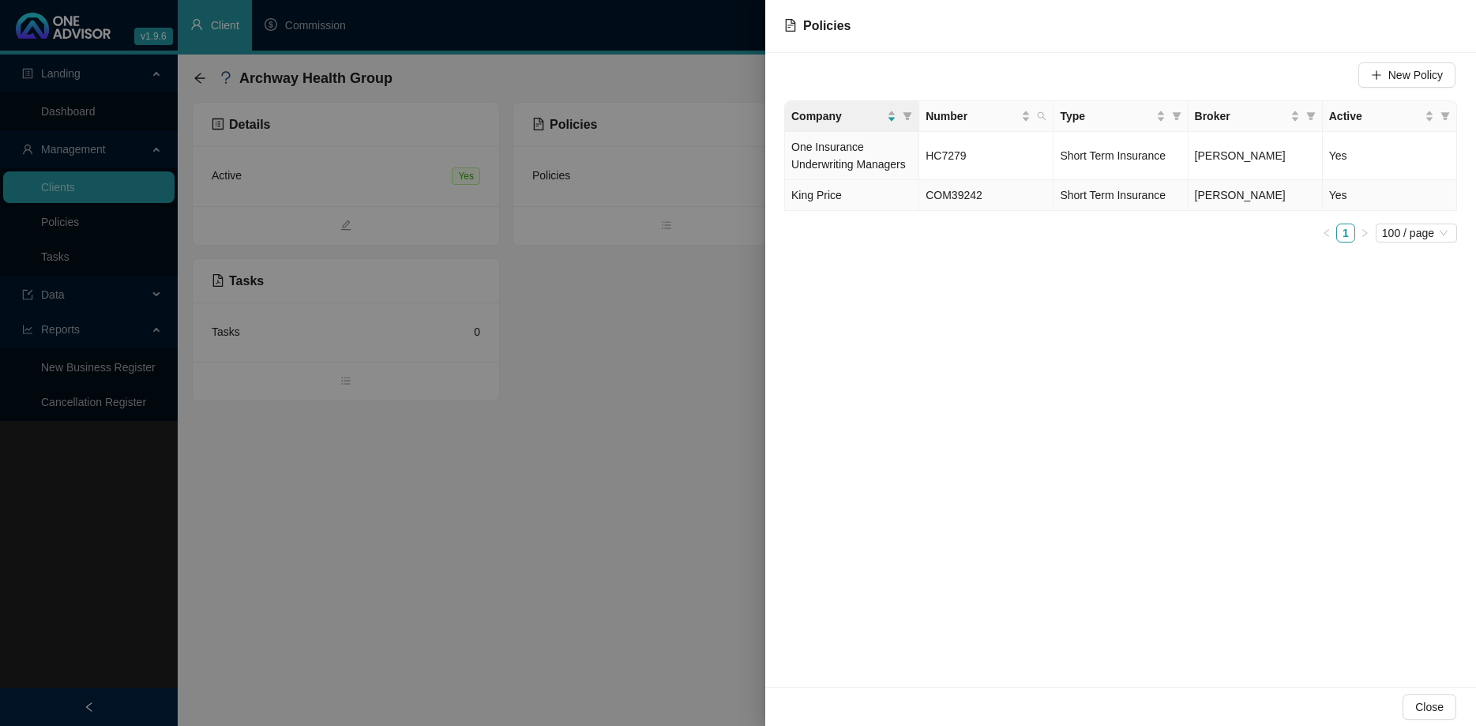
click at [998, 199] on td "COM39242" at bounding box center [986, 195] width 134 height 31
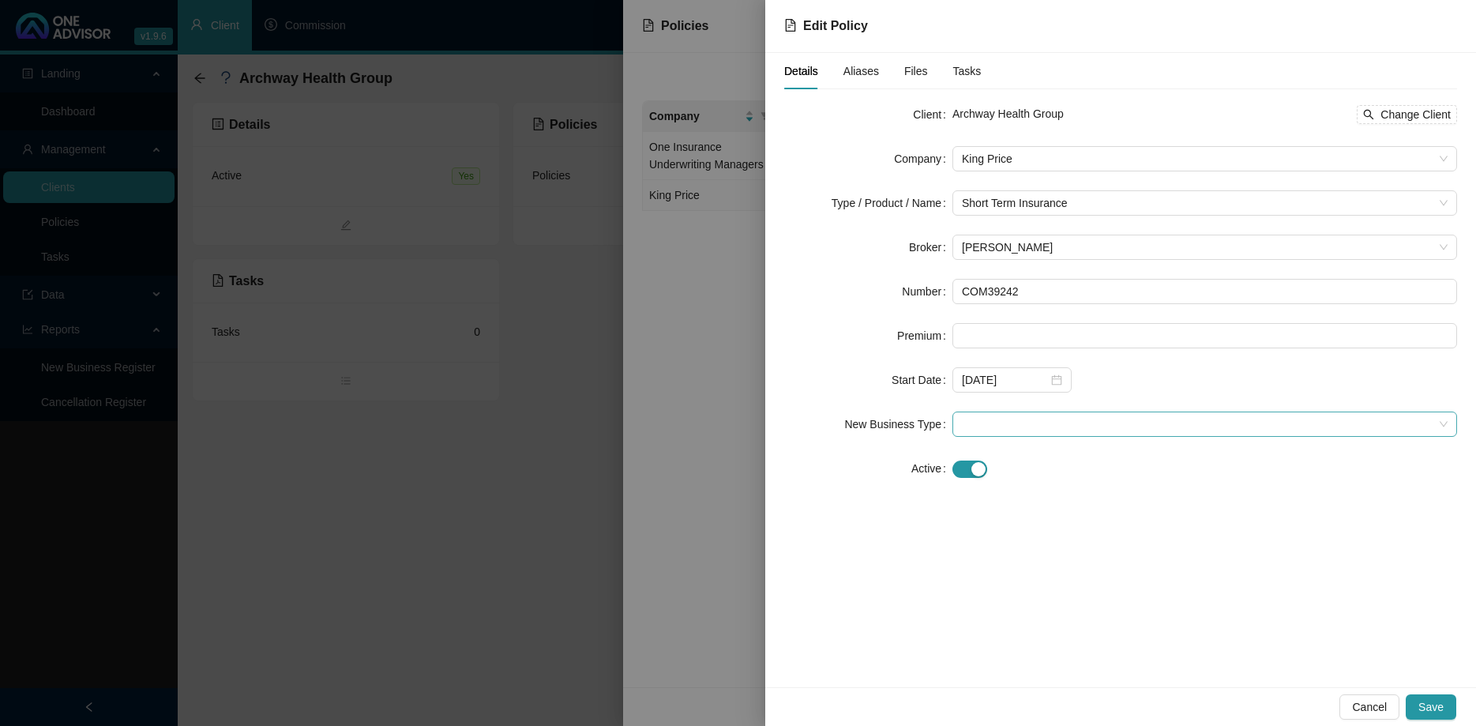
click at [1061, 419] on span at bounding box center [1205, 424] width 486 height 24
click at [1036, 476] on div "New Application" at bounding box center [1204, 480] width 479 height 17
click at [1103, 336] on input at bounding box center [1204, 336] width 503 height 24
type input "163757.00"
click at [1446, 706] on button "Save" at bounding box center [1430, 706] width 51 height 25
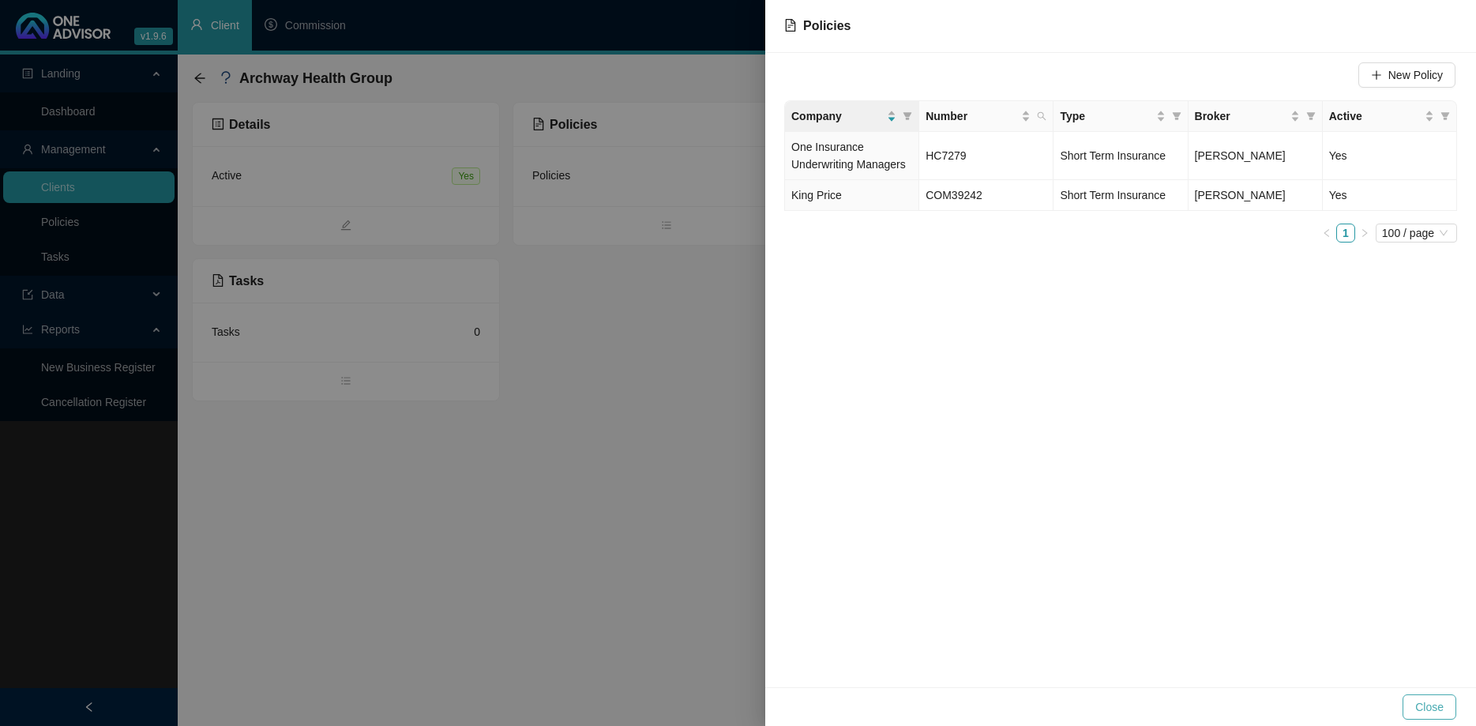
click at [1438, 700] on span "Close" at bounding box center [1429, 706] width 28 height 17
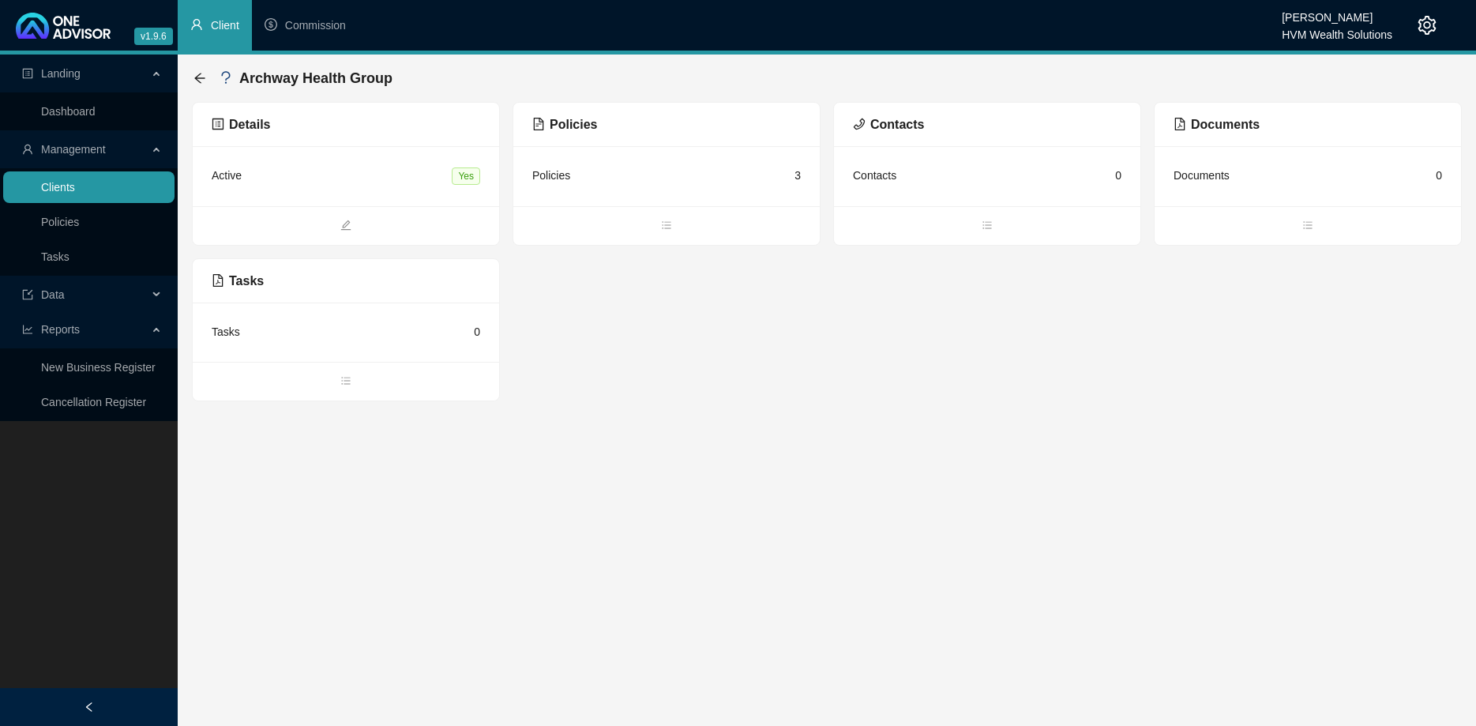
click at [75, 183] on link "Clients" at bounding box center [58, 187] width 34 height 13
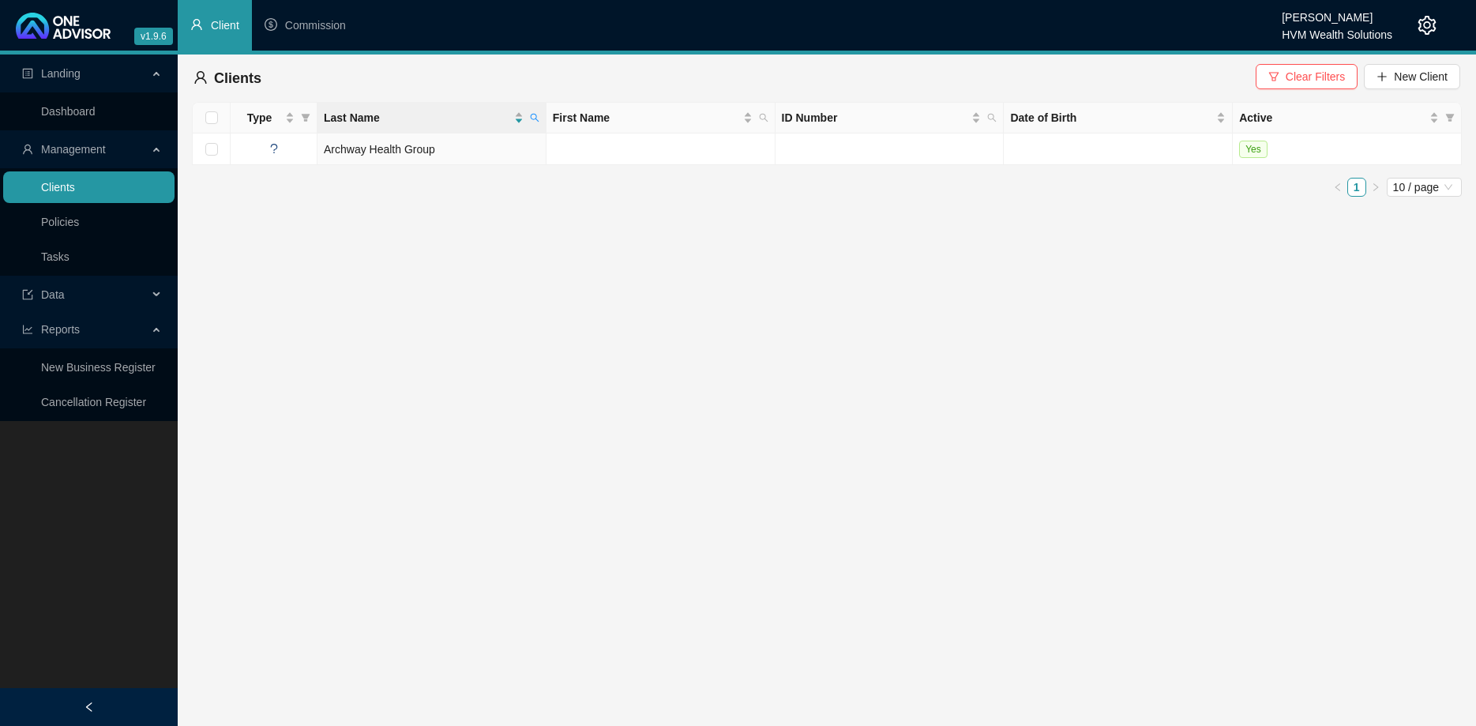
click at [75, 183] on link "Clients" at bounding box center [58, 187] width 34 height 13
click at [1288, 62] on div "Clients Clear Filters New Client" at bounding box center [826, 78] width 1266 height 35
click at [1291, 73] on span "Clear Filters" at bounding box center [1314, 76] width 59 height 17
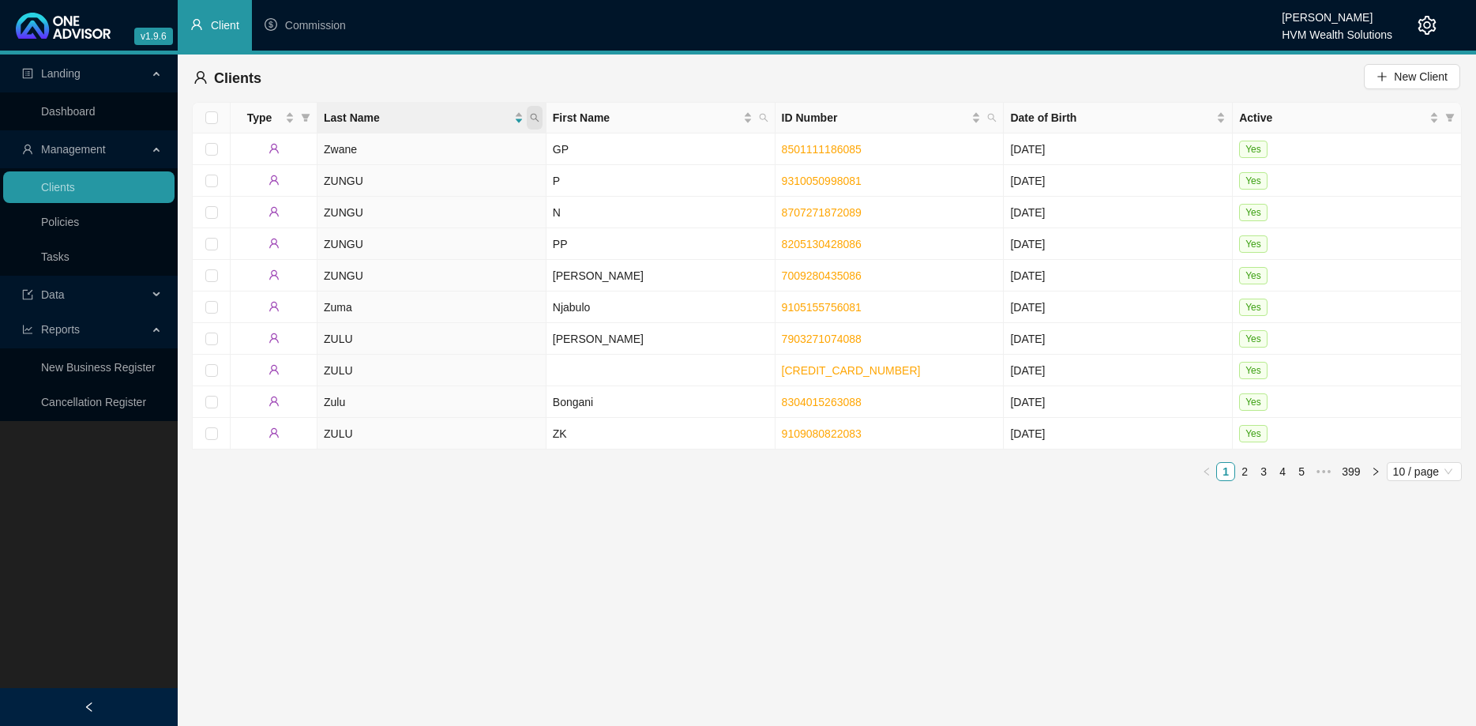
click at [543, 111] on th "Last Name" at bounding box center [431, 118] width 229 height 31
click at [534, 115] on icon "search" at bounding box center [534, 117] width 9 height 9
type input "van zy"
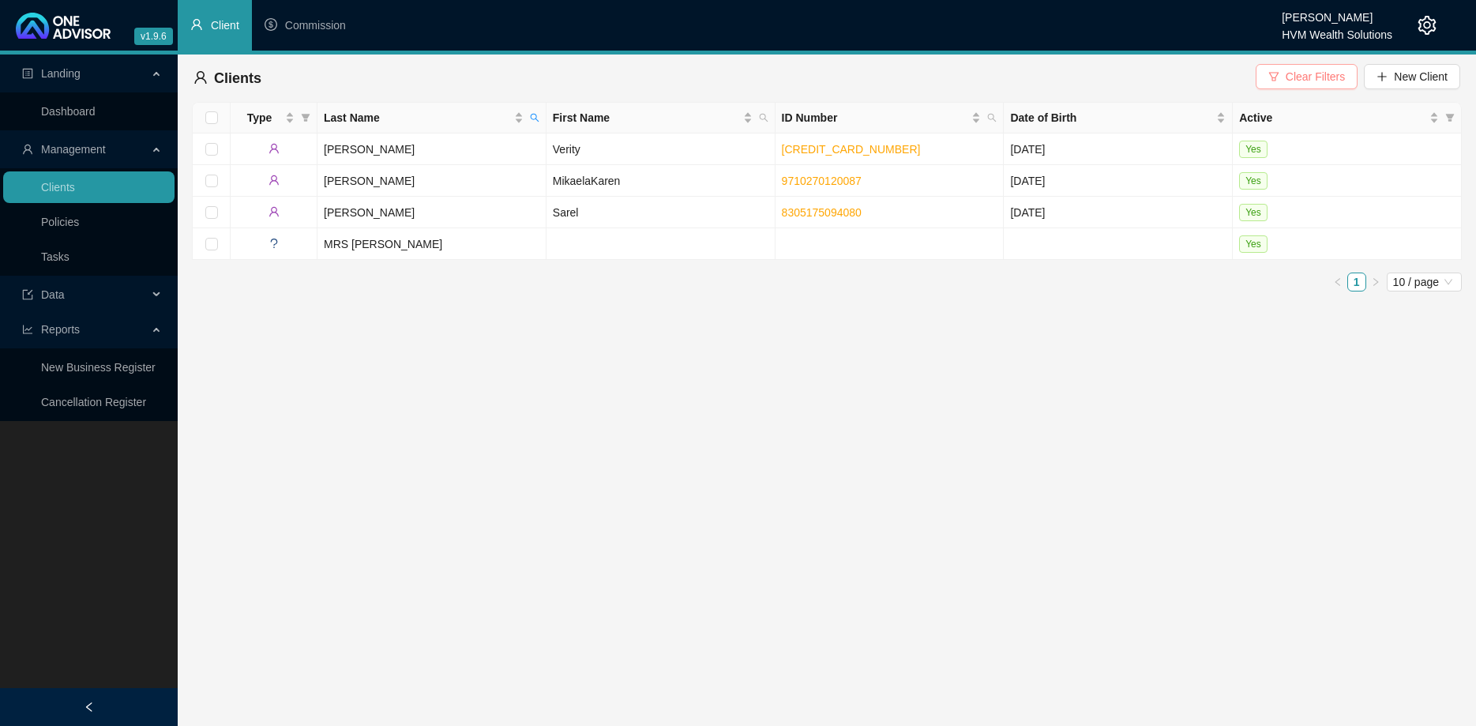
click at [1300, 74] on span "Clear Filters" at bounding box center [1314, 76] width 59 height 17
